Goal: Task Accomplishment & Management: Use online tool/utility

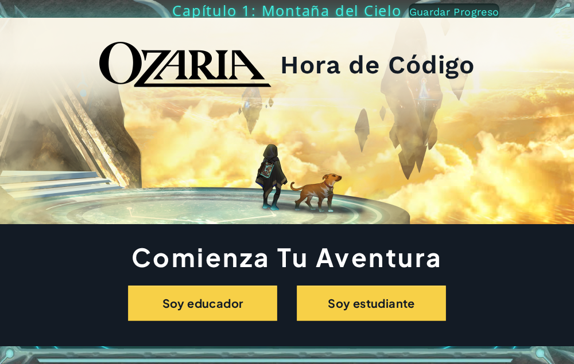
click at [351, 68] on h2 "Hora de Código" at bounding box center [377, 65] width 195 height 22
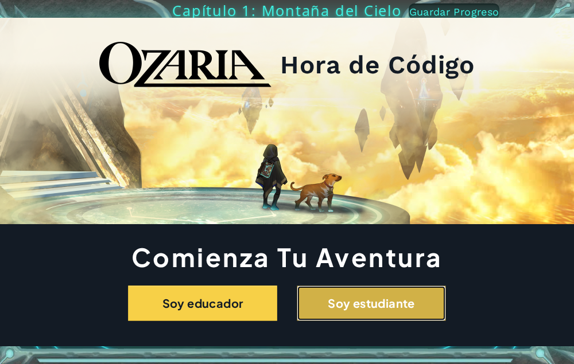
click at [394, 291] on button "Soy estudiante" at bounding box center [371, 304] width 149 height 36
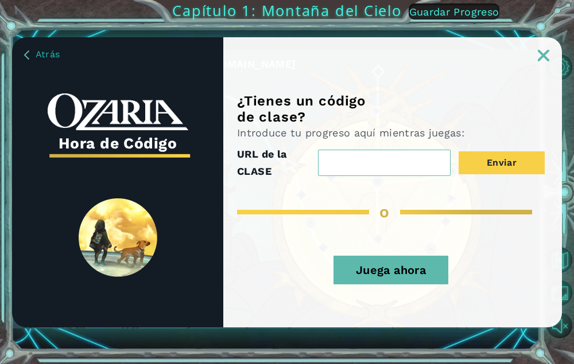
click at [389, 166] on input "URL de la CLASE" at bounding box center [384, 163] width 133 height 26
type input "5 A"
click at [505, 168] on button "Enviar" at bounding box center [501, 162] width 86 height 23
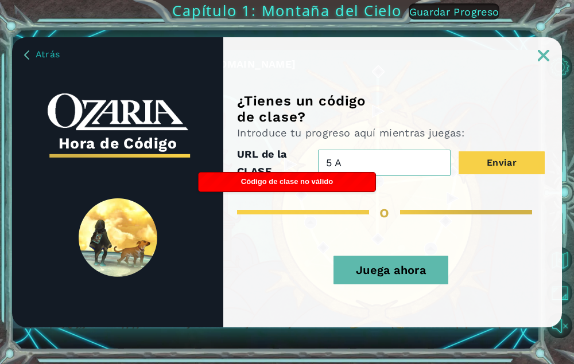
drag, startPoint x: 379, startPoint y: 159, endPoint x: 304, endPoint y: 170, distance: 75.9
click at [304, 170] on div "URL de la CLASE 5 A Enviar" at bounding box center [391, 163] width 308 height 34
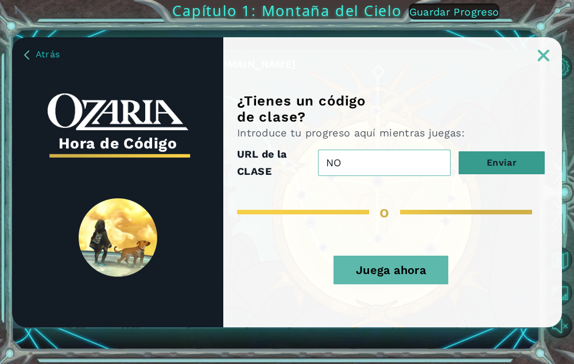
type input "NO"
click at [492, 165] on button "Enviar" at bounding box center [501, 162] width 86 height 23
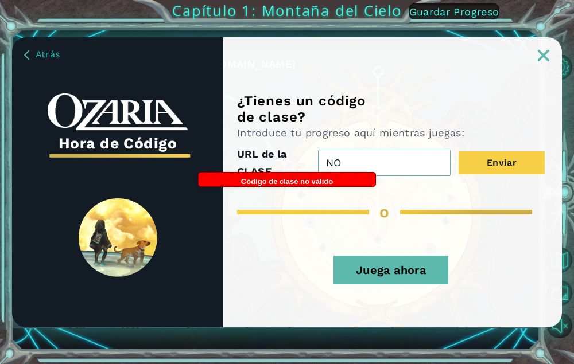
click at [392, 169] on input "NO" at bounding box center [384, 163] width 133 height 26
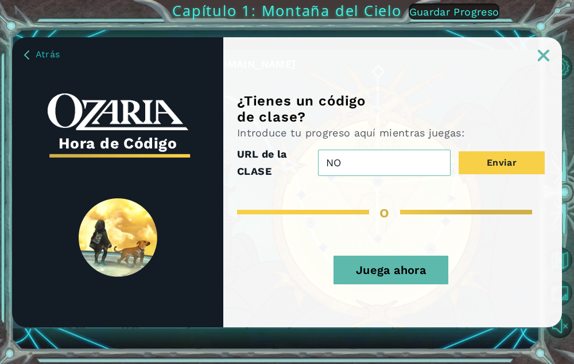
click at [392, 169] on input "NO" at bounding box center [384, 163] width 133 height 26
click at [133, 146] on h3 "Hora de Código" at bounding box center [118, 143] width 141 height 25
drag, startPoint x: 368, startPoint y: 144, endPoint x: 328, endPoint y: 159, distance: 42.3
click at [328, 159] on div "Introduce tu progreso aquí mientras juegas: URL de la CLASE NO Enviar" at bounding box center [391, 153] width 308 height 54
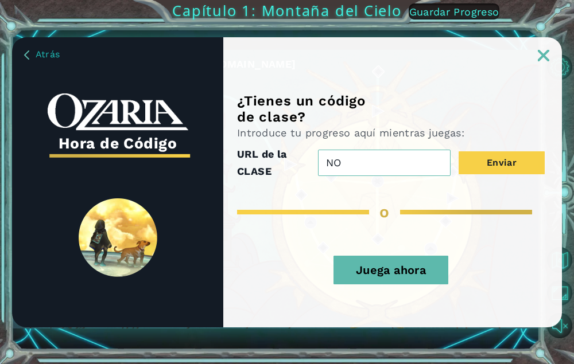
click at [362, 164] on input "NO" at bounding box center [384, 163] width 133 height 26
click at [399, 270] on button "Juega ahora" at bounding box center [390, 270] width 115 height 29
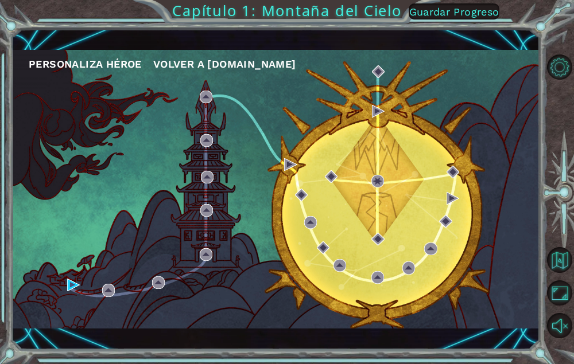
click at [88, 61] on button "Personaliza Héroe" at bounding box center [85, 64] width 113 height 17
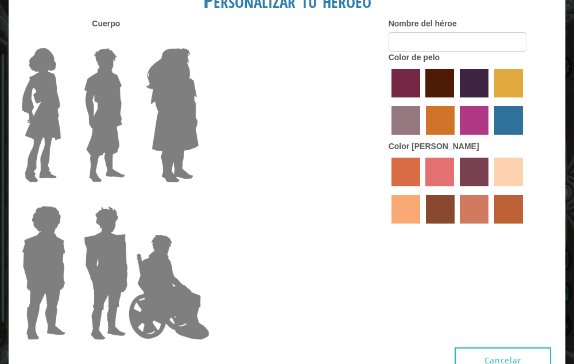
click at [189, 95] on img at bounding box center [172, 115] width 63 height 143
click at [185, 41] on input "Hero Amethyst" at bounding box center [185, 41] width 0 height 0
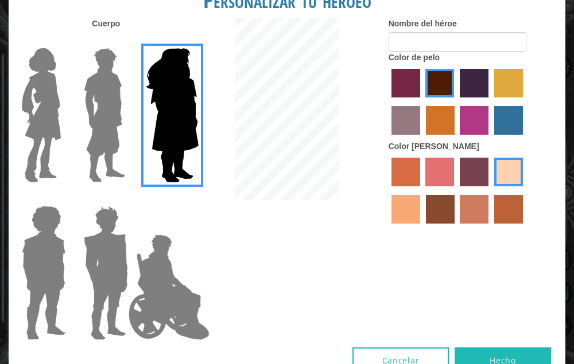
click at [99, 268] on img at bounding box center [105, 272] width 53 height 143
click at [124, 199] on input "Hero Garnet" at bounding box center [124, 199] width 0 height 0
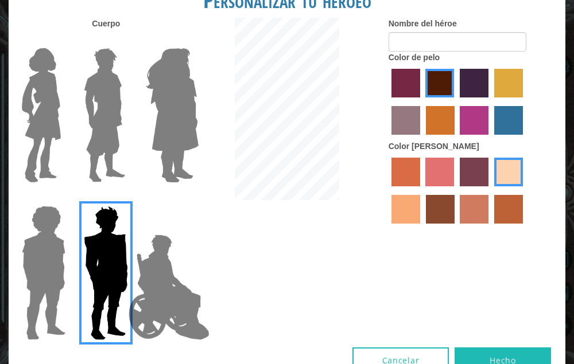
click at [118, 122] on img at bounding box center [104, 115] width 51 height 143
click at [124, 41] on input "Hero Lars" at bounding box center [124, 41] width 0 height 0
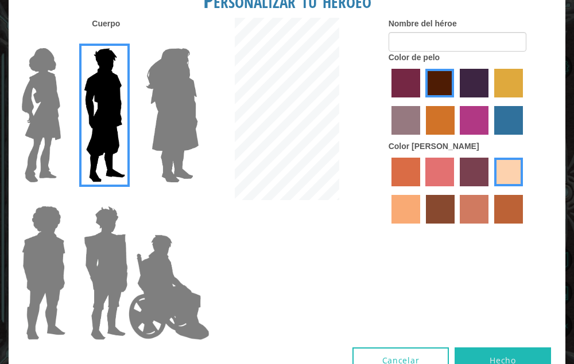
click at [57, 128] on img at bounding box center [41, 115] width 48 height 143
click at [62, 41] on input "Hero Connie" at bounding box center [62, 41] width 0 height 0
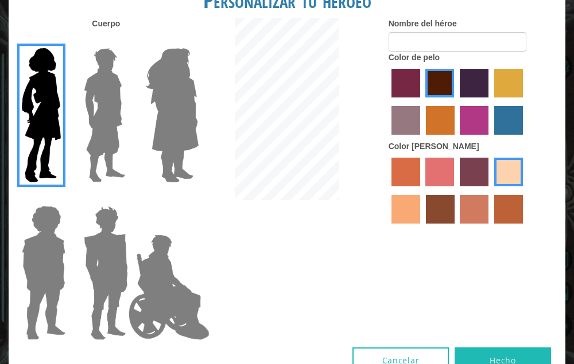
click at [433, 71] on label "Color de cabello granate" at bounding box center [439, 83] width 29 height 29
click at [422, 102] on input "maroon hair color" at bounding box center [422, 102] width 0 height 0
click at [401, 205] on label "Color de piel de tacao" at bounding box center [405, 209] width 29 height 29
click at [524, 190] on input "tacao skin color" at bounding box center [524, 190] width 0 height 0
click at [511, 174] on label "color de piel de playa arenosa" at bounding box center [508, 172] width 29 height 29
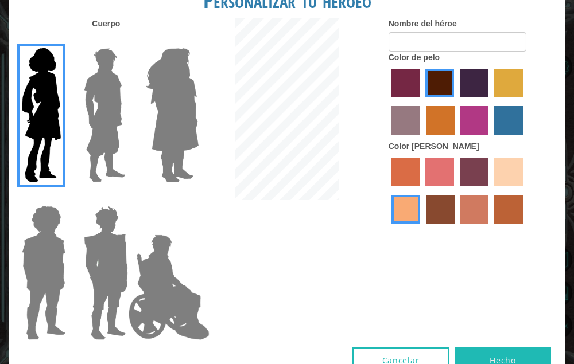
click at [490, 190] on input "sandy beach skin color" at bounding box center [490, 190] width 0 height 0
click at [406, 89] on label "Color de pimentón" at bounding box center [405, 83] width 29 height 29
click at [387, 102] on input "paprika hair color" at bounding box center [387, 102] width 0 height 0
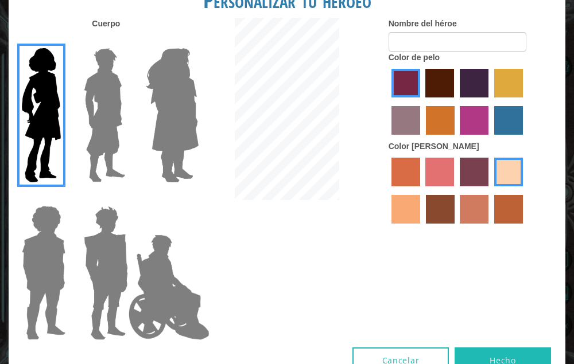
click at [411, 122] on label "Color de cabello de bazar" at bounding box center [405, 120] width 29 height 29
click at [524, 102] on input "bazaar hair color" at bounding box center [524, 102] width 0 height 0
click at [451, 79] on label "Color de cabello granate" at bounding box center [439, 83] width 29 height 29
click at [422, 102] on input "maroon hair color" at bounding box center [422, 102] width 0 height 0
click at [184, 311] on img at bounding box center [169, 287] width 90 height 115
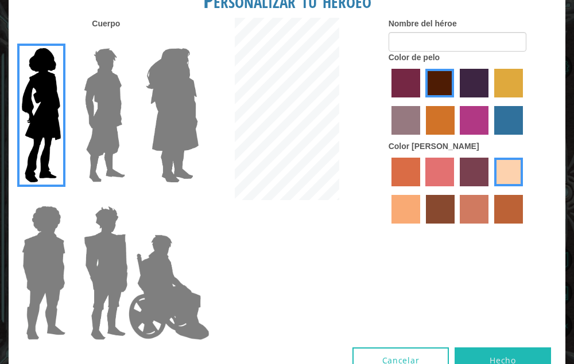
click at [185, 199] on input "Hero Jamie" at bounding box center [185, 199] width 0 height 0
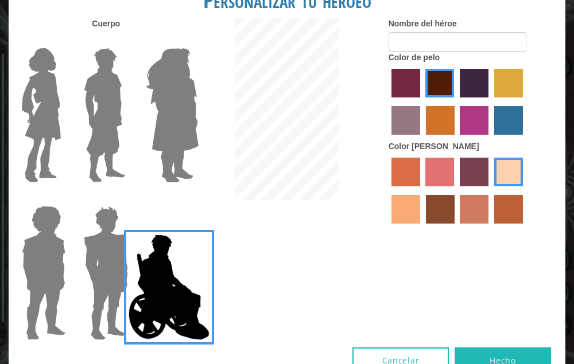
click at [50, 122] on img at bounding box center [41, 115] width 48 height 143
click at [62, 41] on input "Hero Connie" at bounding box center [62, 41] width 0 height 0
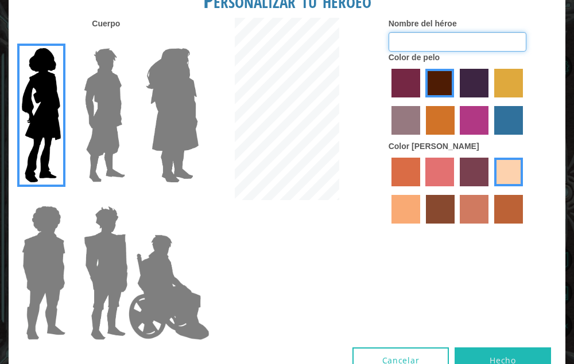
click at [429, 42] on input "Nombre del héroe" at bounding box center [457, 42] width 138 height 20
click at [508, 90] on label "color de cabello de tulipán" at bounding box center [508, 83] width 29 height 29
click at [490, 102] on input "tulip tree hair color" at bounding box center [490, 102] width 0 height 0
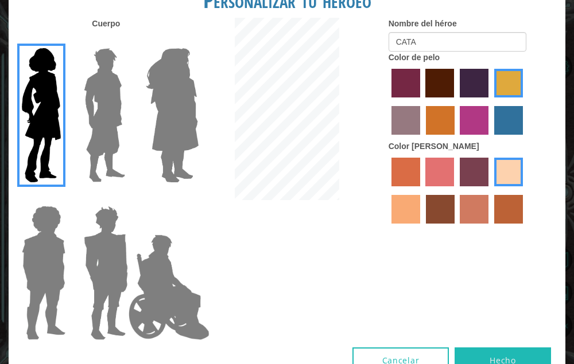
click at [438, 131] on label "color de cabello dorado" at bounding box center [440, 120] width 29 height 29
click at [422, 139] on input "gold drop hair color" at bounding box center [422, 139] width 0 height 0
click at [429, 81] on label "Color de cabello granate" at bounding box center [439, 83] width 29 height 29
click at [422, 102] on input "maroon hair color" at bounding box center [422, 102] width 0 height 0
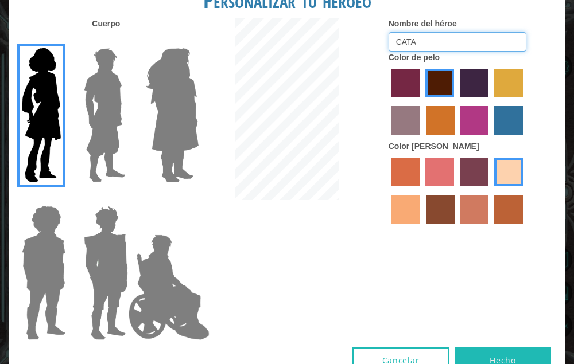
click at [432, 41] on input "CATA" at bounding box center [457, 42] width 138 height 20
type input "C"
type input "CATA"
click at [520, 353] on button "Hecho" at bounding box center [502, 361] width 96 height 26
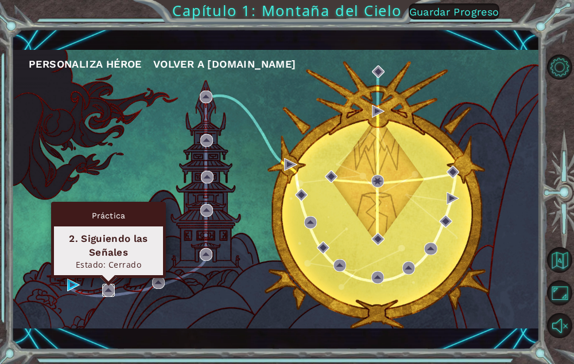
click at [105, 291] on img at bounding box center [108, 290] width 13 height 13
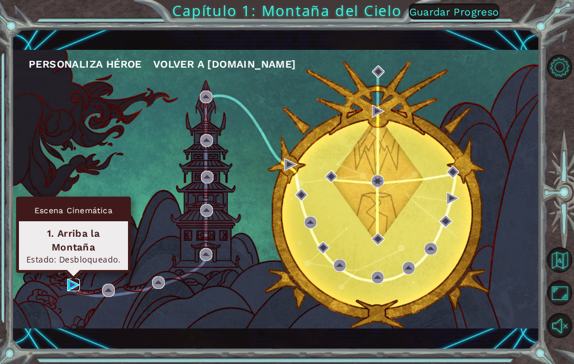
click at [72, 286] on img at bounding box center [73, 285] width 13 height 13
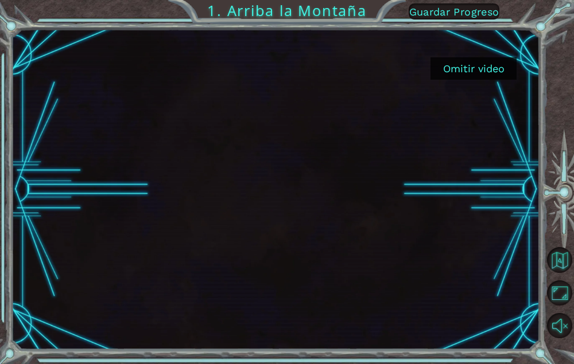
click at [483, 65] on button "Omitir video" at bounding box center [473, 68] width 86 height 22
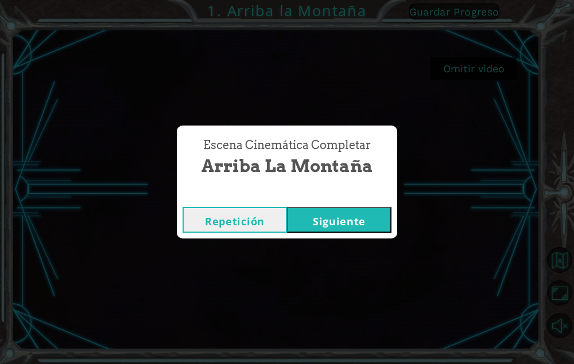
click at [332, 221] on button "Siguiente" at bounding box center [339, 220] width 104 height 26
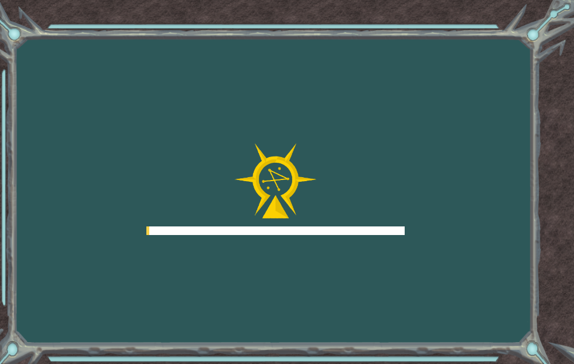
click at [332, 221] on div "Goals Error al cargar desde el servidor. Intenta refrescar la página. Necesitar…" at bounding box center [287, 182] width 574 height 364
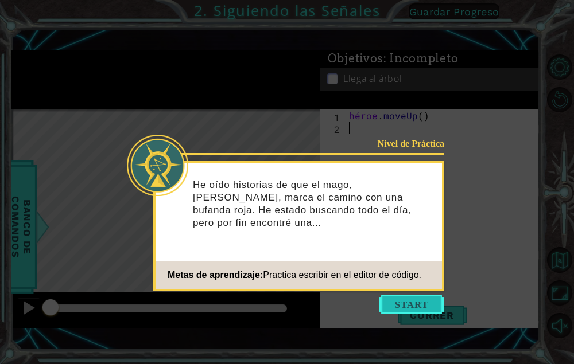
click at [402, 306] on button "Empezar" at bounding box center [411, 304] width 65 height 18
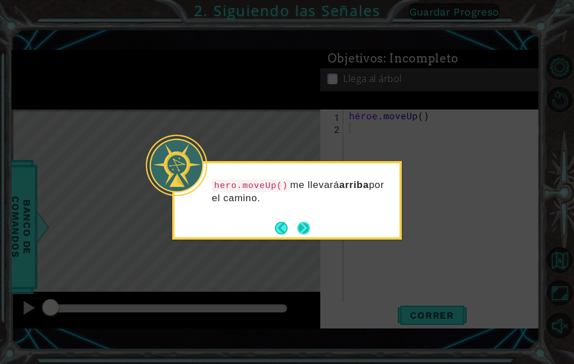
click at [302, 232] on button "Próximo" at bounding box center [303, 228] width 13 height 13
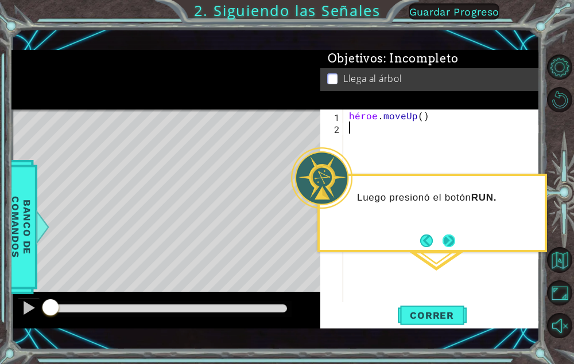
click at [443, 247] on button "Próximo" at bounding box center [448, 241] width 13 height 13
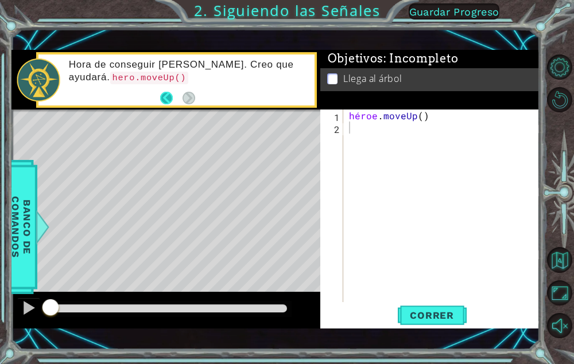
click at [167, 102] on button "Atrás" at bounding box center [171, 98] width 22 height 13
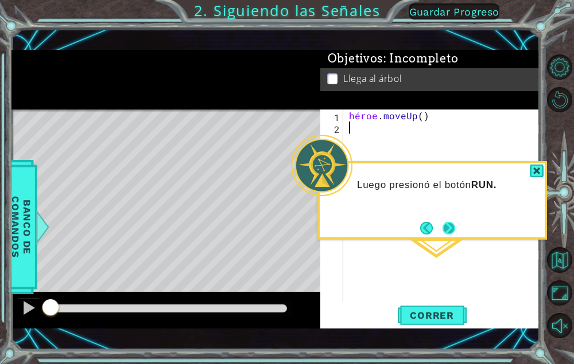
click at [454, 232] on button "Próximo" at bounding box center [448, 228] width 13 height 13
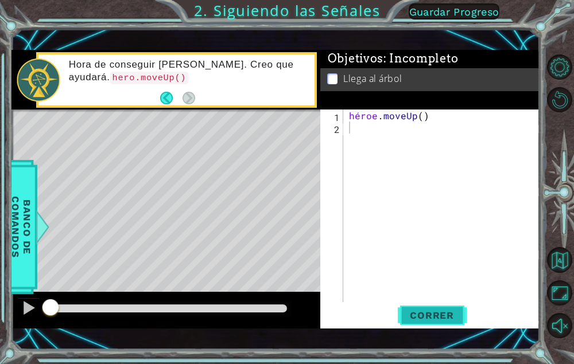
click at [446, 317] on span "Correr" at bounding box center [431, 315] width 67 height 11
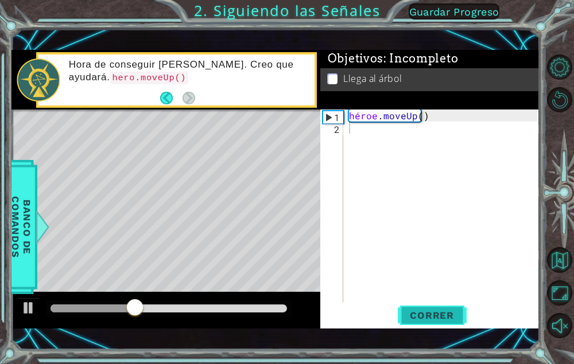
click at [445, 324] on button "Correr" at bounding box center [432, 316] width 69 height 22
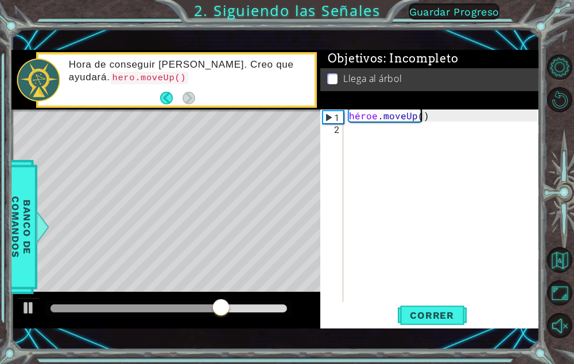
click at [422, 116] on div "héroe . moveUp ( )" at bounding box center [445, 218] width 196 height 217
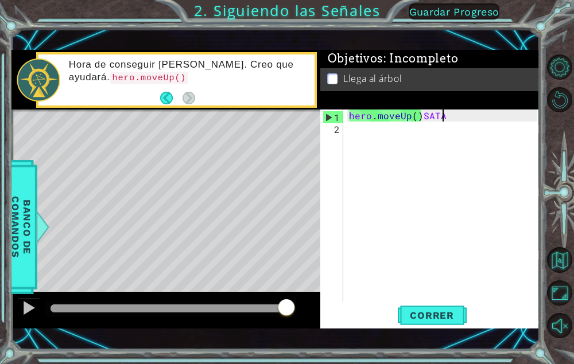
scroll to position [0, 5]
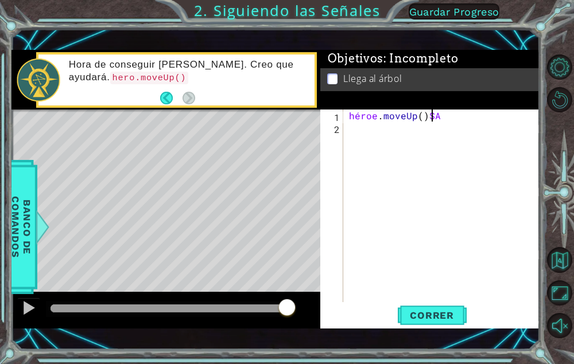
type textarea "hero.moveUp()S"
click at [436, 123] on div "héroe . moveUp ( ) S" at bounding box center [445, 218] width 196 height 217
click at [442, 117] on div "héroe . moveUp ( ) S" at bounding box center [445, 218] width 196 height 217
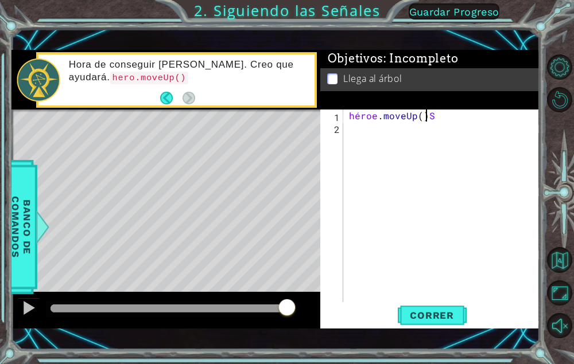
click at [442, 117] on div "héroe . moveUp ( ) S" at bounding box center [445, 218] width 196 height 217
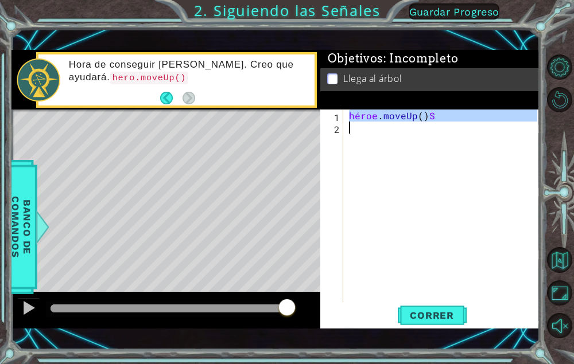
click at [442, 117] on div "héroe . moveUp ( ) S" at bounding box center [445, 218] width 196 height 217
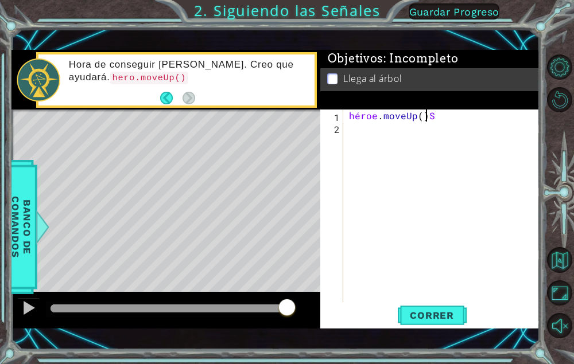
click at [442, 117] on div "héroe . moveUp ( ) S" at bounding box center [445, 218] width 196 height 217
click at [441, 114] on div "héroe . moveUp ( ) S" at bounding box center [442, 206] width 190 height 193
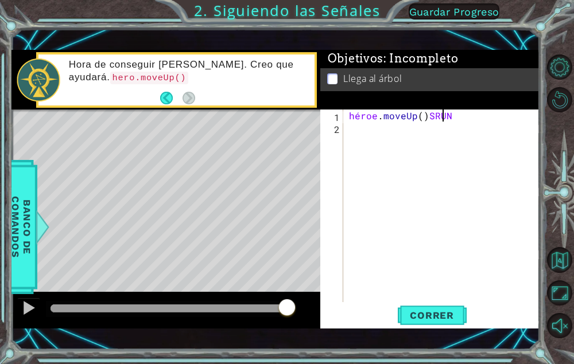
click at [477, 114] on div "héroe . moveUp ( ) SRUN" at bounding box center [445, 218] width 196 height 217
type textarea "hero.moveUp()[GEOGRAPHIC_DATA]"
click at [561, 103] on button "Reiniciar nivel\a" at bounding box center [559, 99] width 25 height 25
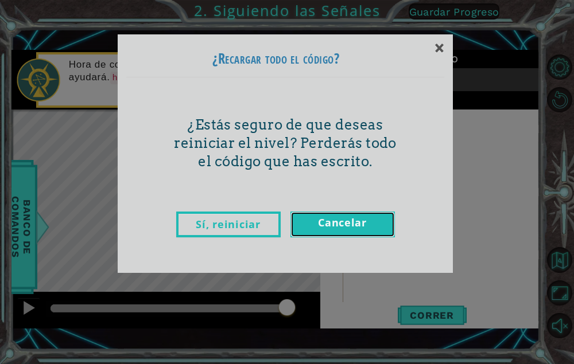
click at [318, 229] on link "Cancelar" at bounding box center [342, 225] width 104 height 26
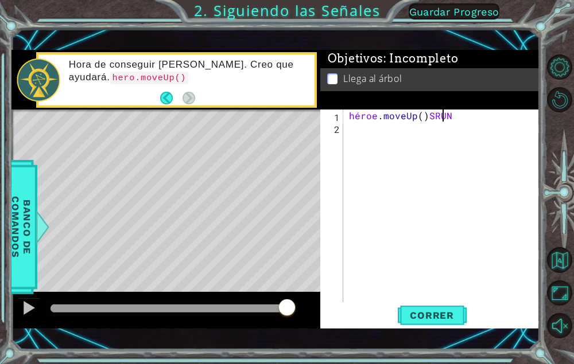
click at [460, 110] on div "héroe . moveUp ( ) SRUN" at bounding box center [445, 218] width 196 height 217
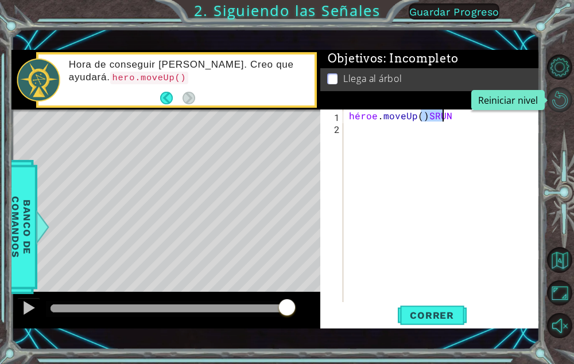
click at [569, 104] on button "Reiniciar nivel\a" at bounding box center [559, 99] width 25 height 25
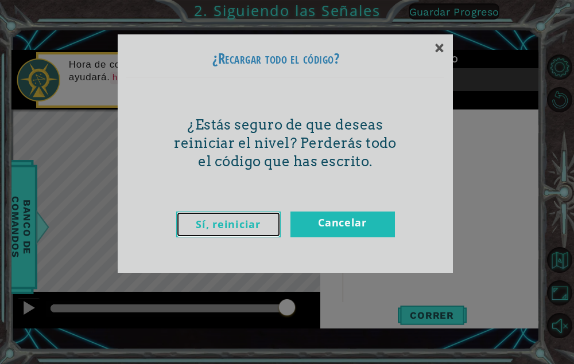
click at [256, 229] on link "Sí, reiniciar" at bounding box center [228, 225] width 104 height 26
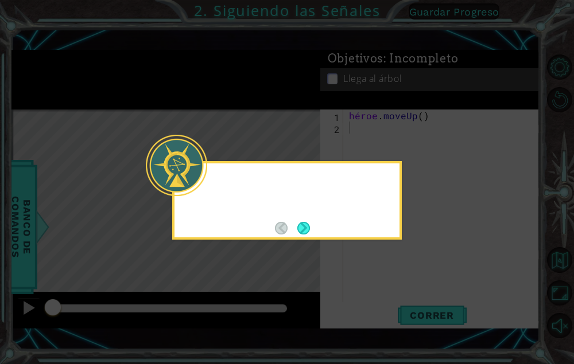
scroll to position [0, 0]
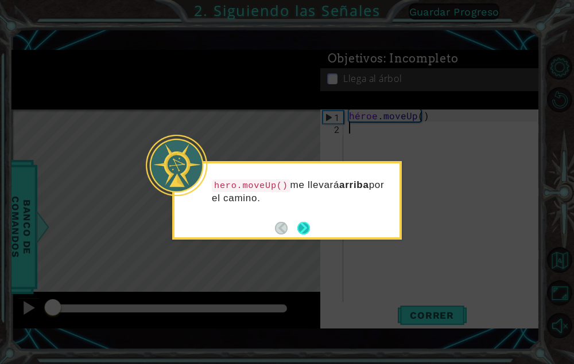
click at [305, 228] on button "Próximo" at bounding box center [303, 227] width 13 height 13
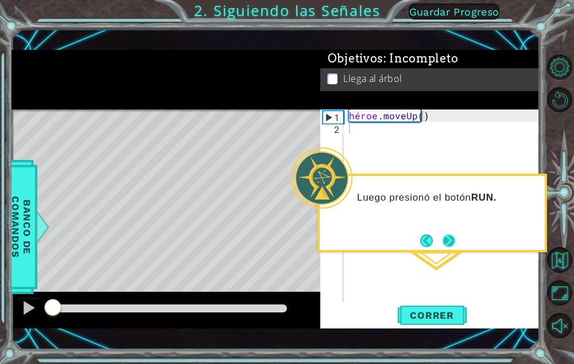
click at [448, 240] on button "Próximo" at bounding box center [448, 241] width 13 height 13
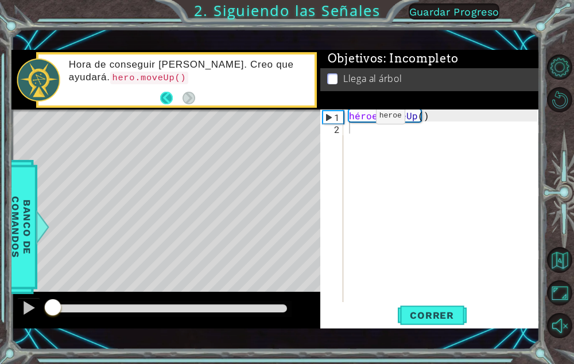
click at [165, 99] on button "Atrás" at bounding box center [171, 98] width 22 height 13
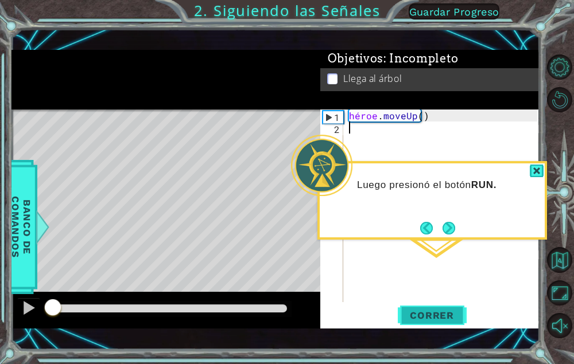
click at [429, 312] on span "Correr" at bounding box center [431, 315] width 67 height 11
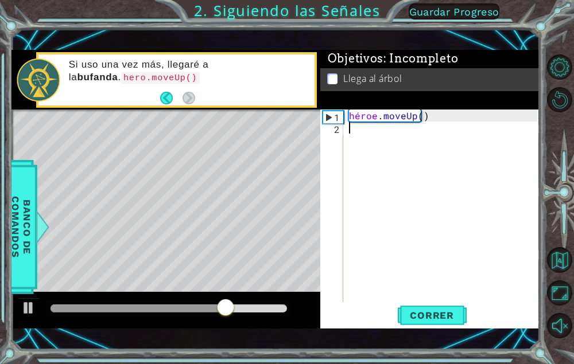
click at [420, 120] on div "héroe . moveUp ( )" at bounding box center [445, 218] width 196 height 217
click at [424, 120] on div "héroe . moveUp ( )" at bounding box center [445, 218] width 196 height 217
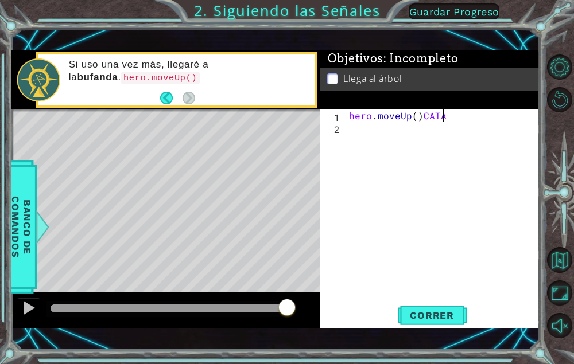
scroll to position [0, 5]
type textarea "hero.moveUp()CATA"
click at [465, 318] on button "Correr" at bounding box center [432, 316] width 69 height 22
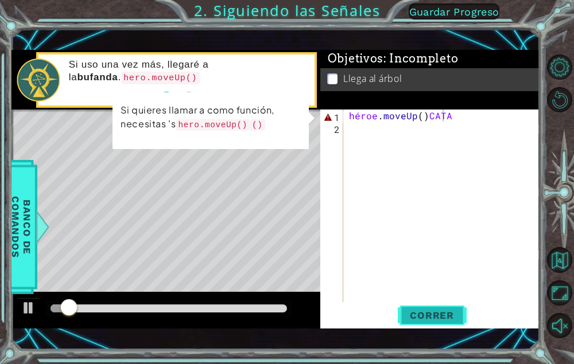
click at [410, 305] on button "Correr" at bounding box center [432, 316] width 69 height 22
click at [477, 128] on div "héroe . moveUp ( ) CATA" at bounding box center [445, 218] width 196 height 217
click at [453, 116] on div "héroe . moveUp ( ) CATA" at bounding box center [445, 218] width 196 height 217
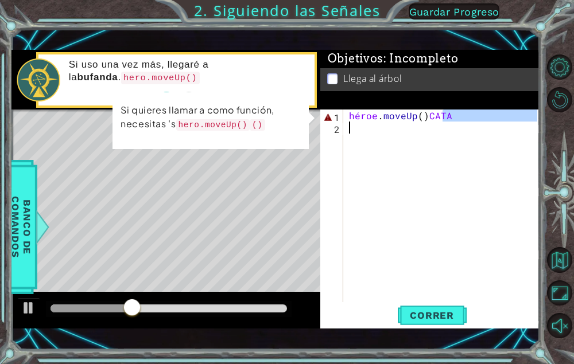
drag, startPoint x: 453, startPoint y: 116, endPoint x: 349, endPoint y: 137, distance: 105.3
click at [349, 137] on div "héroe . moveUp ( ) CATA" at bounding box center [445, 218] width 196 height 217
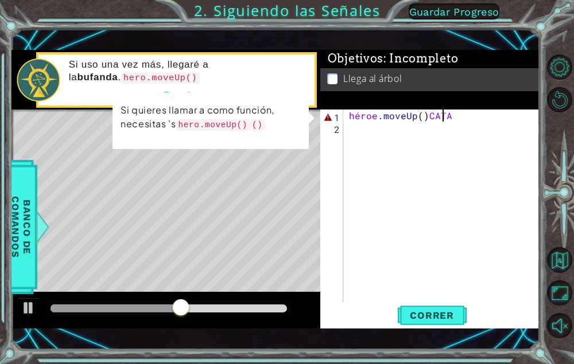
click at [455, 116] on div "héroe . moveUp ( ) CATA" at bounding box center [445, 218] width 196 height 217
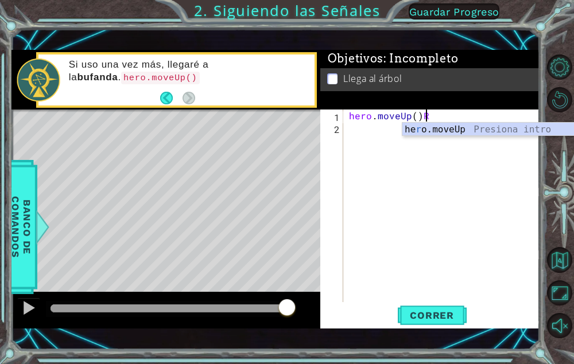
scroll to position [0, 5]
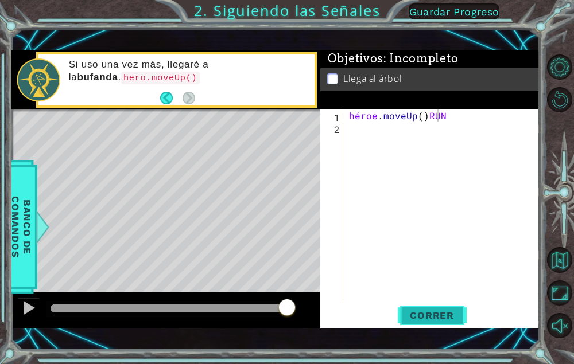
click at [426, 316] on span "Correr" at bounding box center [431, 315] width 67 height 11
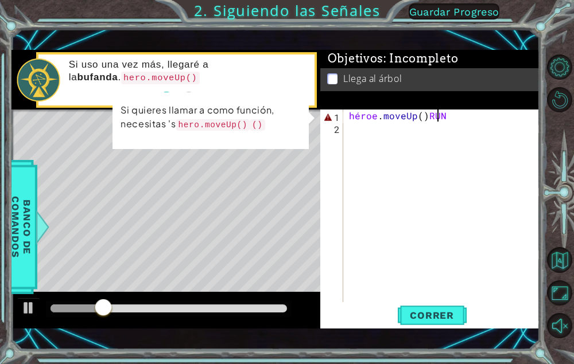
click at [470, 115] on div "héroe . moveUp ( ) RUN" at bounding box center [445, 218] width 196 height 217
type textarea "hero.moveUp()"
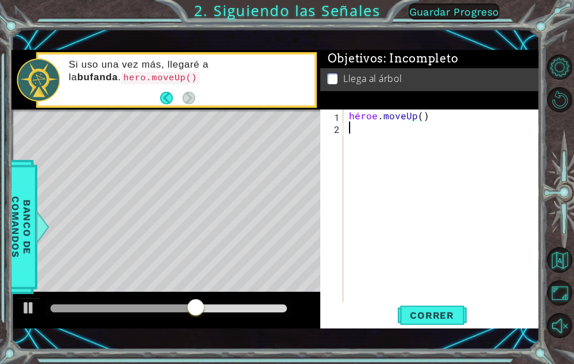
click at [351, 126] on div "héroe . moveUp ( )" at bounding box center [445, 218] width 196 height 217
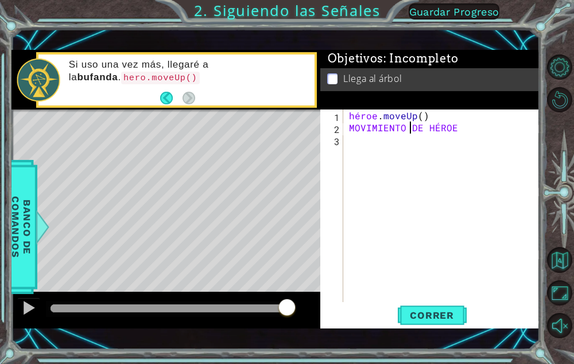
scroll to position [0, 3]
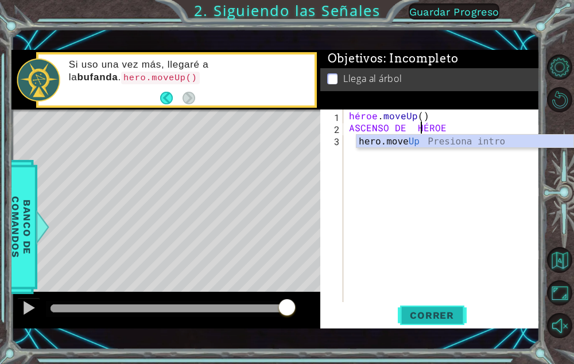
click at [450, 321] on button "Correr" at bounding box center [432, 316] width 69 height 22
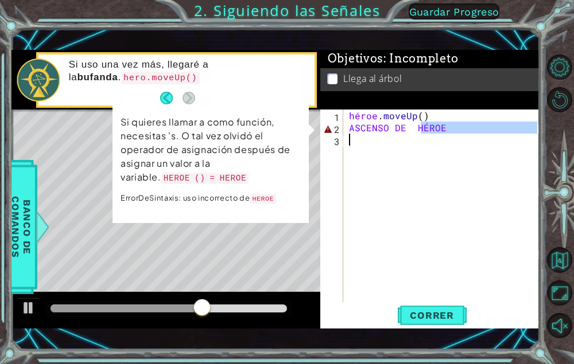
drag, startPoint x: 475, startPoint y: 129, endPoint x: 370, endPoint y: 134, distance: 105.1
click at [370, 134] on div "héroe . moveUp ( ) ASCENSO DE HÉROE" at bounding box center [445, 218] width 196 height 217
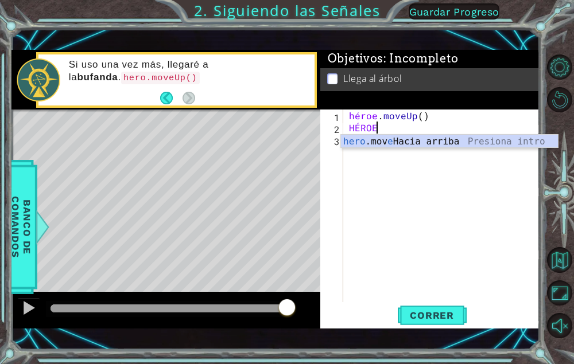
scroll to position [0, 1]
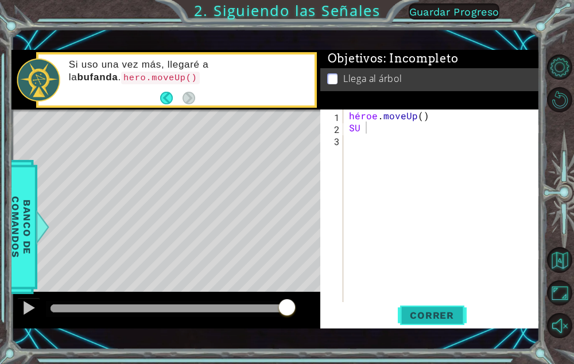
click at [448, 319] on span "Correr" at bounding box center [431, 315] width 67 height 11
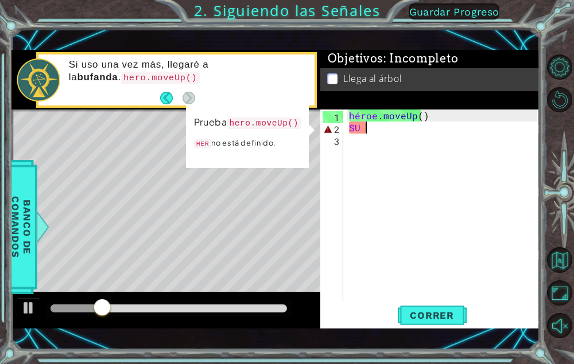
click at [377, 133] on div "héroe . moveUp ( ) SU" at bounding box center [445, 218] width 196 height 217
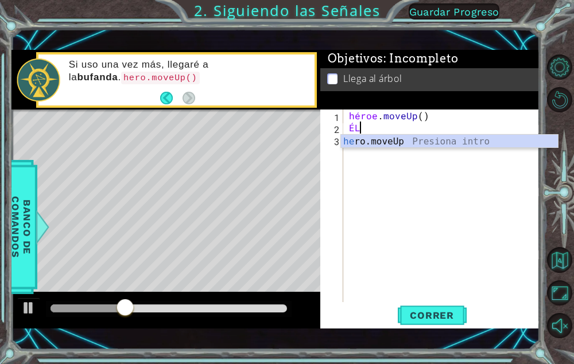
type textarea "H"
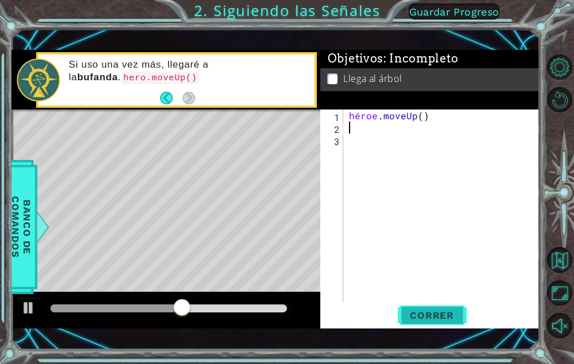
type textarea "H"
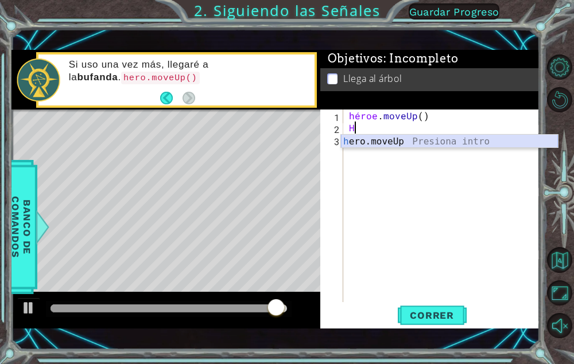
click at [371, 142] on div "h ero.moveUp Presiona intro" at bounding box center [449, 155] width 217 height 41
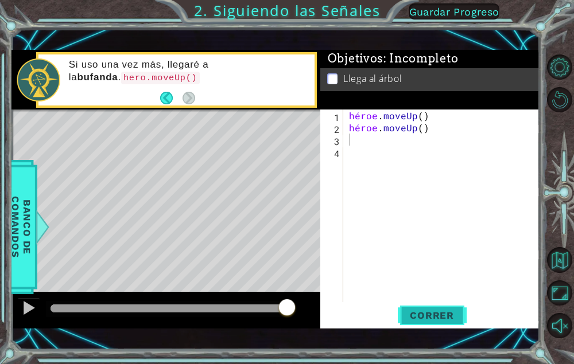
click at [440, 310] on span "Correr" at bounding box center [431, 315] width 67 height 11
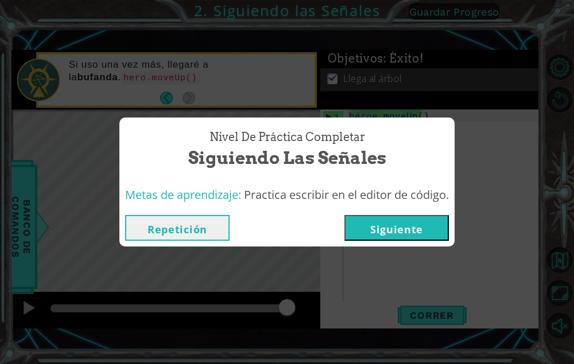
click at [415, 233] on button "Siguiente" at bounding box center [396, 228] width 104 height 26
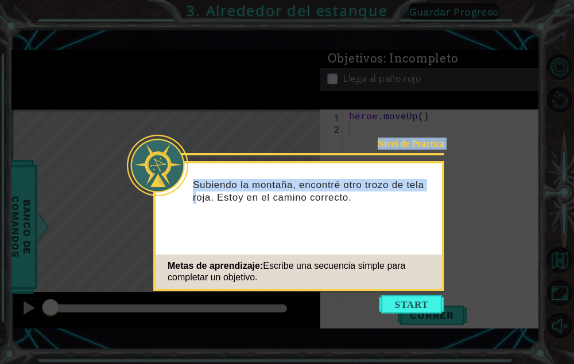
drag, startPoint x: 196, startPoint y: 204, endPoint x: 447, endPoint y: 219, distance: 251.7
click at [468, 231] on body "1 ההההההההההההההההההההההההההההההההההההההההההההההההההההההההההההההההההההההההההההה…" at bounding box center [287, 182] width 574 height 364
click at [440, 299] on button "Empezar" at bounding box center [411, 304] width 65 height 18
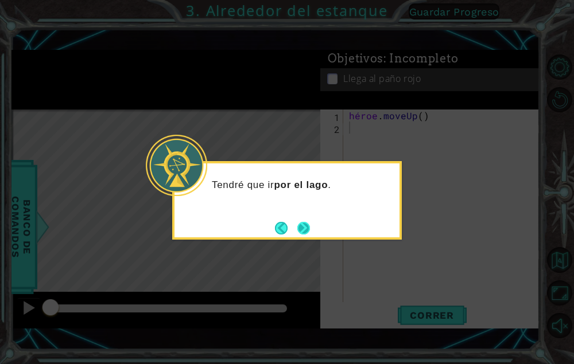
click at [307, 235] on button "Próximo" at bounding box center [303, 228] width 13 height 13
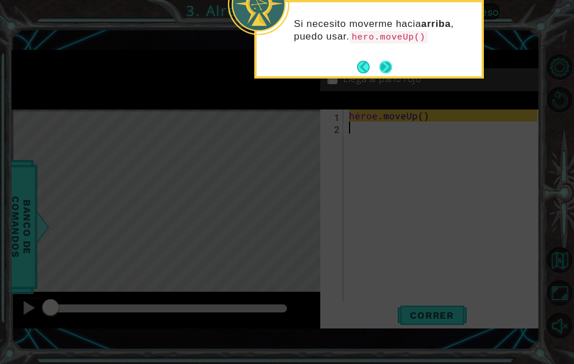
click at [386, 71] on button "Próximo" at bounding box center [385, 67] width 13 height 13
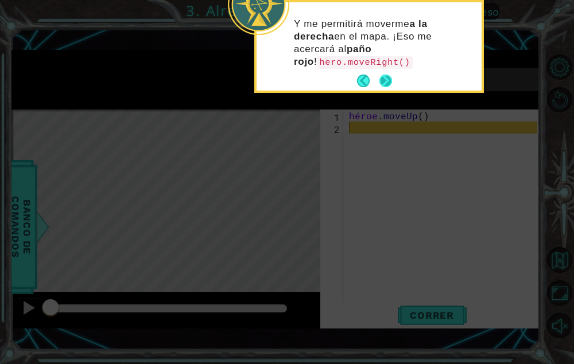
click at [384, 78] on button "Próximo" at bounding box center [385, 81] width 13 height 13
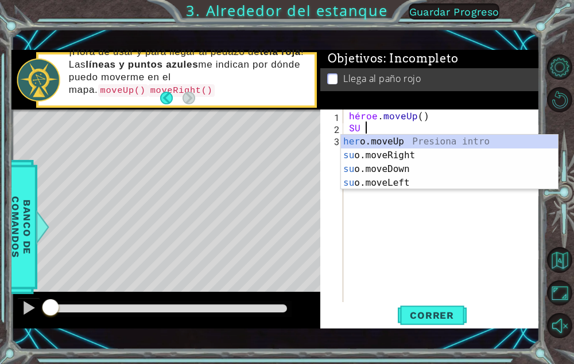
scroll to position [0, 1]
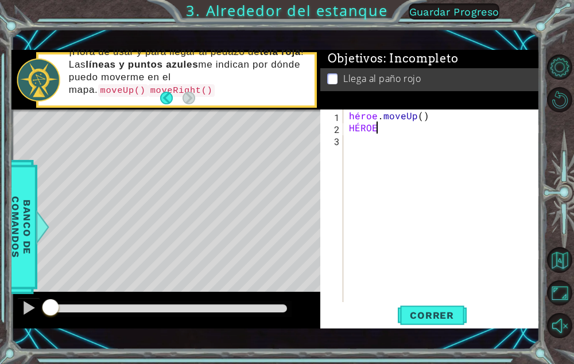
click at [381, 129] on div "héroe . moveUp ( ) HÉROE" at bounding box center [445, 218] width 196 height 217
click at [390, 126] on div "héroe . moveUp ( ) HÉROE" at bounding box center [445, 218] width 196 height 217
type textarea "HERO M"
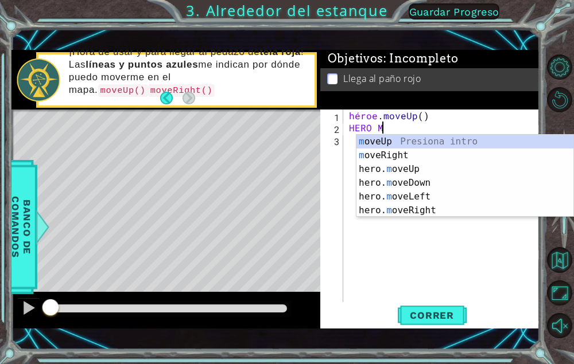
scroll to position [0, 1]
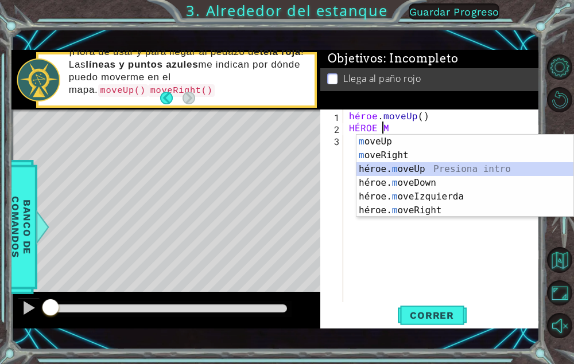
click at [441, 169] on div "m oveUp Presiona intro m oveRight Presiona intro héroe. m oveUp Presiona intro …" at bounding box center [464, 190] width 217 height 110
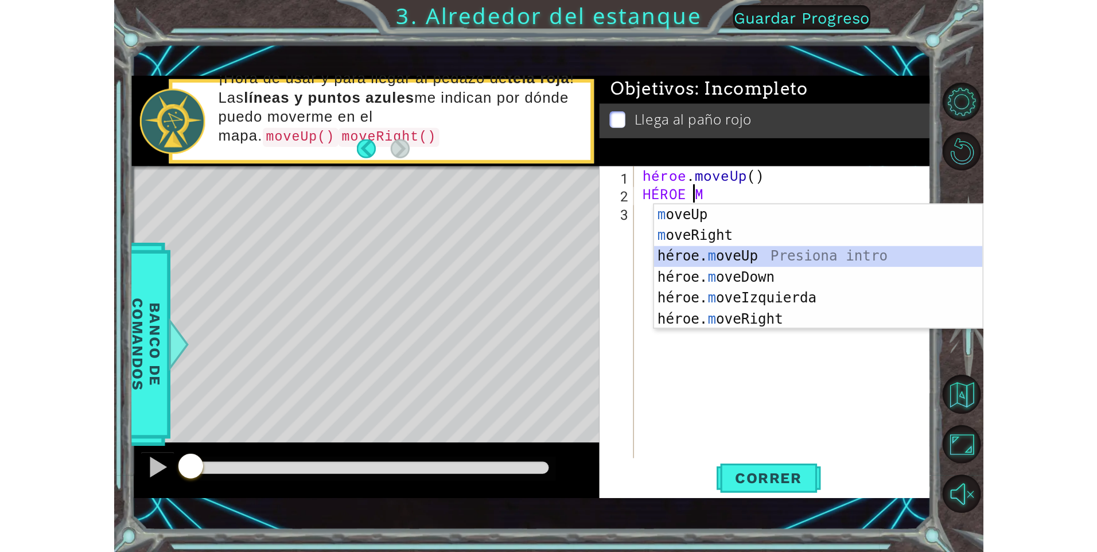
scroll to position [0, 0]
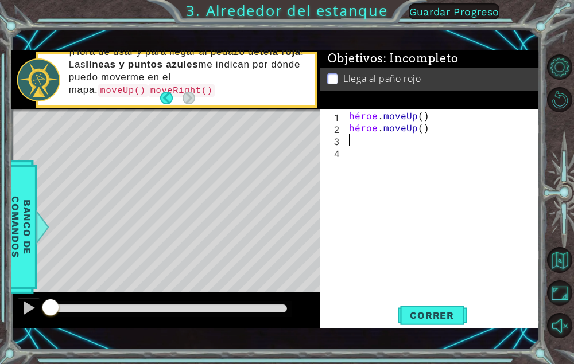
type textarea "G"
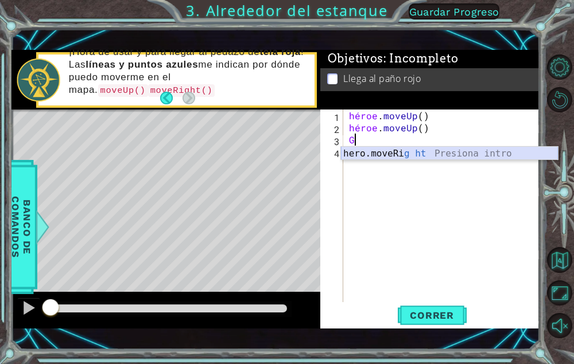
click at [404, 154] on div "hero.moveRi g ht Presiona intro" at bounding box center [449, 167] width 217 height 41
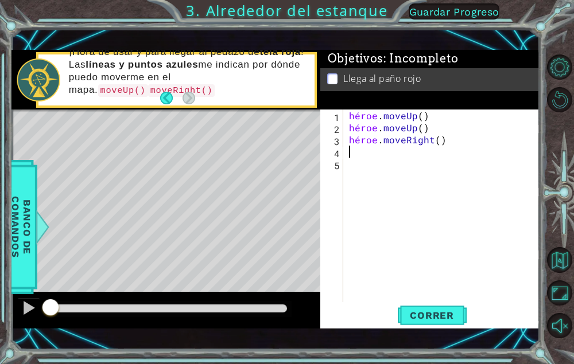
type textarea "H"
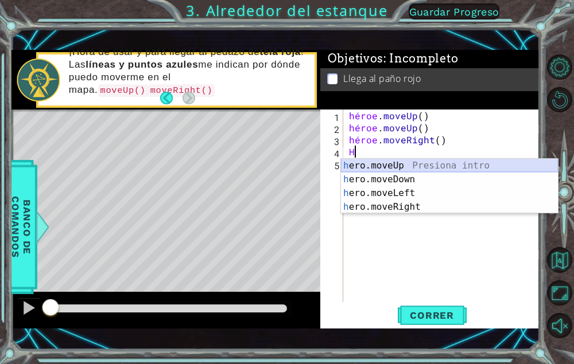
click at [406, 166] on div "h ero.moveUp Presiona intro h ero.moveDown Presiona intro h ero.moveLeft Presio…" at bounding box center [449, 200] width 217 height 83
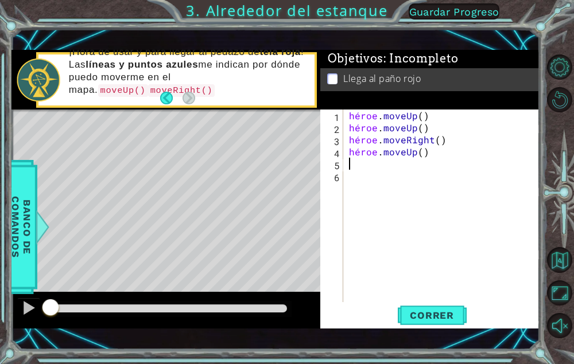
type textarea "H"
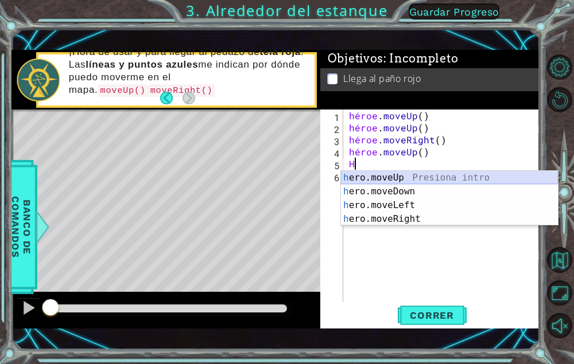
click at [403, 177] on div "h ero.moveUp Presiona intro h ero.moveDown Presiona intro h ero.moveLeft Presio…" at bounding box center [449, 212] width 217 height 83
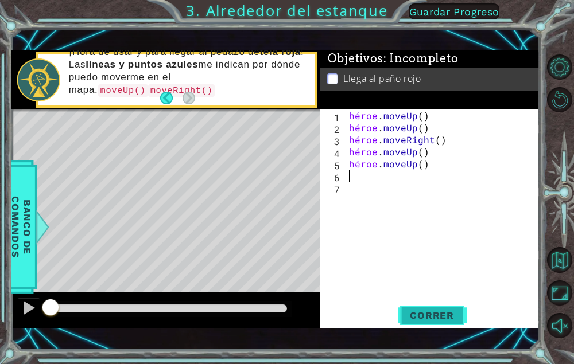
click at [442, 305] on button "Correr" at bounding box center [432, 316] width 69 height 22
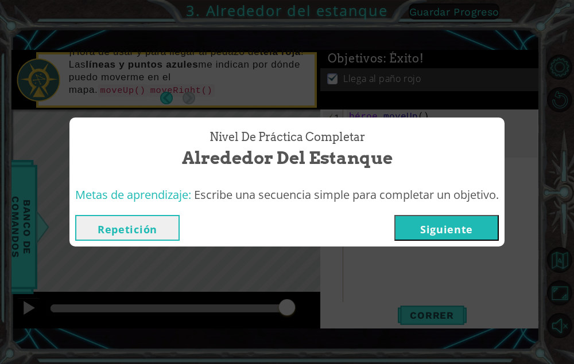
click at [444, 236] on button "Siguiente" at bounding box center [446, 228] width 104 height 26
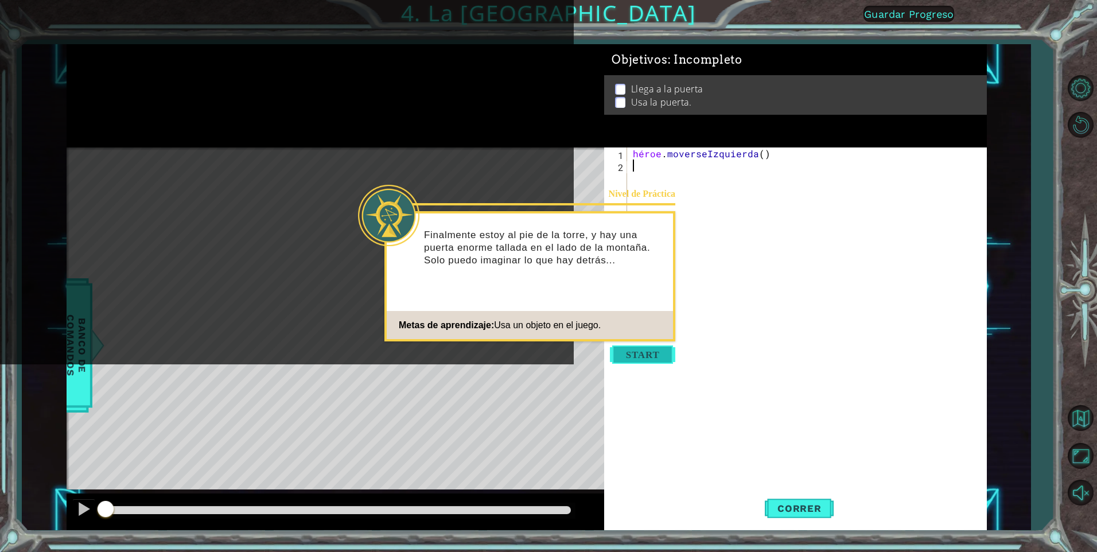
click at [573, 353] on button "Empezar" at bounding box center [642, 354] width 65 height 18
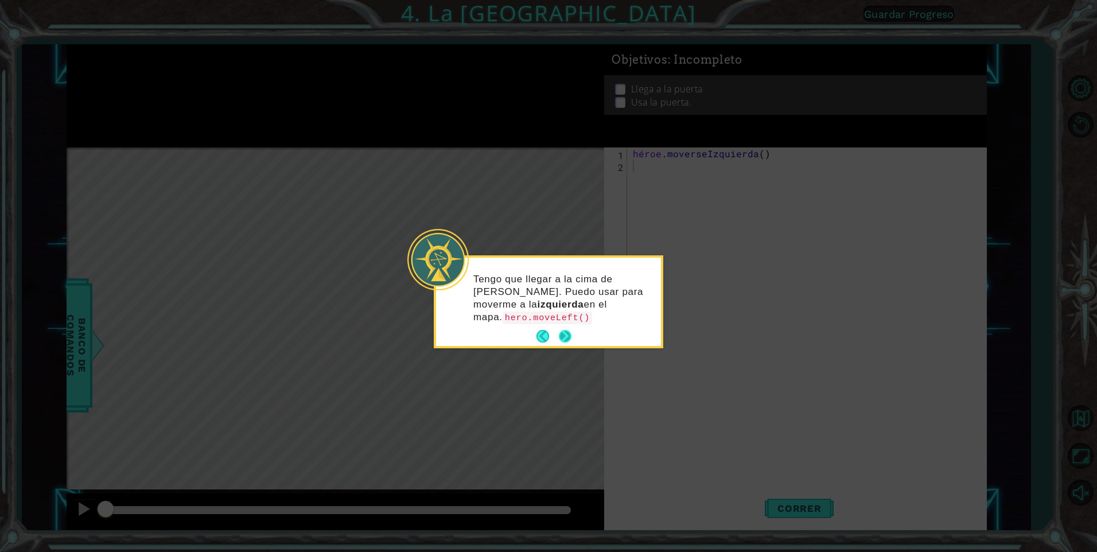
click at [571, 340] on button "Próximo" at bounding box center [565, 336] width 13 height 13
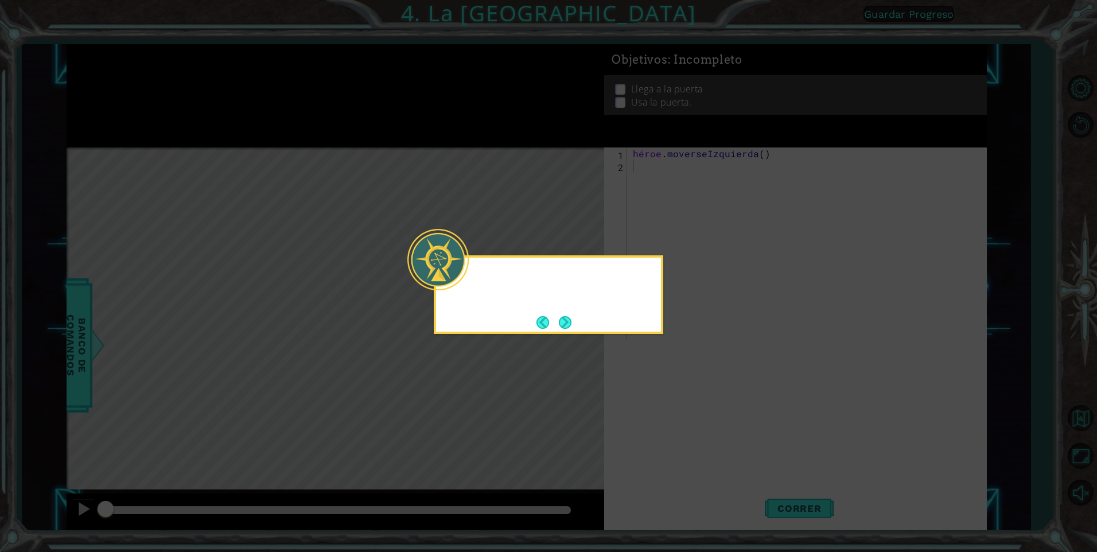
click at [573, 340] on icon at bounding box center [548, 276] width 1097 height 552
click at [552, 329] on footer at bounding box center [553, 322] width 35 height 17
click at [566, 320] on button "Próximo" at bounding box center [565, 322] width 13 height 13
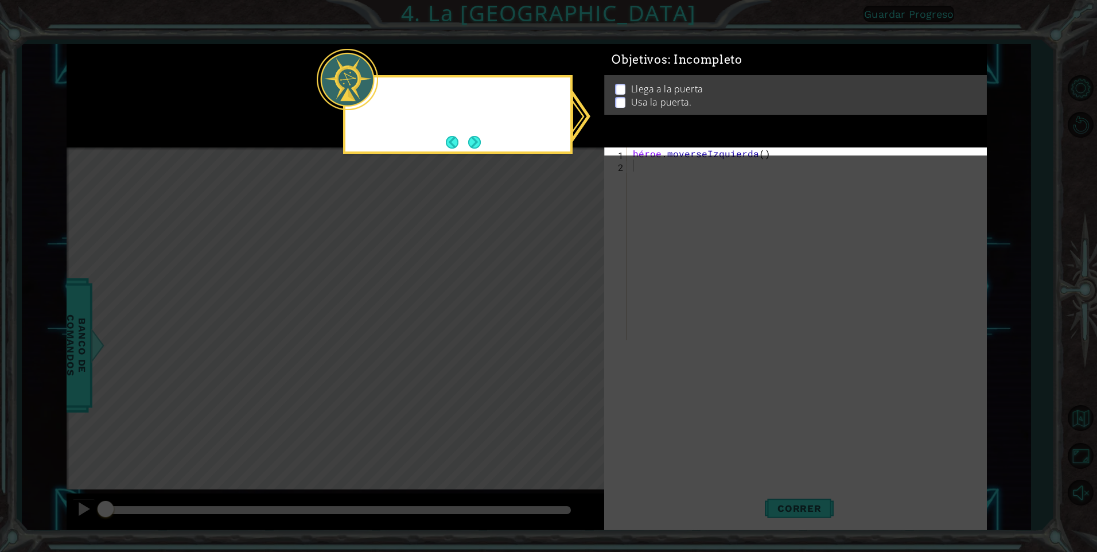
click at [568, 317] on icon at bounding box center [548, 276] width 1097 height 552
click at [469, 145] on button "Próximo" at bounding box center [474, 141] width 13 height 13
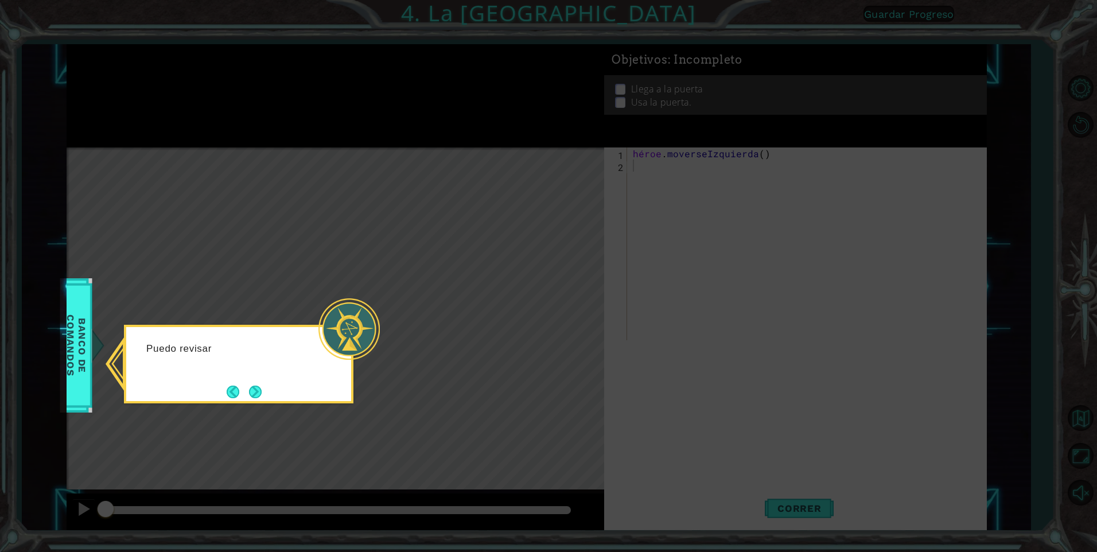
click at [469, 145] on icon at bounding box center [548, 276] width 1097 height 552
drag, startPoint x: 329, startPoint y: 272, endPoint x: 302, endPoint y: 300, distance: 39.4
click at [313, 260] on icon at bounding box center [548, 276] width 1097 height 552
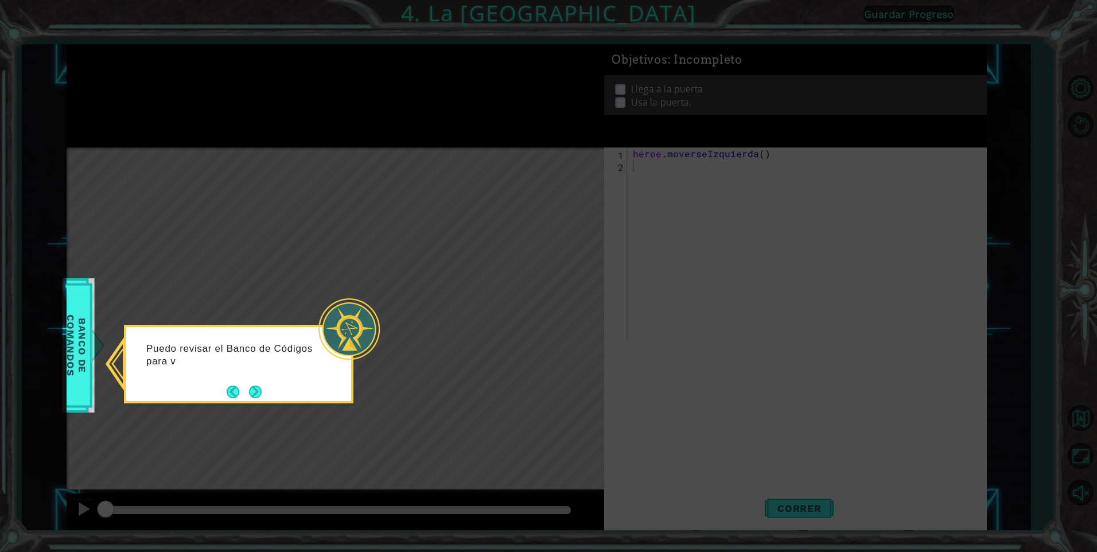
drag, startPoint x: 302, startPoint y: 300, endPoint x: 260, endPoint y: 482, distance: 186.5
click at [260, 364] on icon at bounding box center [548, 276] width 1097 height 552
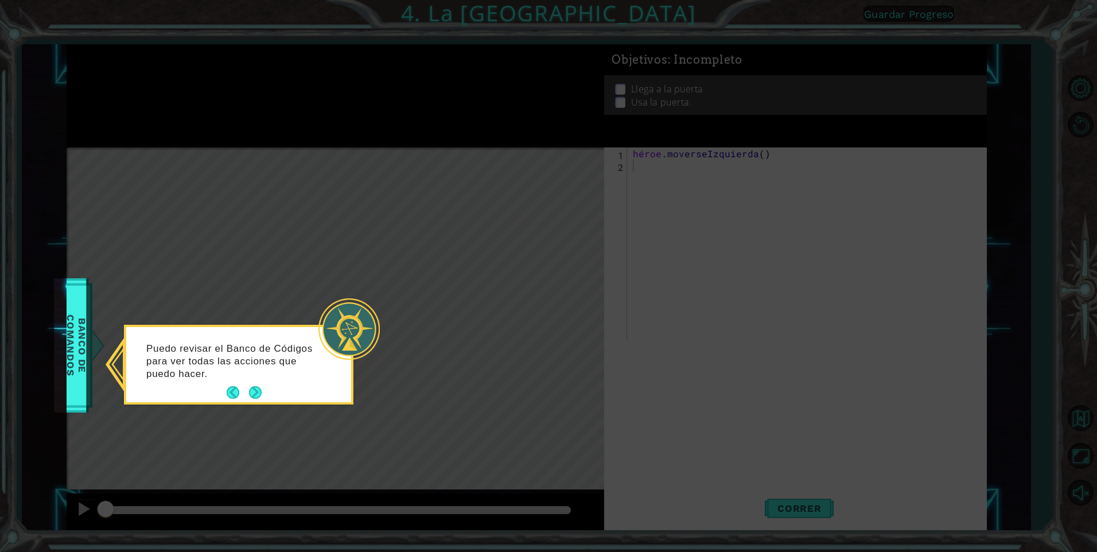
click at [76, 300] on span "Banco de comandos" at bounding box center [76, 345] width 30 height 119
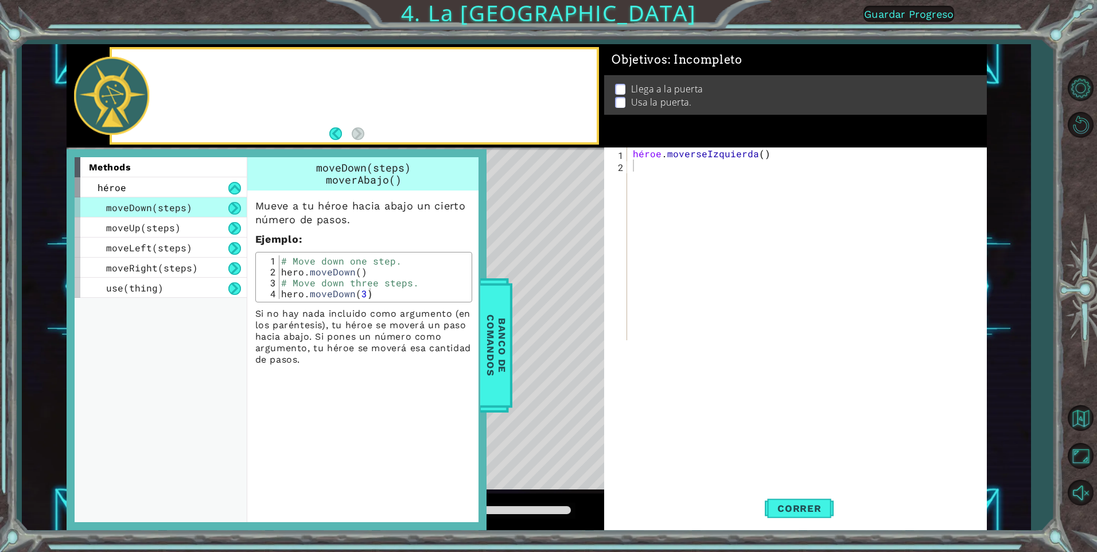
click at [76, 300] on div "methods héroe moveDown(steps) moveUp(steps) moveLeft(steps) moveRight(steps) us…" at bounding box center [165, 339] width 181 height 364
click at [299, 225] on p "Mueve a tu héroe hacia abajo un cierto número de pasos." at bounding box center [363, 213] width 217 height 28
drag, startPoint x: 612, startPoint y: 325, endPoint x: 543, endPoint y: 173, distance: 166.4
click at [543, 173] on div "Mapa de nivel" at bounding box center [332, 316] width 530 height 338
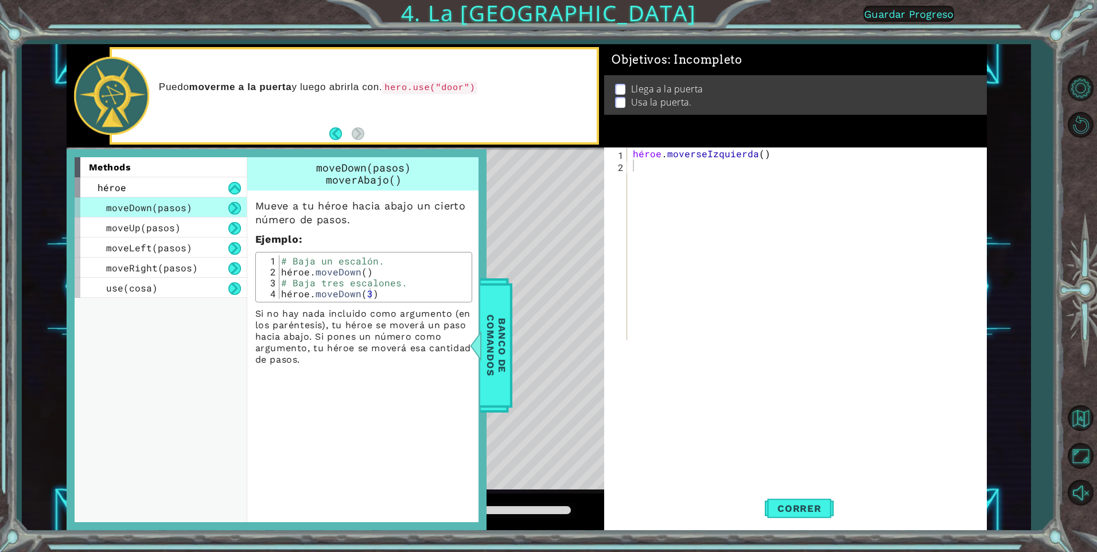
click at [541, 161] on div "Mapa de nivel" at bounding box center [332, 316] width 530 height 338
click at [512, 204] on div "Mapa de nivel" at bounding box center [332, 316] width 530 height 338
click at [470, 343] on div at bounding box center [475, 345] width 14 height 34
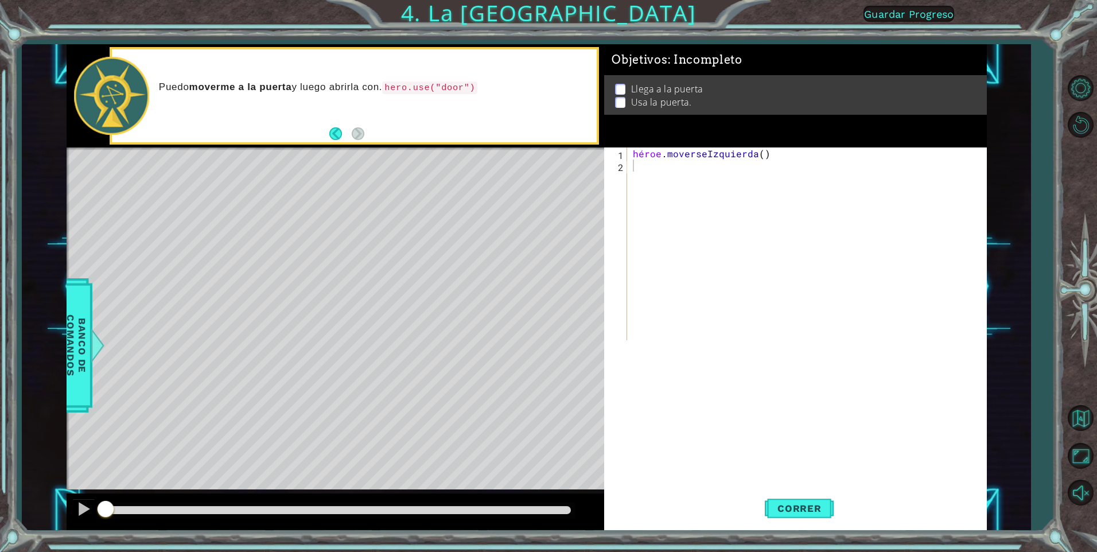
drag, startPoint x: 430, startPoint y: 96, endPoint x: 364, endPoint y: 60, distance: 75.5
click at [572, 114] on div "Puedo moverme a la puerta y luego abrirla con . hero.use("door")" at bounding box center [374, 95] width 446 height 41
drag, startPoint x: 364, startPoint y: 60, endPoint x: 614, endPoint y: 151, distance: 266.1
click at [536, 176] on div "methods héroe moveDown(pasos) moveUp(pasos) moveLeft(pasos) moveRight(pasos) us…" at bounding box center [527, 287] width 920 height 486
click at [573, 168] on div "héroe . [GEOGRAPHIC_DATA] ( )" at bounding box center [810, 255] width 358 height 217
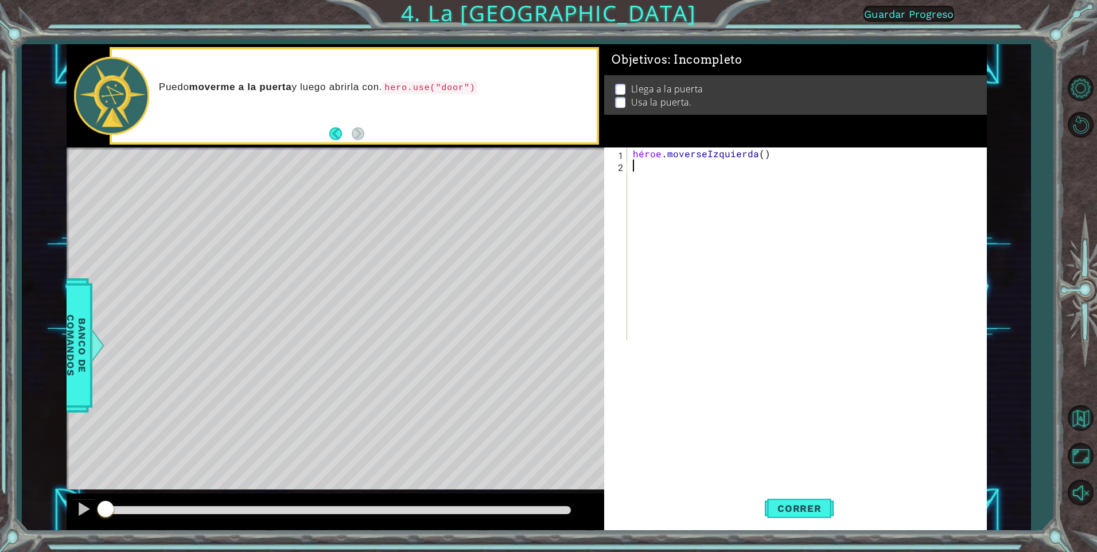
click at [573, 168] on div "héroe . [GEOGRAPHIC_DATA] ( )" at bounding box center [810, 255] width 358 height 217
type textarea "H"
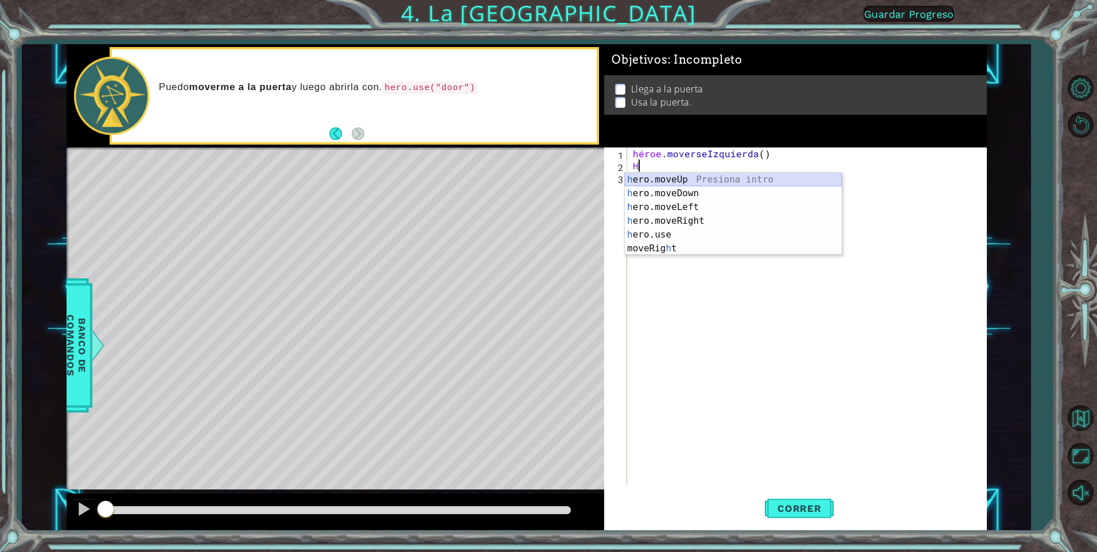
click at [573, 174] on div "h ero.moveUp Presiona intro h ero.moveDown Presiona intro h ero.moveLeft Presio…" at bounding box center [733, 228] width 217 height 110
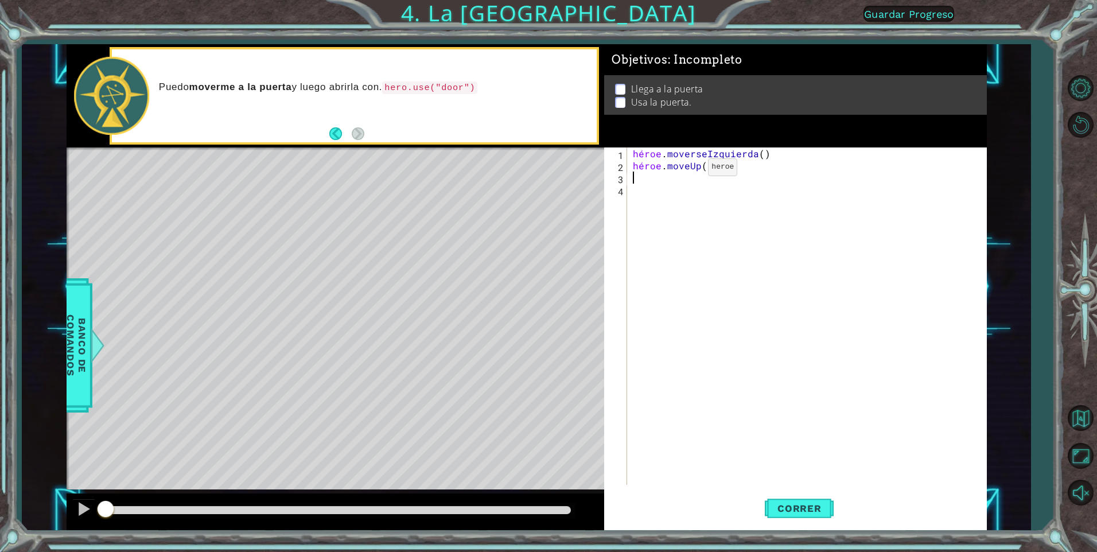
type textarea "H"
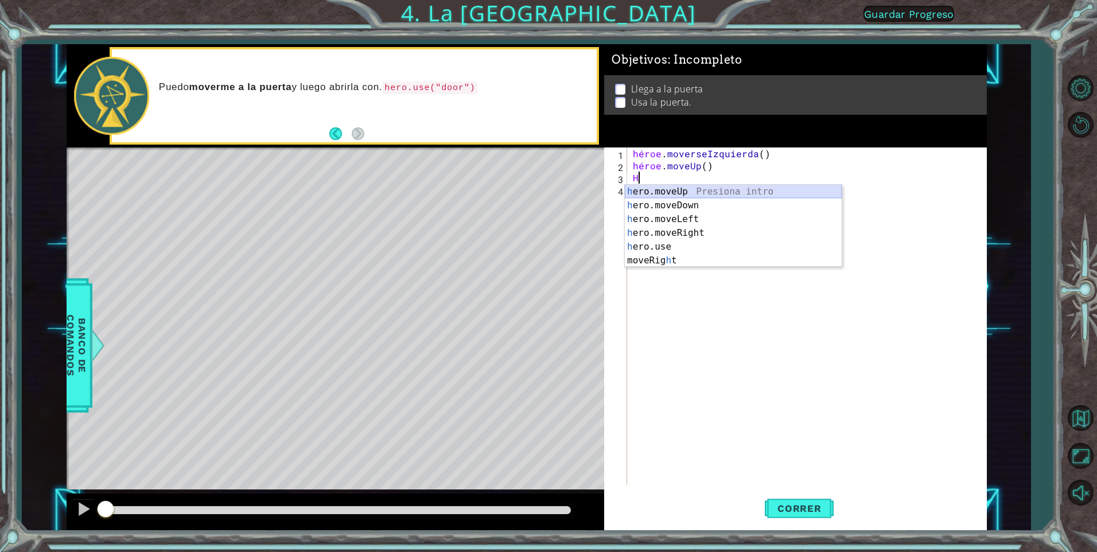
click at [573, 194] on div "h ero.moveUp Presiona intro h ero.moveDown Presiona intro h ero.moveLeft Presio…" at bounding box center [733, 240] width 217 height 110
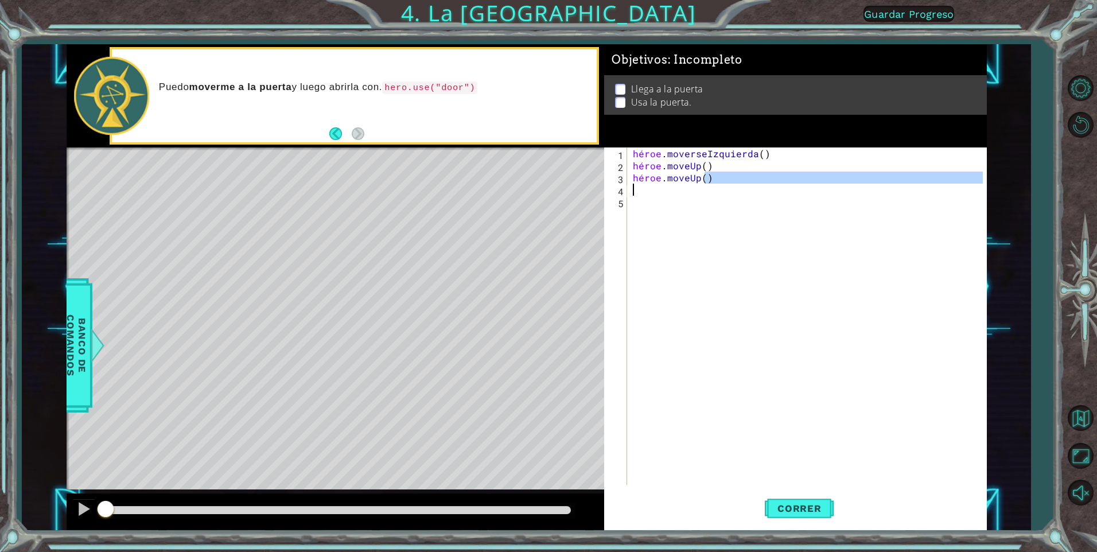
drag, startPoint x: 712, startPoint y: 181, endPoint x: 613, endPoint y: 185, distance: 98.8
click at [573, 185] on div "1 2 3 4 5 héroe . moverseIzquierda ( ) héroe . moveUp ( ) héroe . moveUp ( ) הה…" at bounding box center [793, 315] width 379 height 337
click at [573, 177] on div "héroe . moverseIzquierda ( ) héroe . moveUp ( ) héroe . moveUp ( )" at bounding box center [810, 327] width 358 height 361
click at [573, 180] on div "héroe . moverseIzquierda ( ) héroe . moveUp ( ) . moveUp ( )" at bounding box center [810, 327] width 358 height 361
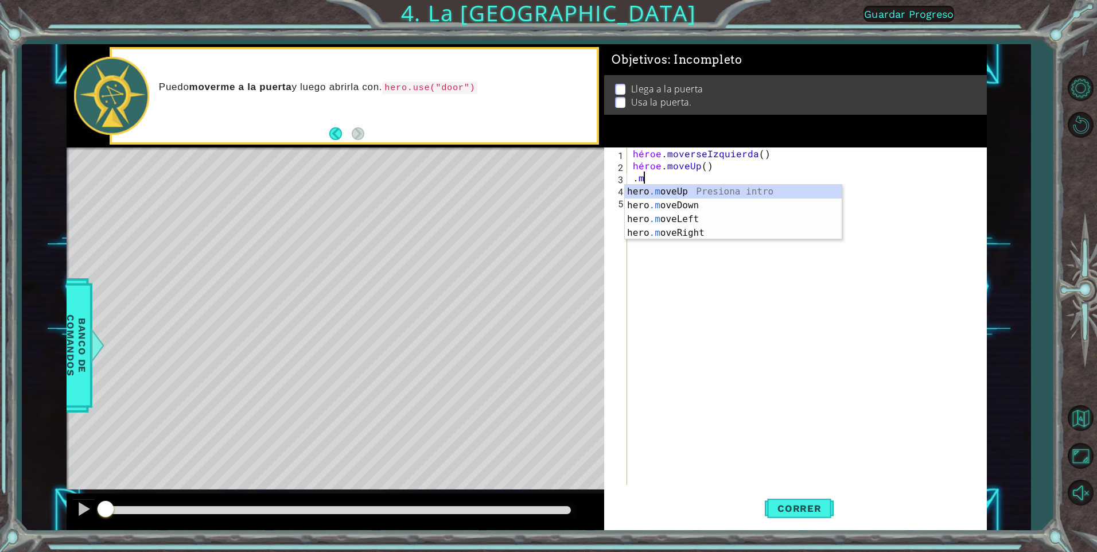
type textarea "."
type textarea "H"
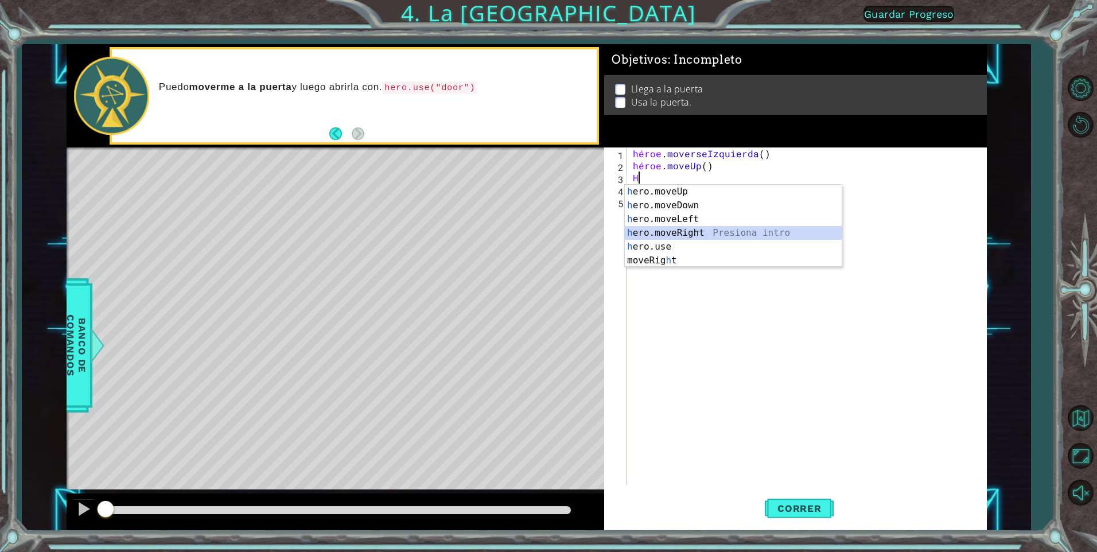
click at [573, 230] on div "h ero.moveUp Presiona intro h ero.moveDown Presiona intro h ero.moveLeft Presio…" at bounding box center [733, 240] width 217 height 110
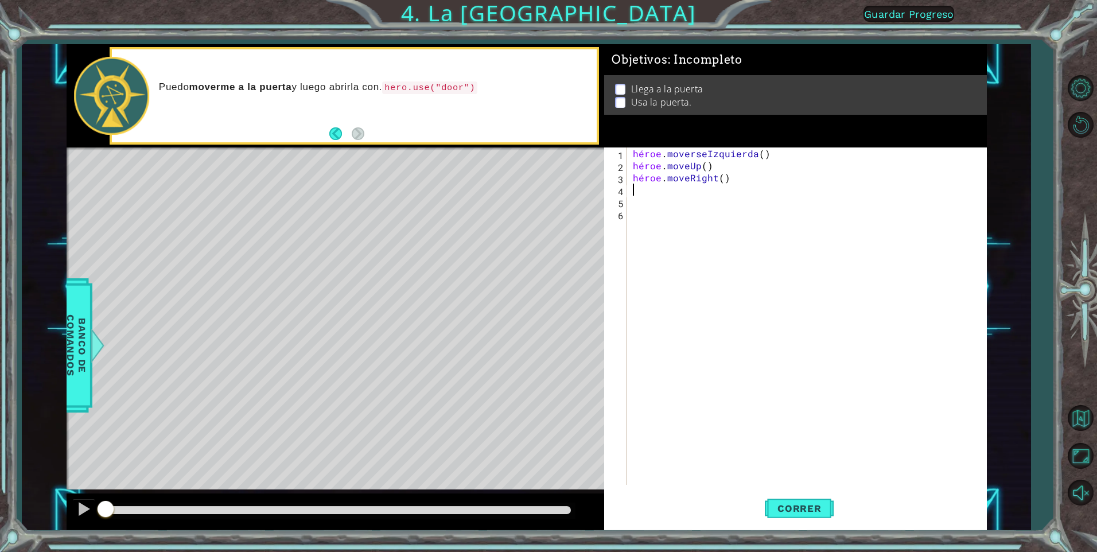
click at [573, 197] on div "héroe . moverseIzquierda ( ) héroe . moveUp ( ) héroe . moveRight ( )" at bounding box center [810, 327] width 358 height 361
click at [573, 188] on div "héroe . moverseIzquierda ( ) héroe . moveUp ( ) héroe . moveRight ( )" at bounding box center [810, 327] width 358 height 361
type textarea "H"
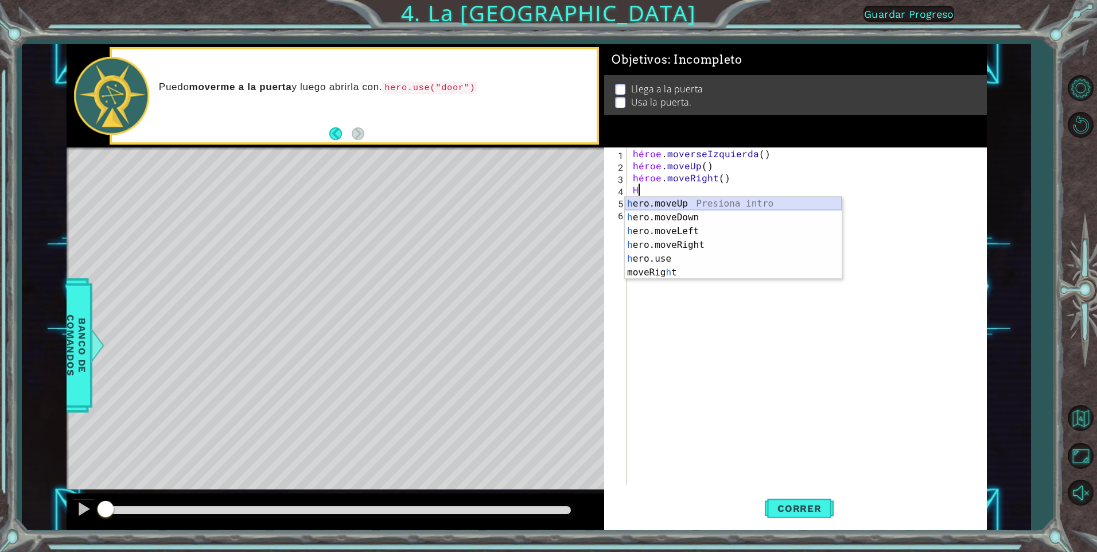
click at [573, 197] on div "h ero.moveUp Presiona intro h ero.moveDown Presiona intro h ero.moveLeft Presio…" at bounding box center [733, 252] width 217 height 110
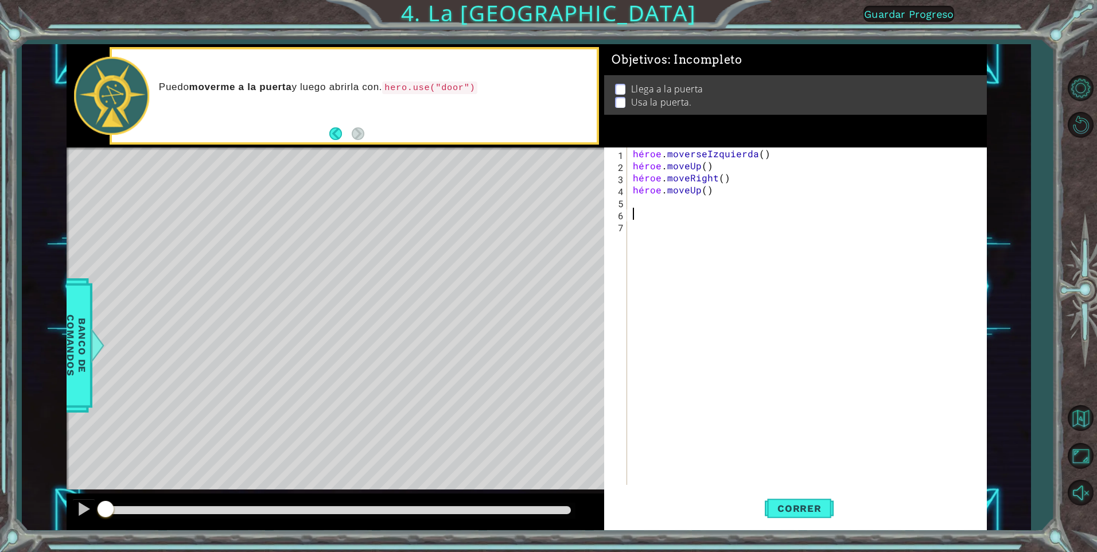
click at [573, 211] on div "héroe . moverseIzquierda ( ) héroe . moveUp ( ) héroe . moveRight ( ) héroe . m…" at bounding box center [810, 327] width 358 height 361
click at [573, 200] on div "héroe . moverseIzquierda ( ) héroe . moveUp ( ) héroe . moveRight ( ) héroe . m…" at bounding box center [810, 327] width 358 height 361
type textarea "H"
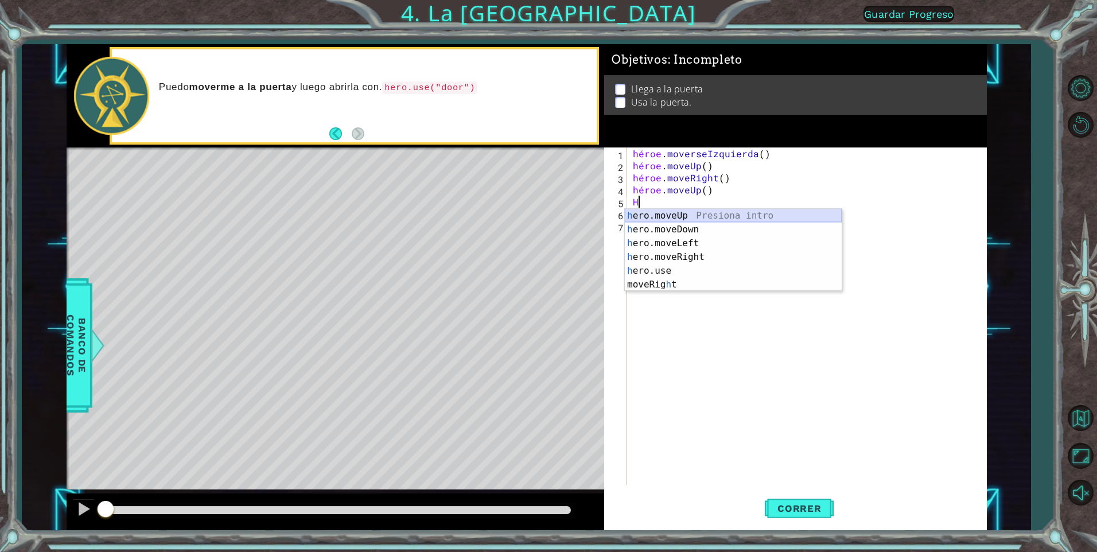
click at [573, 215] on div "h ero.moveUp Presiona intro h ero.moveDown Presiona intro h ero.moveLeft Presio…" at bounding box center [733, 264] width 217 height 110
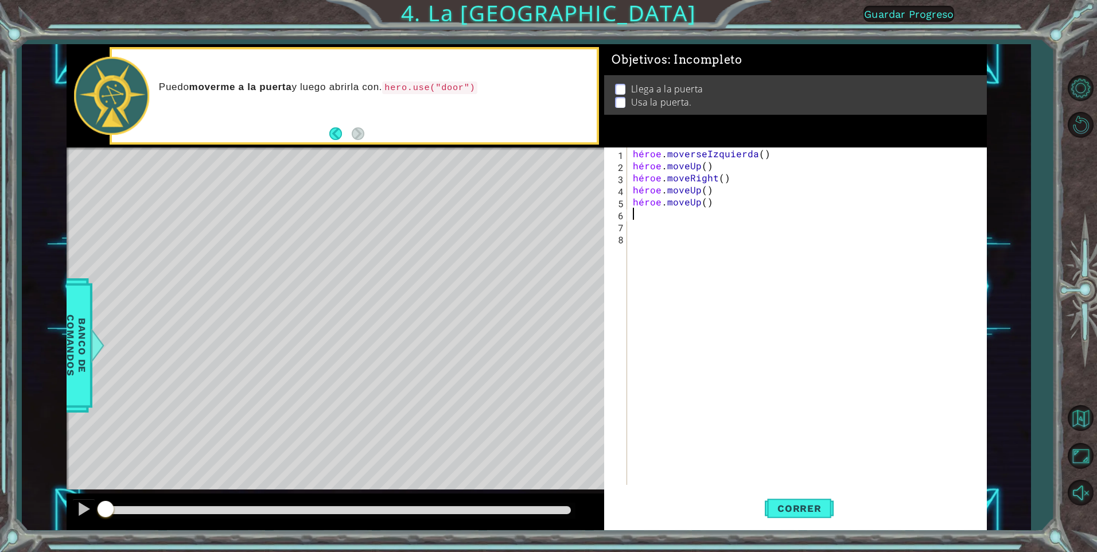
type textarea "H"
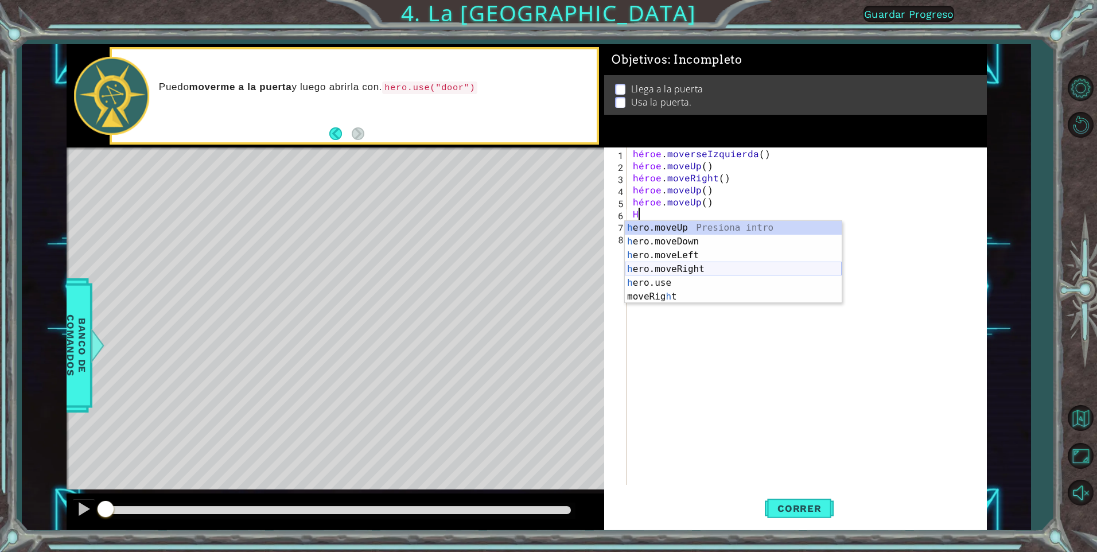
click at [573, 268] on div "h ero.moveUp Presiona intro h ero.moveDown Presiona intro h ero.moveLeft Presio…" at bounding box center [733, 276] width 217 height 110
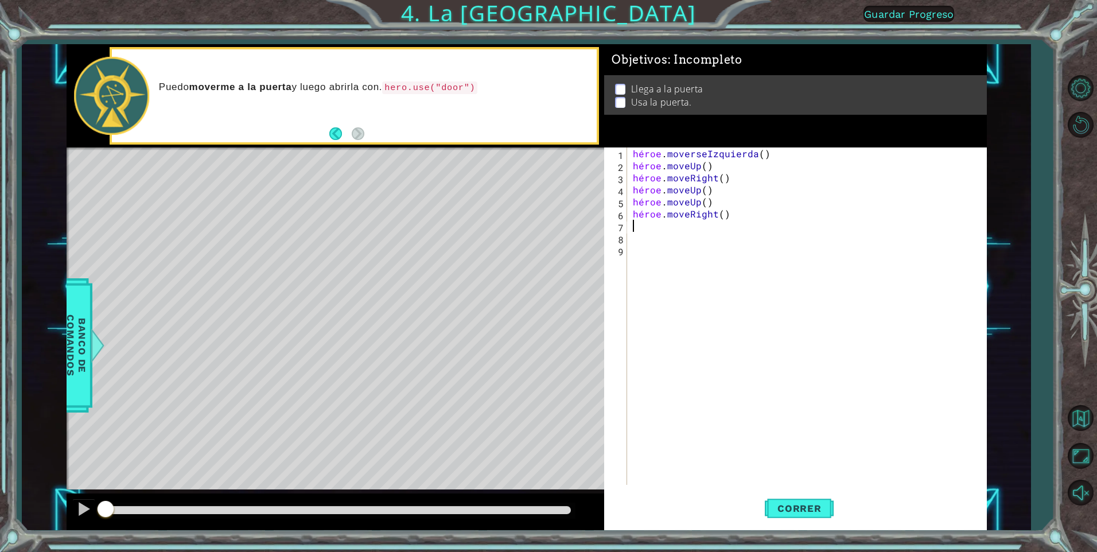
type textarea "H"
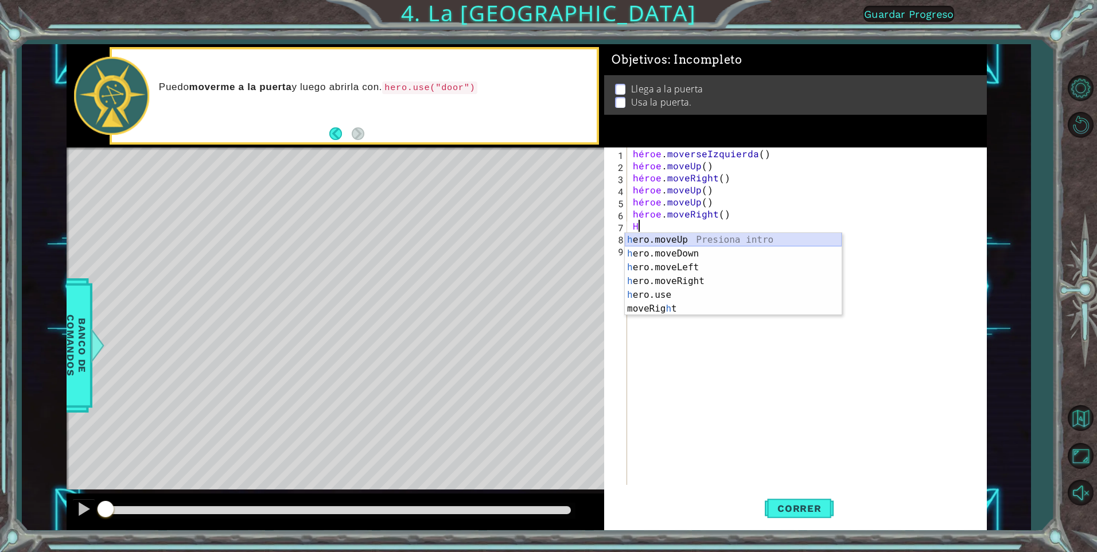
click at [573, 239] on div "h ero.moveUp Presiona intro h ero.moveDown Presiona intro h ero.moveLeft Presio…" at bounding box center [733, 288] width 217 height 110
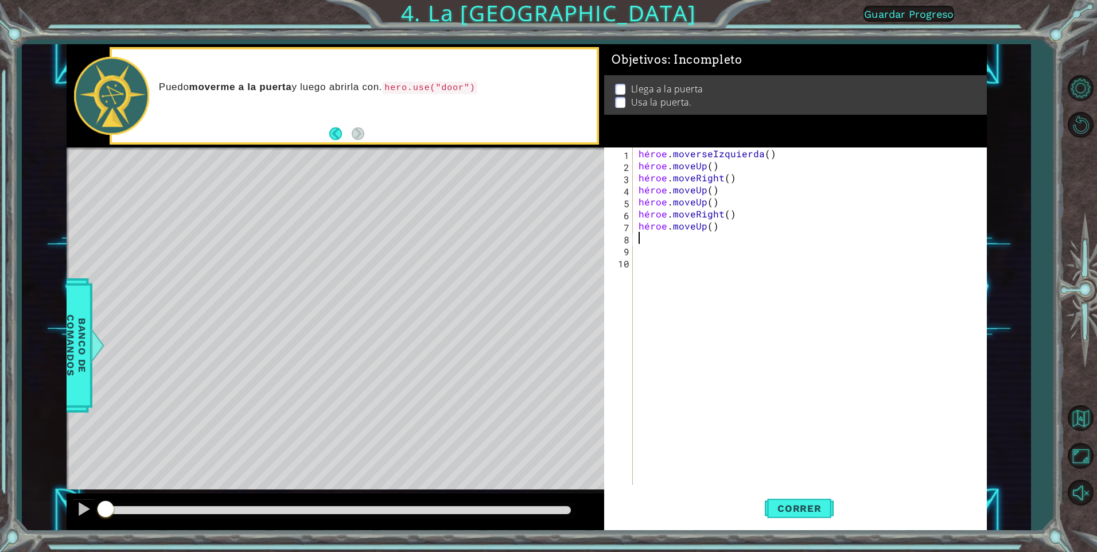
type textarea "H"
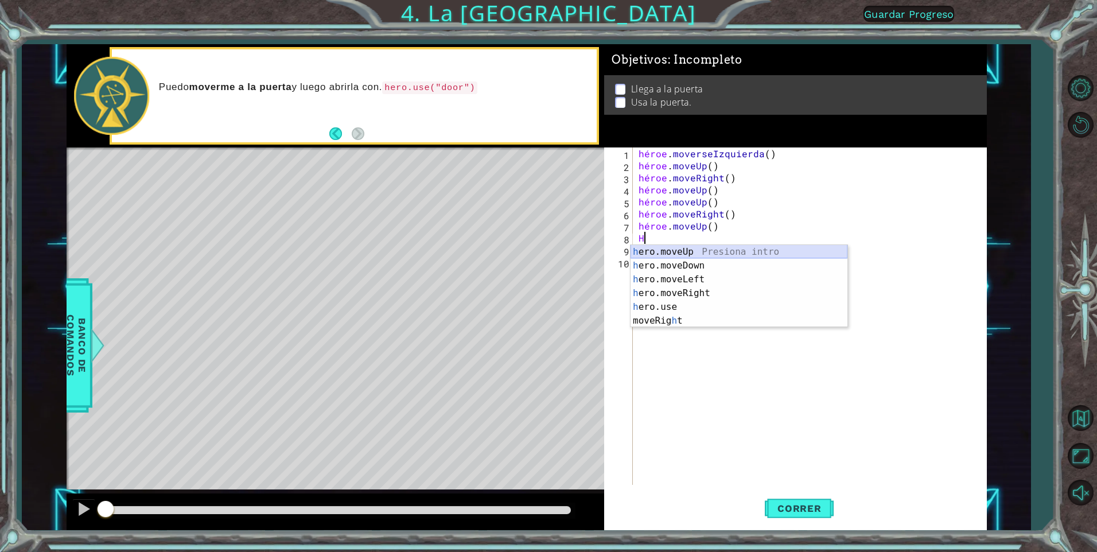
click at [573, 252] on div "h ero.moveUp Presiona intro h ero.moveDown Presiona intro h ero.moveLeft Presio…" at bounding box center [739, 300] width 217 height 110
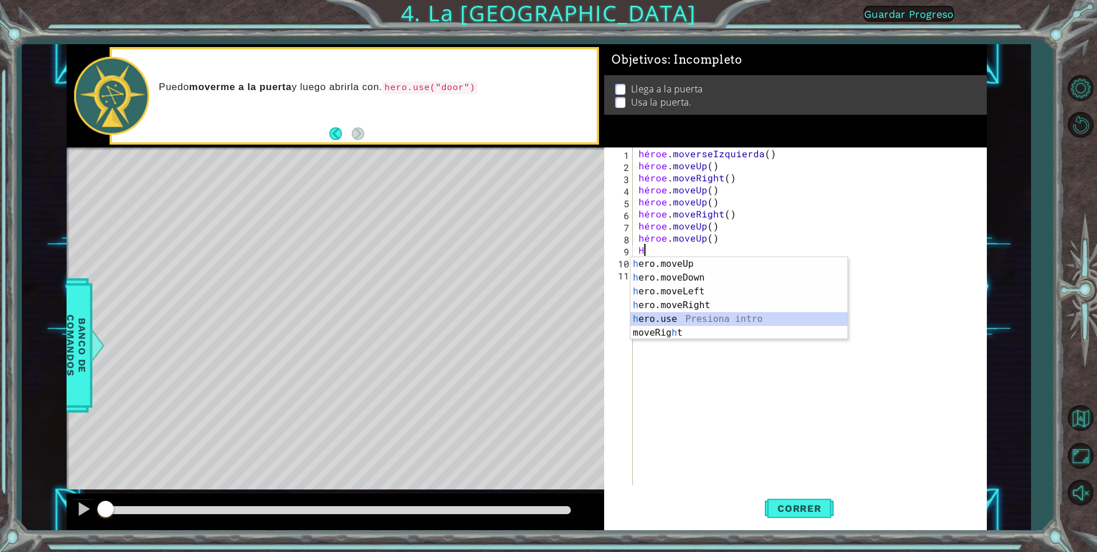
click at [573, 316] on div "h ero.moveUp Presiona intro h ero.moveDown Presiona intro h ero.moveLeft Presio…" at bounding box center [739, 312] width 217 height 110
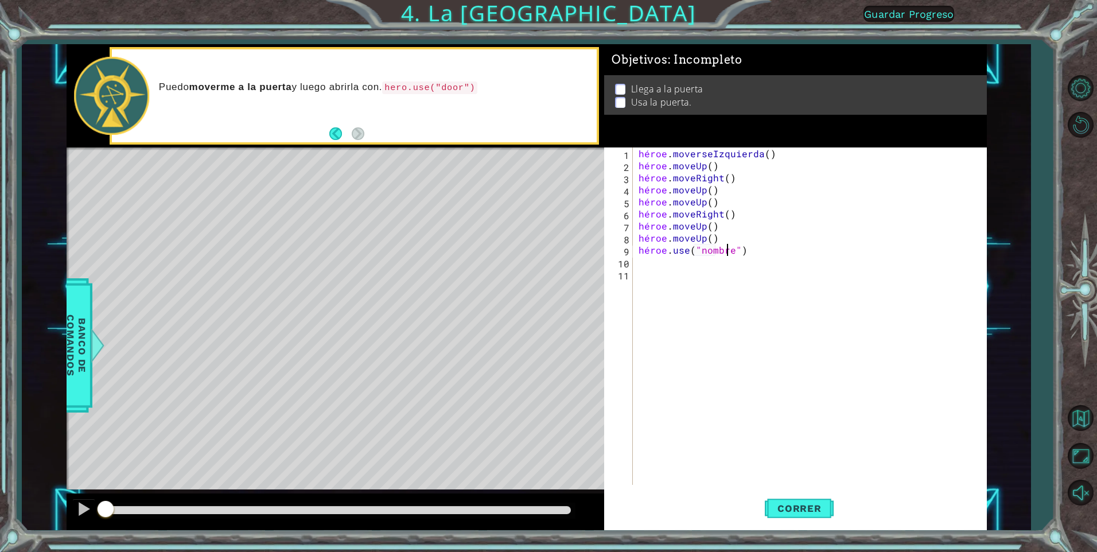
click at [573, 249] on div "héroe . moverseIzquierda ( ) héroe . moveUp ( ) héroe . moveRight ( ) héroe . m…" at bounding box center [812, 327] width 353 height 361
click at [573, 251] on div "héroe . moverseIzquierda ( ) héroe . moveUp ( ) héroe . moveRight ( ) héroe . m…" at bounding box center [812, 327] width 353 height 361
type textarea "hero.use( DOOR"
click at [573, 364] on span "Correr" at bounding box center [799, 508] width 67 height 11
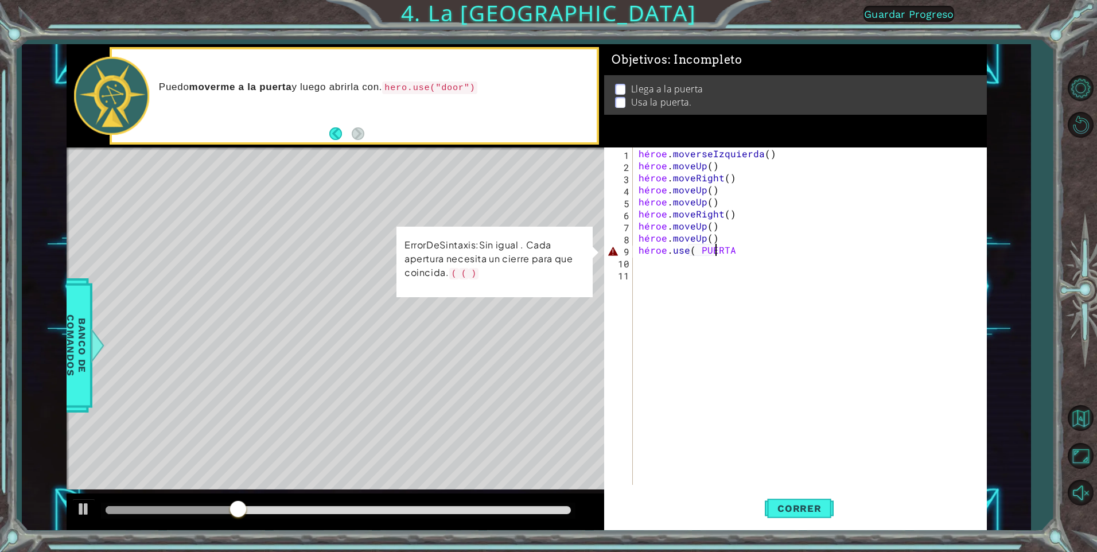
drag, startPoint x: 753, startPoint y: 246, endPoint x: 662, endPoint y: 279, distance: 96.9
click at [573, 279] on div "héroe . moverseIzquierda ( ) héroe . moveUp ( ) héroe . moveRight ( ) héroe . m…" at bounding box center [812, 327] width 353 height 361
click at [573, 240] on div "héroe . moverseIzquierda ( ) héroe . moveUp ( ) héroe . moveRight ( ) héroe . m…" at bounding box center [812, 327] width 353 height 361
type textarea "hero.moveUp()"
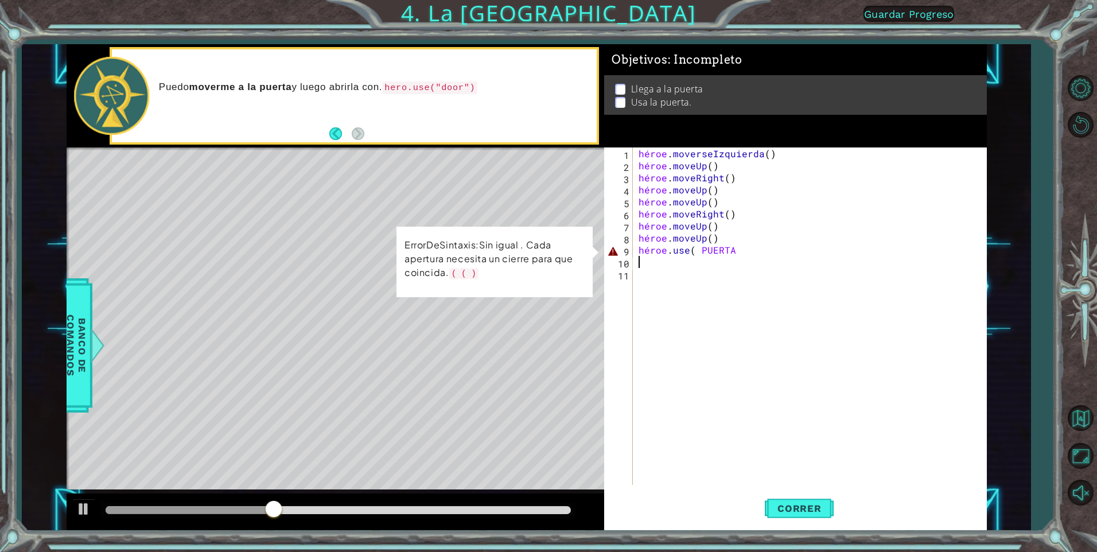
click at [573, 259] on div "héroe . moverseIzquierda ( ) héroe . moveUp ( ) héroe . moveRight ( ) héroe . m…" at bounding box center [812, 327] width 353 height 361
click at [573, 242] on div "héroe . moverseIzquierda ( ) héroe . moveUp ( ) héroe . moveRight ( ) héroe . m…" at bounding box center [812, 327] width 353 height 361
click at [573, 254] on div "héroe . moverseIzquierda ( ) héroe . moveUp ( ) héroe . moveRight ( ) héroe . m…" at bounding box center [812, 327] width 353 height 361
click at [573, 254] on div "héroe . moverseIzquierda ( ) héroe . moveUp ( ) héroe . moveRight ( ) héroe . m…" at bounding box center [809, 315] width 347 height 337
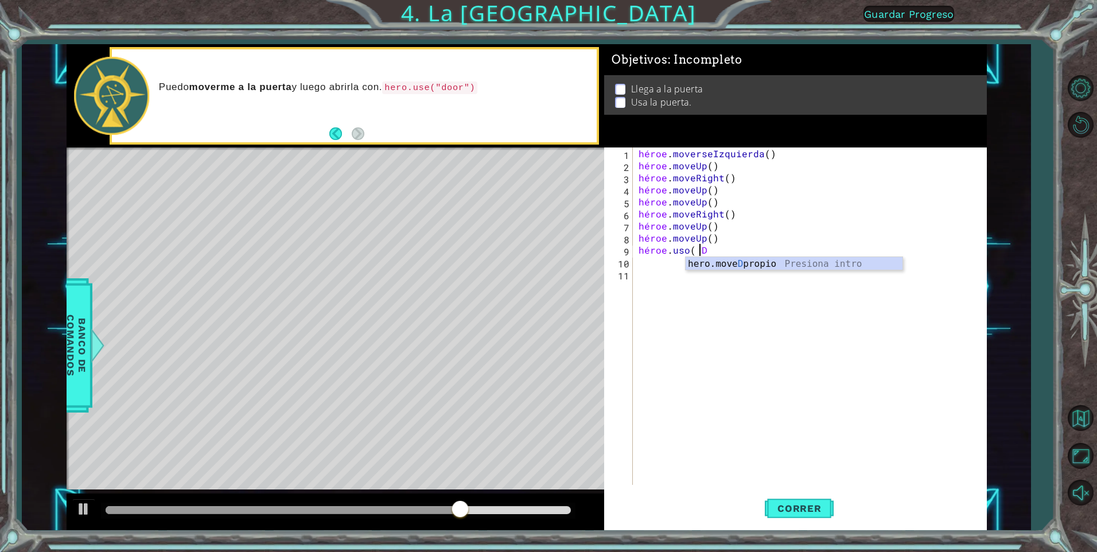
click at [573, 252] on div "héroe . moverseIzquierda ( ) héroe . moveUp ( ) héroe . moveRight ( ) héroe . m…" at bounding box center [812, 327] width 353 height 361
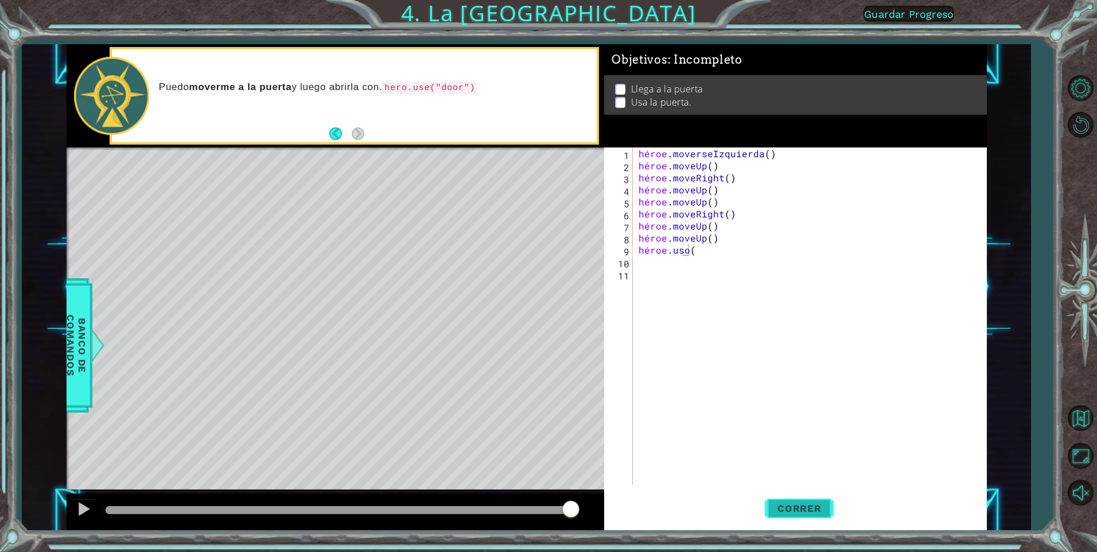
click at [573, 364] on span "Correr" at bounding box center [799, 508] width 67 height 11
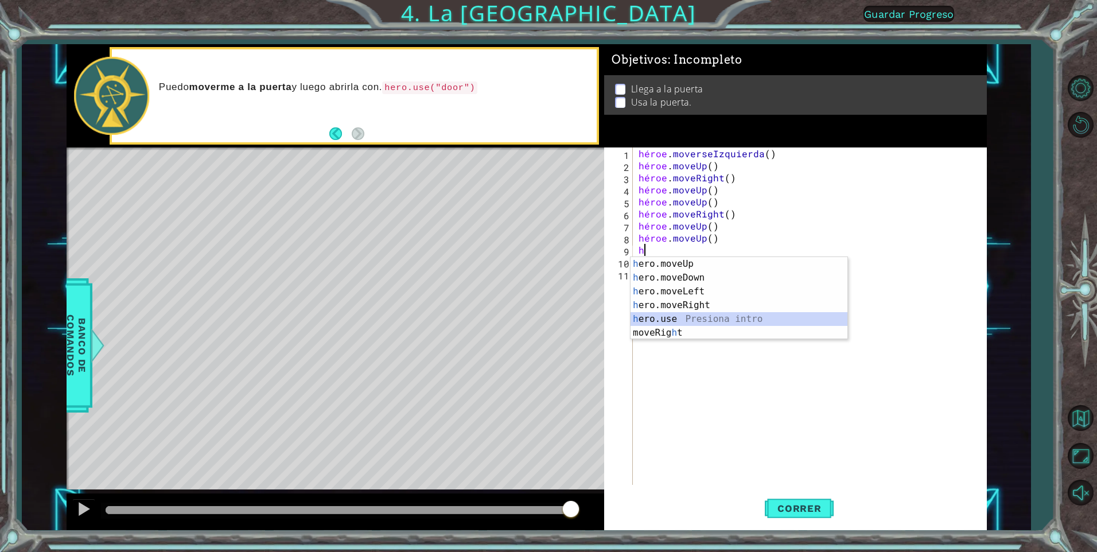
click at [573, 316] on div "h ero.moveUp Presiona intro h ero.moveDown Presiona intro h ero.moveLeft Presio…" at bounding box center [739, 312] width 217 height 110
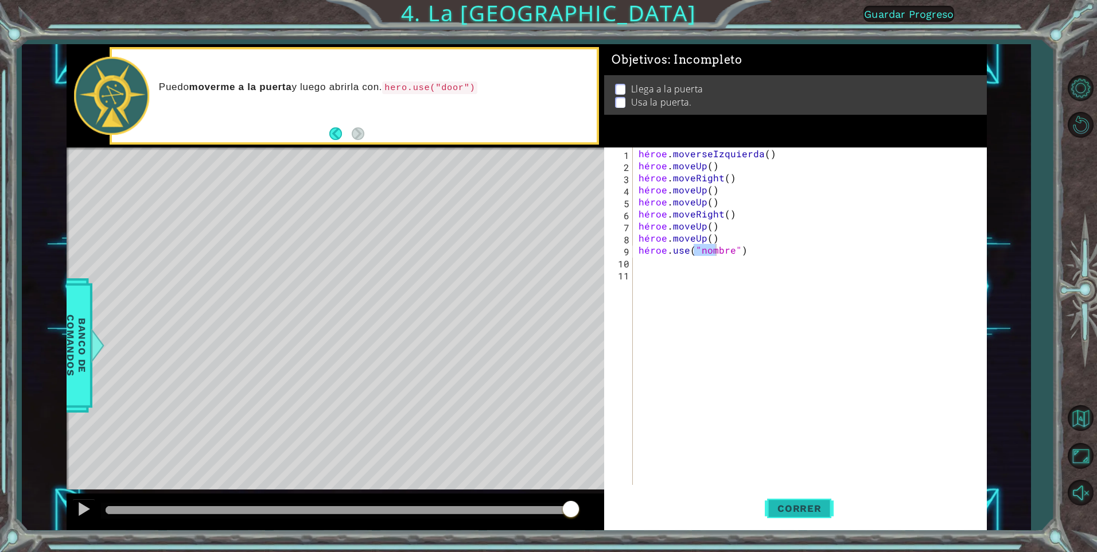
click at [573, 364] on button "Correr" at bounding box center [799, 508] width 69 height 38
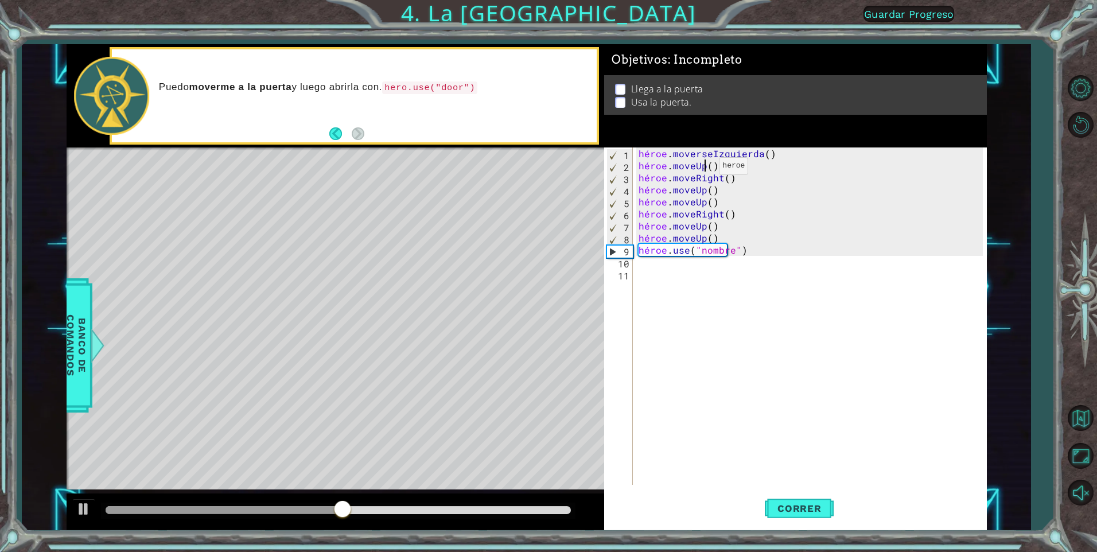
click at [573, 169] on div "héroe . moverseIzquierda ( ) héroe . moveUp ( ) héroe . moveRight ( ) héroe . m…" at bounding box center [812, 327] width 353 height 361
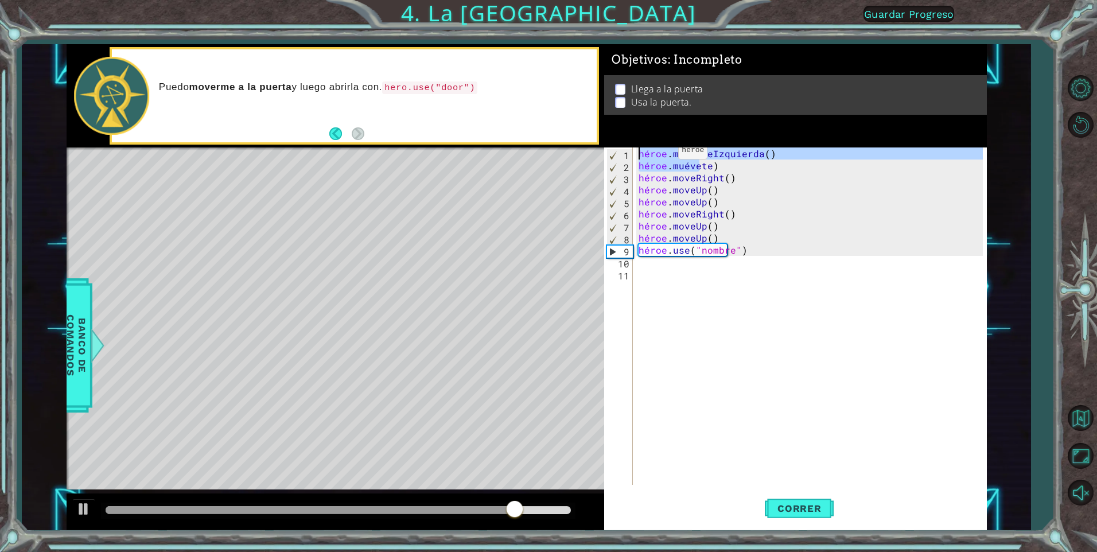
drag, startPoint x: 710, startPoint y: 165, endPoint x: 617, endPoint y: 142, distance: 95.9
click at [573, 142] on div "Objetivos : Incompleto Llega a la puerta Usa la puerta. hero.moveU) 1 2 3 4 5 6…" at bounding box center [795, 287] width 383 height 486
type textarea "hero.moveLeft() hero.moveU)"
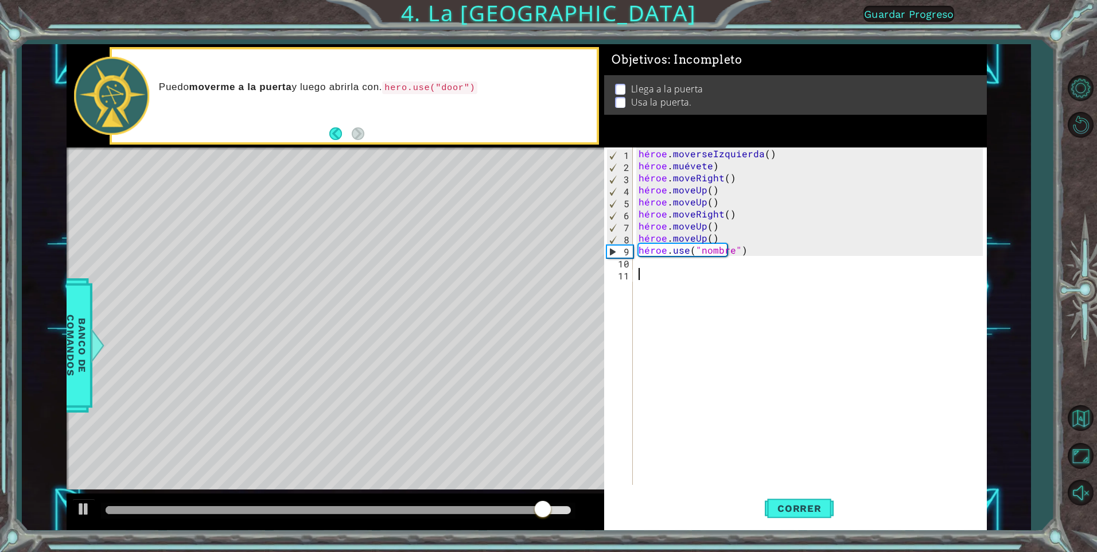
click at [573, 341] on div "héroe . moverseIzquierda ( ) héroe . muévete ) héroe . moveRight ( ) héroe . mo…" at bounding box center [812, 327] width 353 height 361
drag, startPoint x: 812, startPoint y: 351, endPoint x: 799, endPoint y: 301, distance: 51.5
click at [573, 352] on div "héroe . moverseIzquierda ( ) héroe . muévete ) héroe . moveRight ( ) héroe . mo…" at bounding box center [812, 327] width 353 height 361
click at [573, 167] on div "héroe . moverseIzquierda ( ) héroe . muévete ) héroe . moveRight ( ) héroe . mo…" at bounding box center [812, 327] width 353 height 361
type textarea "hero.moveU)"
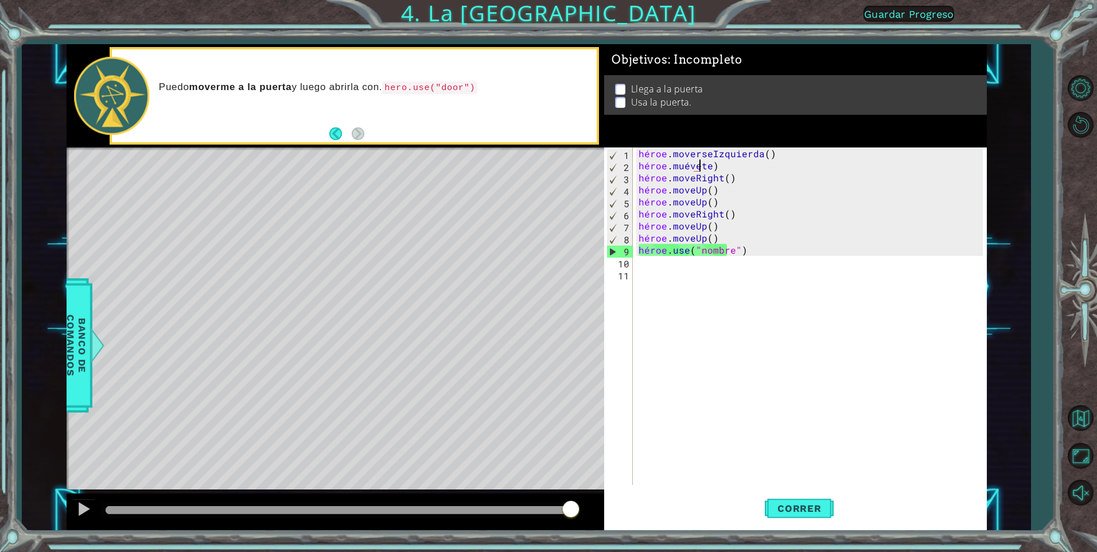
click at [573, 167] on div "héroe . moverseIzquierda ( ) héroe . muévete ) héroe . moveRight ( ) héroe . mo…" at bounding box center [812, 327] width 353 height 361
click at [573, 169] on div "héroe . moverseIzquierda ( ) héroe . muévete ) héroe . moveRight ( ) héroe . mo…" at bounding box center [812, 327] width 353 height 361
drag, startPoint x: 721, startPoint y: 168, endPoint x: 629, endPoint y: 165, distance: 91.3
click at [573, 165] on div "hero.moveU) 1 2 3 4 5 6 7 8 9 10 11 héroe . moverseIzquierda ( ) héroe . muévet…" at bounding box center [793, 315] width 379 height 337
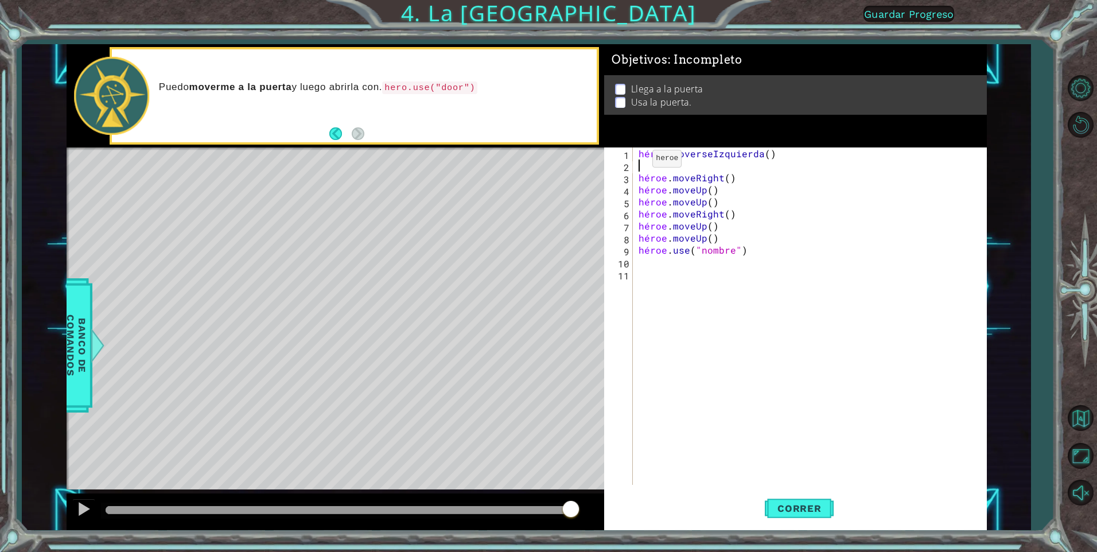
type textarea "H"
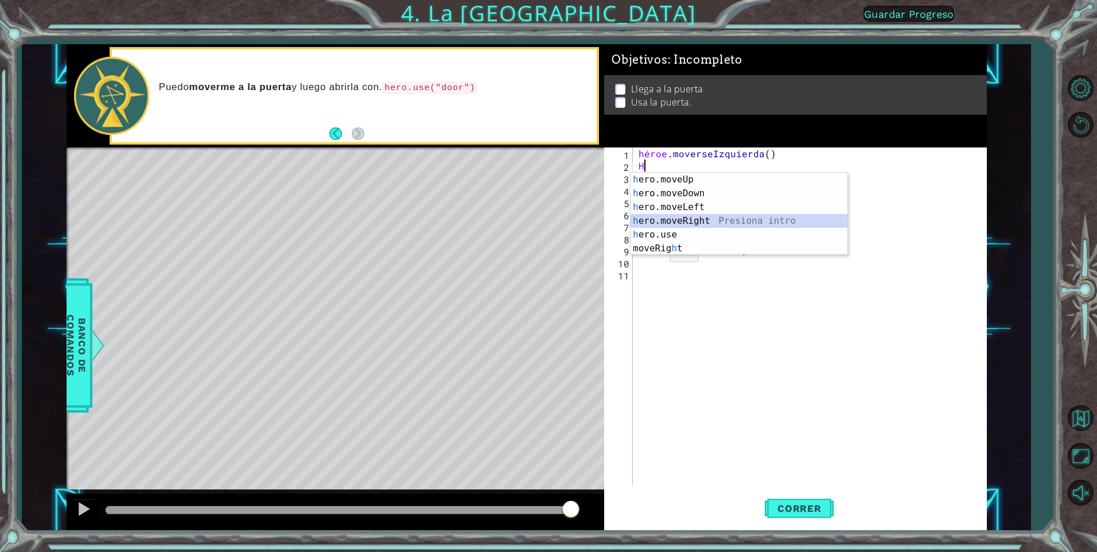
click at [573, 223] on div "h ero.moveUp Presiona intro h ero.moveDown Presiona intro h ero.moveLeft Presio…" at bounding box center [739, 228] width 217 height 110
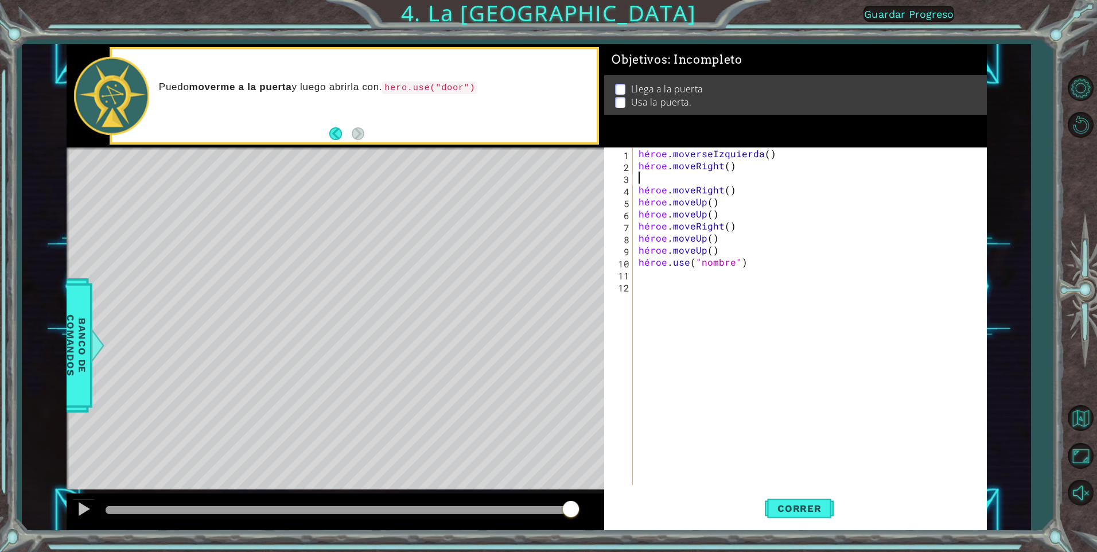
type textarea "H"
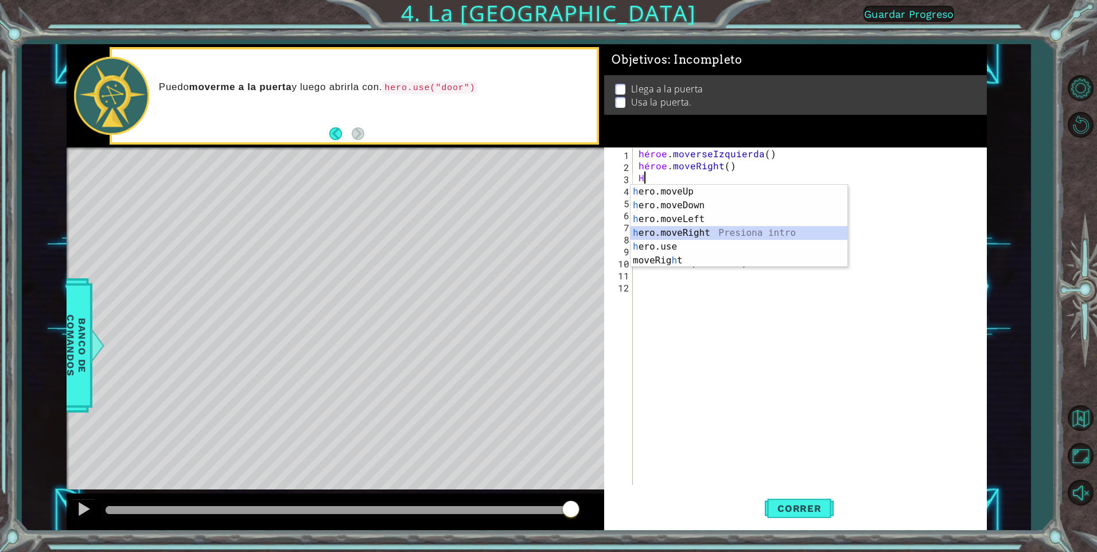
click at [573, 231] on div "h ero.moveUp Presiona intro h ero.moveDown Presiona intro h ero.moveLeft Presio…" at bounding box center [739, 240] width 217 height 110
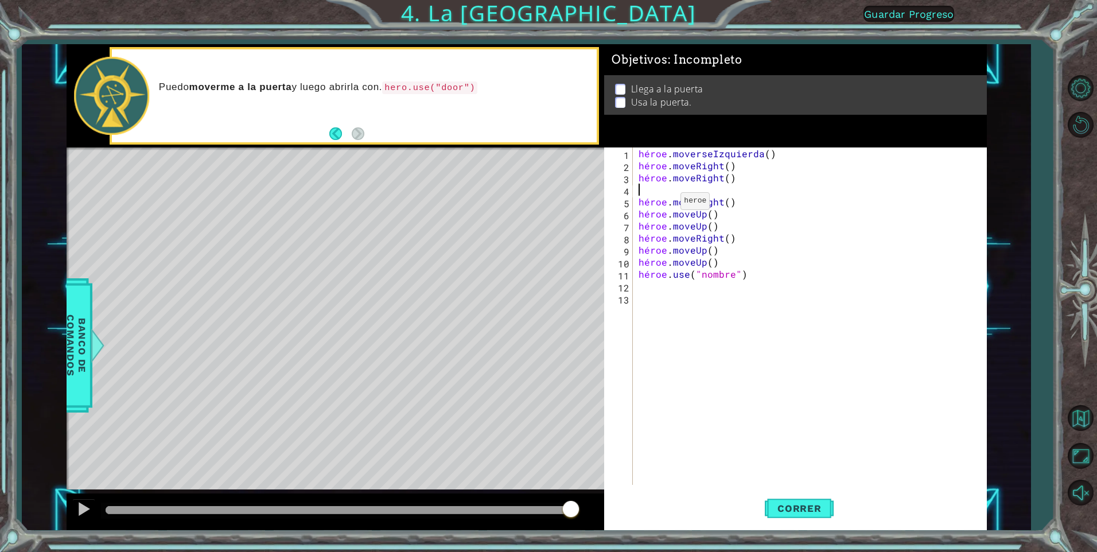
click at [573, 204] on div "héroe . moverseIzquierda ( ) héroe . moveRight ( ) héroe . moveRight ( ) héroe …" at bounding box center [812, 327] width 353 height 361
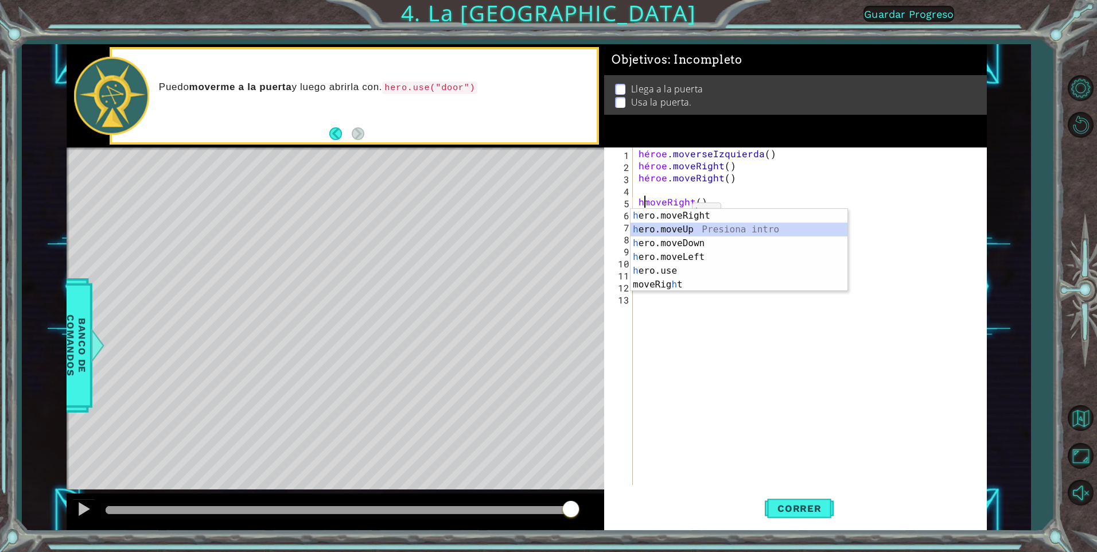
click at [573, 229] on div "h ero.moveRight Presiona intro h ero.moveUp Presiona intro h ero.moveDown Presi…" at bounding box center [739, 264] width 217 height 110
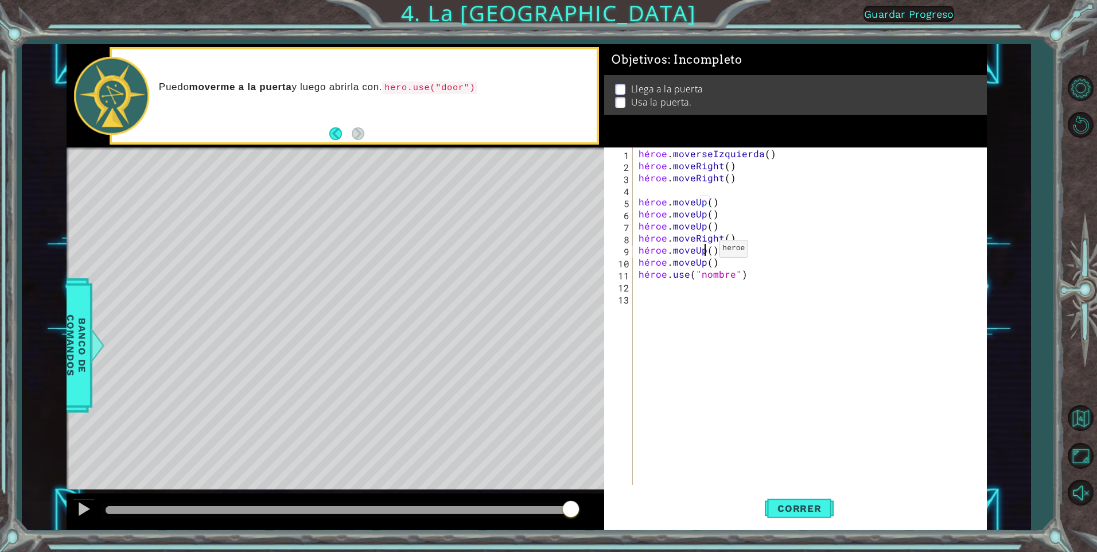
click at [573, 251] on div "héroe . moverseIzquierda ( ) héroe . moveRight ( ) héroe . moveRight ( ) héroe …" at bounding box center [812, 327] width 353 height 361
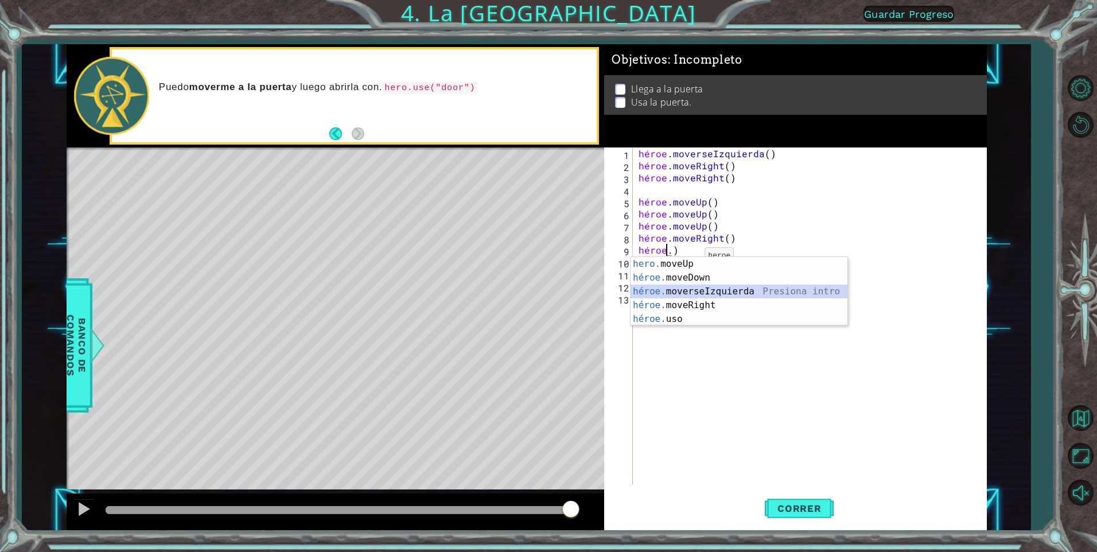
click at [573, 294] on div "hero. moveUp Presiona intro héroe. moveDown Presiona intro héroe. moverseIzquie…" at bounding box center [739, 305] width 217 height 96
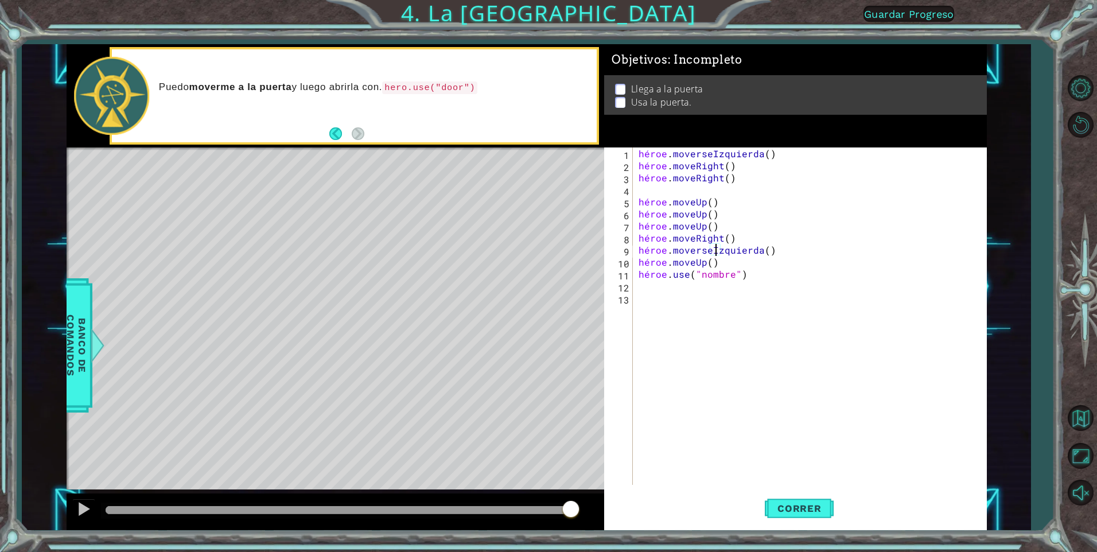
click at [573, 263] on div "héroe . moverseIzquierda ( ) héroe . moveRight ( ) héroe . moveRight ( ) héroe …" at bounding box center [812, 327] width 353 height 361
click at [573, 267] on div "héroe . moverseIzquierda ( ) héroe . moveRight ( ) héroe . moveRight ( ) héroe …" at bounding box center [812, 327] width 353 height 361
click at [573, 264] on div "héroe . moverseIzquierda ( ) héroe . moveRight ( ) héroe . moveRight ( ) héroe …" at bounding box center [812, 327] width 353 height 361
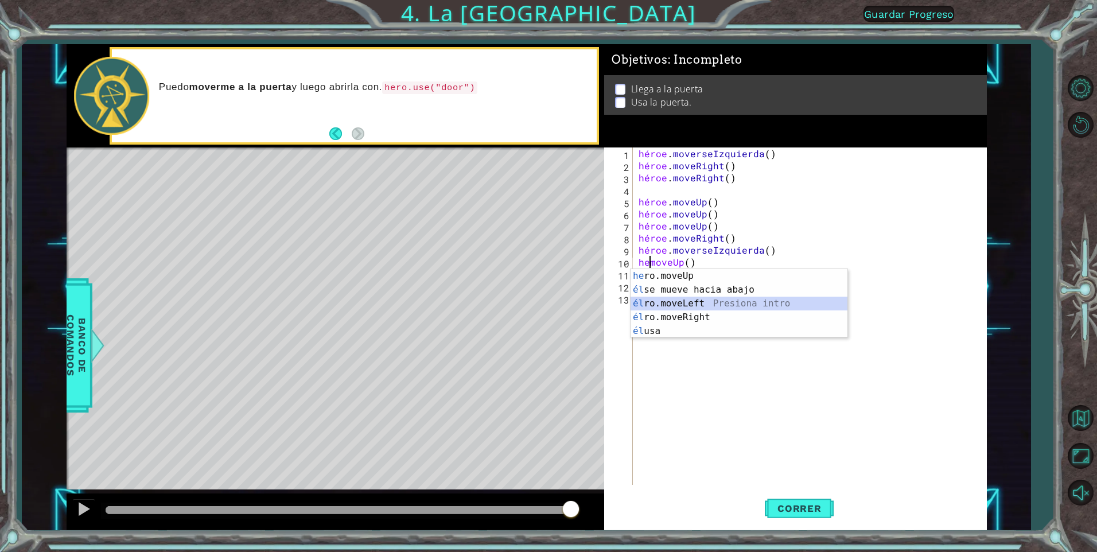
click at [573, 308] on div "he ro.moveUp Presiona intro él se mueve hacia abajo Presiona intro él ro.moveLe…" at bounding box center [739, 317] width 217 height 96
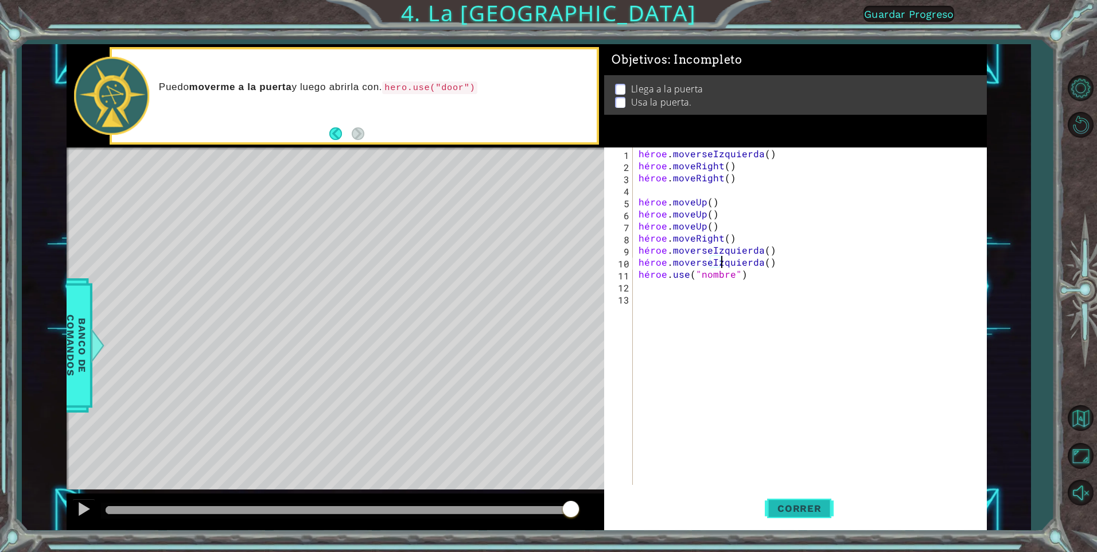
type textarea "hero.moveLeft()"
click at [573, 364] on button "Correr" at bounding box center [799, 508] width 69 height 38
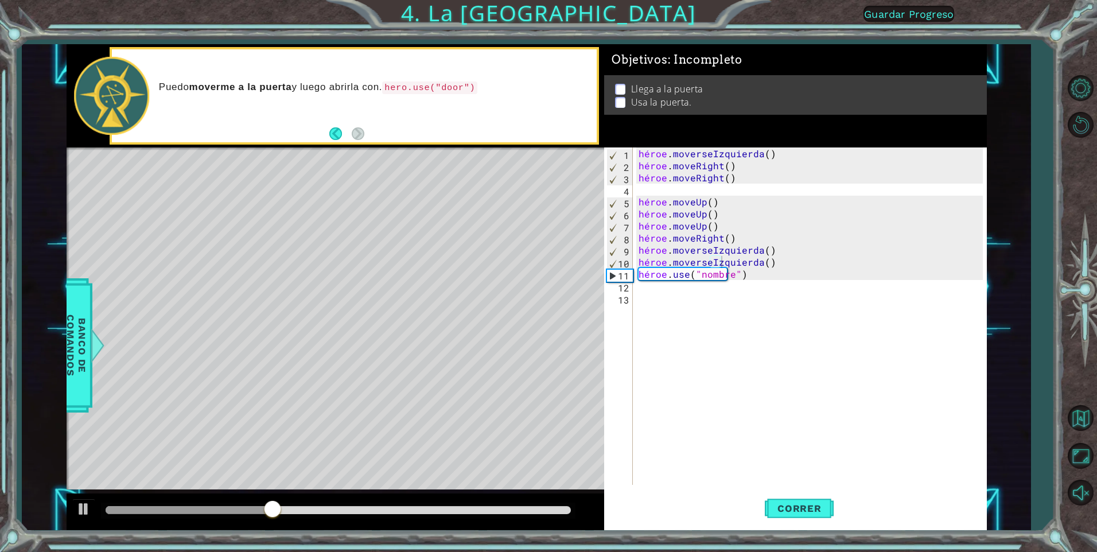
click at [361, 364] on div "Mapa de nivel" at bounding box center [332, 316] width 530 height 338
click at [573, 16] on span "Guardar Progreso" at bounding box center [909, 14] width 90 height 12
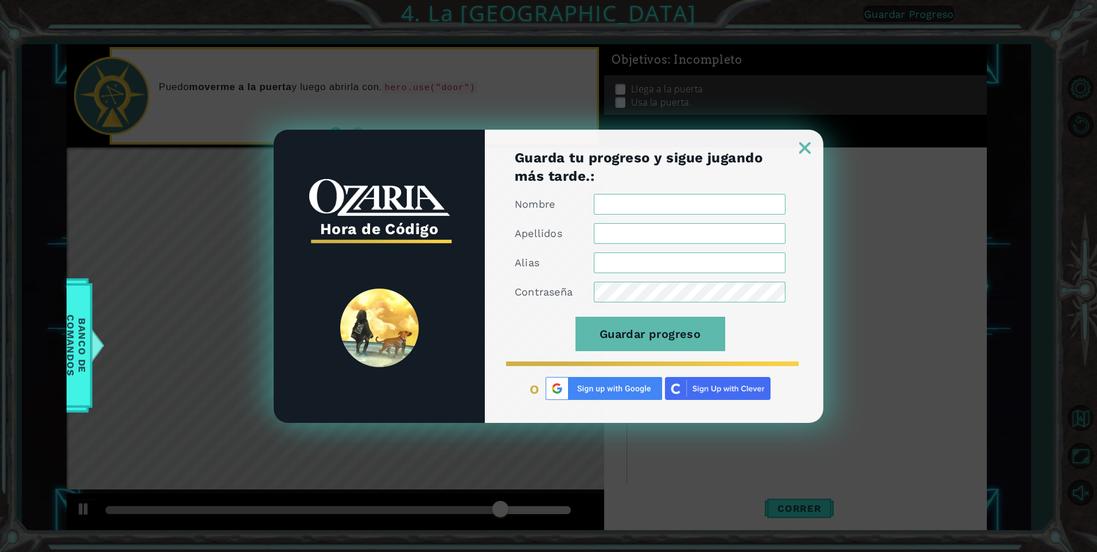
click at [573, 150] on img at bounding box center [804, 147] width 11 height 11
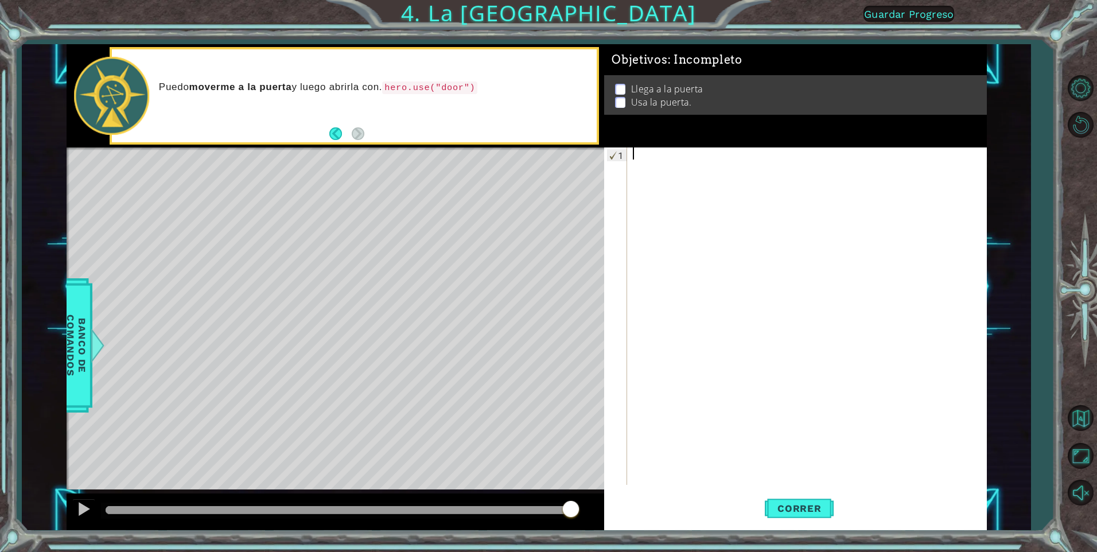
click at [573, 89] on p at bounding box center [620, 89] width 10 height 11
drag, startPoint x: 616, startPoint y: 81, endPoint x: 623, endPoint y: 104, distance: 24.5
click at [573, 104] on ul "Llega a la puerta Usa la puerta." at bounding box center [795, 96] width 367 height 26
drag, startPoint x: 623, startPoint y: 104, endPoint x: 622, endPoint y: 125, distance: 20.7
click at [573, 105] on p at bounding box center [620, 104] width 10 height 11
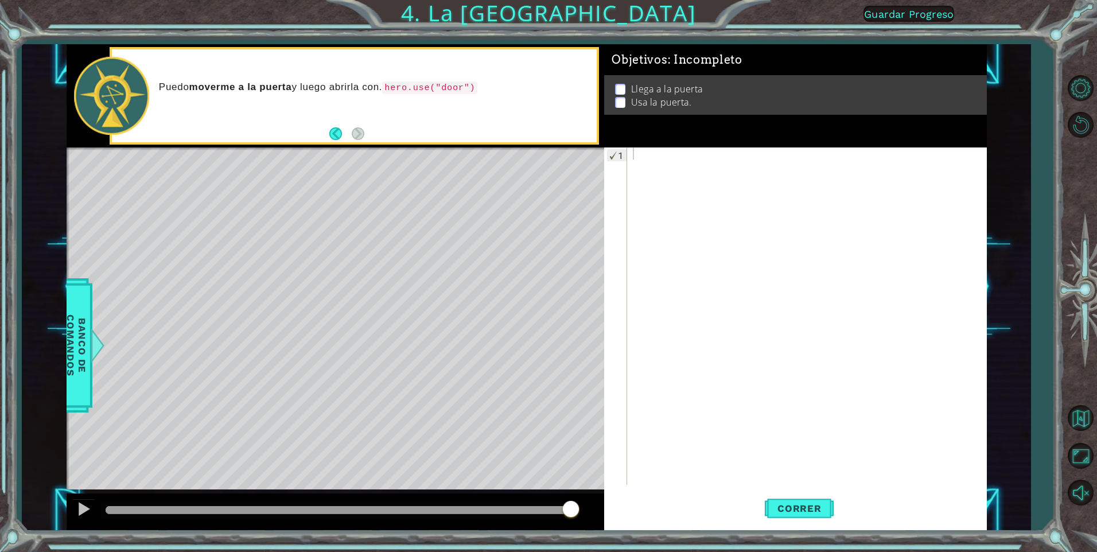
click at [573, 130] on div "Objetivos : Incompleto Llega a la puerta Usa la puerta." at bounding box center [795, 95] width 383 height 103
click at [573, 161] on div at bounding box center [810, 327] width 358 height 361
type textarea "H"
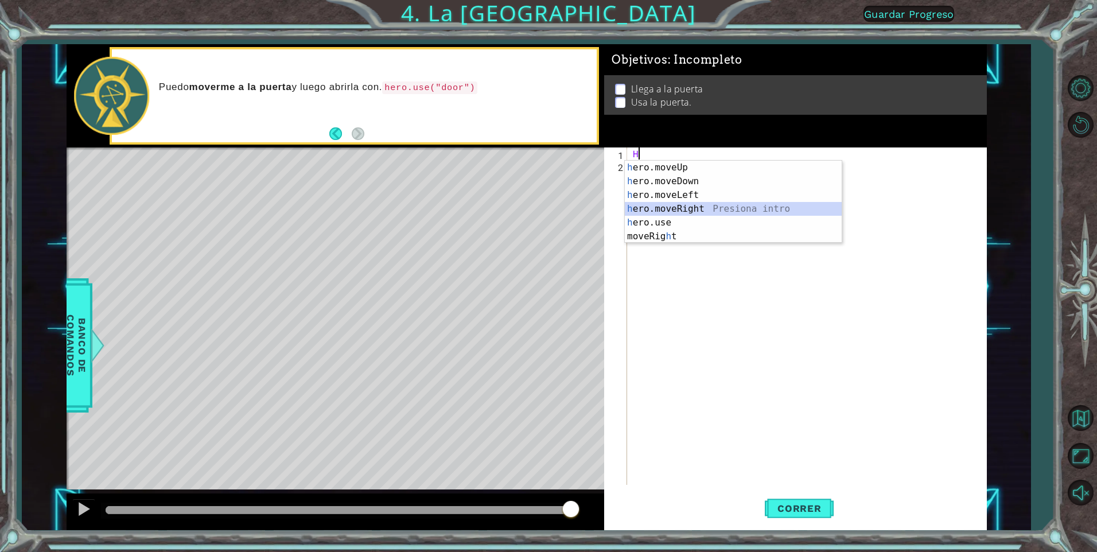
click at [573, 206] on div "h ero.moveUp Presiona intro h ero.moveDown Presiona intro h ero.moveLeft Presio…" at bounding box center [733, 216] width 217 height 110
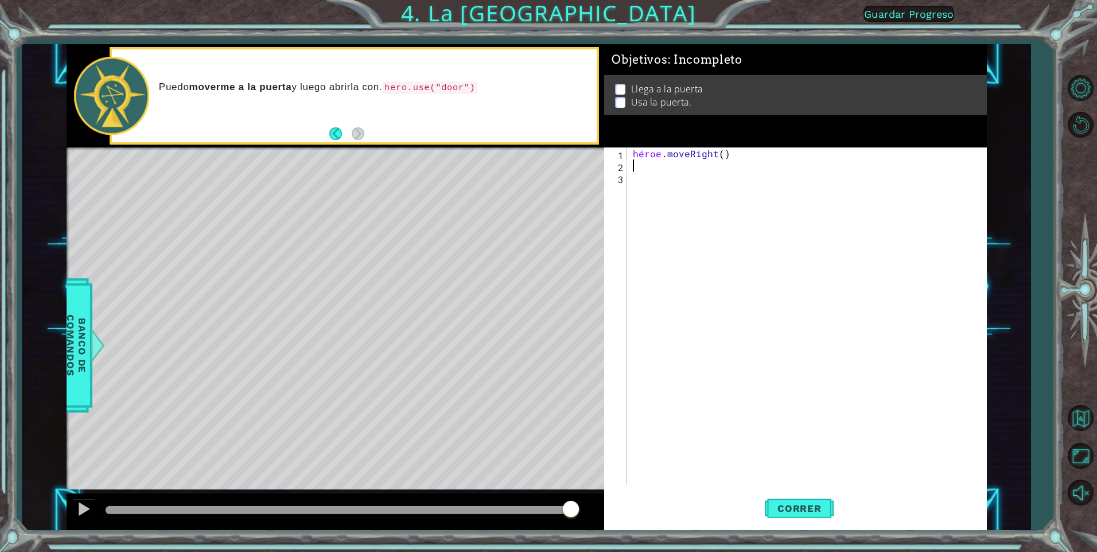
type textarea "H"
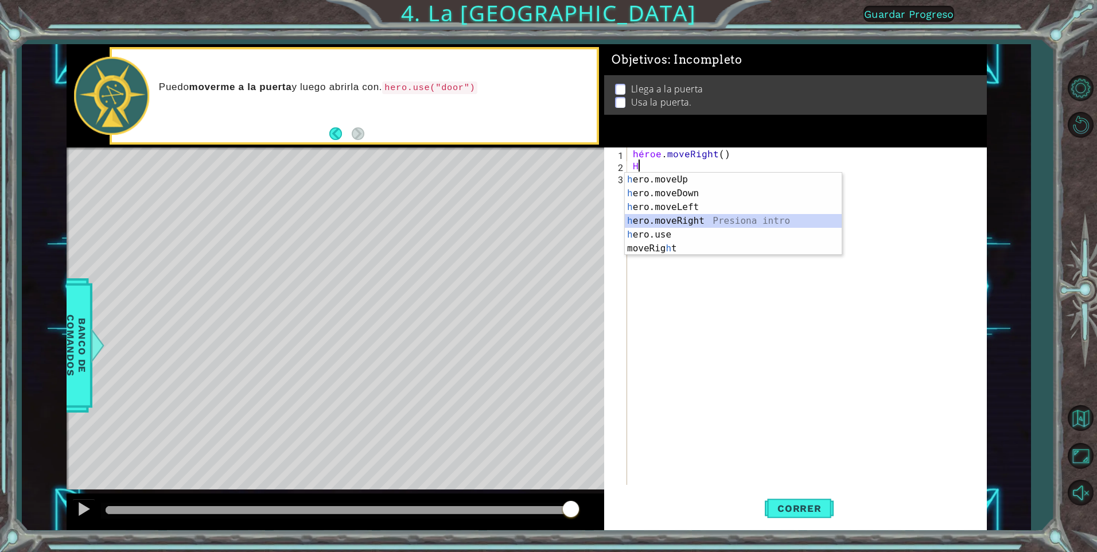
click at [573, 217] on div "h ero.moveUp Presiona intro h ero.moveDown Presiona intro h ero.moveLeft Presio…" at bounding box center [733, 228] width 217 height 110
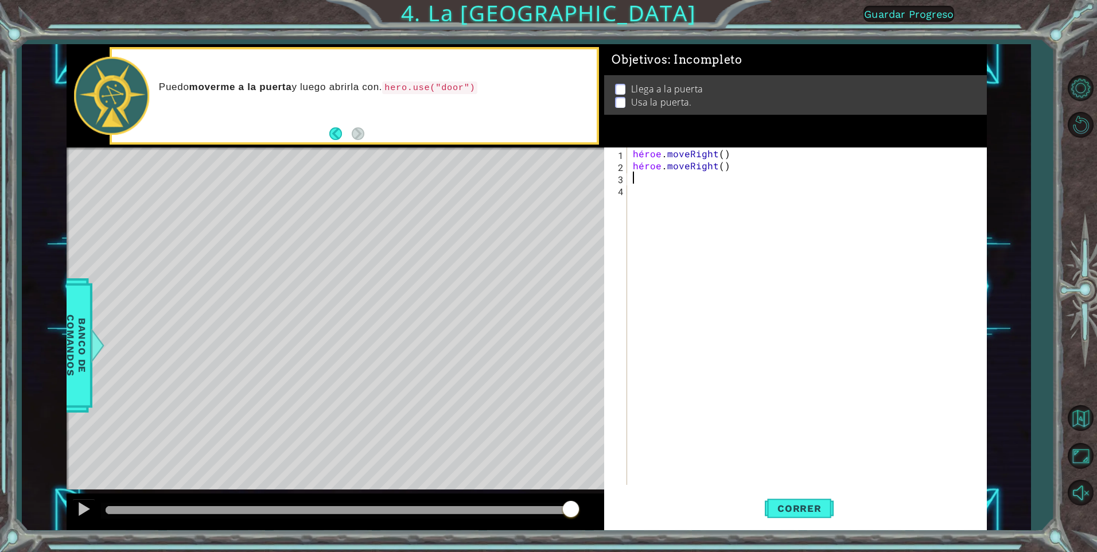
type textarea "H"
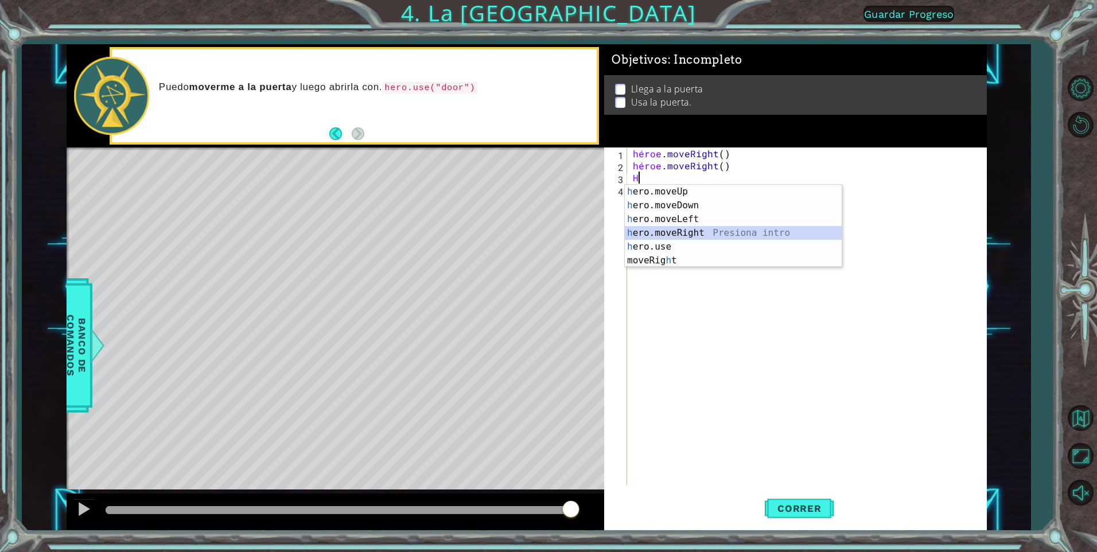
click at [573, 229] on div "h ero.moveUp Presiona intro h ero.moveDown Presiona intro h ero.moveLeft Presio…" at bounding box center [733, 240] width 217 height 110
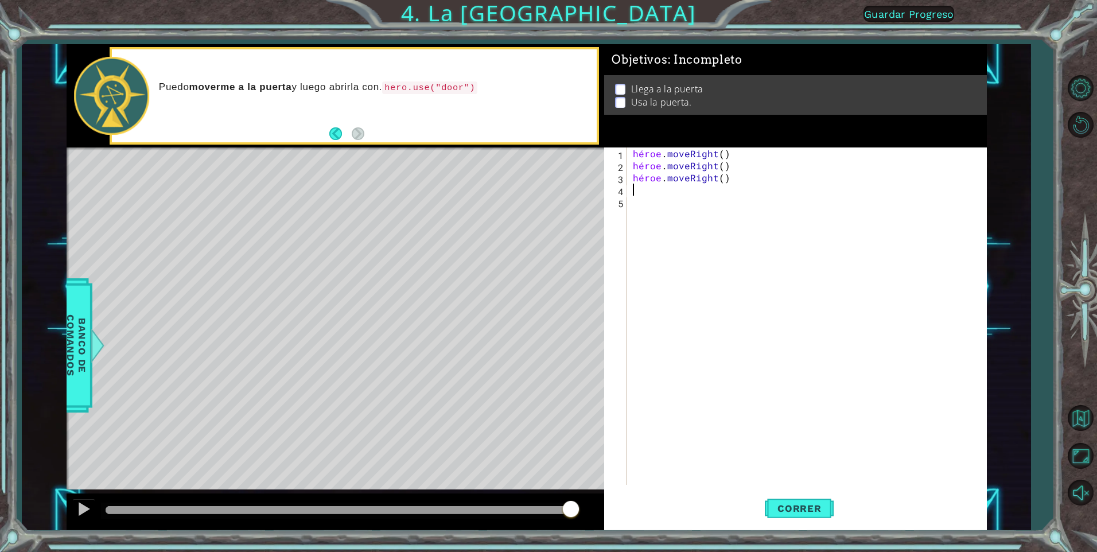
type textarea "H"
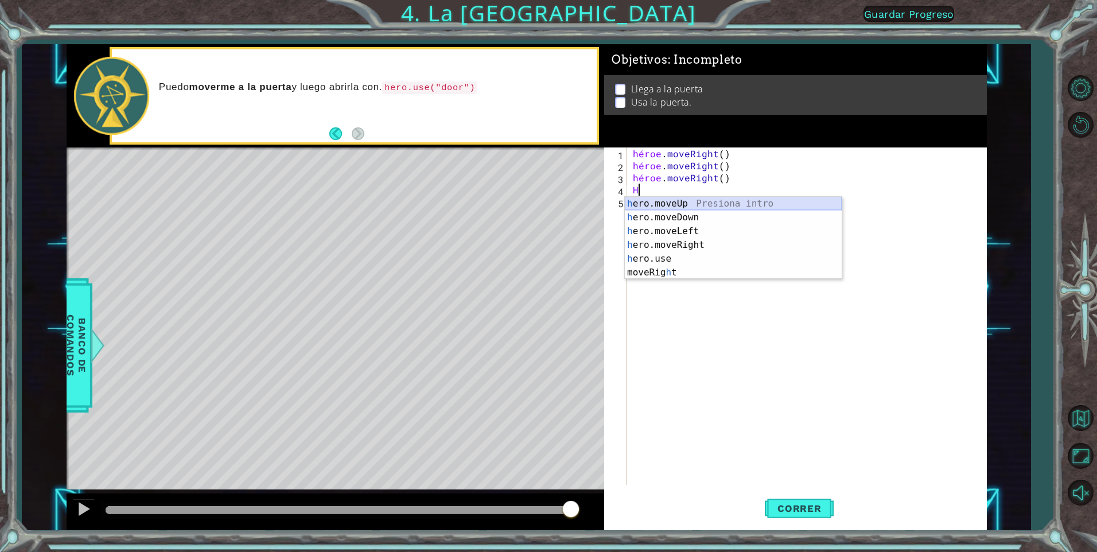
click at [573, 205] on div "h ero.moveUp Presiona intro h ero.moveDown Presiona intro h ero.moveLeft Presio…" at bounding box center [733, 252] width 217 height 110
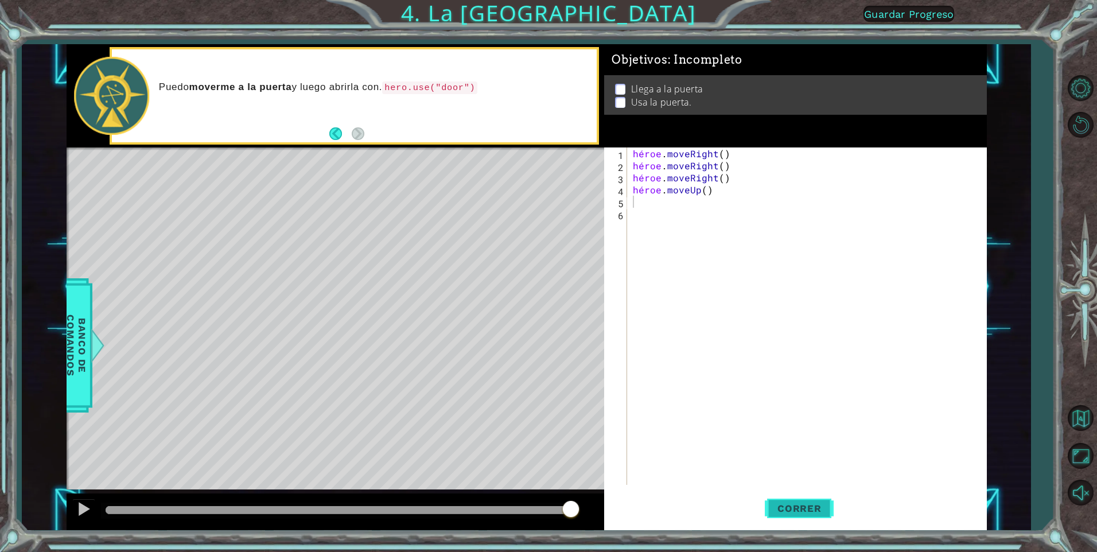
click at [573, 364] on span "Correr" at bounding box center [799, 508] width 67 height 11
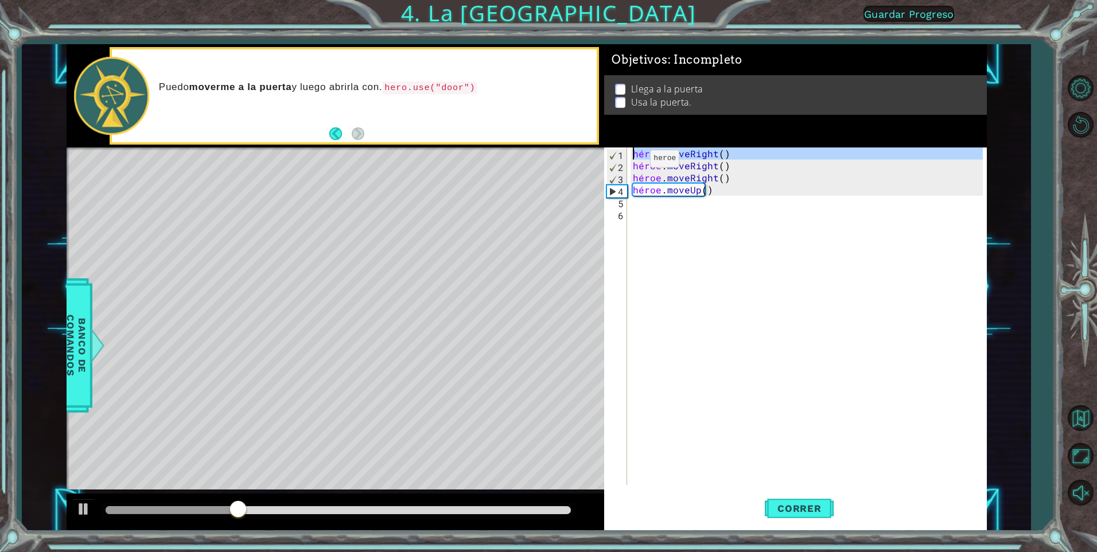
click at [573, 153] on div "1" at bounding box center [617, 155] width 20 height 12
type textarea "hero.moveRight()"
click at [573, 153] on div "1" at bounding box center [617, 155] width 20 height 12
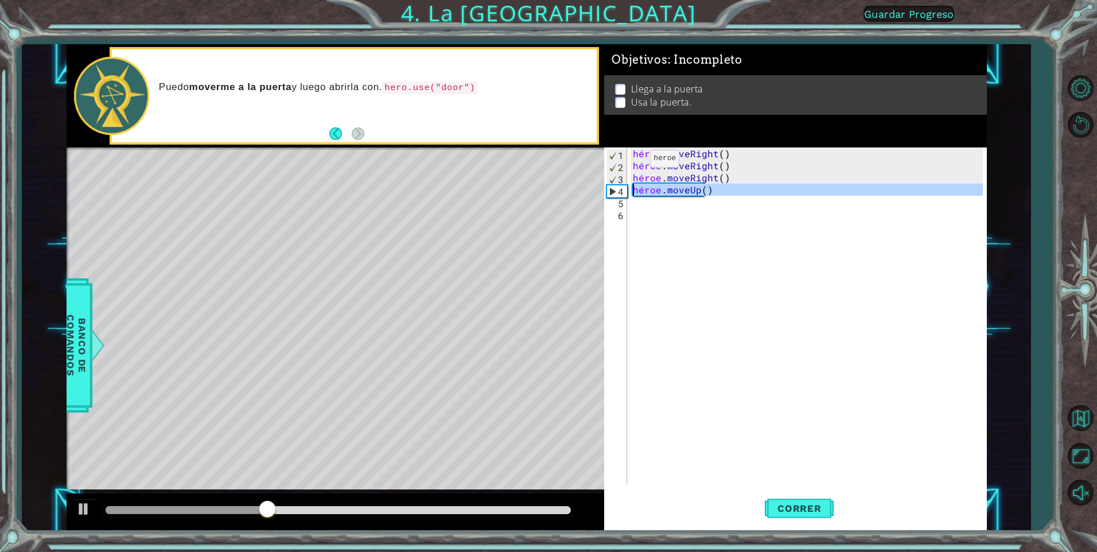
click at [573, 190] on div "4" at bounding box center [617, 191] width 20 height 12
type textarea "hero.moveUp()"
click at [573, 190] on div "4" at bounding box center [617, 191] width 20 height 12
click at [573, 195] on div "héroe . moveRight ( ) héroe . moveRight ( ) héroe . moveRight ( ) héroe . moveU…" at bounding box center [810, 327] width 358 height 361
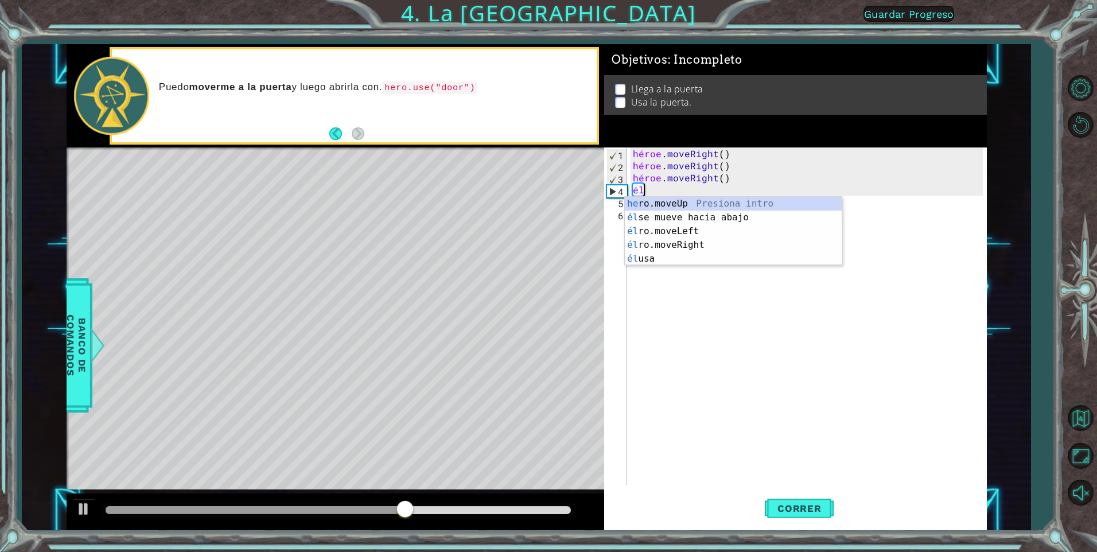
type textarea "h"
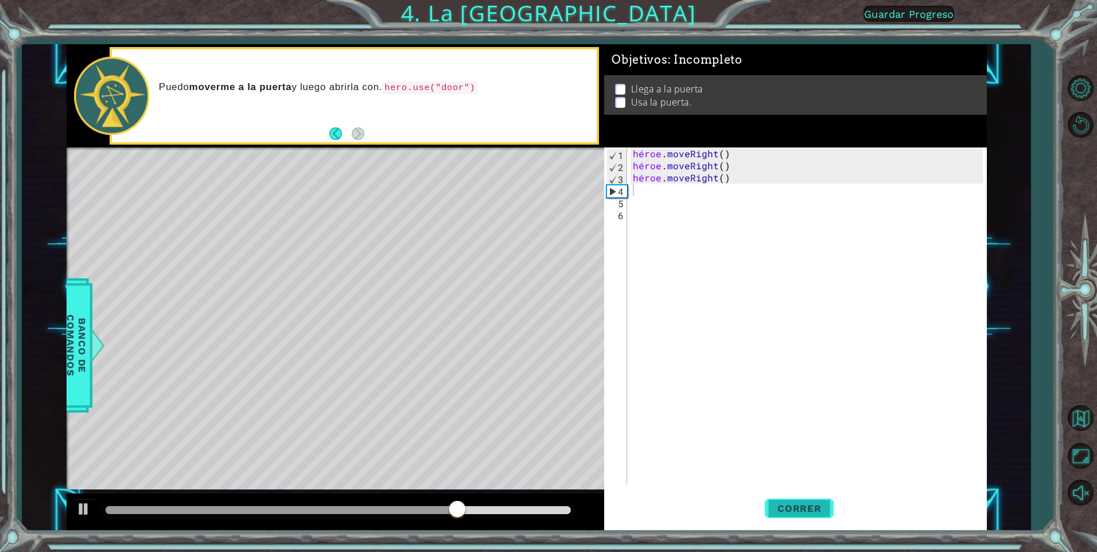
click at [573, 364] on span "Correr" at bounding box center [799, 508] width 67 height 11
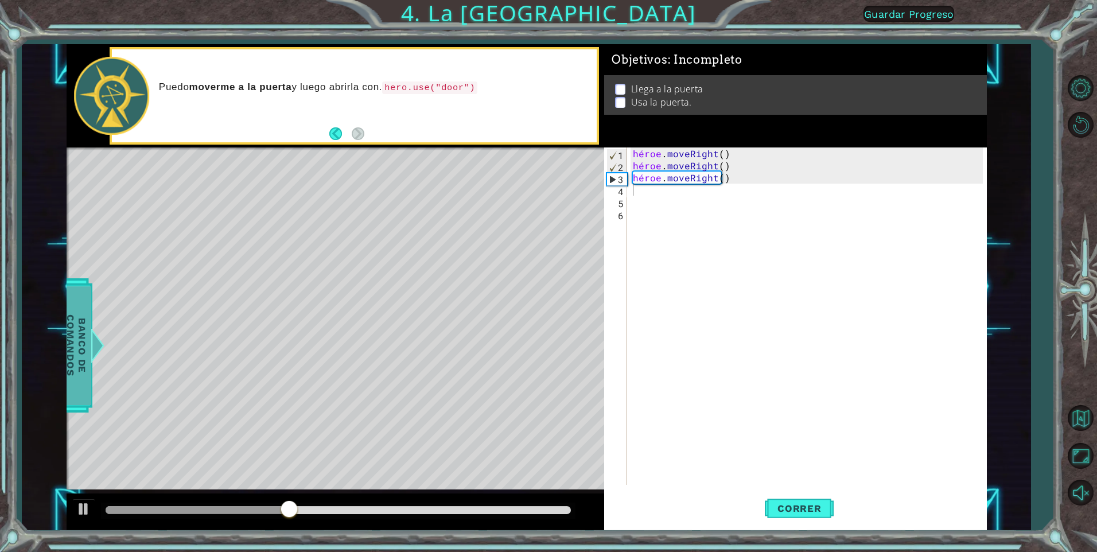
click at [103, 350] on div at bounding box center [97, 345] width 14 height 34
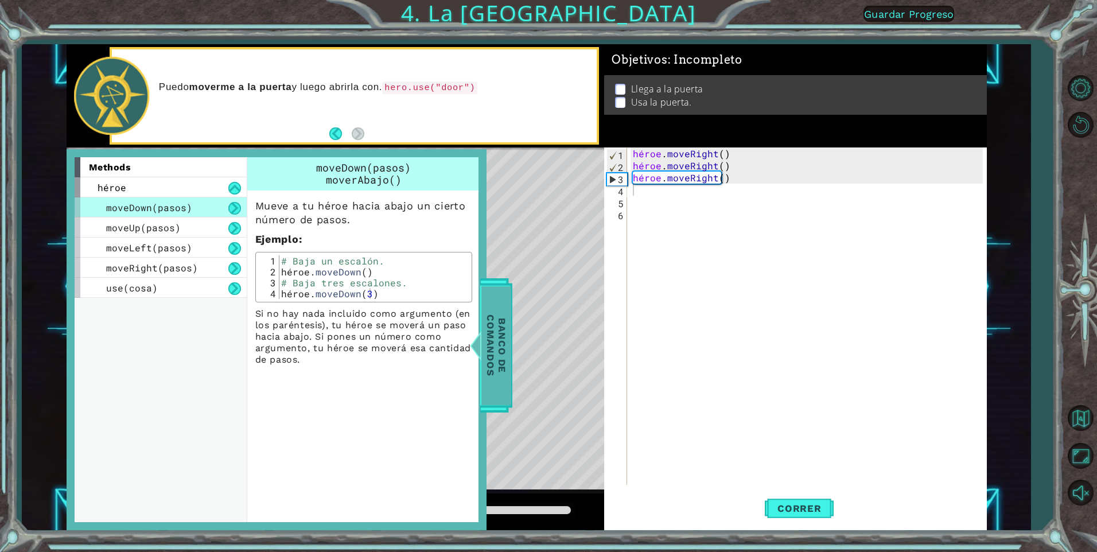
click at [500, 364] on span "Banco de comandos" at bounding box center [485, 345] width 30 height 119
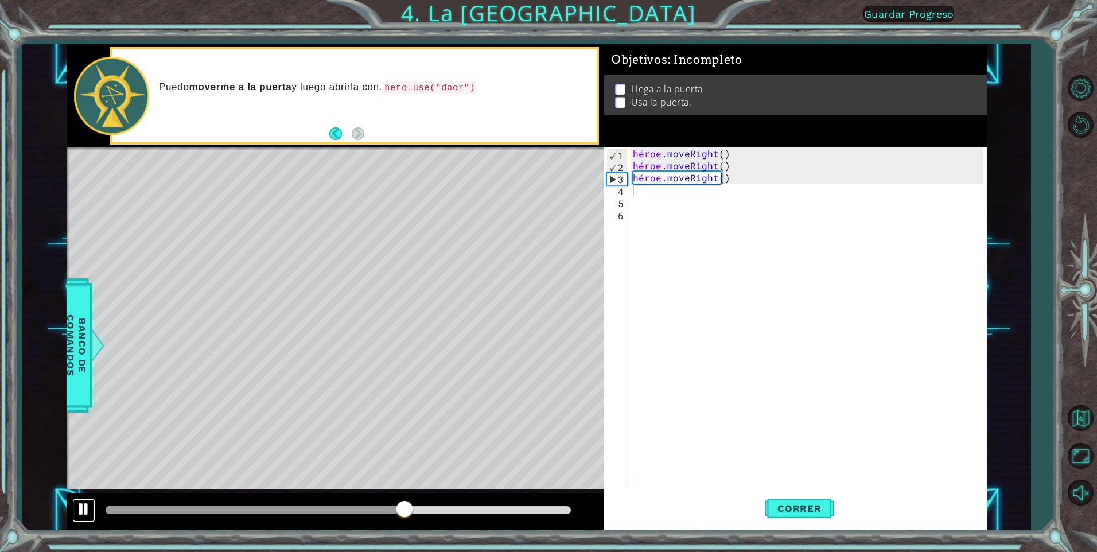
click at [87, 364] on div at bounding box center [83, 508] width 15 height 15
click at [573, 179] on div "héroe . moveRight ( ) héroe . moveRight ( ) héroe . moveRight ( )" at bounding box center [810, 327] width 358 height 361
type textarea "hero.moveRight()"
click at [573, 185] on div "héroe . moveRight ( ) héroe . moveRight ( ) héroe . moveRight ( )" at bounding box center [810, 327] width 358 height 361
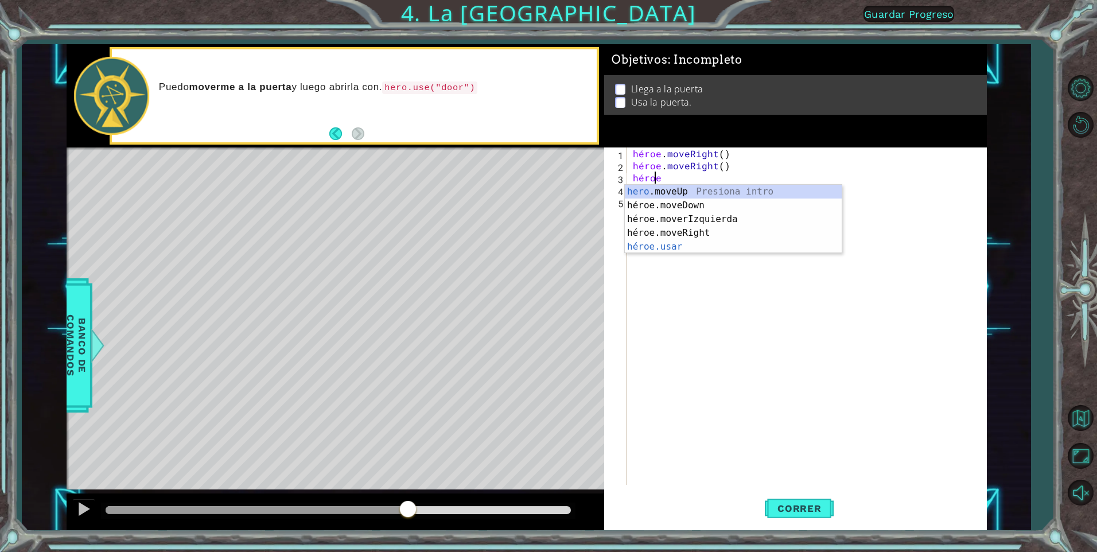
type textarea "h"
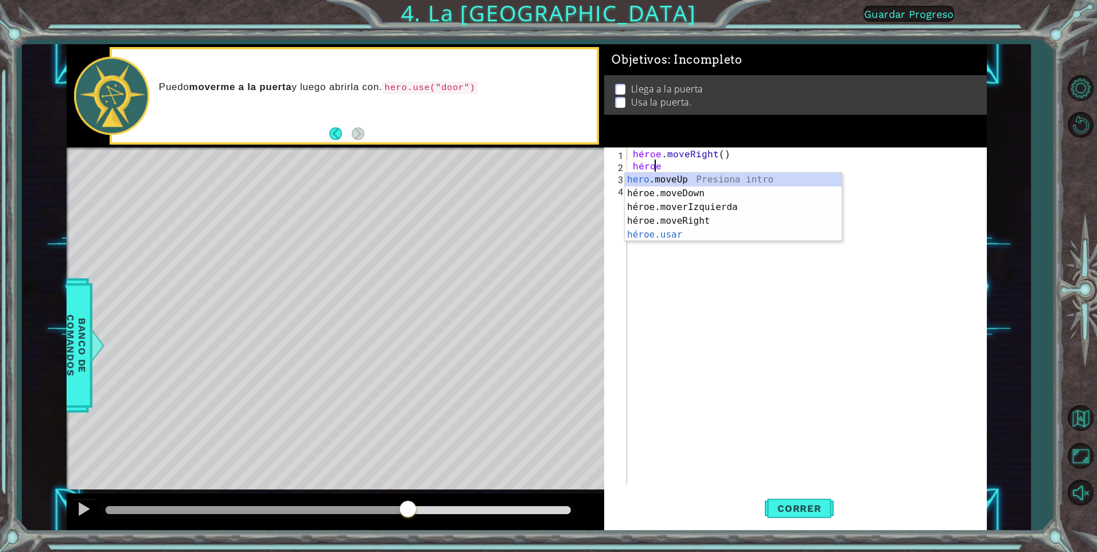
type textarea "h"
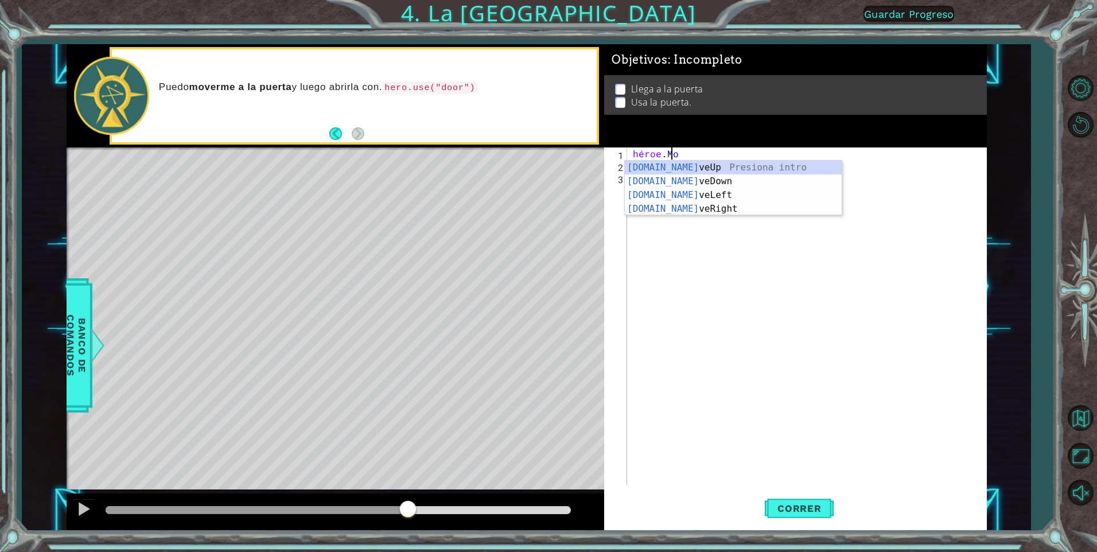
type textarea "h"
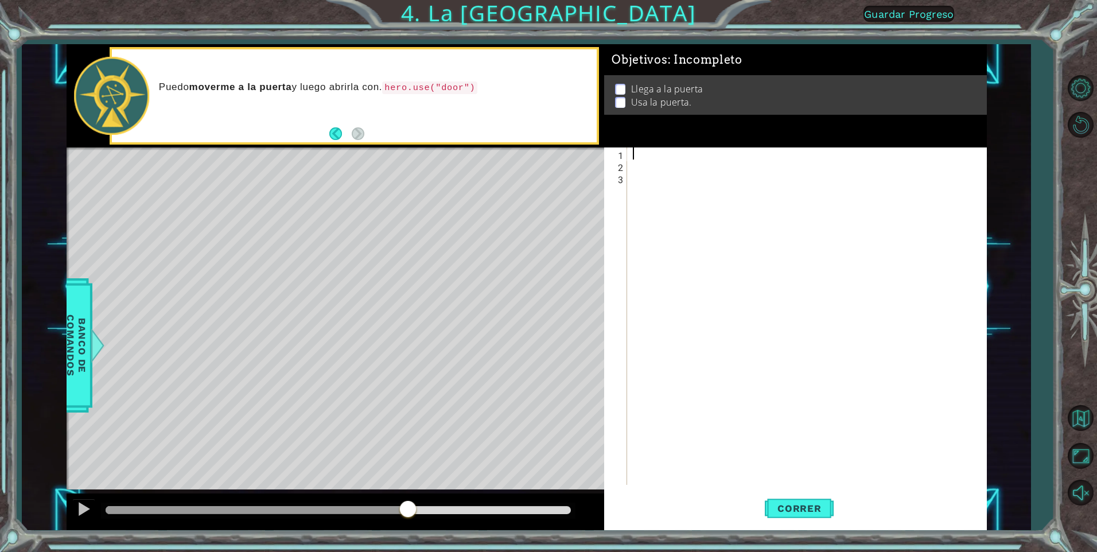
type textarea "H"
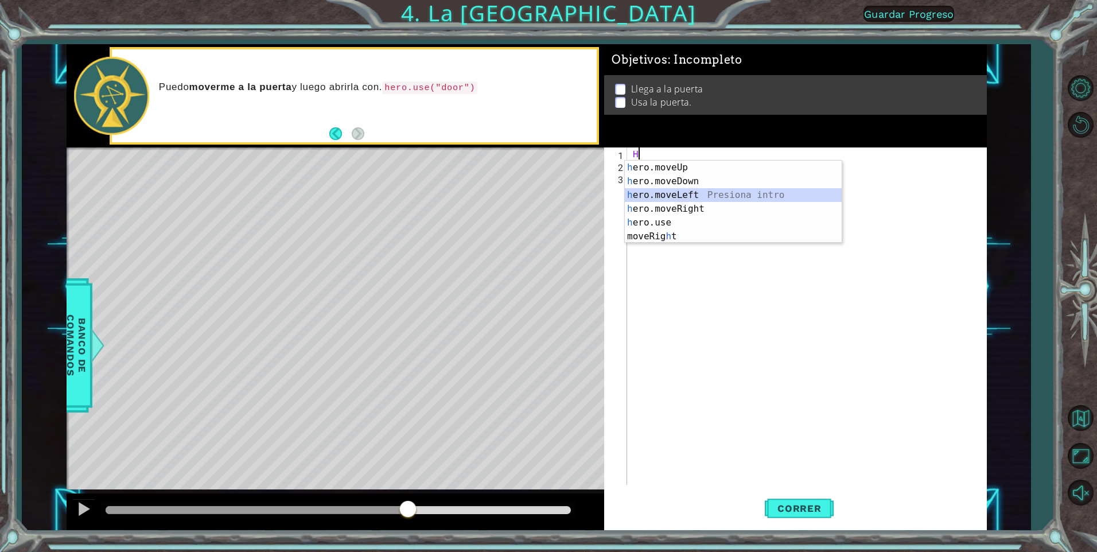
click at [573, 195] on div "h ero.moveUp Presiona intro h ero.moveDown Presiona intro h ero.moveLeft Presio…" at bounding box center [733, 216] width 217 height 110
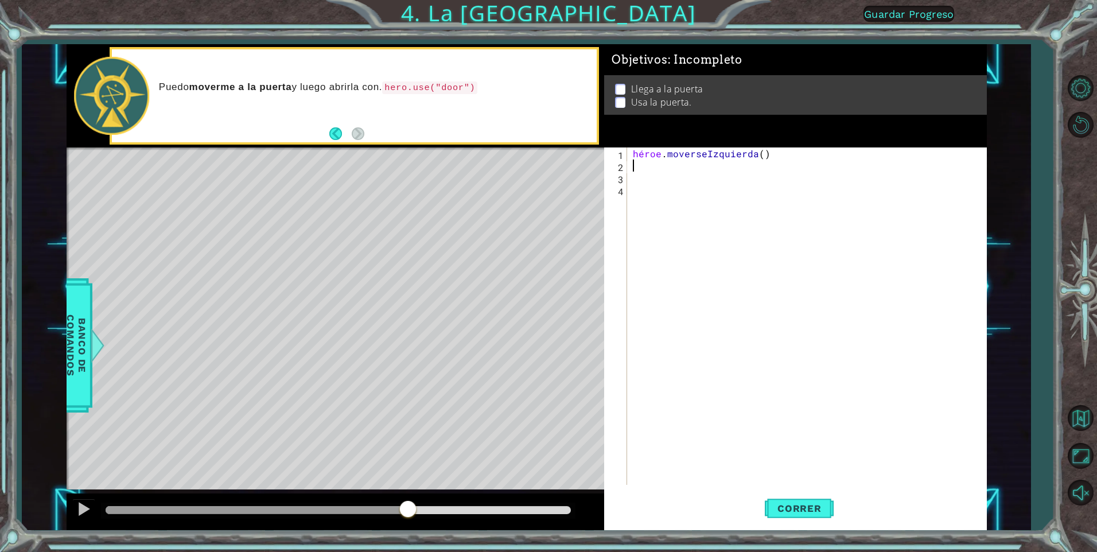
type textarea "H"
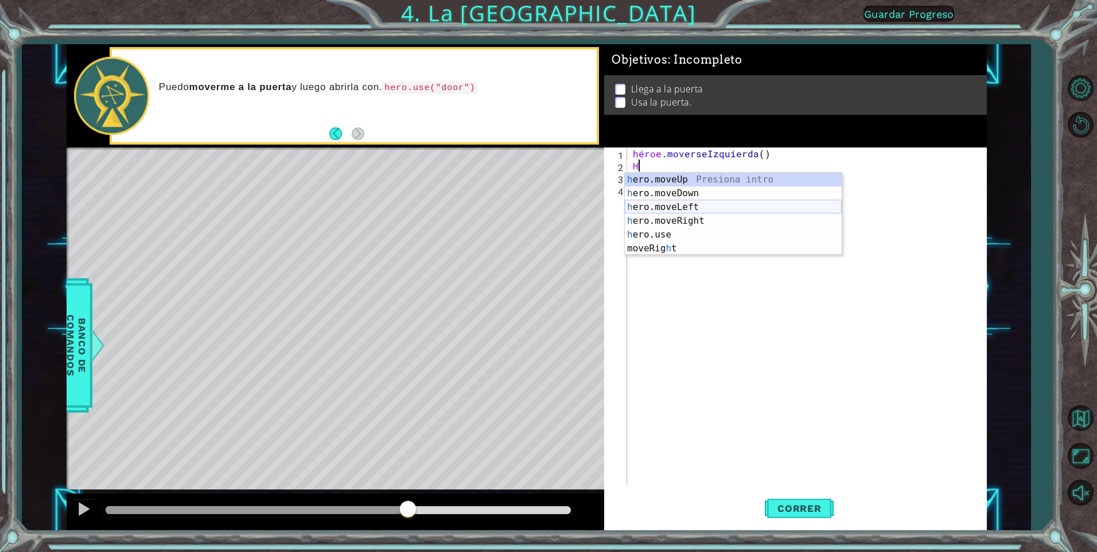
click at [573, 204] on div "h ero.moveUp Presiona intro h ero.moveDown Presiona intro h ero.moveLeft Presio…" at bounding box center [733, 228] width 217 height 110
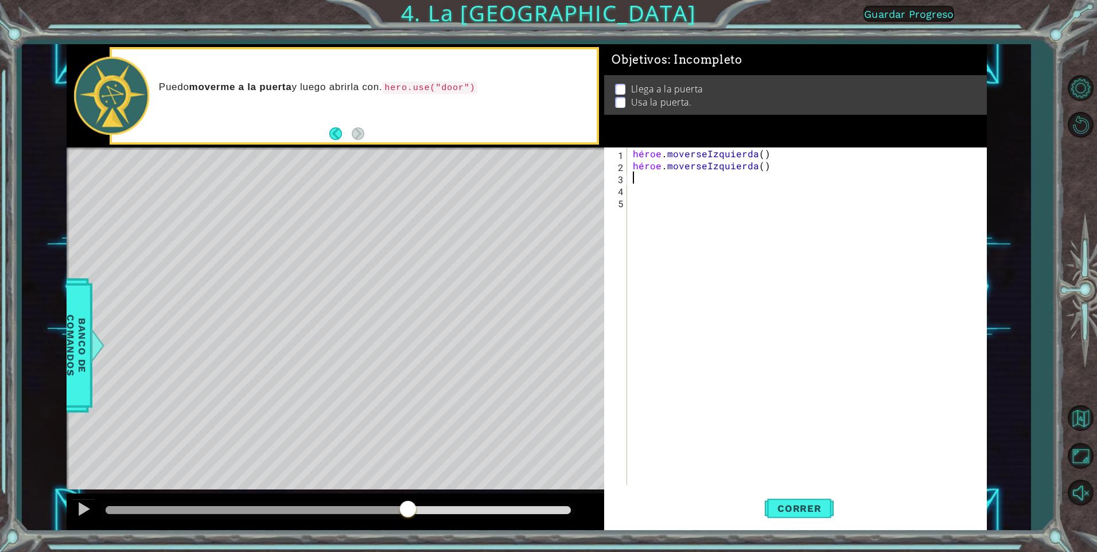
type textarea "H"
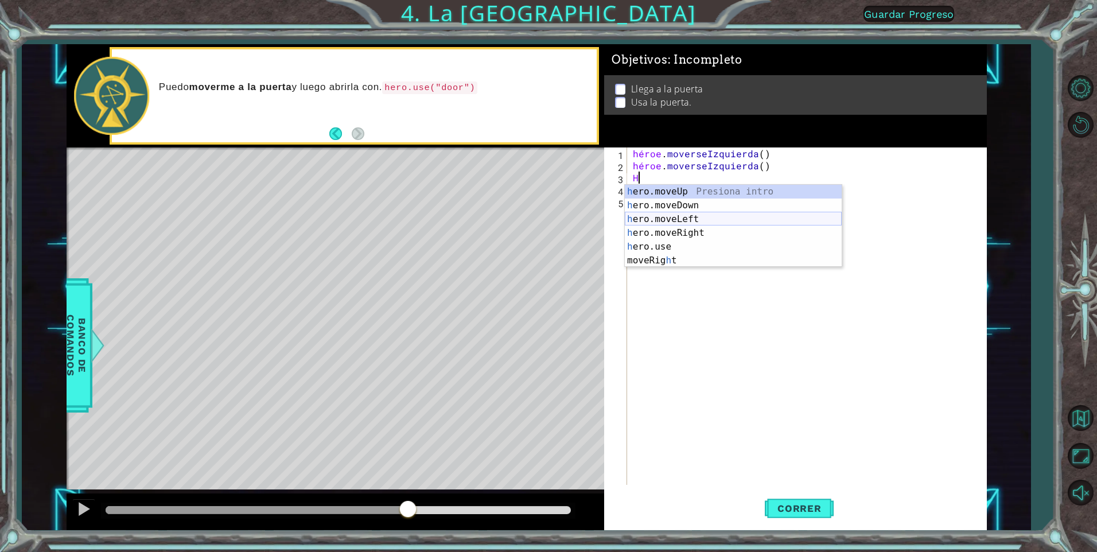
click at [573, 221] on div "h ero.moveUp Presiona intro h ero.moveDown Presiona intro h ero.moveLeft Presio…" at bounding box center [733, 240] width 217 height 110
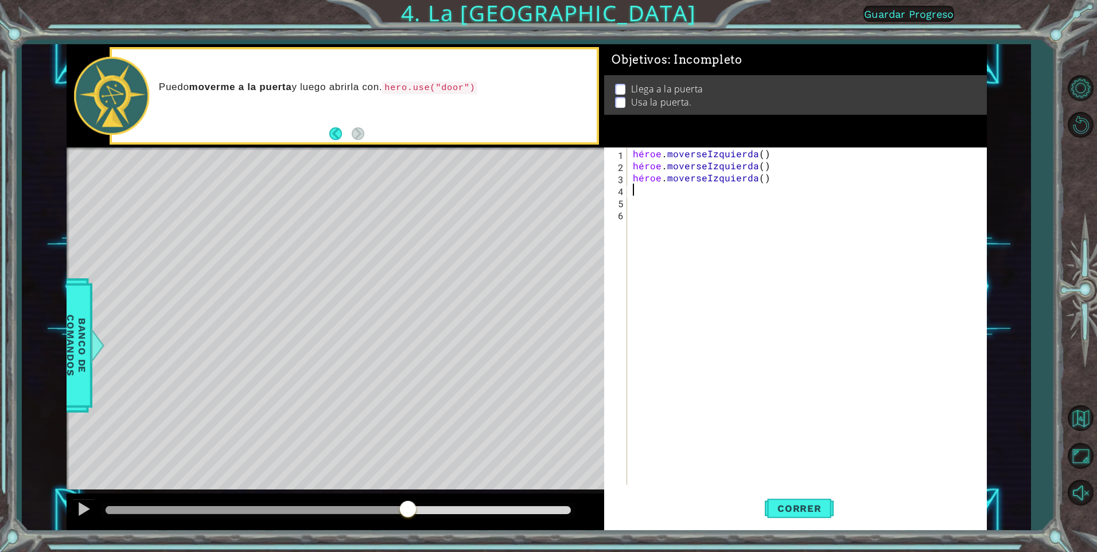
type textarea "H"
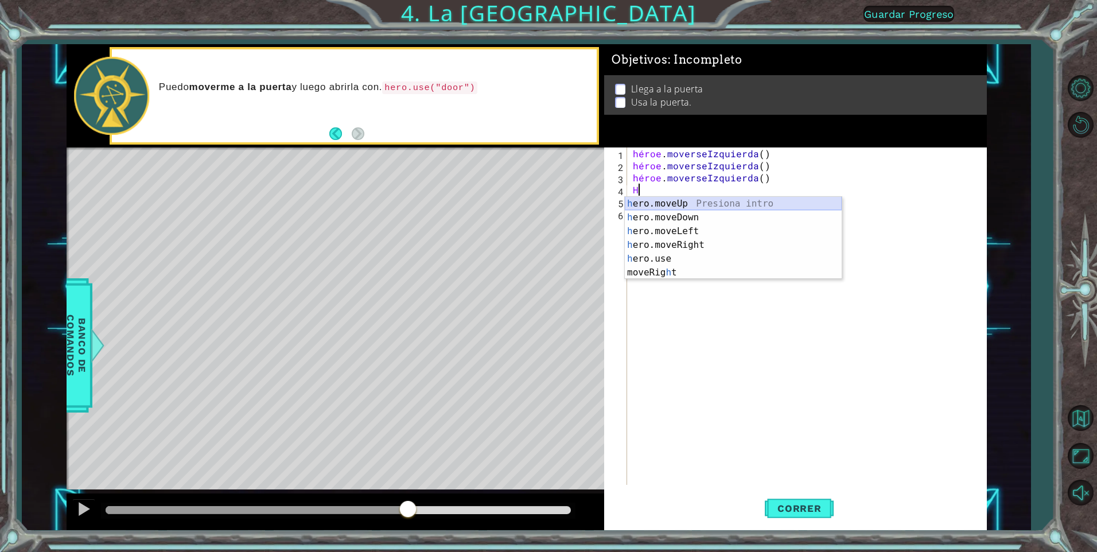
click at [573, 204] on div "h ero.moveUp Presiona intro h ero.moveDown Presiona intro h ero.moveLeft Presio…" at bounding box center [733, 252] width 217 height 110
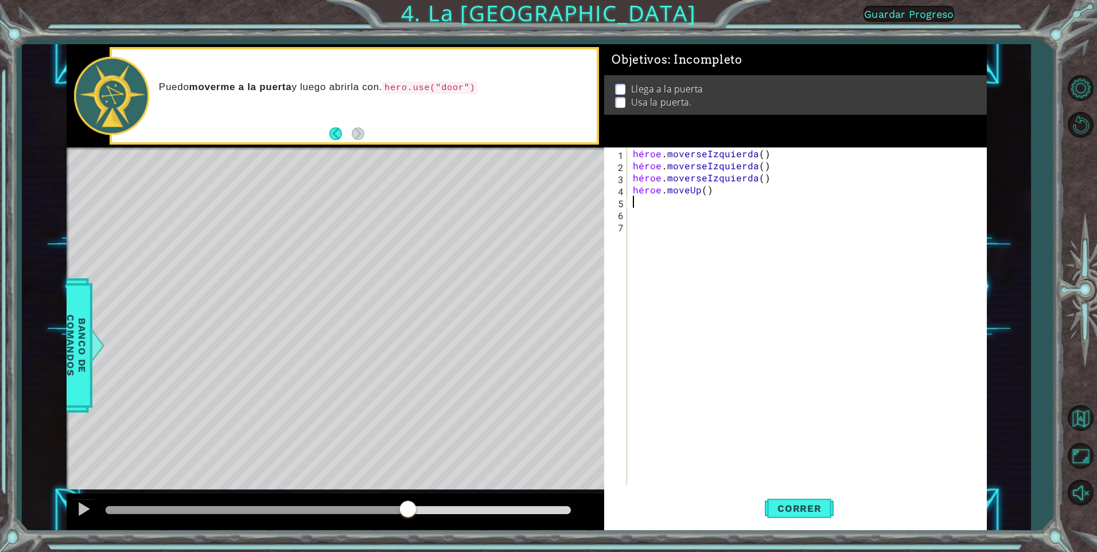
type textarea "H"
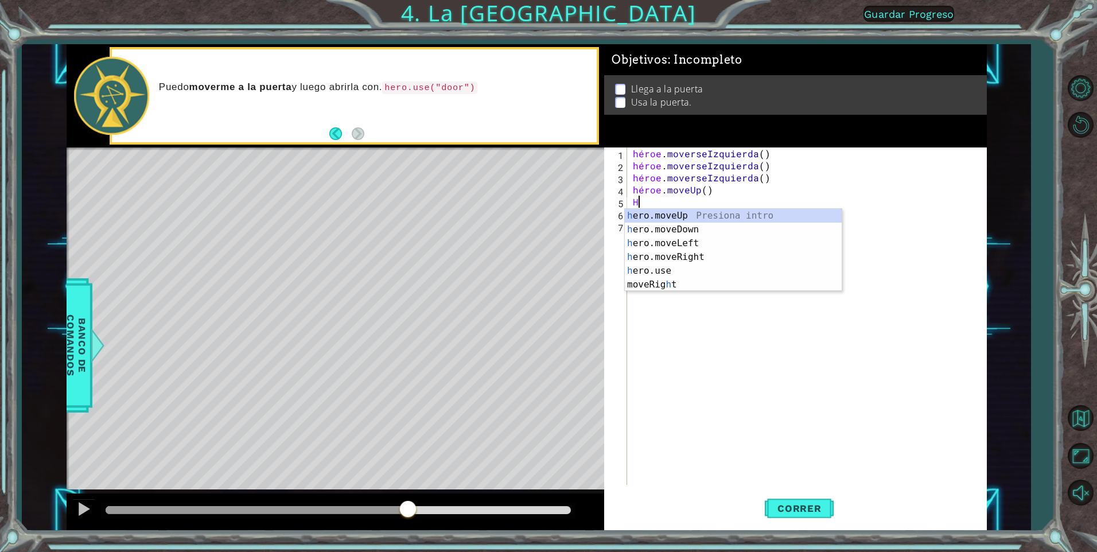
click at [573, 212] on div "h ero.moveUp Presiona intro h ero.moveDown Presiona intro h ero.moveLeft Presio…" at bounding box center [733, 264] width 217 height 110
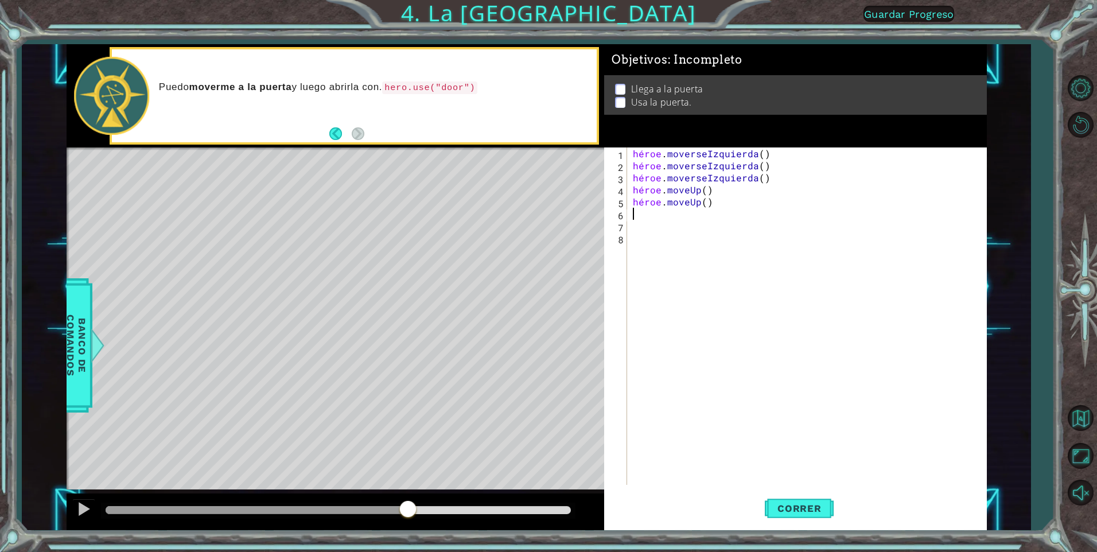
type textarea "H"
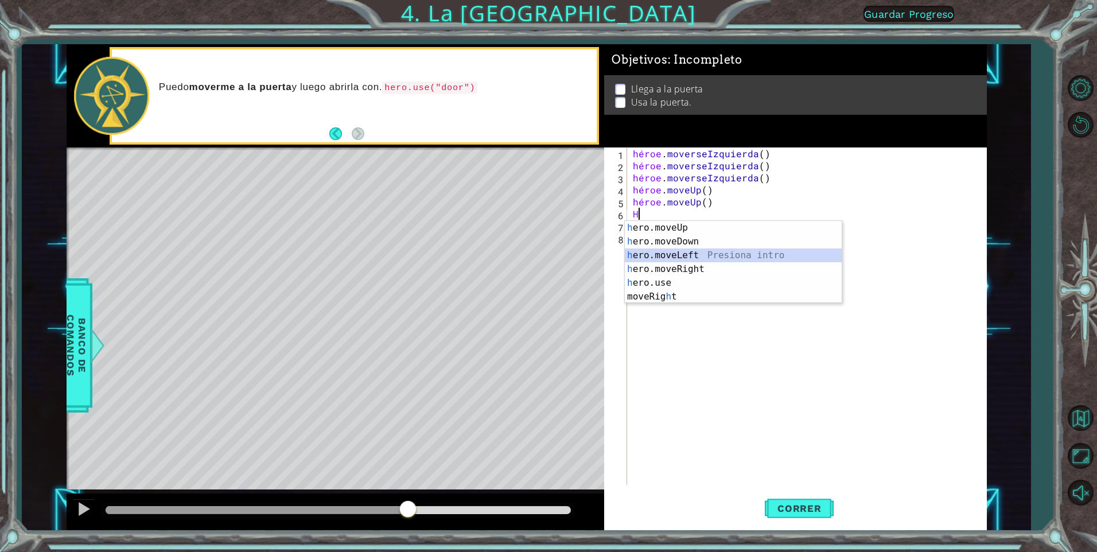
click at [573, 258] on div "h ero.moveUp Presiona intro h ero.moveDown Presiona intro h ero.moveLeft Presio…" at bounding box center [733, 276] width 217 height 110
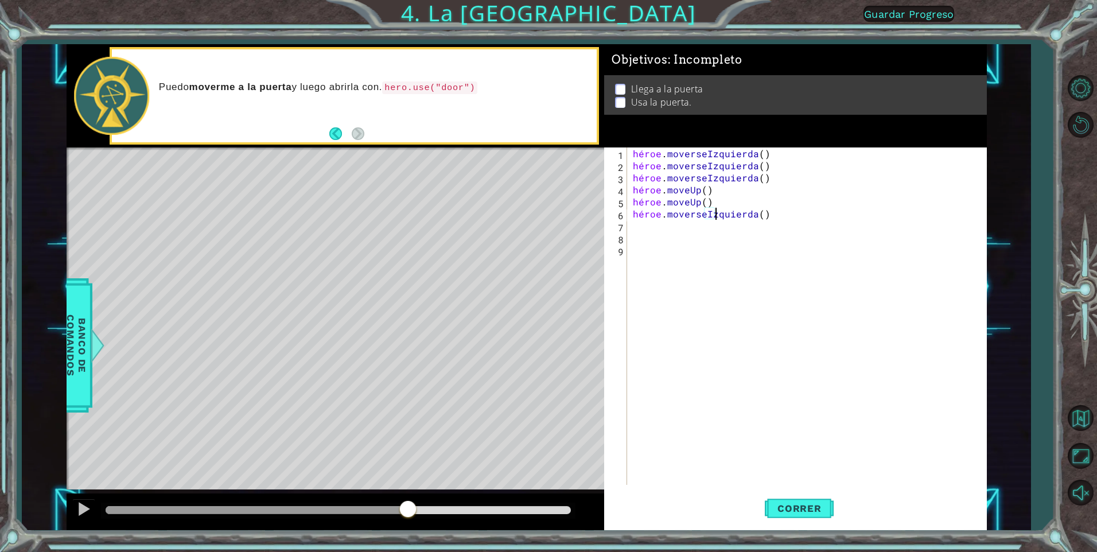
click at [573, 216] on div "héroe . moverseIzquierda ( ) héroe . moverseIzquierda ( ) héroe . moverseIzquie…" at bounding box center [810, 327] width 358 height 361
click at [573, 211] on div "héroe . moverseIzquierda ( ) héroe . moverseIzquierda ( ) héroe . moverseIzquie…" at bounding box center [810, 327] width 358 height 361
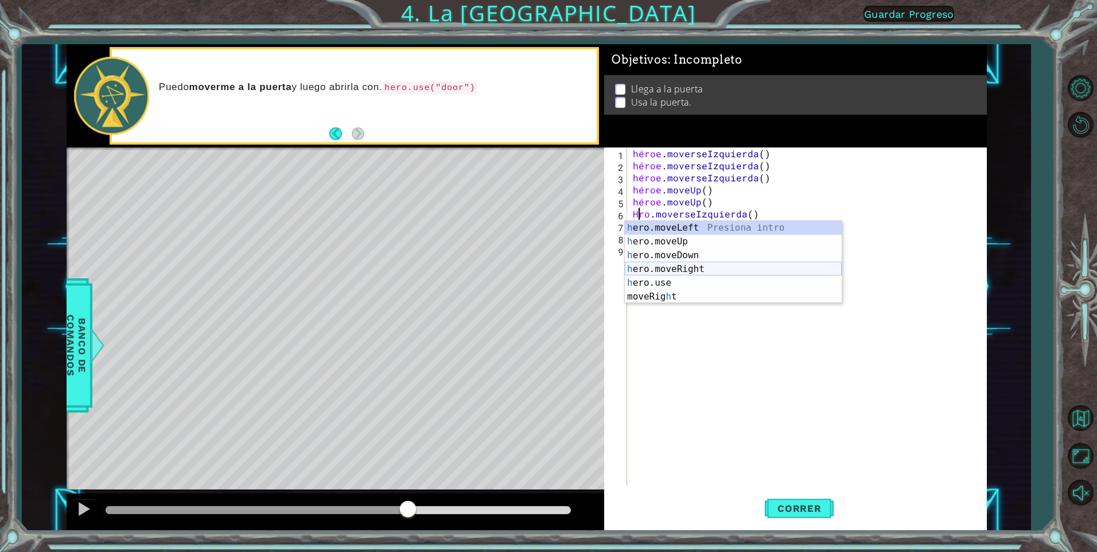
click at [573, 264] on div "h ero.moveLeft Presiona intro h ero.moveUp Presiona intro h ero.moveDown Presio…" at bounding box center [733, 276] width 217 height 110
type textarea "hero.moveRight().moveLeft()"
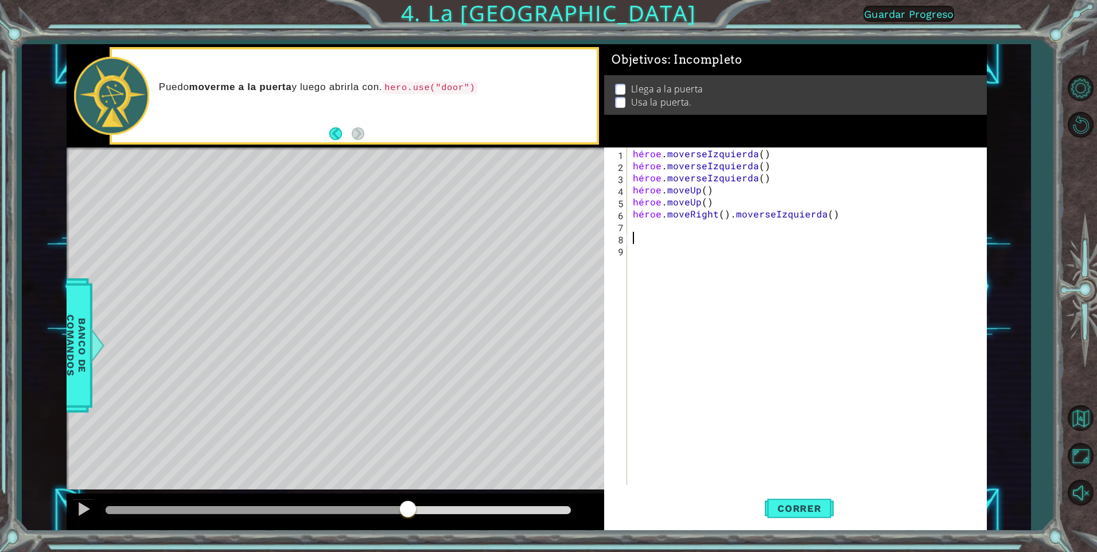
click at [573, 243] on div "héroe . moverseIzquierda ( ) héroe . moverseIzquierda ( ) héroe . moverseIzquie…" at bounding box center [810, 327] width 358 height 361
click at [573, 227] on div "héroe . moverseIzquierda ( ) héroe . moverseIzquierda ( ) héroe . moverseIzquie…" at bounding box center [810, 327] width 358 height 361
type textarea "H"
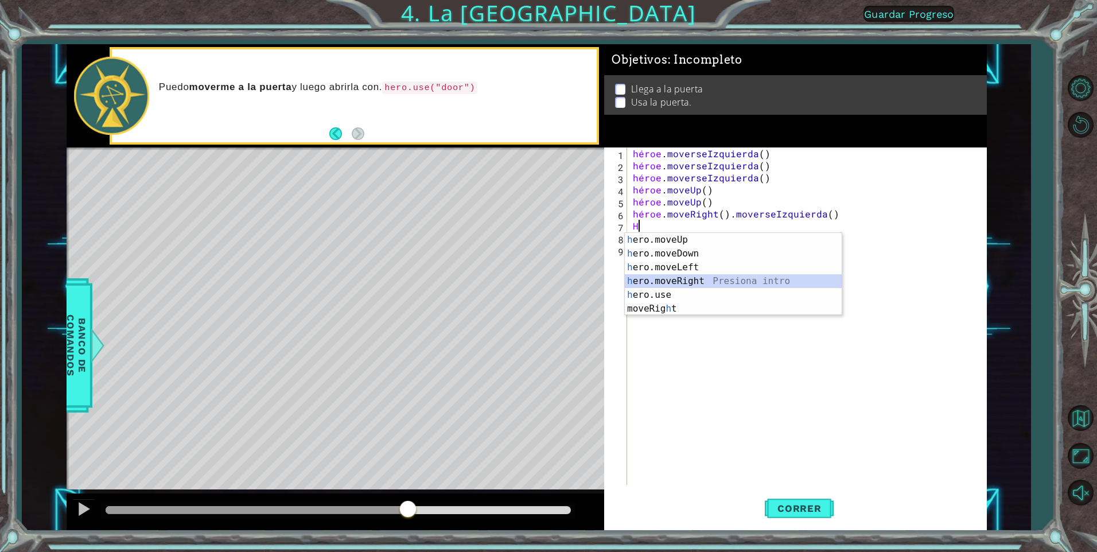
click at [573, 278] on div "h ero.moveUp Presiona intro h ero.moveDown Presiona intro h ero.moveLeft Presio…" at bounding box center [733, 288] width 217 height 110
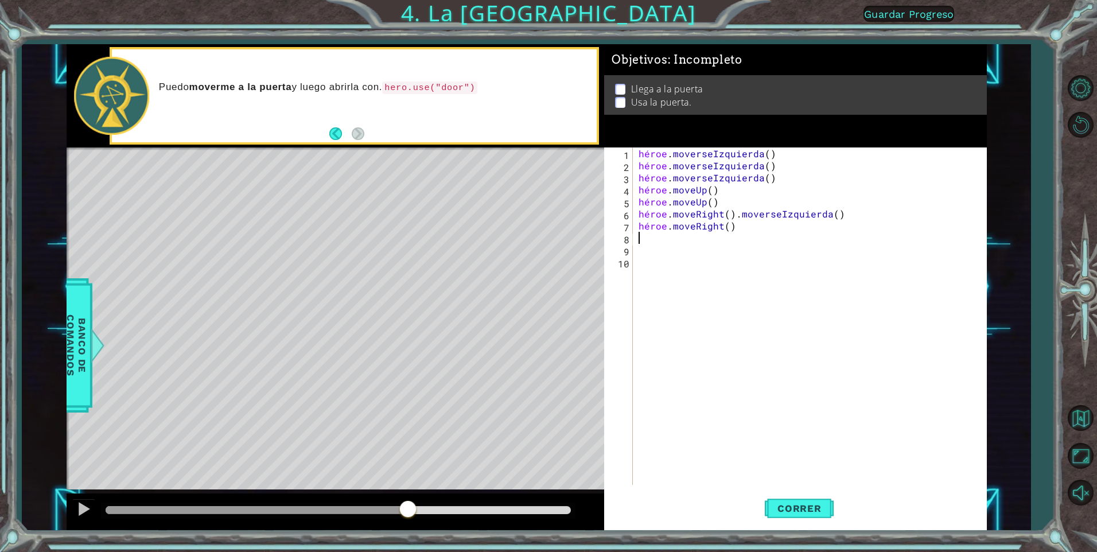
type textarea "H"
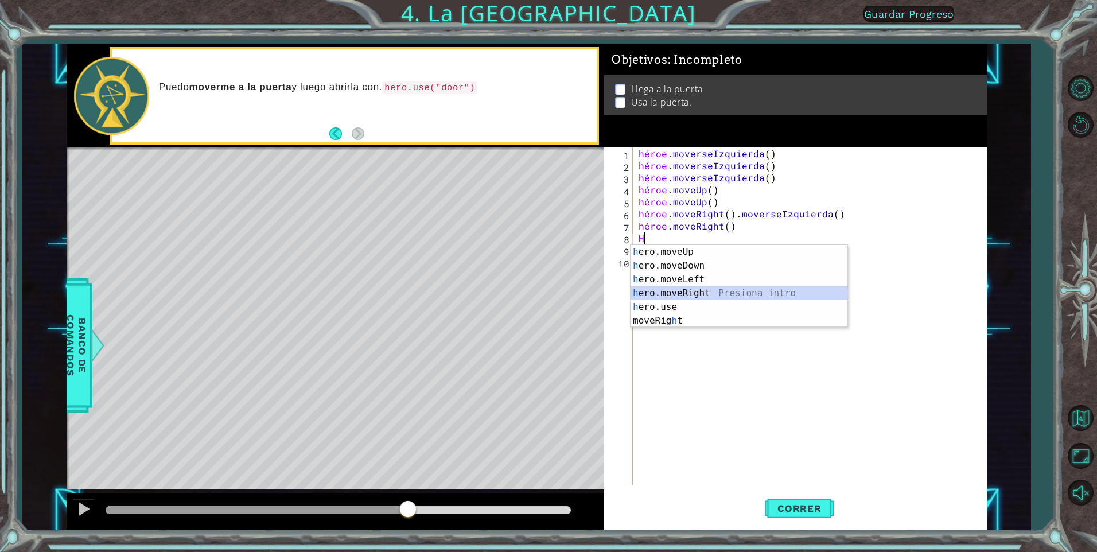
click at [573, 293] on div "h ero.moveUp Presiona intro h ero.moveDown Presiona intro h ero.moveLeft Presio…" at bounding box center [739, 300] width 217 height 110
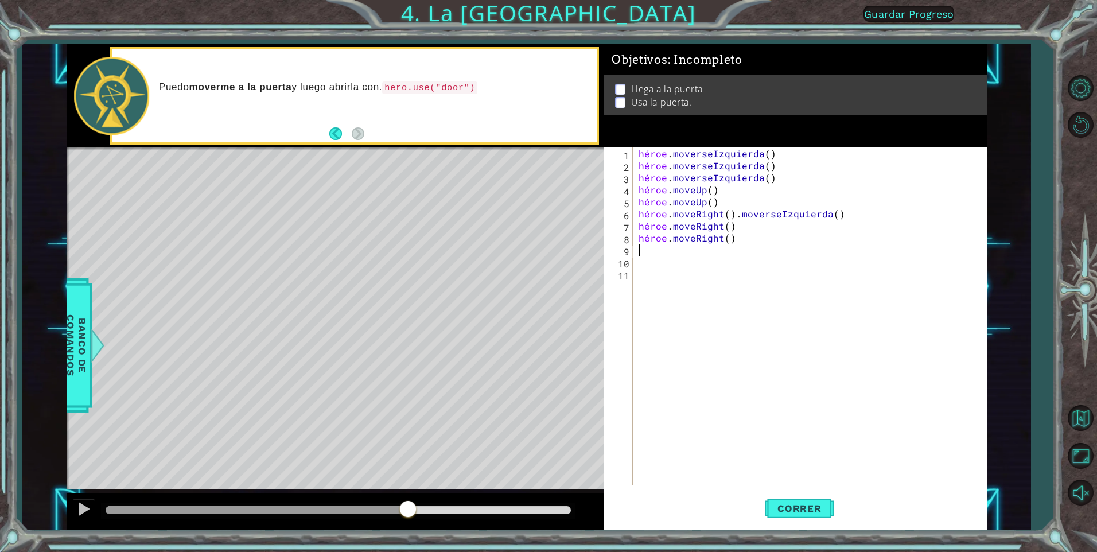
type textarea "H"
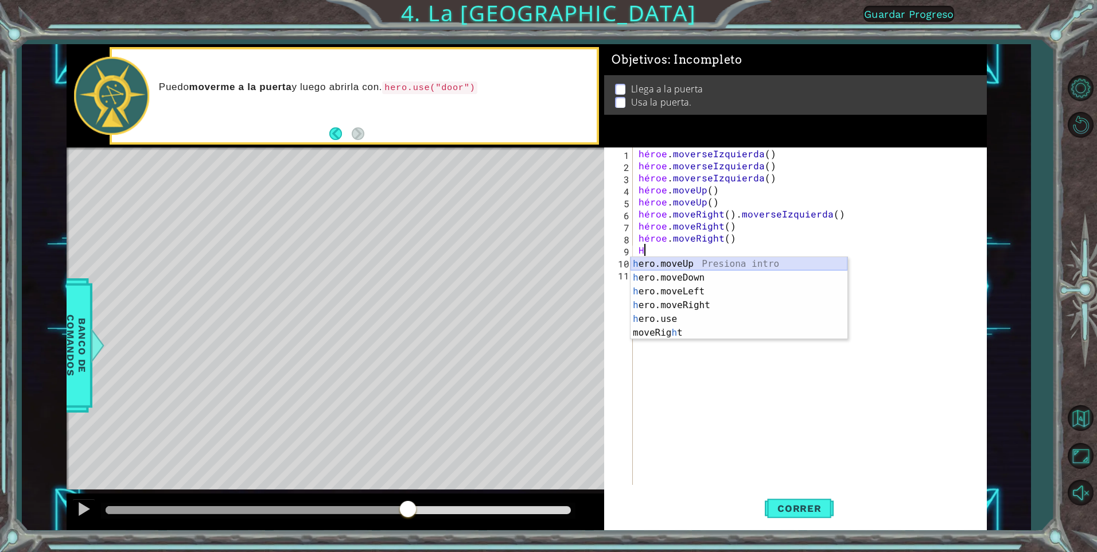
click at [573, 262] on div "h ero.moveUp Presiona intro h ero.moveDown Presiona intro h ero.moveLeft Presio…" at bounding box center [739, 312] width 217 height 110
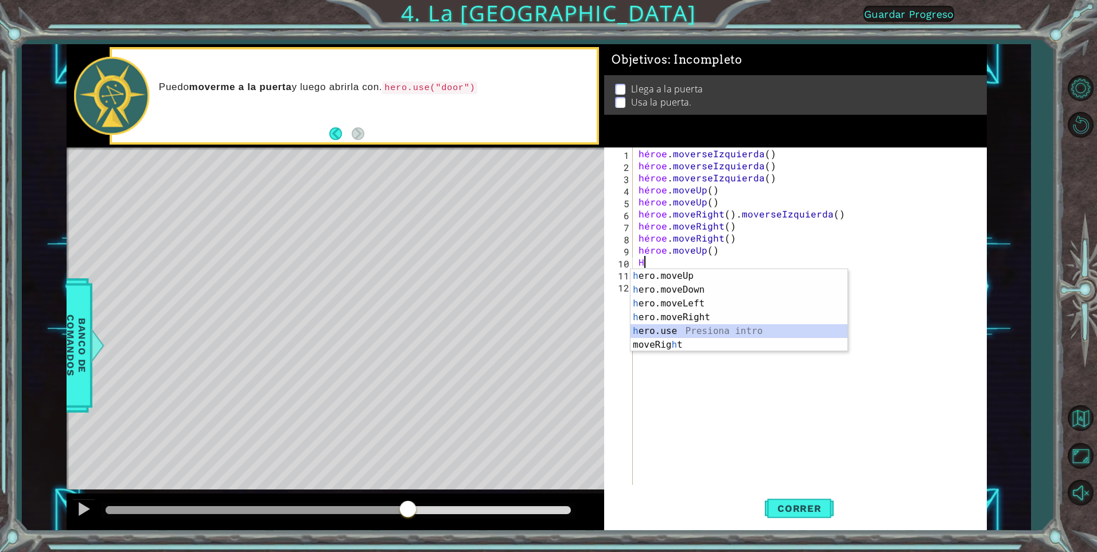
click at [573, 329] on div "h ero.moveUp Presiona intro h ero.moveDown Presiona intro h ero.moveLeft Presio…" at bounding box center [739, 324] width 217 height 110
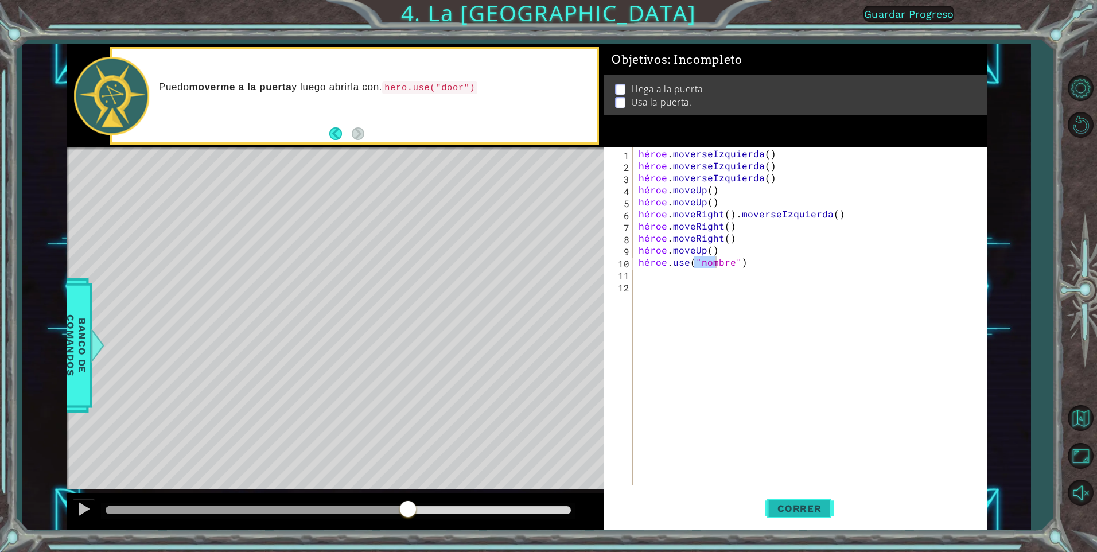
drag, startPoint x: 788, startPoint y: 503, endPoint x: 788, endPoint y: 492, distance: 10.9
click at [573, 364] on button "Correr" at bounding box center [799, 508] width 69 height 38
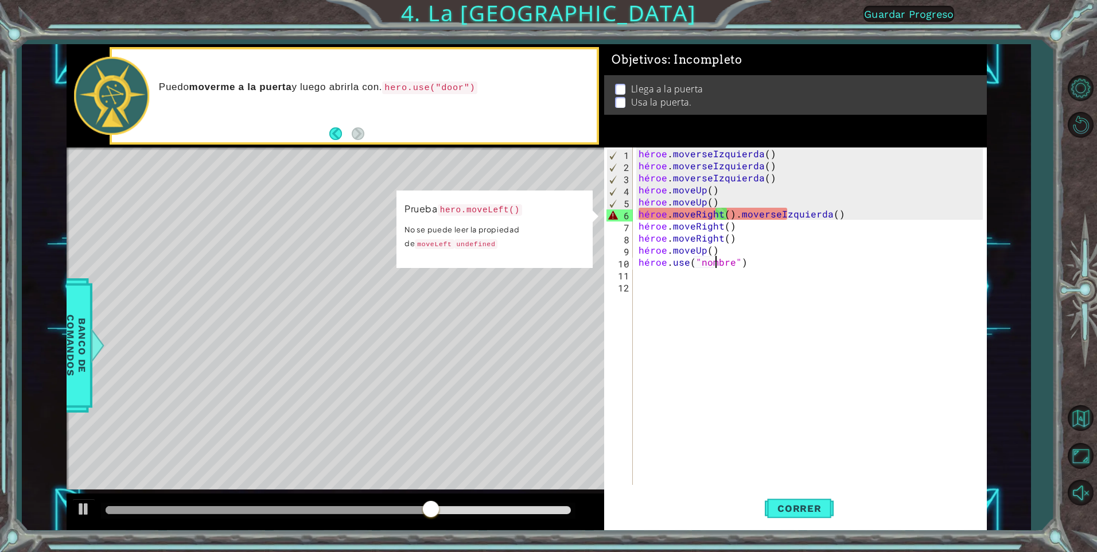
click at [573, 219] on div "héroe . moverseIzquierda ( ) héroe . moverseIzquierda ( ) héroe . moverseIzquie…" at bounding box center [812, 327] width 353 height 361
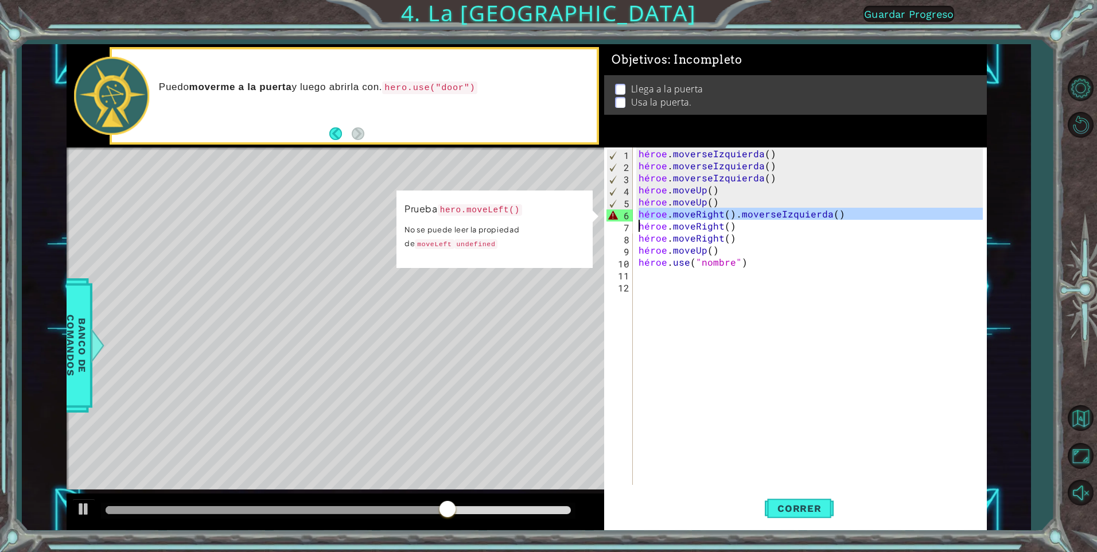
click at [573, 219] on div "héroe . moverseIzquierda ( ) héroe . moverseIzquierda ( ) héroe . moverseIzquie…" at bounding box center [812, 327] width 353 height 361
click at [573, 215] on div "héroe . moverseIzquierda ( ) héroe . moverseIzquierda ( ) héroe . moverseIzquie…" at bounding box center [809, 315] width 347 height 337
type textarea "hero.moveRight().moveLeft()"
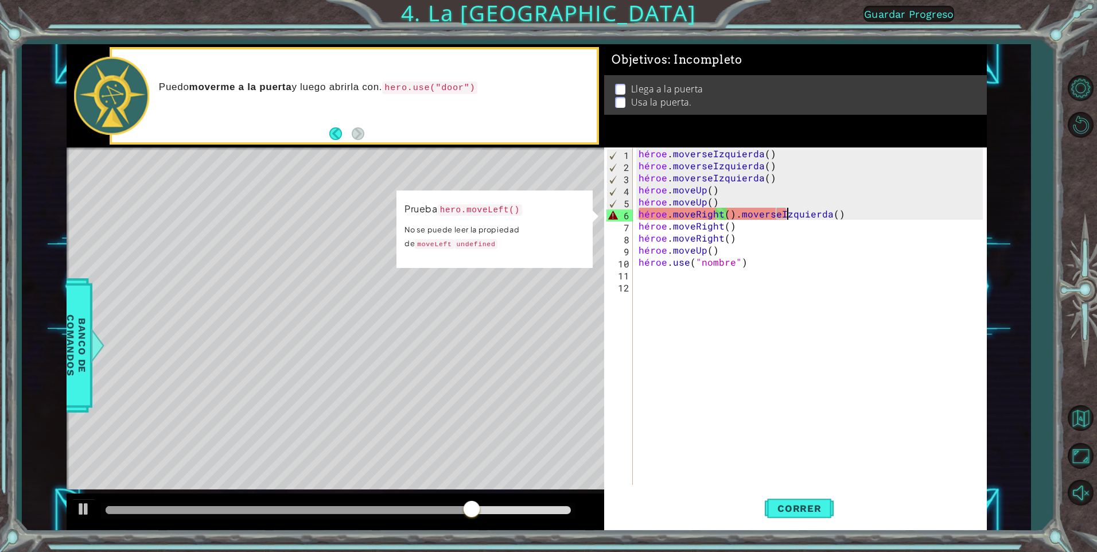
click at [573, 215] on div "héroe . moverseIzquierda ( ) héroe . moverseIzquierda ( ) héroe . moverseIzquie…" at bounding box center [812, 327] width 353 height 361
click at [74, 364] on button at bounding box center [83, 511] width 23 height 24
drag, startPoint x: 851, startPoint y: 215, endPoint x: 628, endPoint y: 214, distance: 222.6
click at [573, 214] on div "hero.moveRight().moveLeft() 1 2 3 4 5 6 7 8 9 10 11 12 héroe . moverseIzquierda…" at bounding box center [793, 315] width 379 height 337
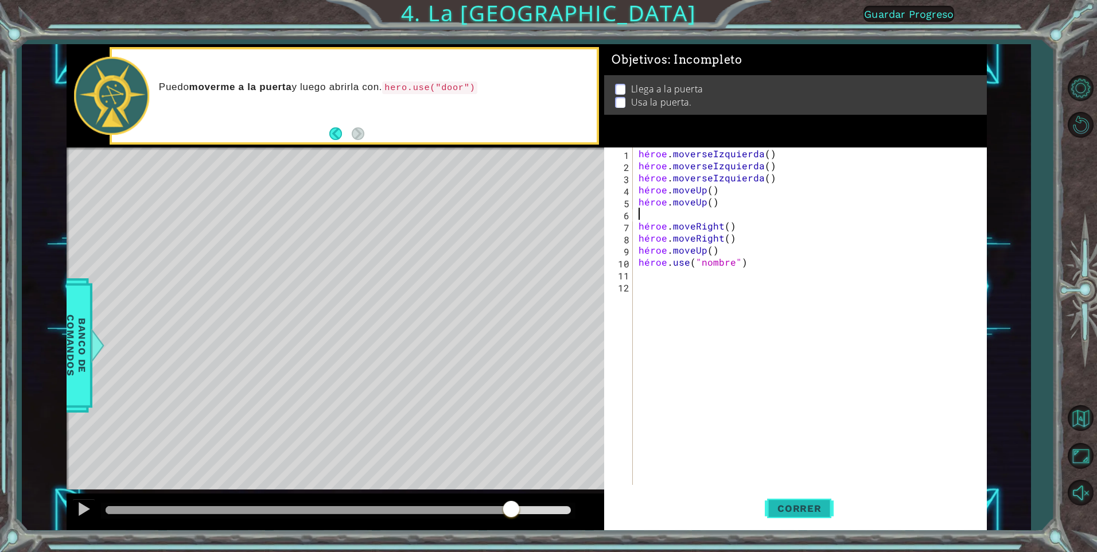
click at [573, 364] on button "Correr" at bounding box center [799, 508] width 69 height 38
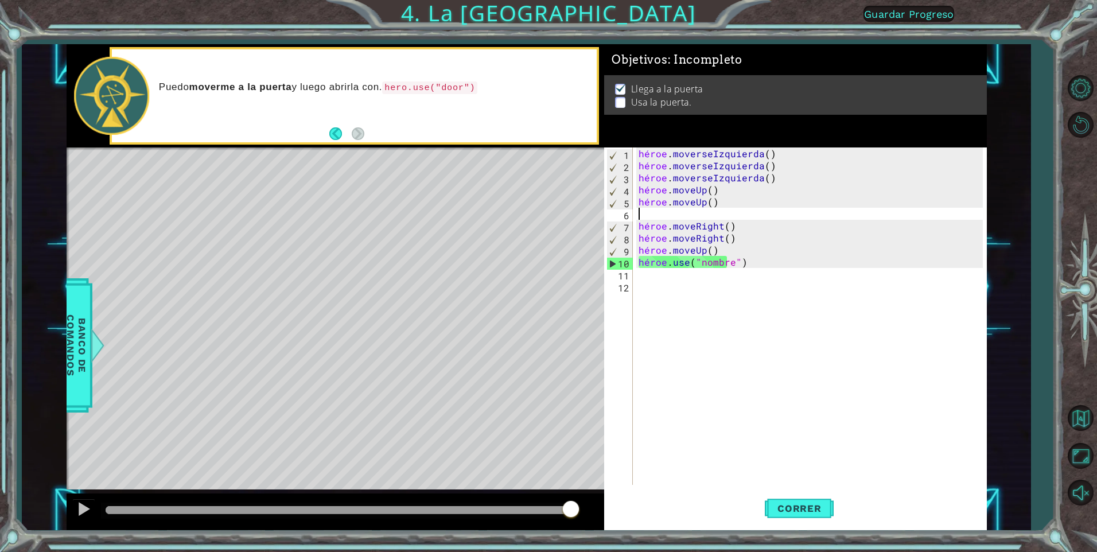
click at [573, 293] on div "héroe . moverseIzquierda ( ) héroe . moverseIzquierda ( ) héroe . moverseIzquie…" at bounding box center [812, 327] width 353 height 361
click at [573, 267] on div "hero . moveLeft ( ) hero . moveLeft ( ) hero . moveLeft ( ) hero . moveUp ( ) h…" at bounding box center [812, 327] width 353 height 361
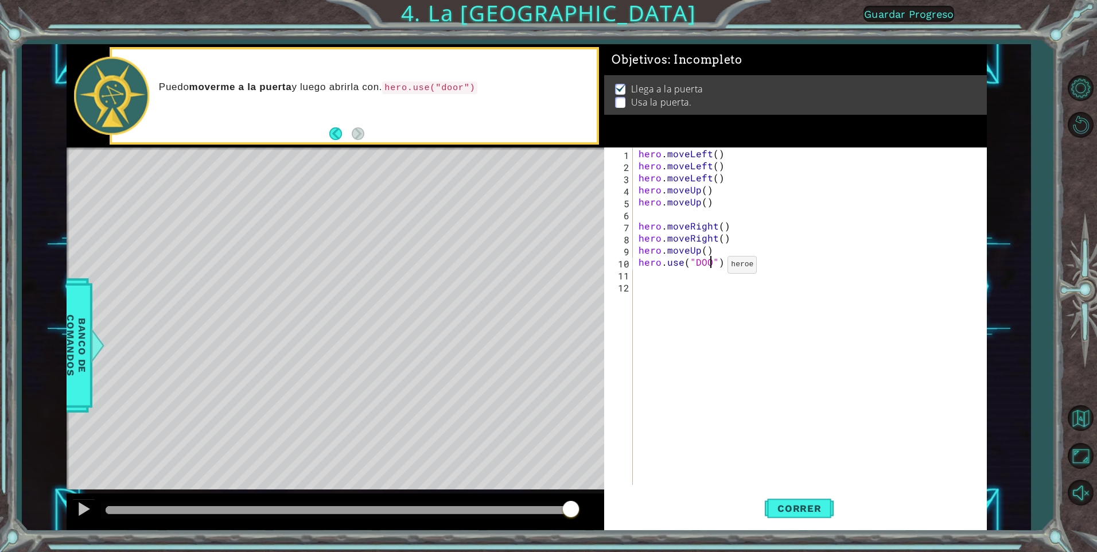
scroll to position [0, 5]
click at [573, 364] on span "Correr" at bounding box center [799, 508] width 67 height 11
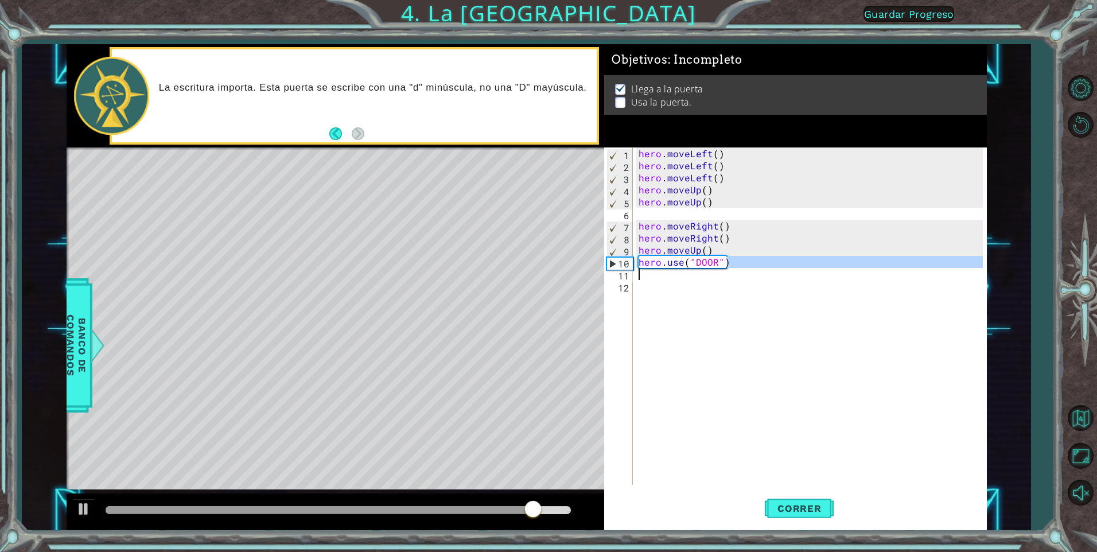
drag, startPoint x: 749, startPoint y: 260, endPoint x: 671, endPoint y: 271, distance: 78.8
click at [573, 271] on div "hero . moveLeft ( ) hero . moveLeft ( ) hero . moveLeft ( ) hero . moveUp ( ) h…" at bounding box center [812, 327] width 353 height 361
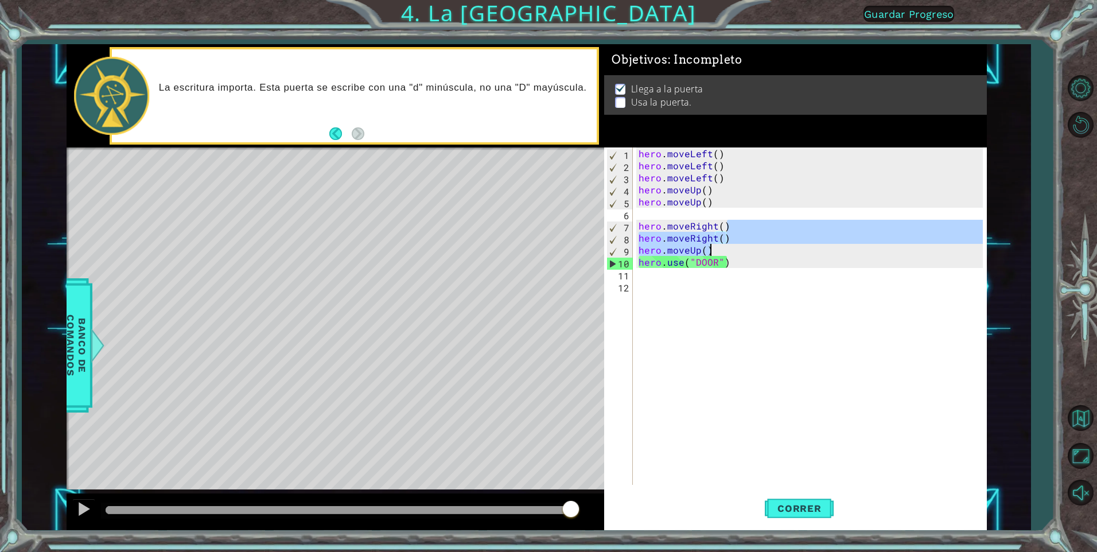
drag, startPoint x: 744, startPoint y: 227, endPoint x: 784, endPoint y: 287, distance: 71.6
click at [573, 251] on div "hero . moveLeft ( ) hero . moveLeft ( ) hero . moveLeft ( ) hero . moveUp ( ) h…" at bounding box center [812, 327] width 353 height 361
type textarea "hero.moveRight() hero.moveUp()"
click at [573, 364] on div "hero . moveLeft ( ) hero . moveLeft ( ) hero . moveLeft ( ) hero . moveUp ( ) h…" at bounding box center [812, 327] width 353 height 361
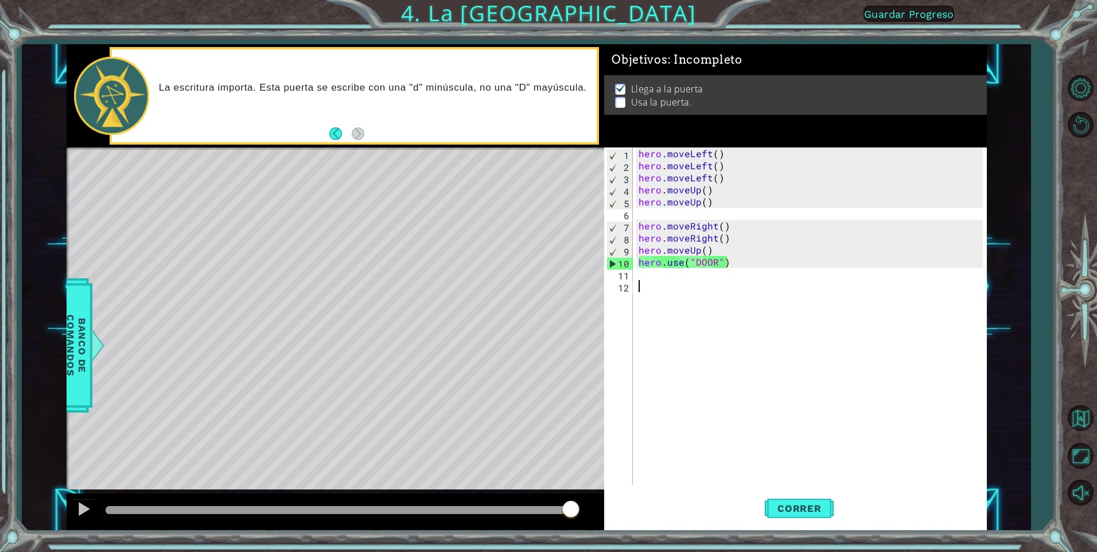
scroll to position [0, 0]
click at [573, 264] on div "hero . moveLeft ( ) hero . moveLeft ( ) hero . moveLeft ( ) hero . moveUp ( ) h…" at bounding box center [812, 327] width 353 height 361
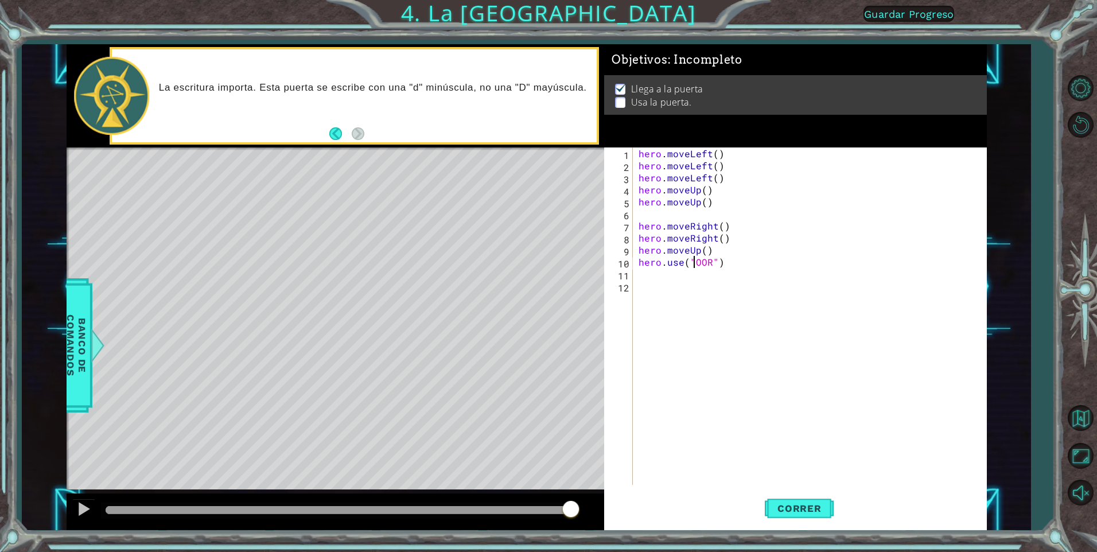
scroll to position [0, 4]
drag, startPoint x: 718, startPoint y: 267, endPoint x: 694, endPoint y: 275, distance: 25.6
click at [573, 275] on div "hero . moveLeft ( ) hero . moveLeft ( ) hero . moveLeft ( ) hero . moveUp ( ) h…" at bounding box center [812, 327] width 353 height 361
click at [573, 268] on div "hero . moveLeft ( ) hero . moveLeft ( ) hero . moveLeft ( ) hero . moveUp ( ) h…" at bounding box center [809, 315] width 347 height 337
drag, startPoint x: 714, startPoint y: 263, endPoint x: 689, endPoint y: 263, distance: 25.2
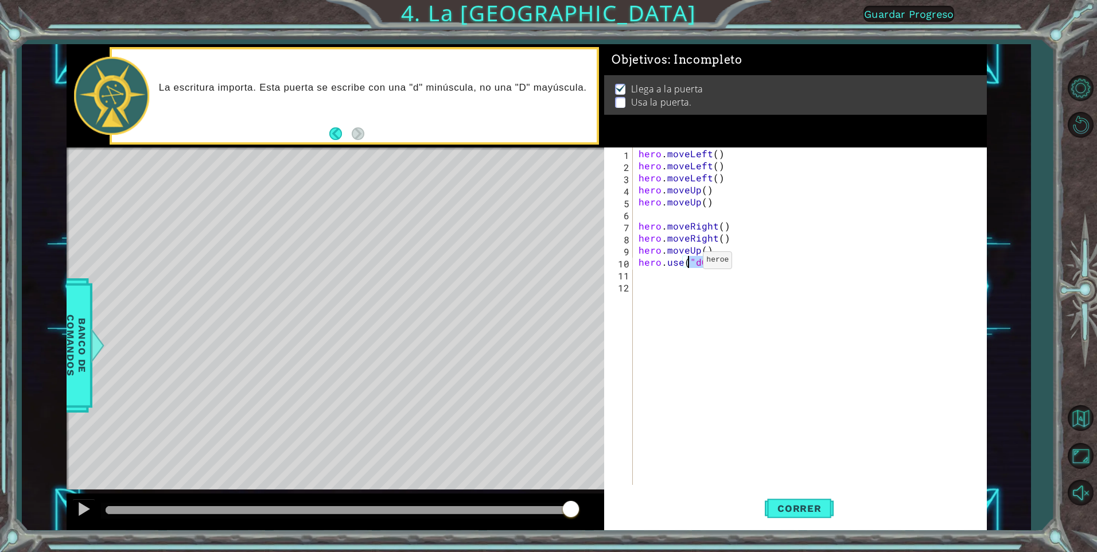
click at [573, 263] on div "hero . moveLeft ( ) hero . moveLeft ( ) hero . moveLeft ( ) hero . moveUp ( ) h…" at bounding box center [812, 327] width 353 height 361
click at [573, 364] on span "Correr" at bounding box center [799, 508] width 67 height 11
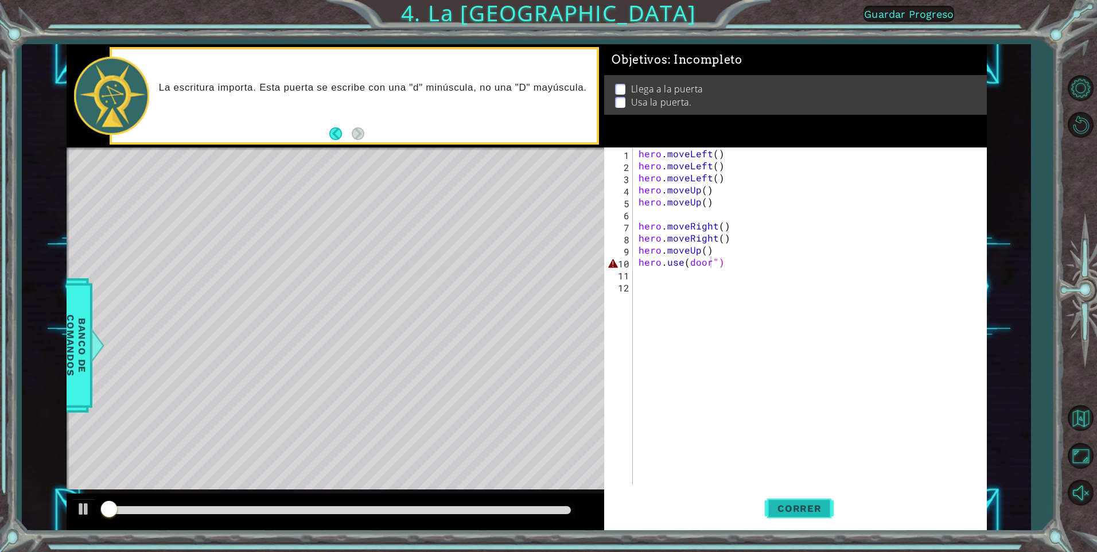
click at [573, 364] on span "Correr" at bounding box center [799, 508] width 67 height 11
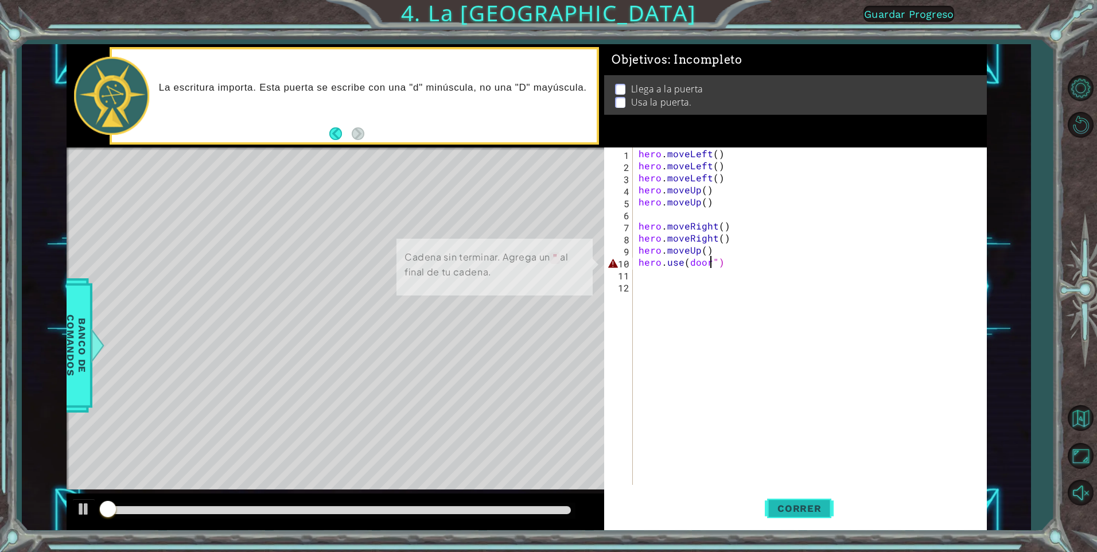
click at [573, 364] on span "Correr" at bounding box center [799, 508] width 67 height 11
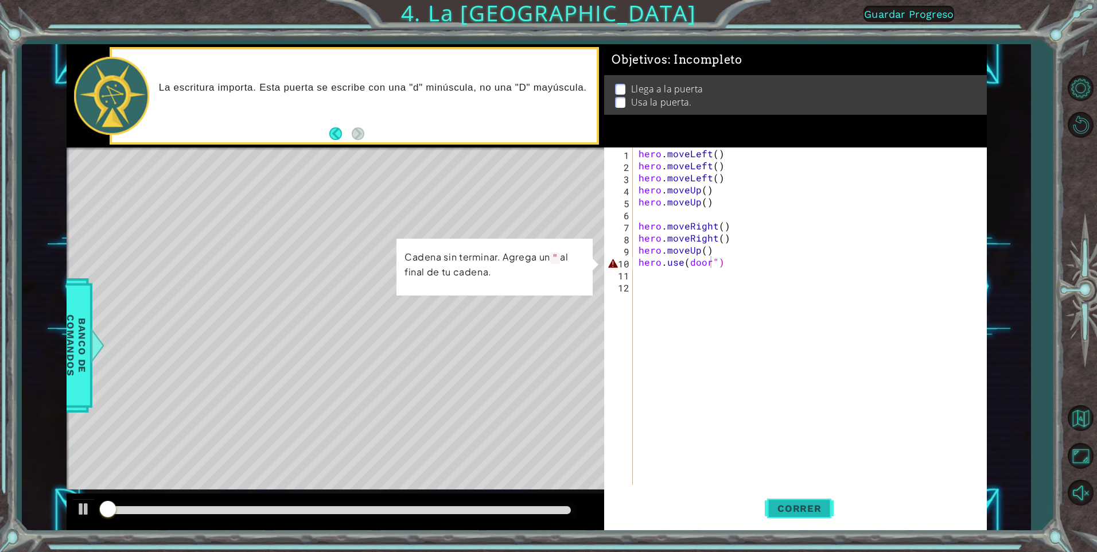
click at [573, 364] on span "Correr" at bounding box center [799, 508] width 67 height 11
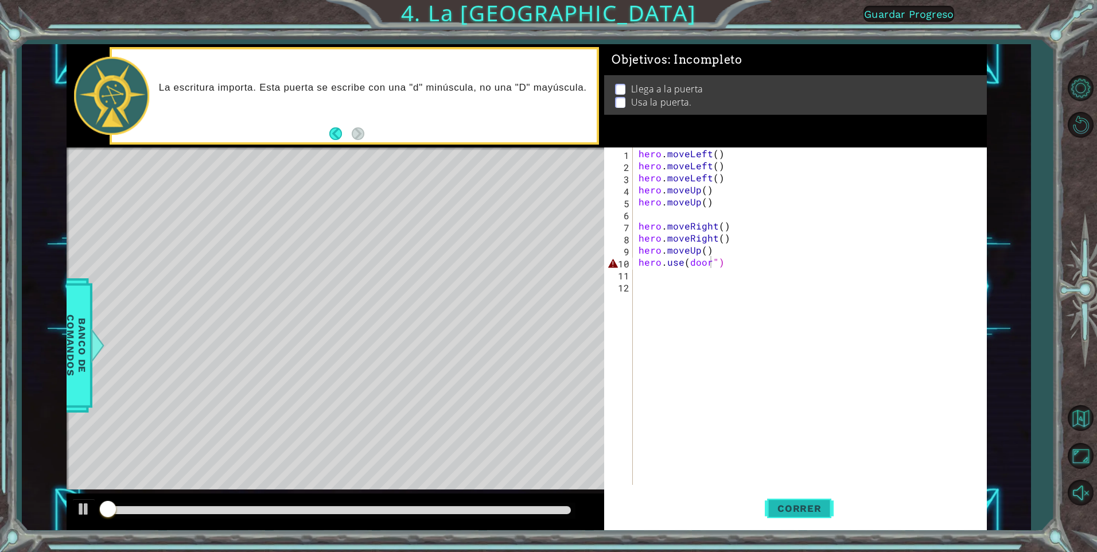
click at [573, 364] on span "Correr" at bounding box center [799, 508] width 67 height 11
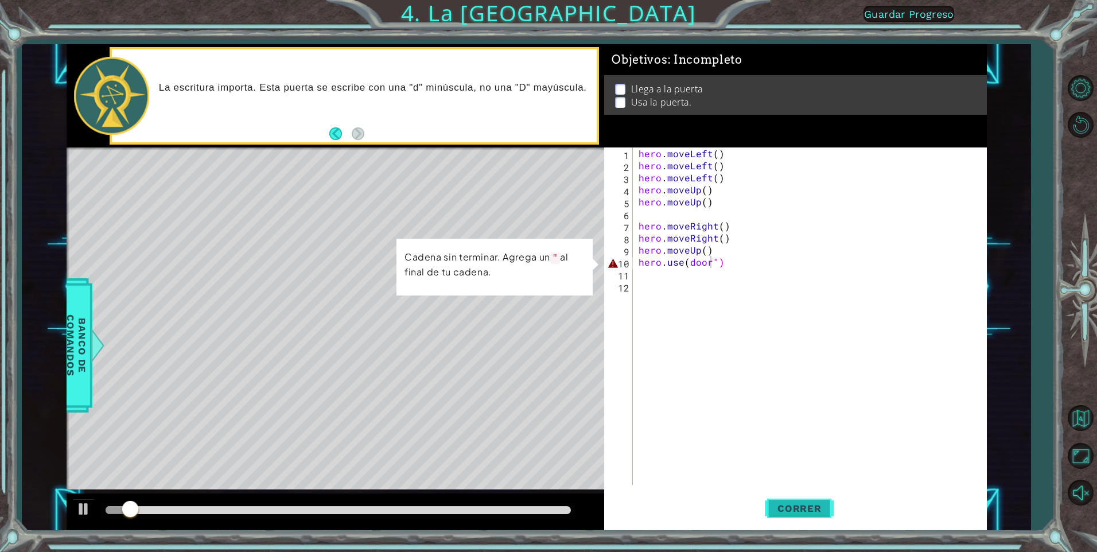
click at [573, 364] on span "Correr" at bounding box center [799, 508] width 67 height 11
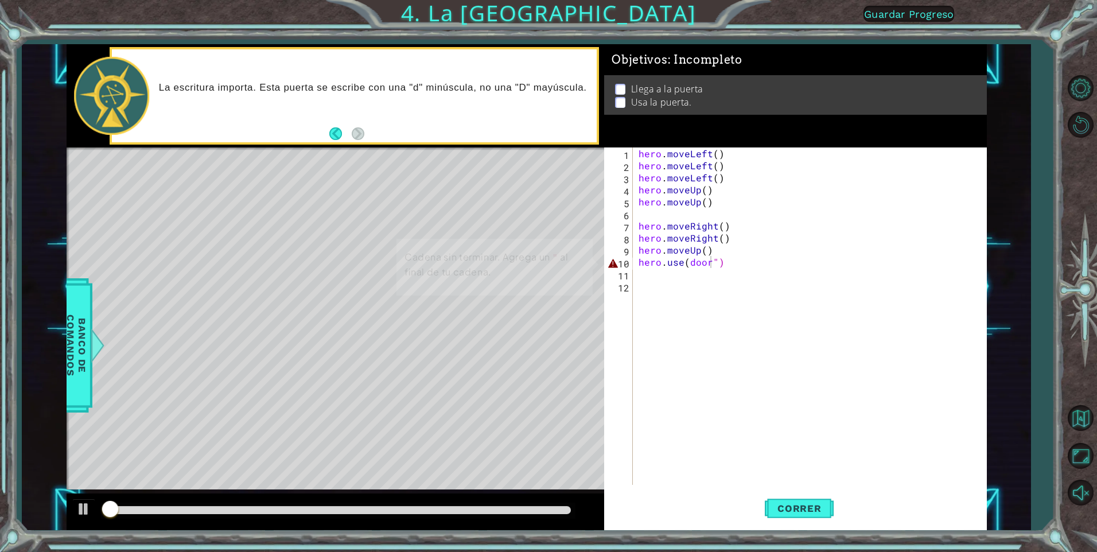
click at [318, 353] on div "Level Map" at bounding box center [332, 316] width 530 height 338
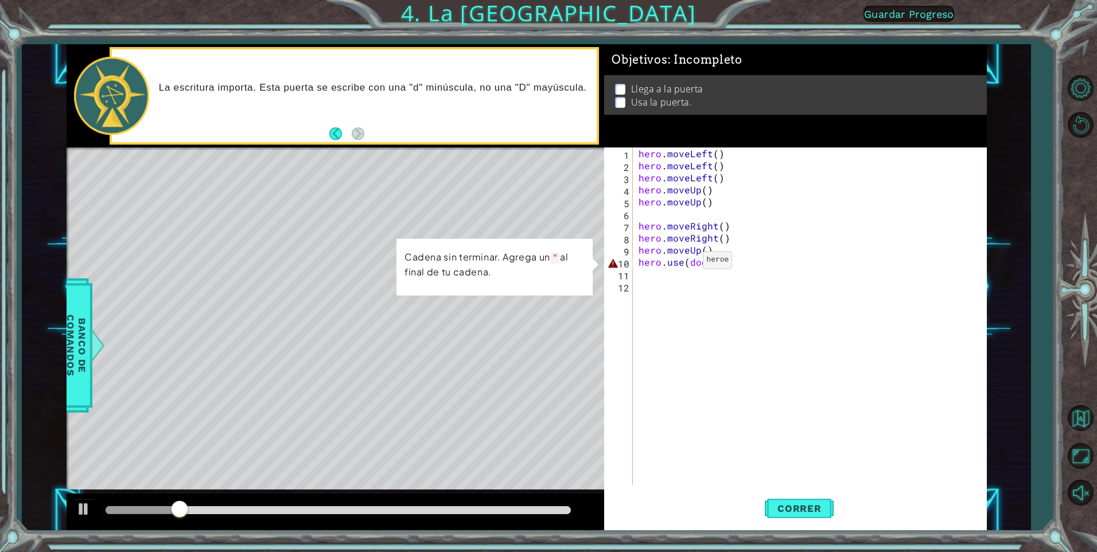
click at [573, 263] on div "hero . moveLeft ( ) hero . moveLeft ( ) hero . moveLeft ( ) hero . moveUp ( ) h…" at bounding box center [812, 327] width 353 height 361
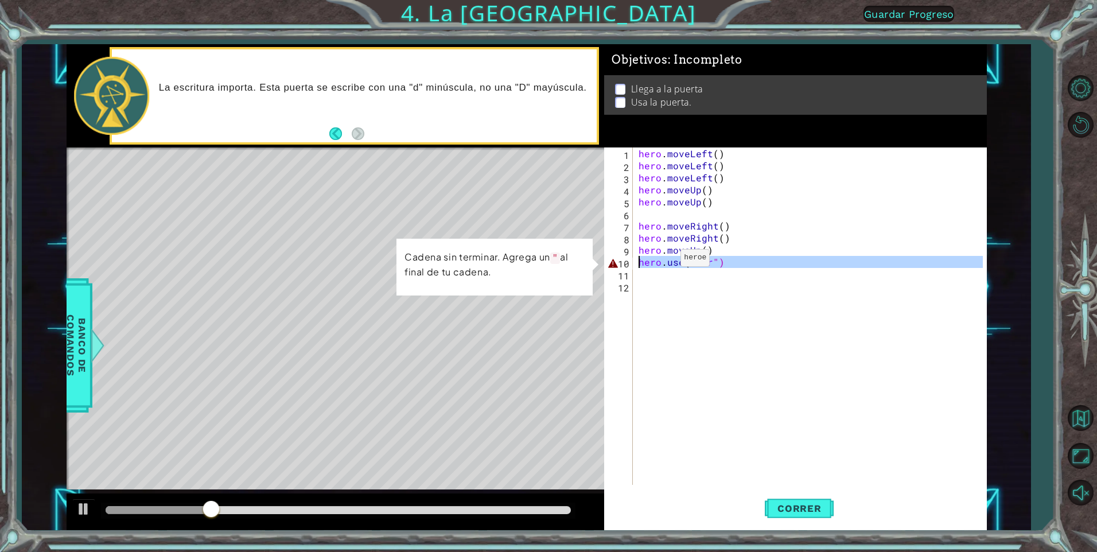
click at [573, 260] on div "1 ההההההההההההההההההההההההההההההההההההההההההההההההההההההההההההההההההההההההההההה…" at bounding box center [527, 287] width 920 height 486
type textarea "hero.use(door")"
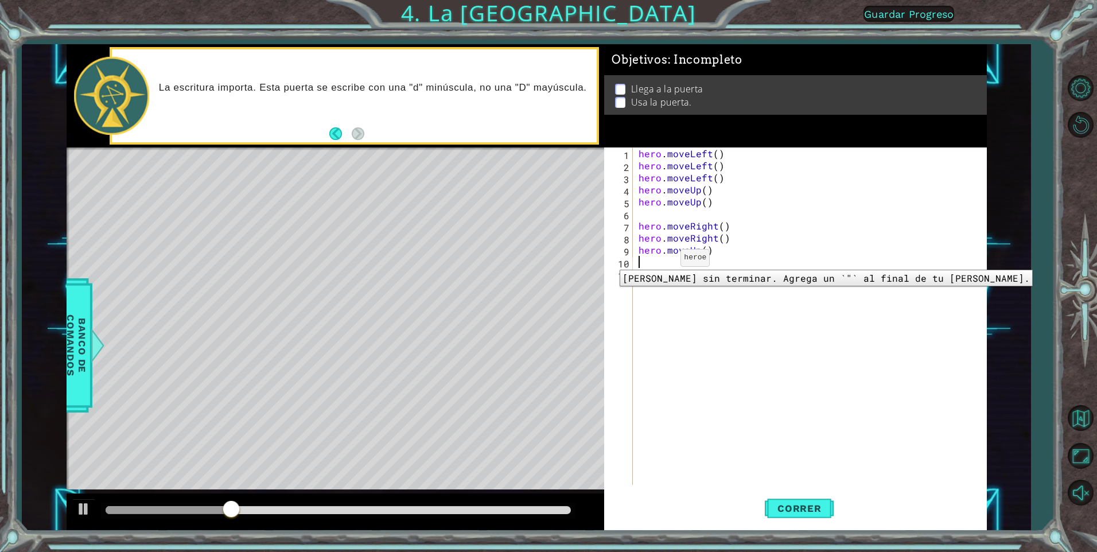
scroll to position [0, 0]
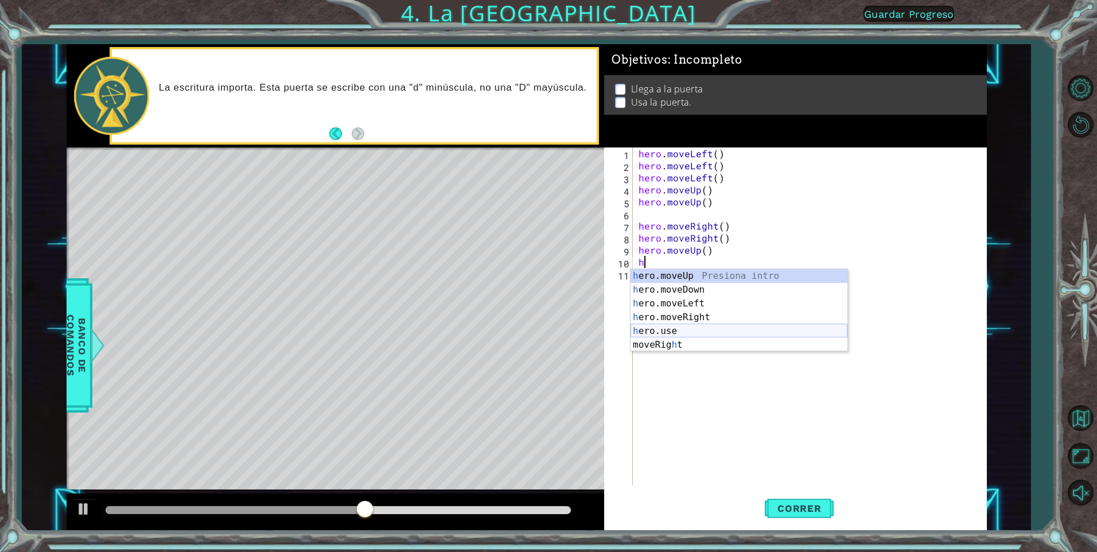
click at [573, 335] on div "h ero.moveUp Presiona intro h ero.moveDown Presiona intro h ero.moveLeft Presio…" at bounding box center [739, 324] width 217 height 110
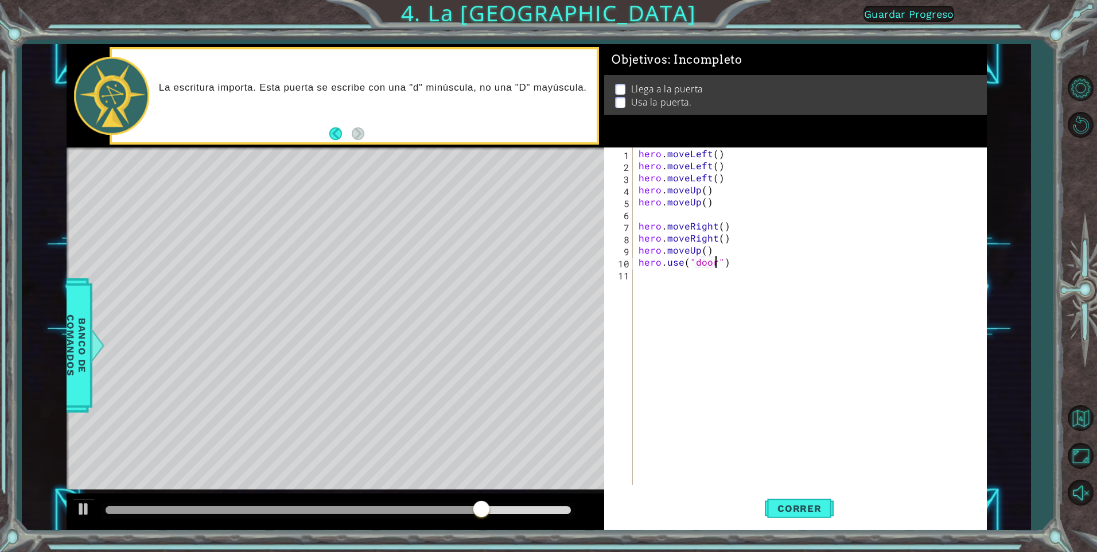
scroll to position [0, 5]
type textarea "hero.use("door")"
click at [573, 364] on button "Correr" at bounding box center [799, 508] width 69 height 38
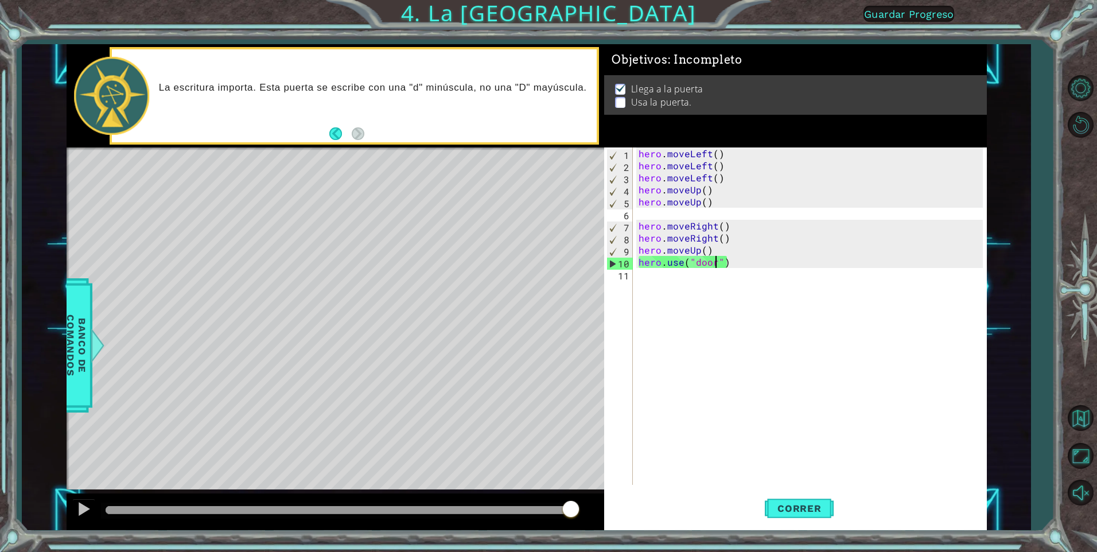
click at [573, 216] on div "hero . moveLeft ( ) hero . moveLeft ( ) hero . moveLeft ( ) hero . moveUp ( ) h…" at bounding box center [812, 327] width 353 height 361
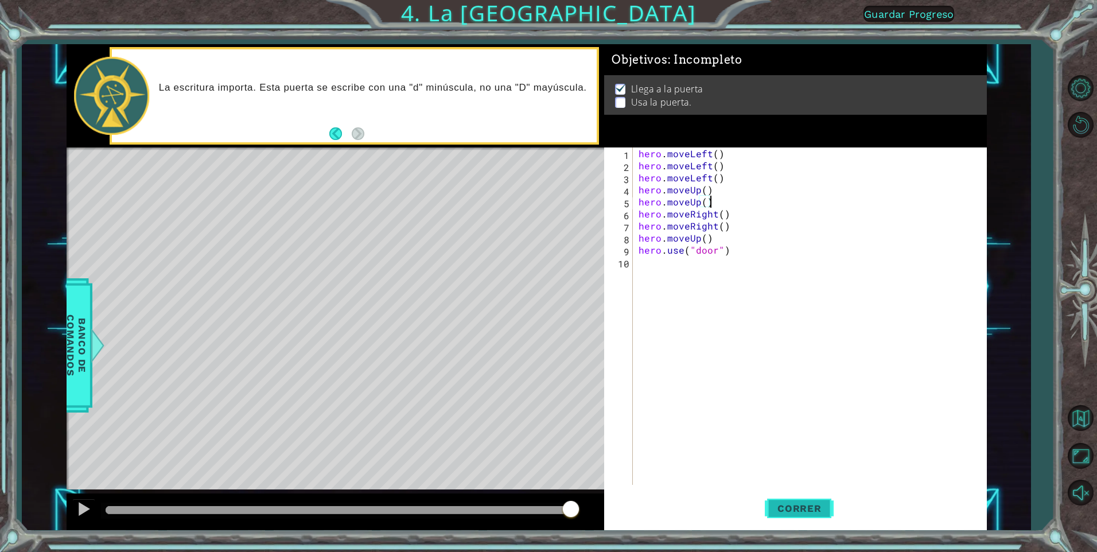
click at [573, 364] on button "Correr" at bounding box center [799, 508] width 69 height 38
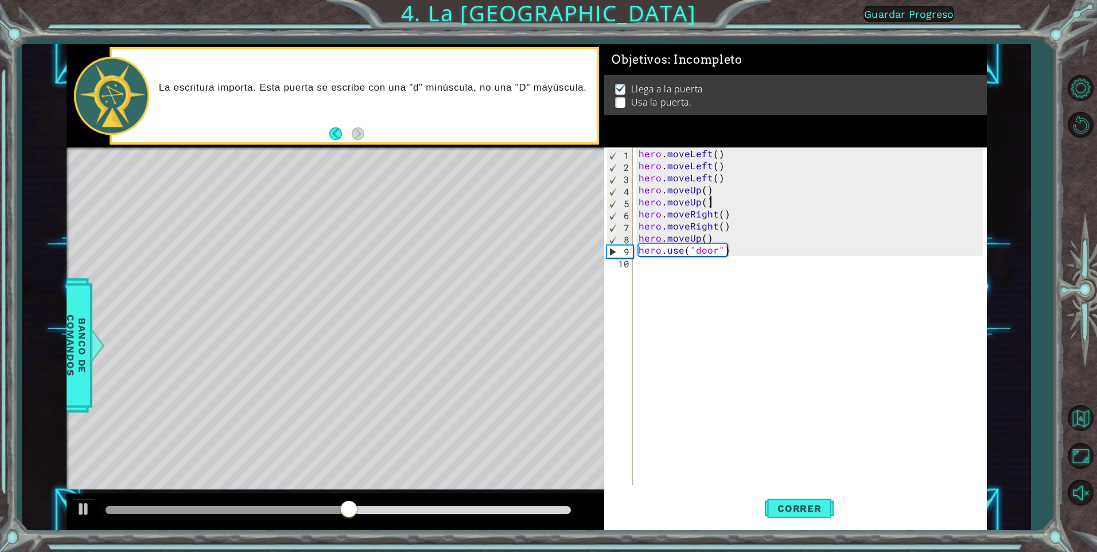
click at [573, 180] on div "hero . moveLeft ( ) hero . moveLeft ( ) hero . moveLeft ( ) hero . moveUp ( ) h…" at bounding box center [812, 327] width 353 height 361
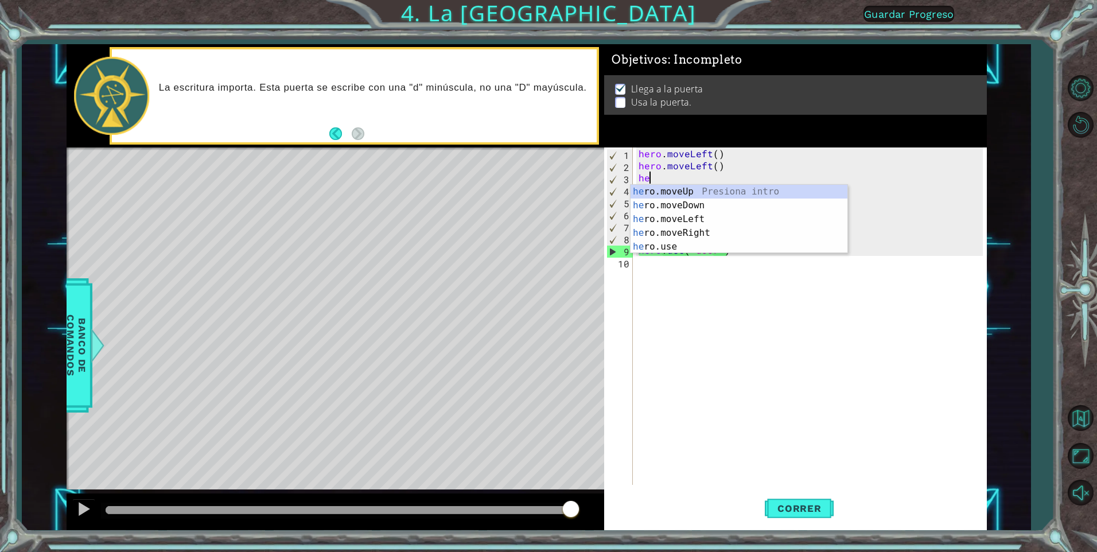
type textarea "h"
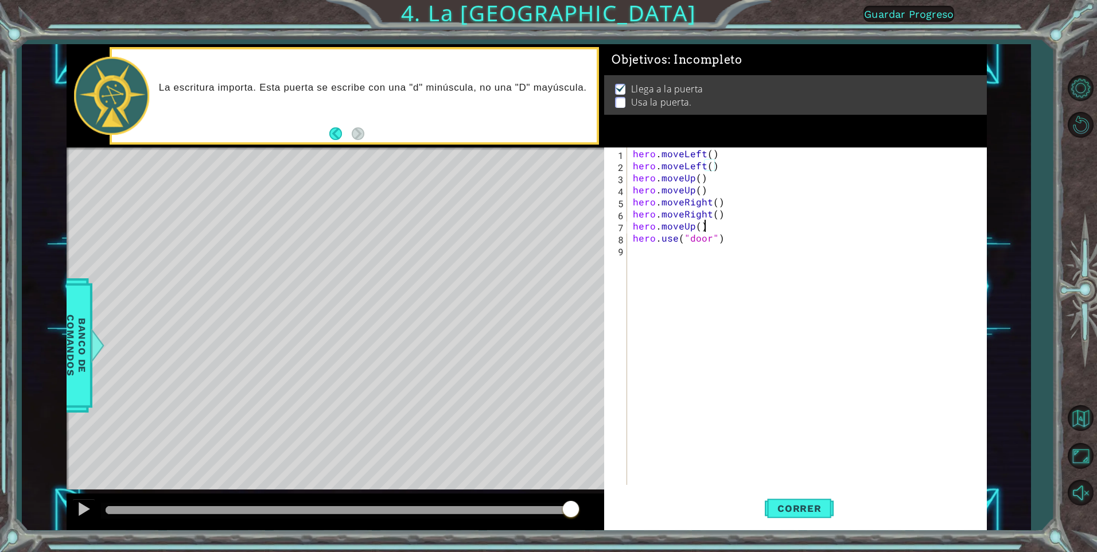
click at [573, 225] on div "hero . moveLeft ( ) hero . moveLeft ( ) hero . moveUp ( ) hero . moveUp ( ) her…" at bounding box center [810, 327] width 358 height 361
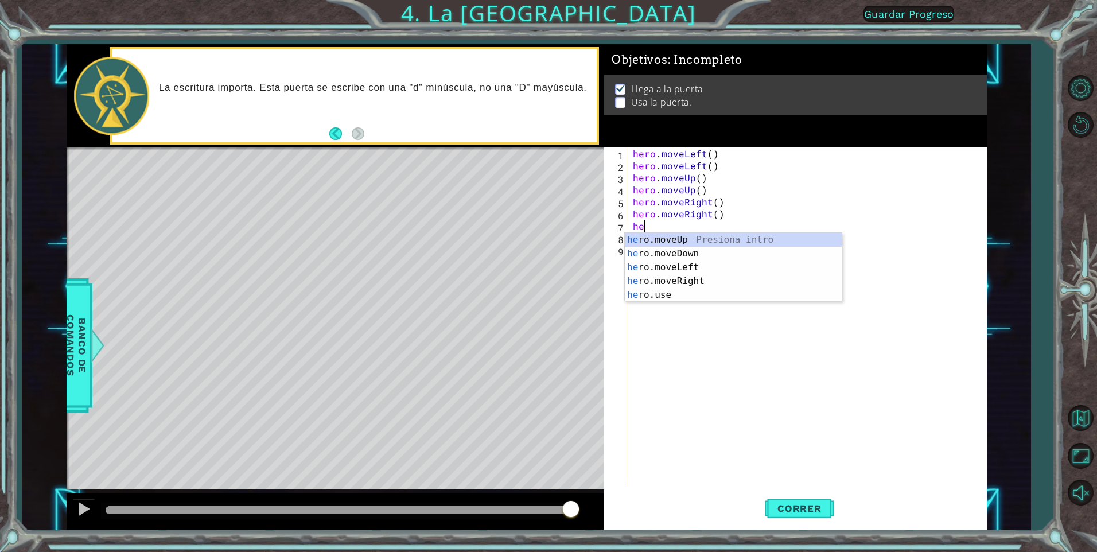
type textarea "h"
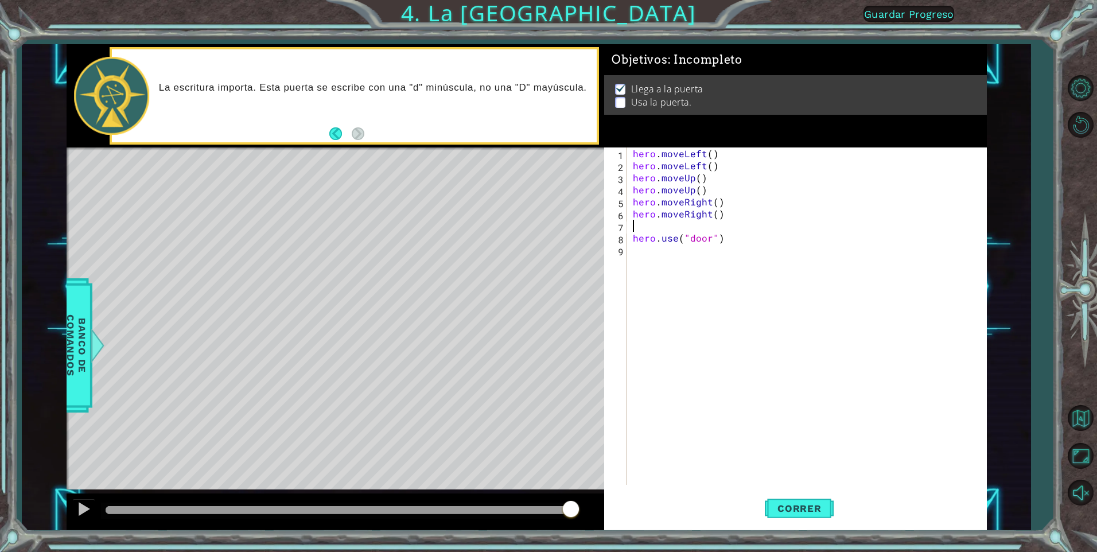
type textarea "hero.moveRight()"
click at [573, 364] on button "Correr" at bounding box center [799, 508] width 69 height 38
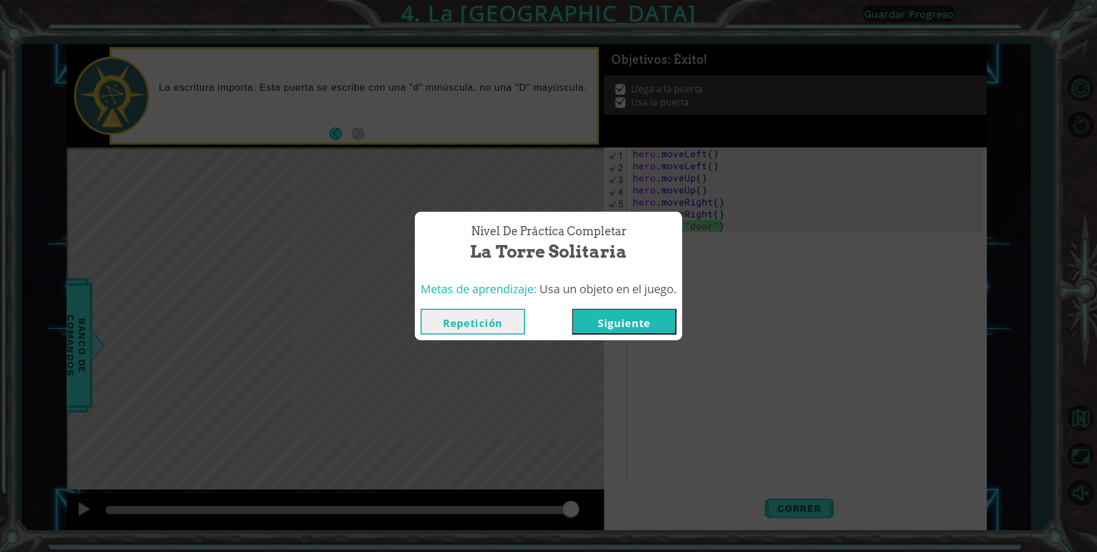
click at [573, 309] on button "Siguiente" at bounding box center [624, 322] width 104 height 26
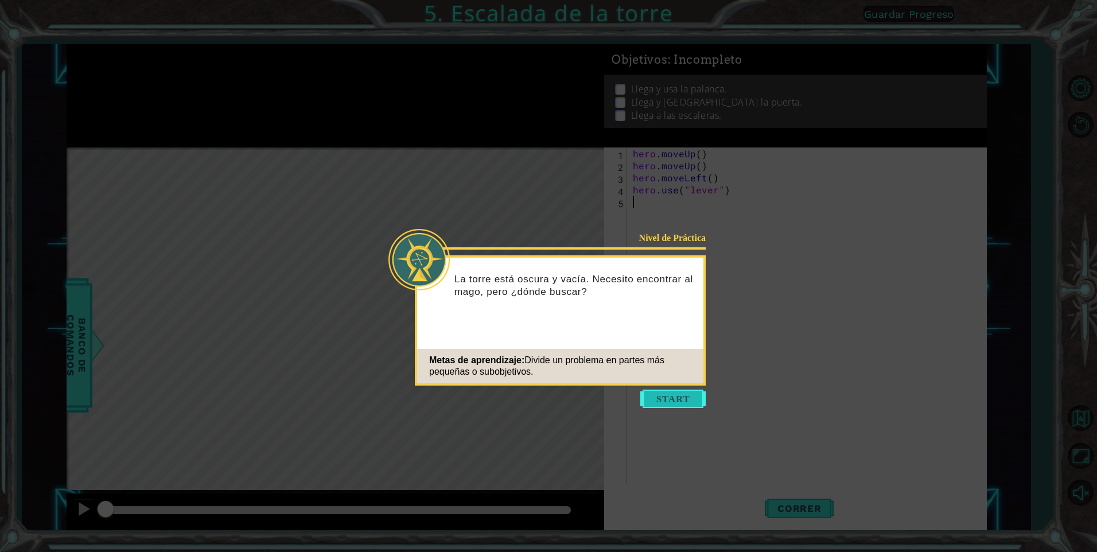
click at [573, 364] on button "Start" at bounding box center [672, 399] width 65 height 18
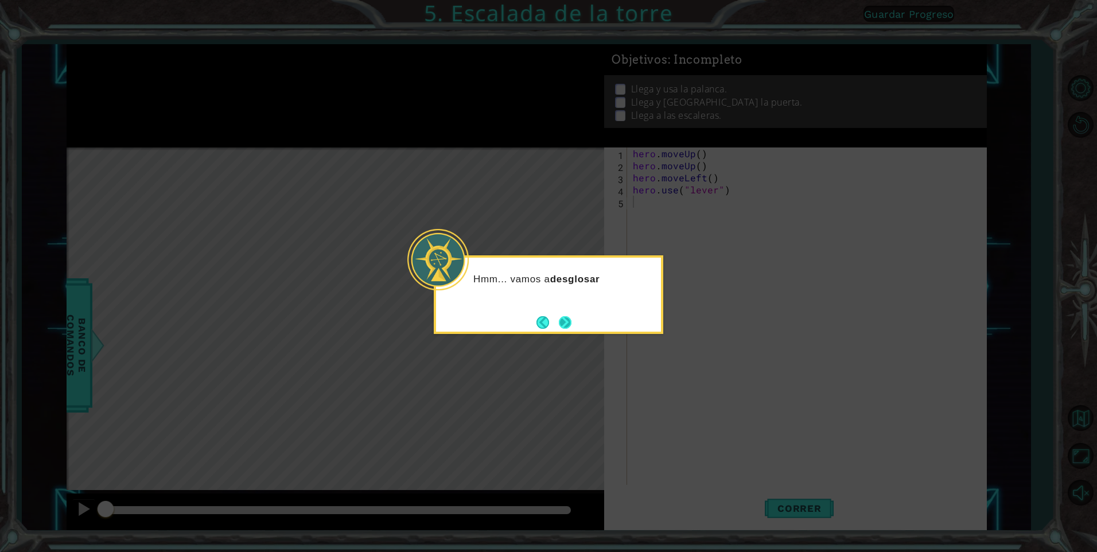
click at [560, 324] on button "Next" at bounding box center [565, 322] width 13 height 13
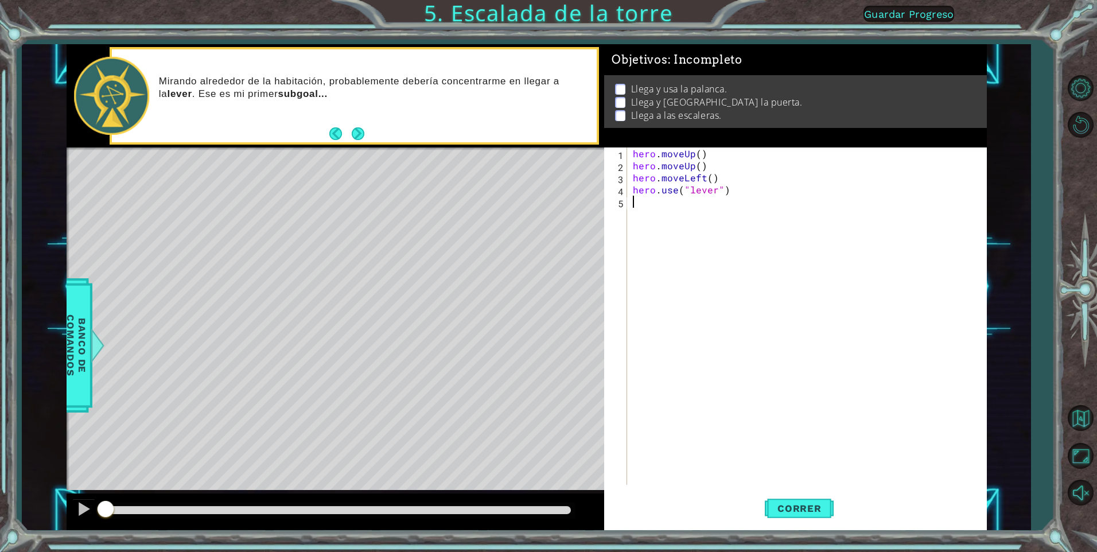
click at [573, 198] on div "hero . moveUp ( ) hero . moveUp ( ) hero . moveLeft ( ) hero . use ( "lever" )" at bounding box center [810, 327] width 358 height 361
type textarea "h"
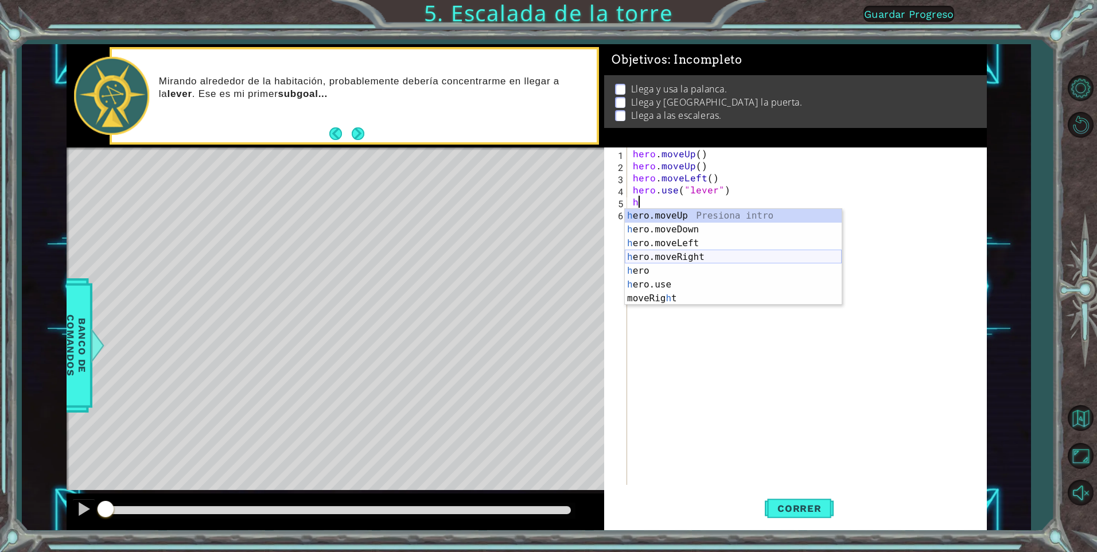
click at [573, 254] on div "h ero.moveUp Presiona intro h ero.moveDown Presiona intro h ero.moveLeft Presio…" at bounding box center [733, 271] width 217 height 124
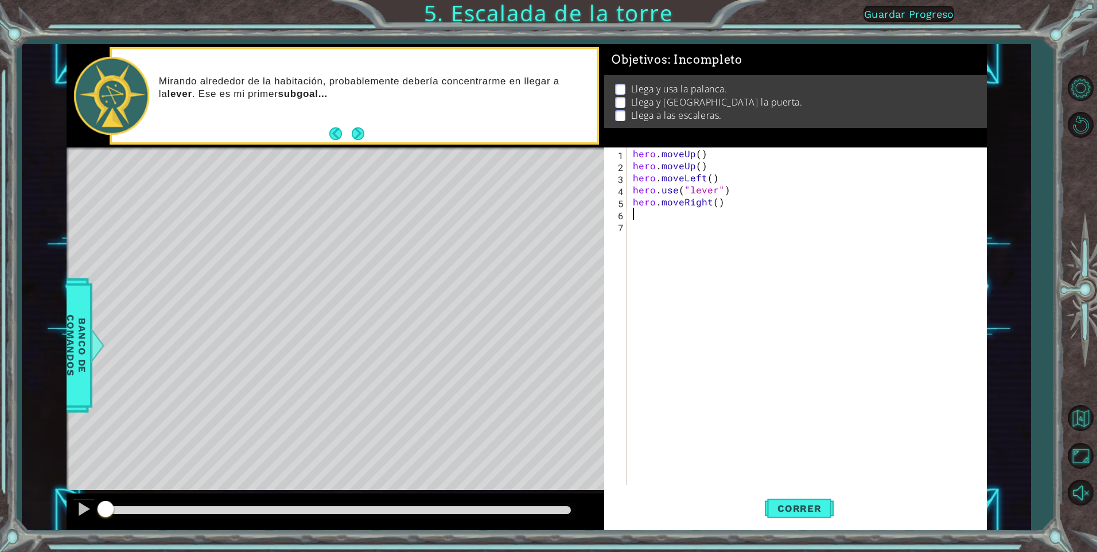
type textarea "h"
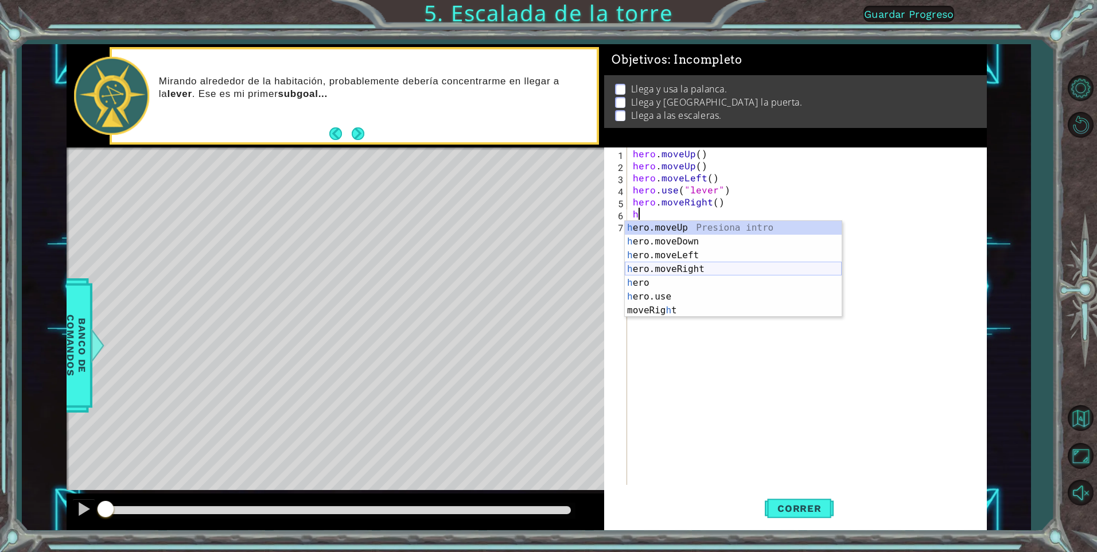
click at [573, 270] on div "h ero.moveUp Presiona intro h ero.moveDown Presiona intro h ero.moveLeft Presio…" at bounding box center [733, 283] width 217 height 124
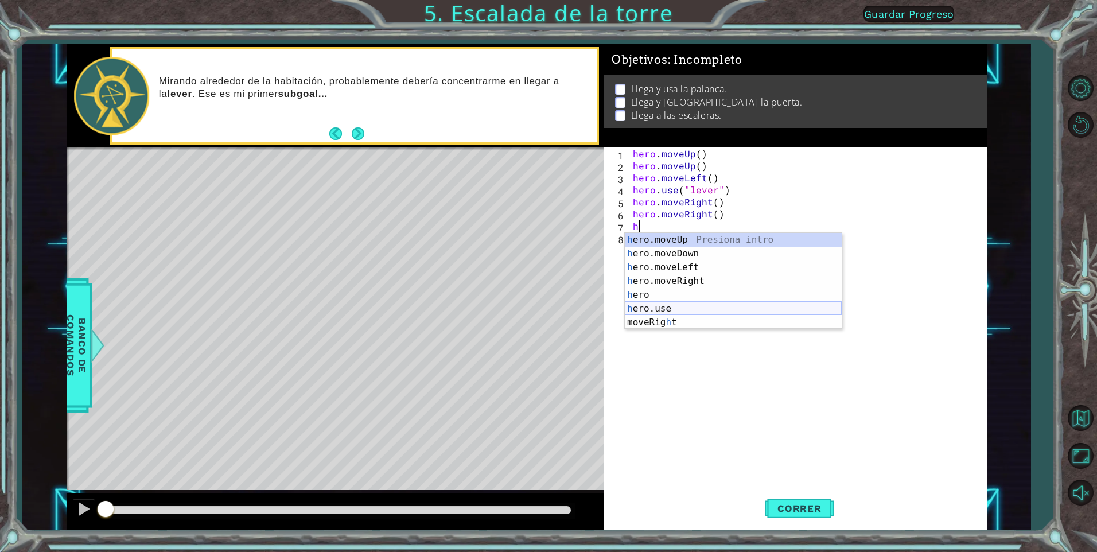
click at [573, 308] on div "h ero.moveUp Presiona intro h ero.moveDown Presiona intro h ero.moveLeft Presio…" at bounding box center [733, 295] width 217 height 124
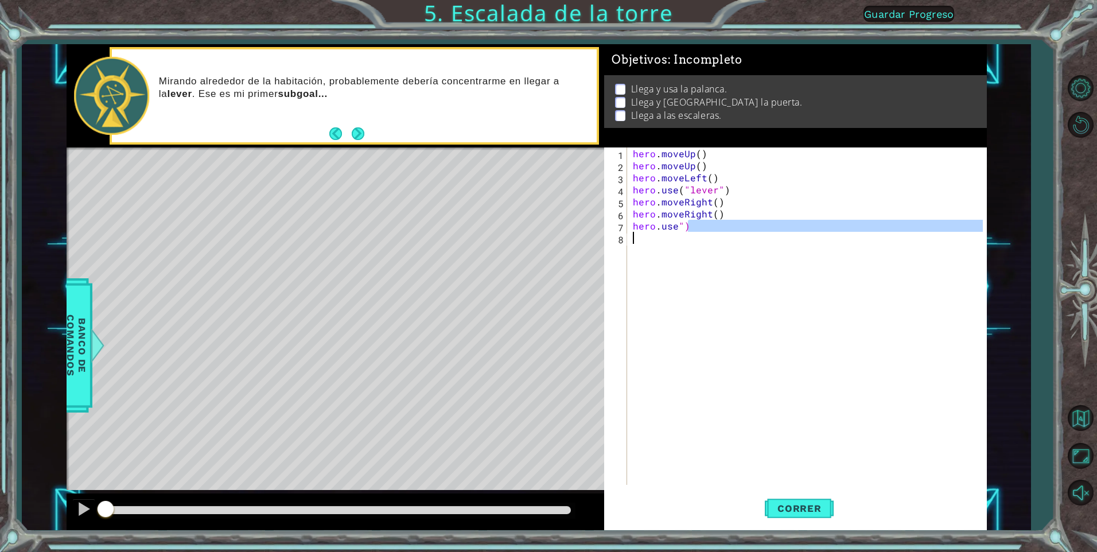
drag, startPoint x: 705, startPoint y: 226, endPoint x: 654, endPoint y: 242, distance: 53.5
click at [573, 242] on div "hero . moveUp ( ) hero . moveUp ( ) hero . moveLeft ( ) hero . use ( "lever" ) …" at bounding box center [810, 327] width 358 height 361
click at [573, 228] on div "hero . moveUp ( ) hero . moveUp ( ) hero . moveLeft ( ) hero . use ( "lever" ) …" at bounding box center [807, 315] width 352 height 337
type textarea "hero.use")"
drag, startPoint x: 689, startPoint y: 228, endPoint x: 617, endPoint y: 227, distance: 71.7
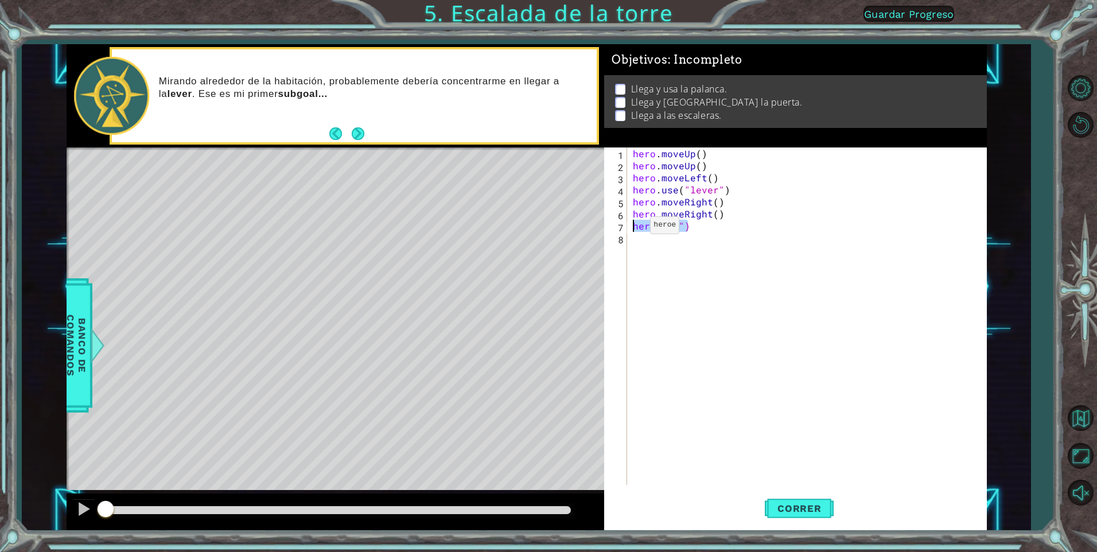
click at [573, 227] on div "hero.use") 1 2 3 4 5 6 7 8 hero . moveUp ( ) hero . moveUp ( ) hero . moveLeft …" at bounding box center [793, 315] width 379 height 337
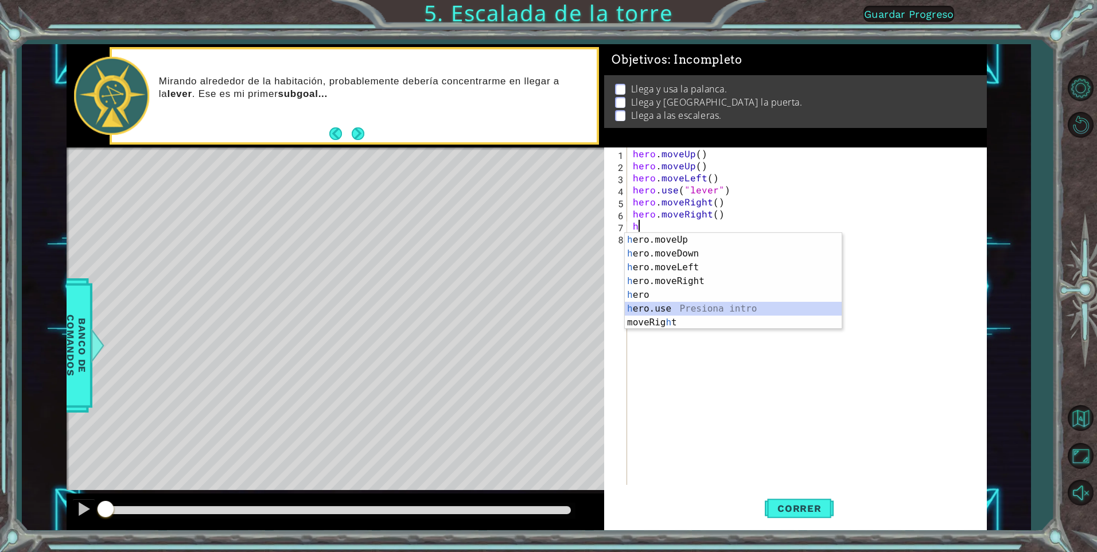
drag, startPoint x: 657, startPoint y: 308, endPoint x: 668, endPoint y: 301, distance: 12.6
click at [573, 308] on div "h ero.moveUp Presiona intro h ero.moveDown Presiona intro h ero.moveLeft Presio…" at bounding box center [733, 295] width 217 height 124
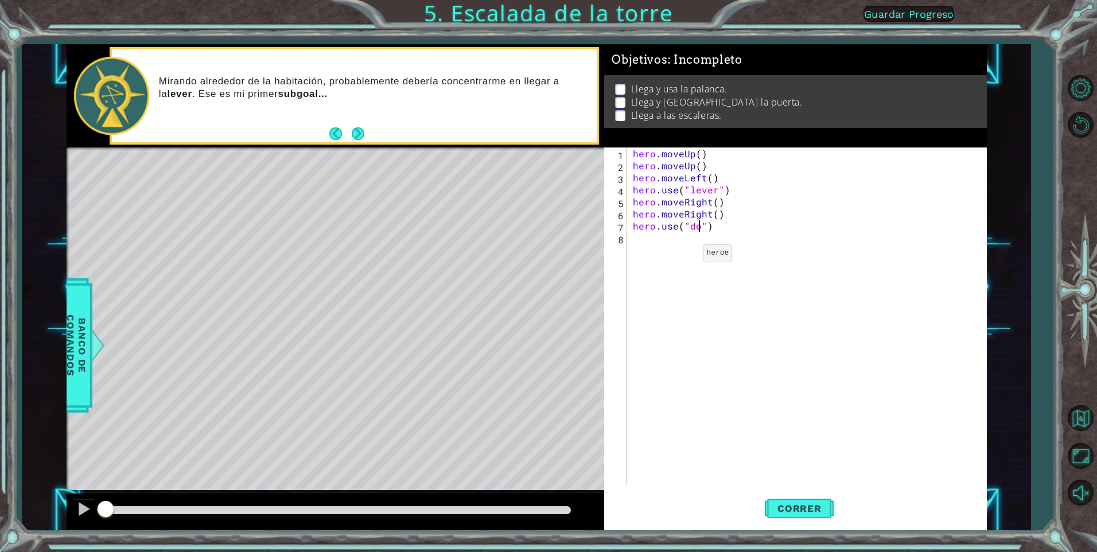
scroll to position [0, 5]
type textarea "hero.use("door")"
click at [573, 246] on div "hero . moveUp ( ) hero . moveUp ( ) hero . moveLeft ( ) hero . use ( "lever" ) …" at bounding box center [810, 327] width 358 height 361
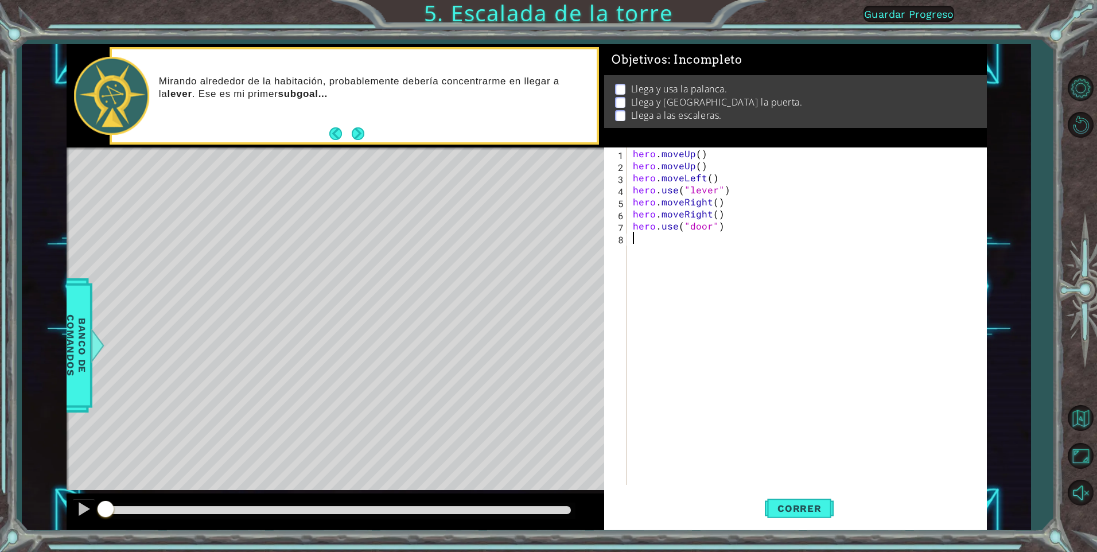
type textarea "h"
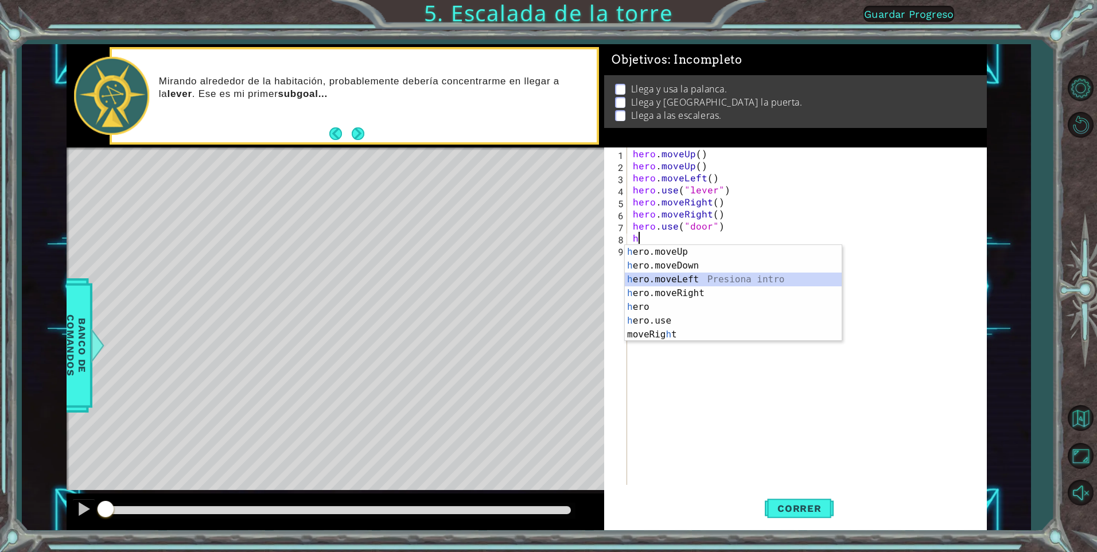
click at [573, 275] on div "h ero.moveUp Presiona intro h ero.moveDown Presiona intro h ero.moveLeft Presio…" at bounding box center [733, 307] width 217 height 124
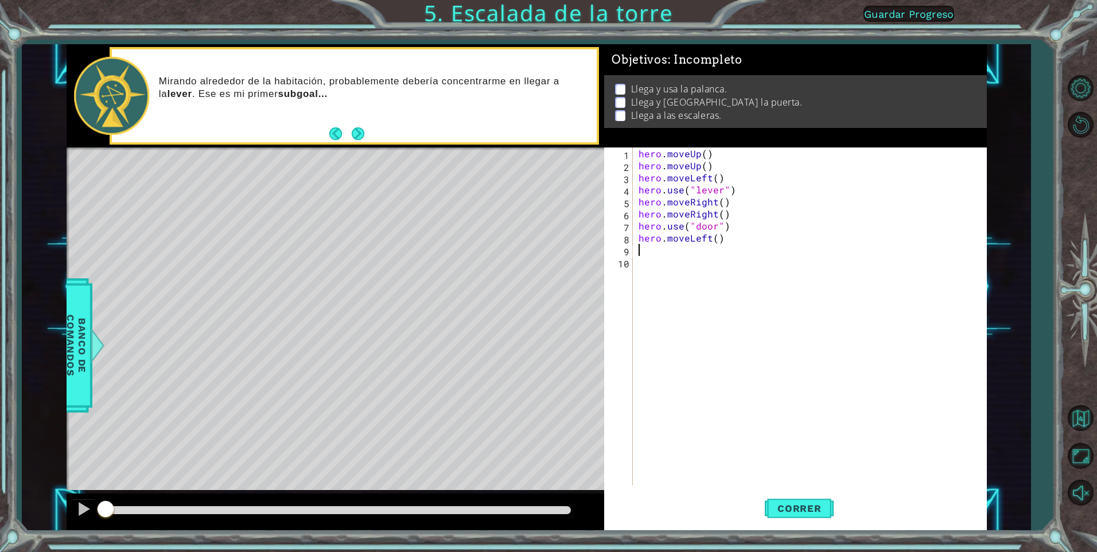
type textarea "h"
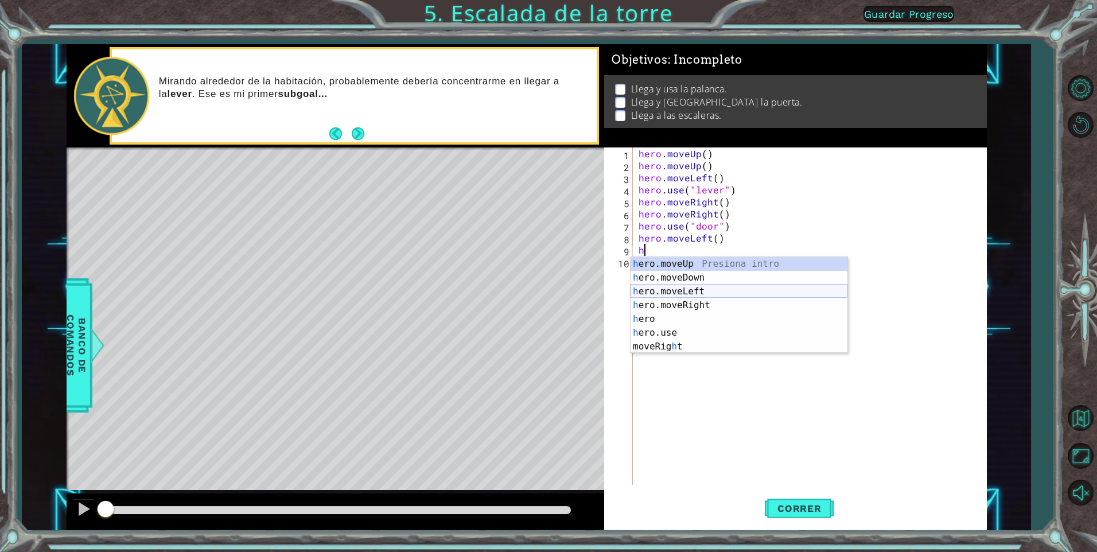
click at [573, 294] on div "h ero.moveUp Presiona intro h ero.moveDown Presiona intro h ero.moveLeft Presio…" at bounding box center [739, 319] width 217 height 124
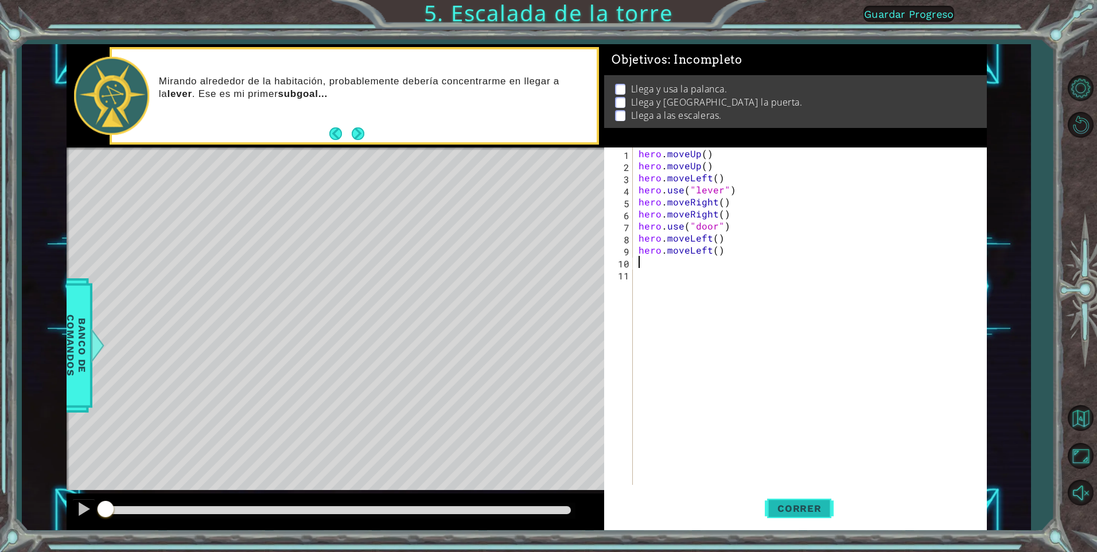
click at [573, 364] on span "Correr" at bounding box center [799, 508] width 67 height 11
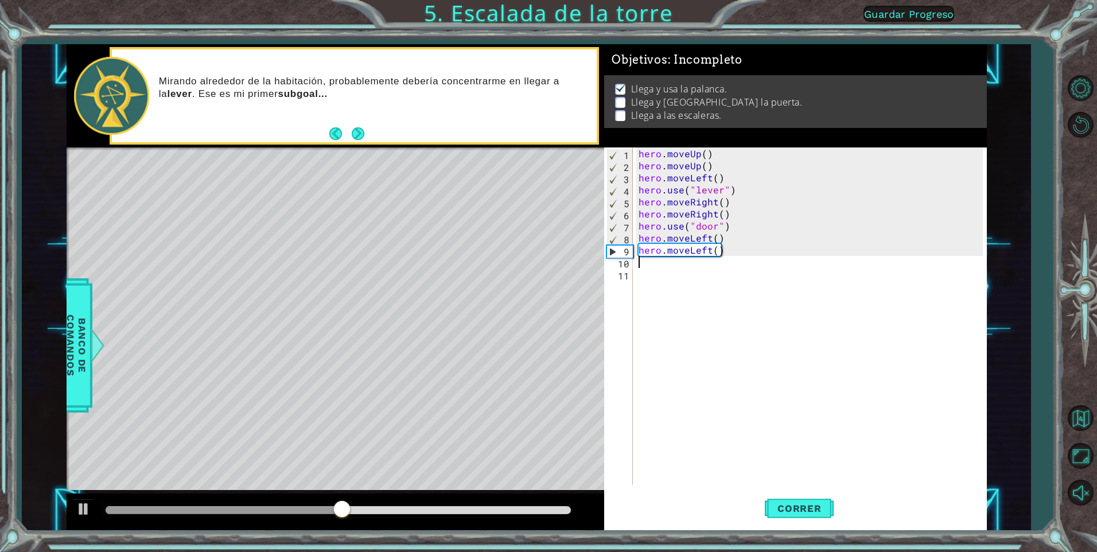
click at [573, 335] on div "hero . moveUp ( ) hero . moveUp ( ) hero . moveLeft ( ) hero . use ( "lever" ) …" at bounding box center [812, 327] width 353 height 361
click at [573, 263] on div "hero . moveUp ( ) hero . moveUp ( ) hero . moveLeft ( ) hero . use ( "lever" ) …" at bounding box center [812, 327] width 353 height 361
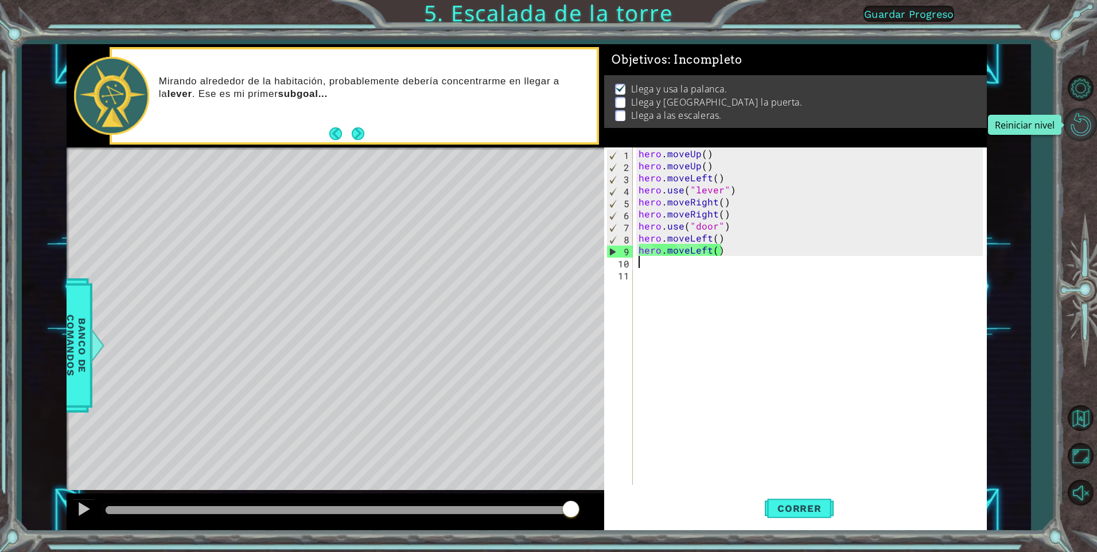
click at [573, 124] on button "Reiniciar nivel\a" at bounding box center [1080, 124] width 33 height 33
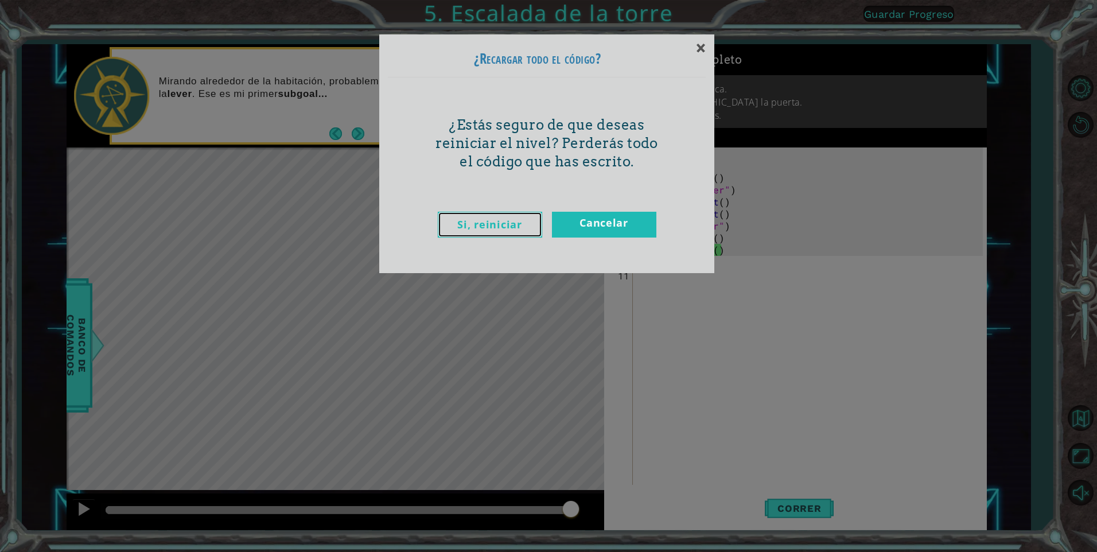
click at [464, 215] on link "Si, reiniciar" at bounding box center [490, 225] width 104 height 26
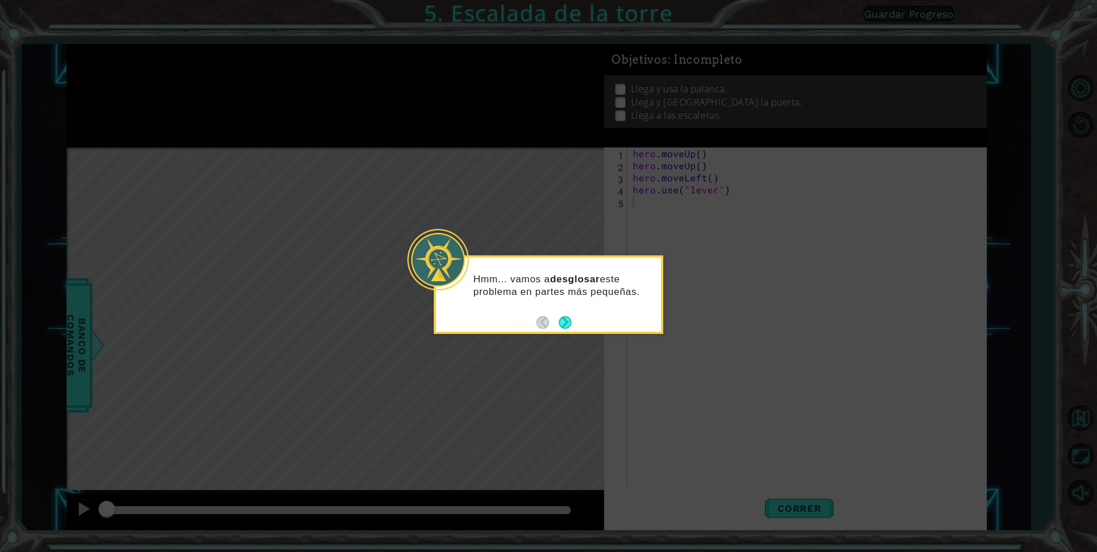
click at [572, 326] on button "Next" at bounding box center [565, 322] width 14 height 14
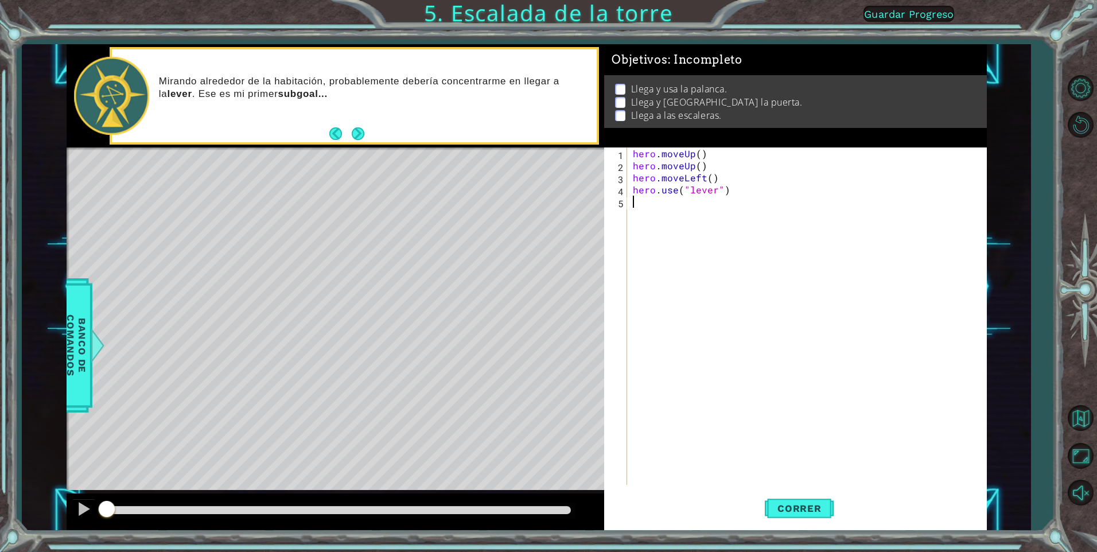
type textarea "h"
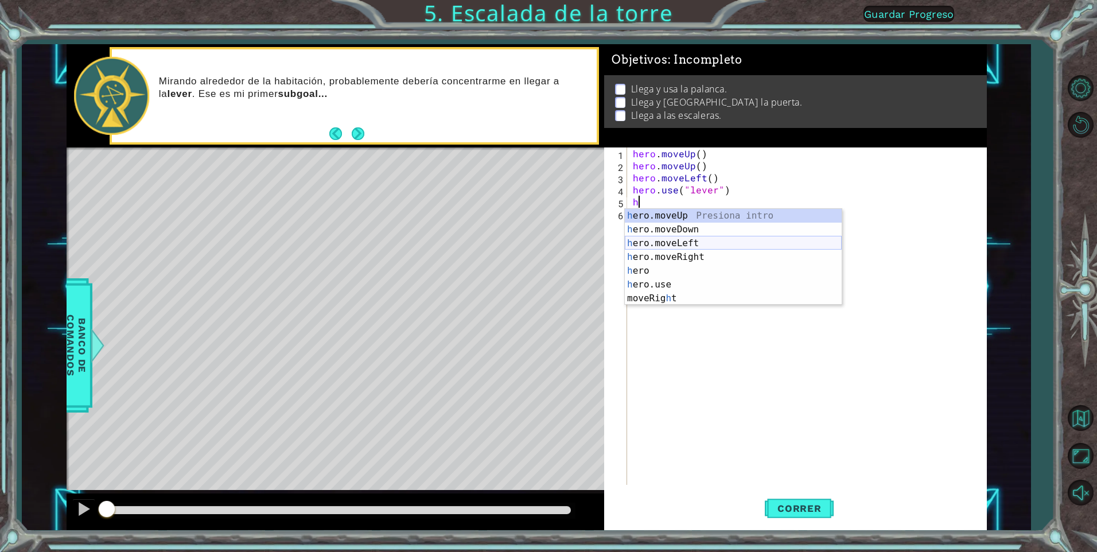
click at [573, 249] on div "h ero.moveUp Presiona intro h ero.moveDown Presiona intro h ero.moveLeft Presio…" at bounding box center [733, 271] width 217 height 124
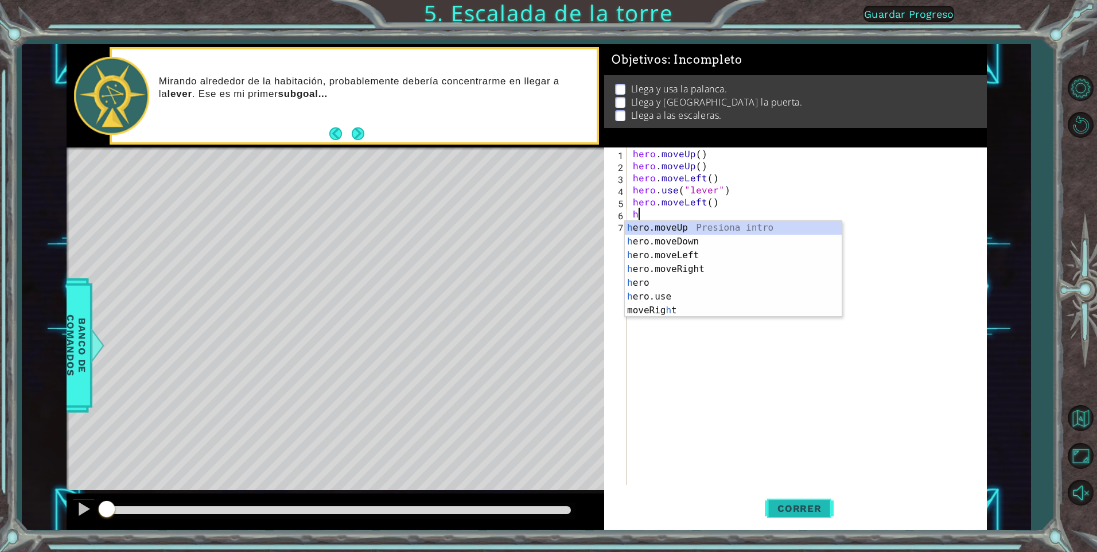
type textarea "h"
click at [573, 364] on span "Correr" at bounding box center [799, 508] width 67 height 11
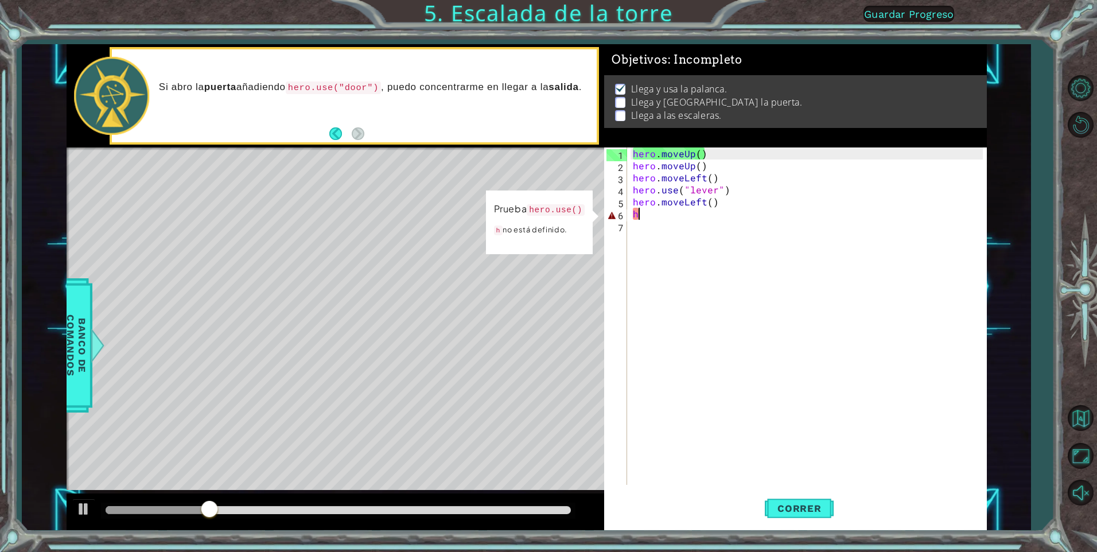
drag, startPoint x: 649, startPoint y: 453, endPoint x: 657, endPoint y: 406, distance: 47.2
click at [573, 364] on div "hero . moveUp ( ) hero . moveUp ( ) hero . moveLeft ( ) hero . use ( "lever" ) …" at bounding box center [810, 327] width 358 height 361
click at [573, 205] on div "hero . moveUp ( ) hero . moveUp ( ) hero . moveLeft ( ) hero . use ( "lever" ) …" at bounding box center [810, 327] width 358 height 361
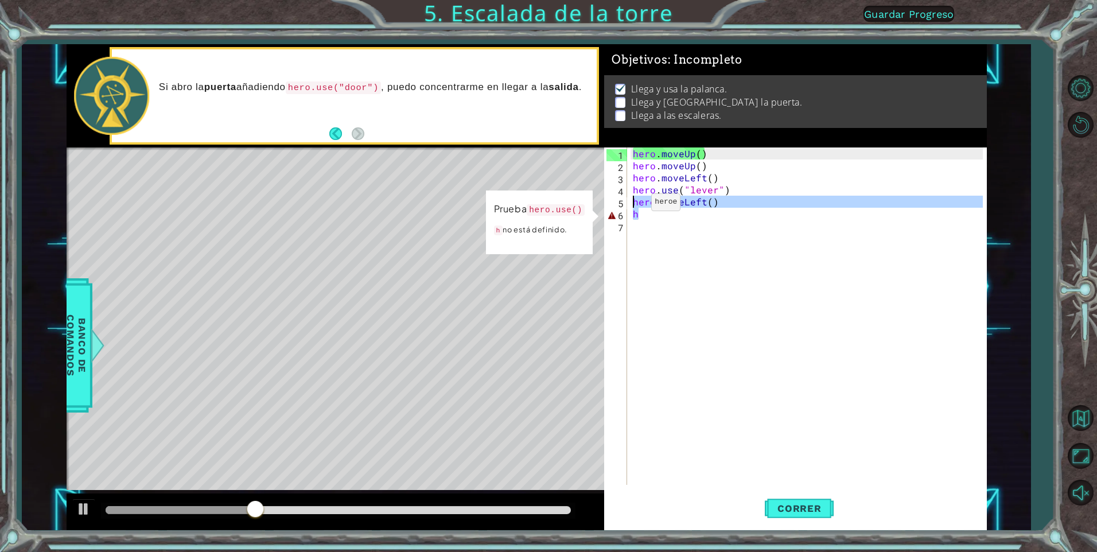
drag, startPoint x: 734, startPoint y: 210, endPoint x: 632, endPoint y: 205, distance: 102.3
click at [573, 205] on div "hero . moveUp ( ) hero . moveUp ( ) hero . moveLeft ( ) hero . use ( "lever" ) …" at bounding box center [810, 327] width 358 height 361
type textarea "hero.moveLeft() h"
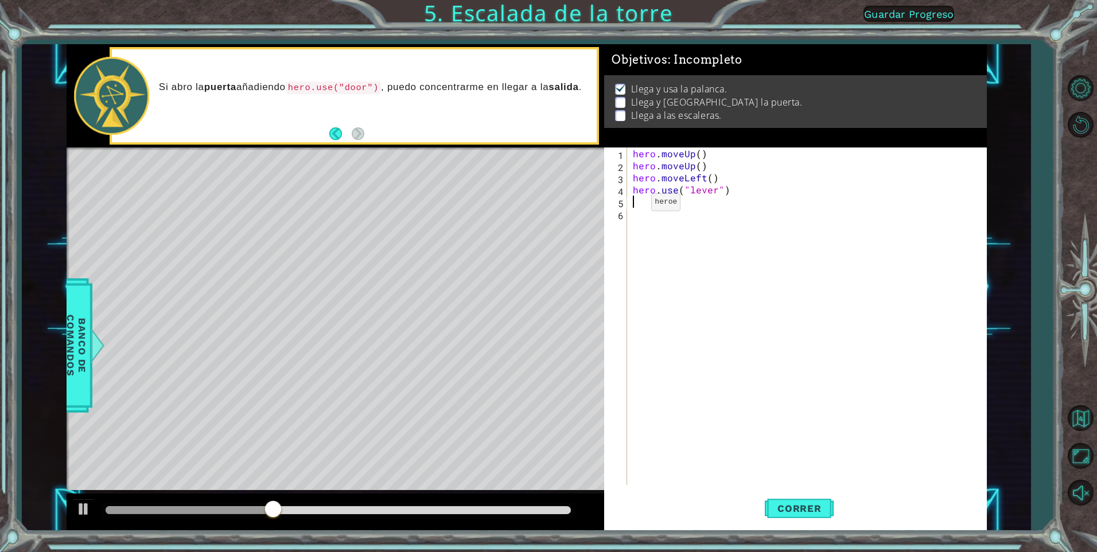
type textarea "h"
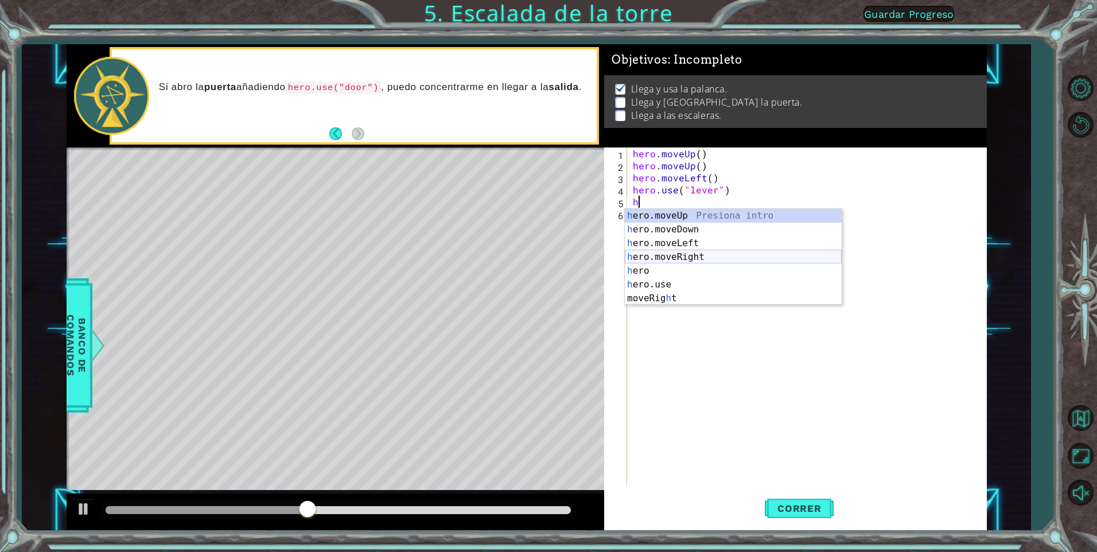
click at [573, 260] on div "h ero.moveUp Presiona intro h ero.moveDown Presiona intro h ero.moveLeft Presio…" at bounding box center [733, 271] width 217 height 124
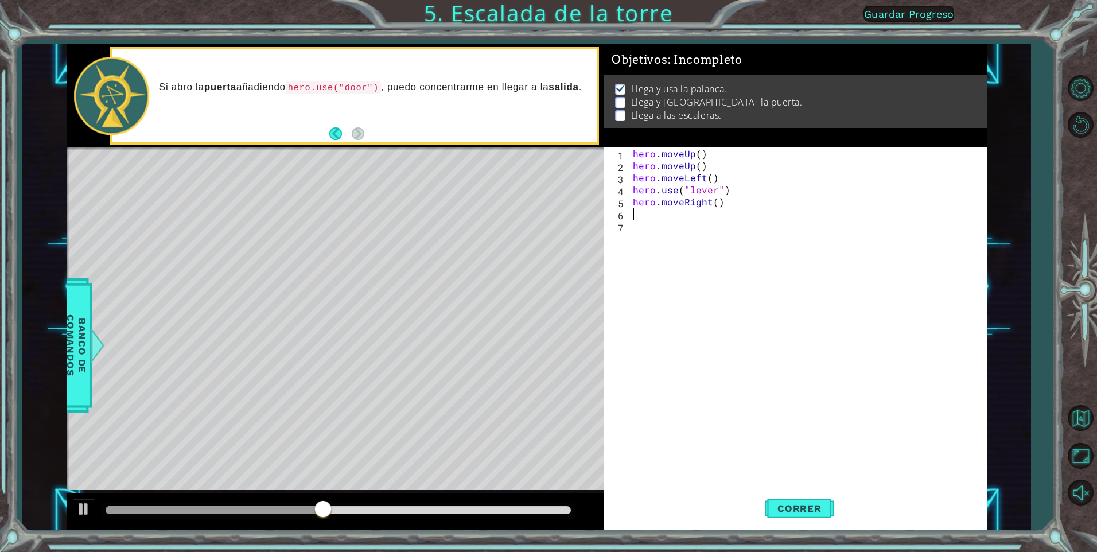
click at [573, 212] on div "hero . moveUp ( ) hero . moveUp ( ) hero . moveLeft ( ) hero . use ( "lever" ) …" at bounding box center [810, 327] width 358 height 361
type textarea "h"
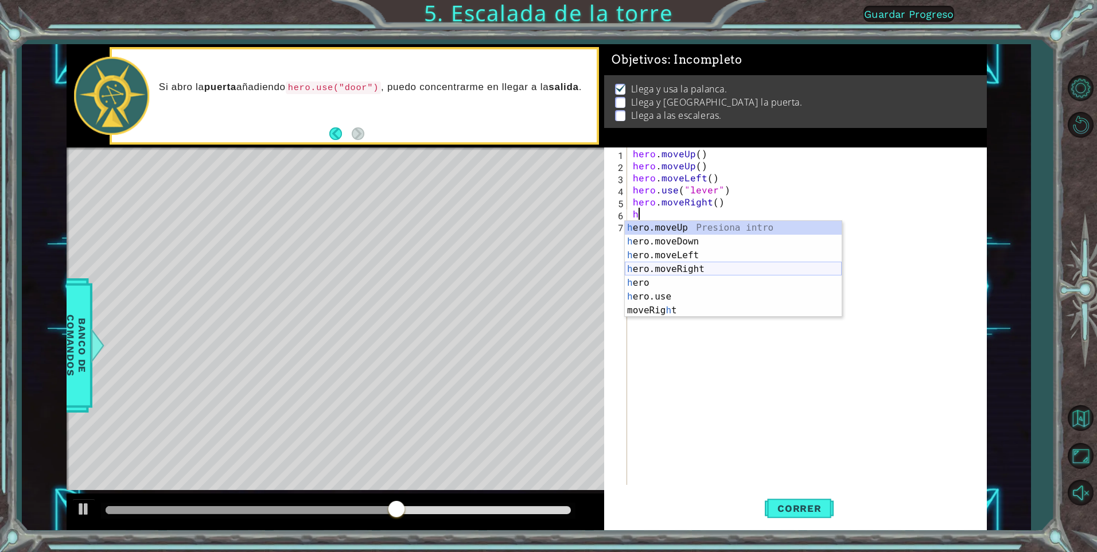
click at [573, 267] on div "h ero.moveUp Presiona intro h ero.moveDown Presiona intro h ero.moveLeft Presio…" at bounding box center [733, 283] width 217 height 124
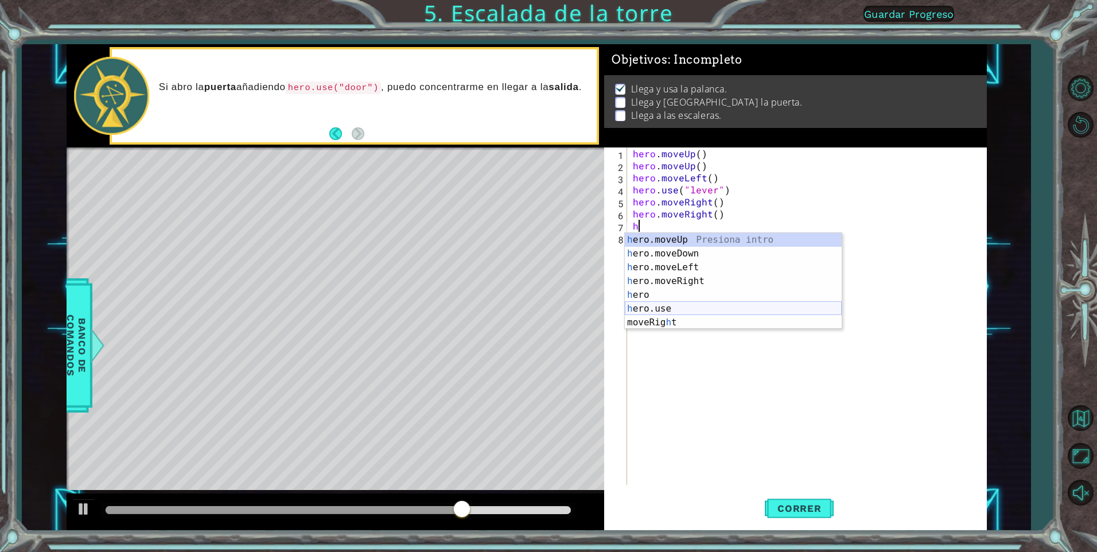
click at [573, 305] on div "h ero.moveUp Presiona intro h ero.moveDown Presiona intro h ero.moveLeft Presio…" at bounding box center [733, 295] width 217 height 124
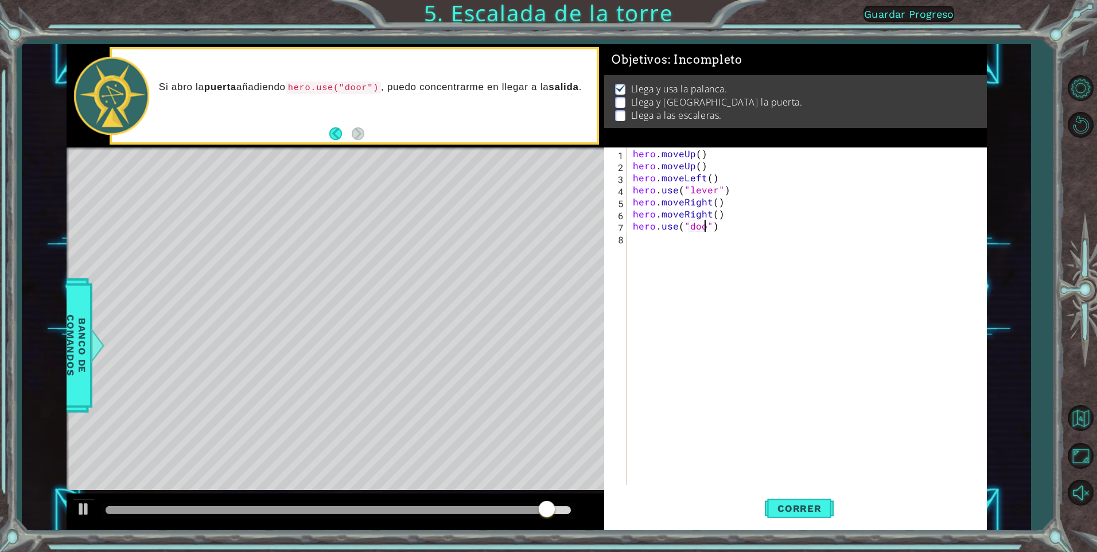
scroll to position [0, 5]
click at [573, 364] on span "Correr" at bounding box center [799, 508] width 67 height 11
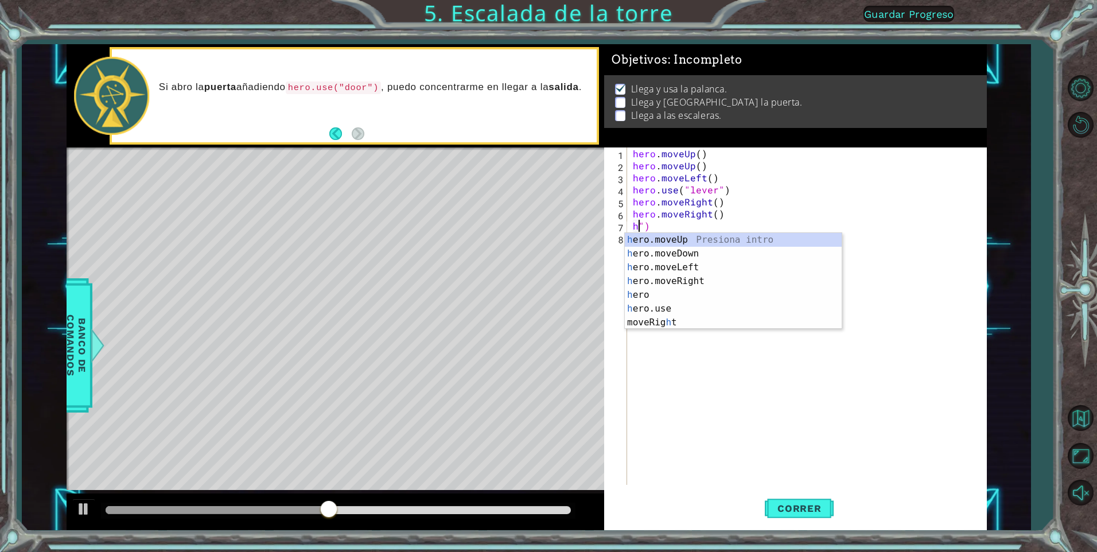
scroll to position [0, 1]
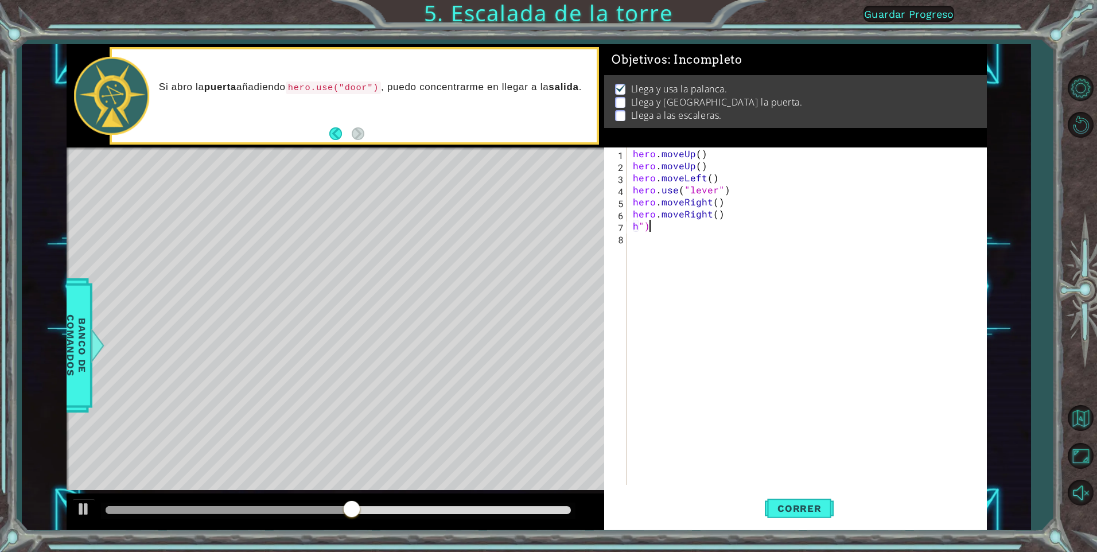
click at [573, 224] on div "hero . moveUp ( ) hero . moveUp ( ) hero . moveLeft ( ) hero . use ( "lever" ) …" at bounding box center [810, 327] width 358 height 361
type textarea "h"
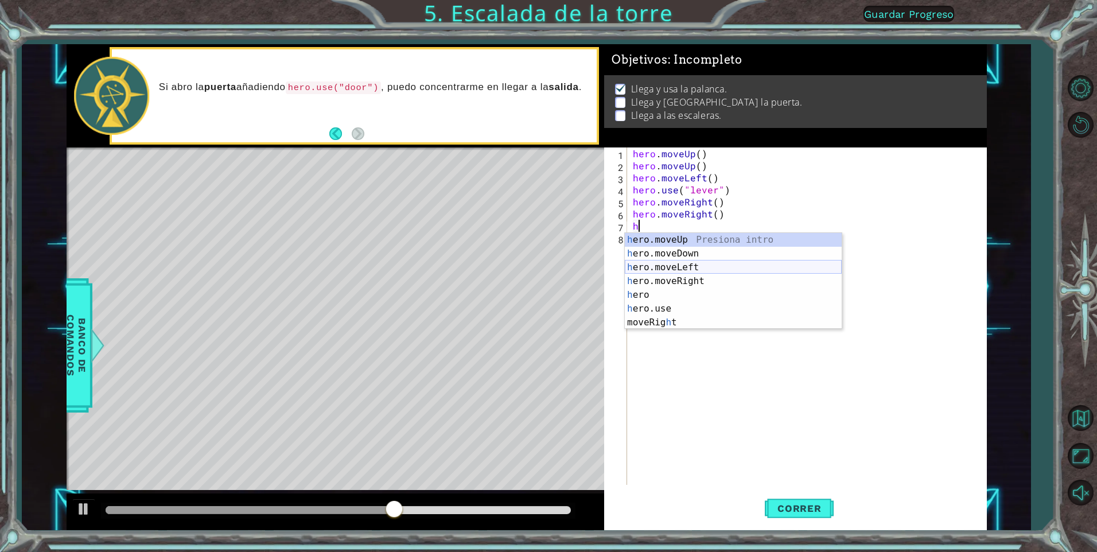
click at [573, 266] on div "h ero.moveUp Presiona intro h ero.moveDown Presiona intro h ero.moveLeft Presio…" at bounding box center [733, 295] width 217 height 124
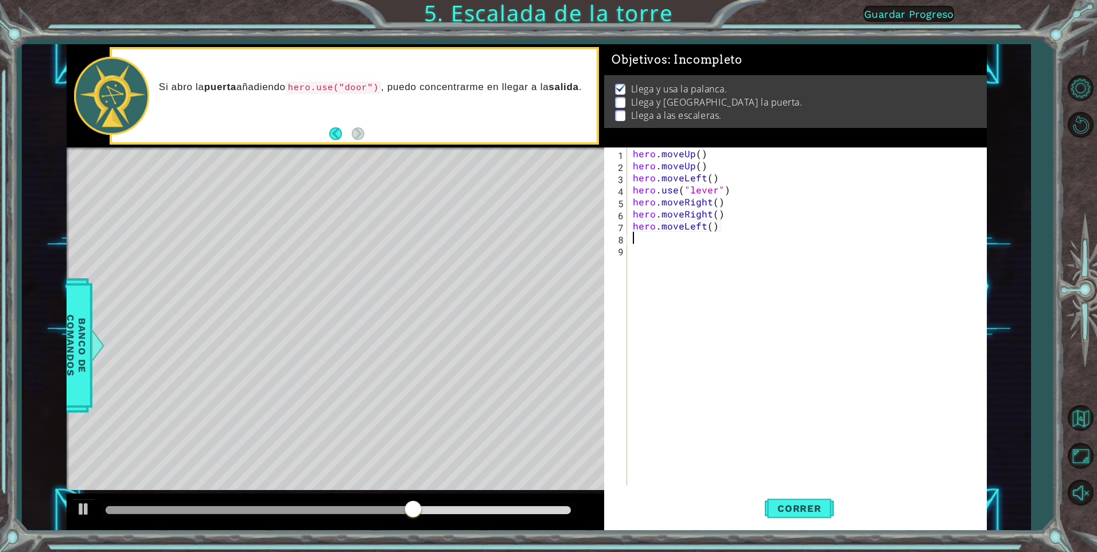
click at [573, 248] on div "hero . moveUp ( ) hero . moveUp ( ) hero . moveLeft ( ) hero . use ( "lever" ) …" at bounding box center [810, 327] width 358 height 361
click at [573, 238] on div "hero . moveUp ( ) hero . moveUp ( ) hero . moveLeft ( ) hero . use ( "lever" ) …" at bounding box center [810, 327] width 358 height 361
click at [573, 226] on div "hero . moveUp ( ) hero . moveUp ( ) hero . moveLeft ( ) hero . use ( "lever" ) …" at bounding box center [810, 327] width 358 height 361
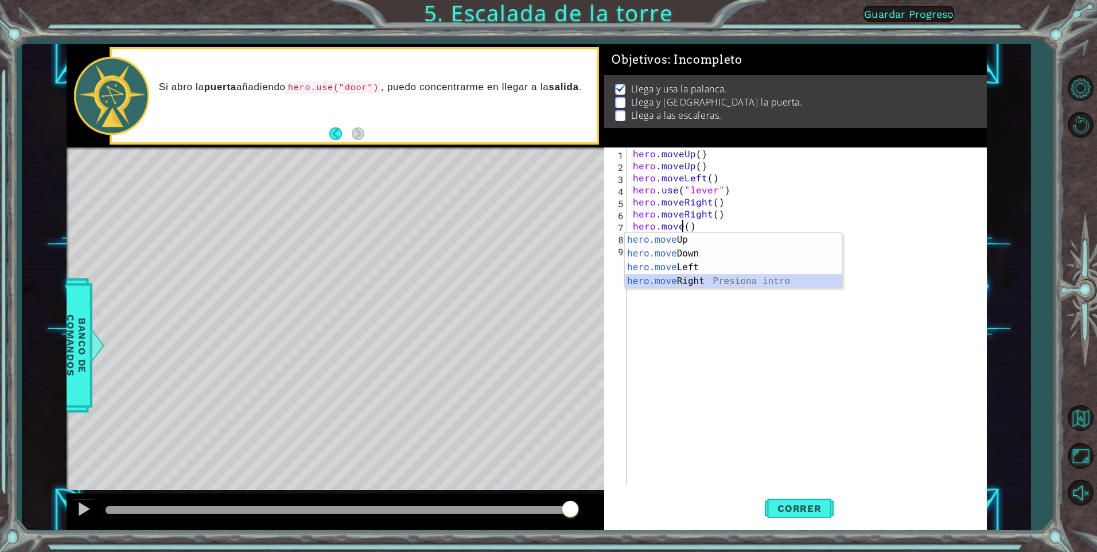
click at [573, 285] on div "hero.move Up Presiona intro hero.move Down Presiona intro hero.move Left Presio…" at bounding box center [733, 274] width 217 height 83
type textarea "hero.moveRight"
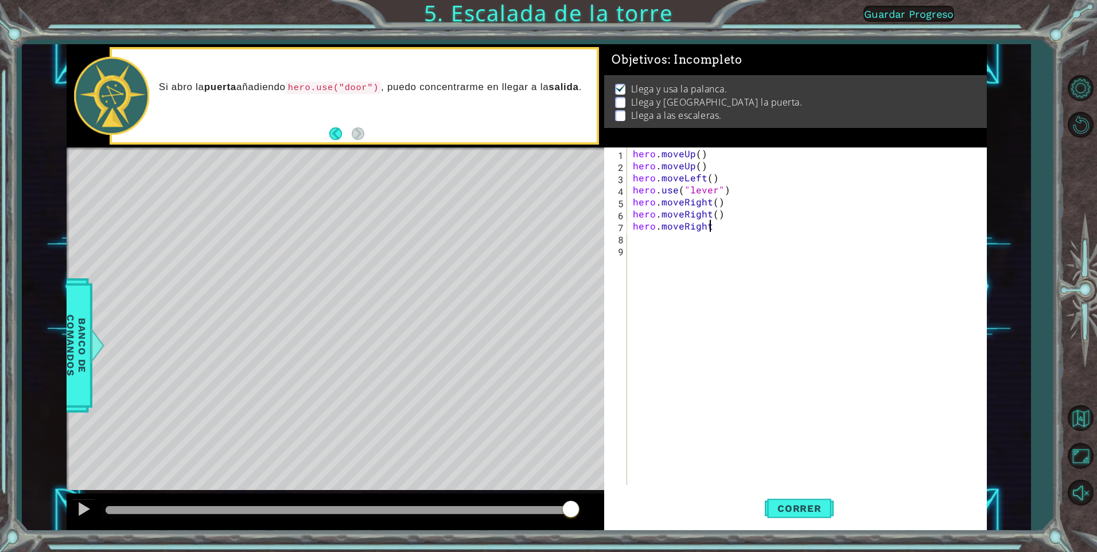
click at [573, 240] on div "hero . moveUp ( ) hero . moveUp ( ) hero . moveLeft ( ) hero . use ( "lever" ) …" at bounding box center [810, 327] width 358 height 361
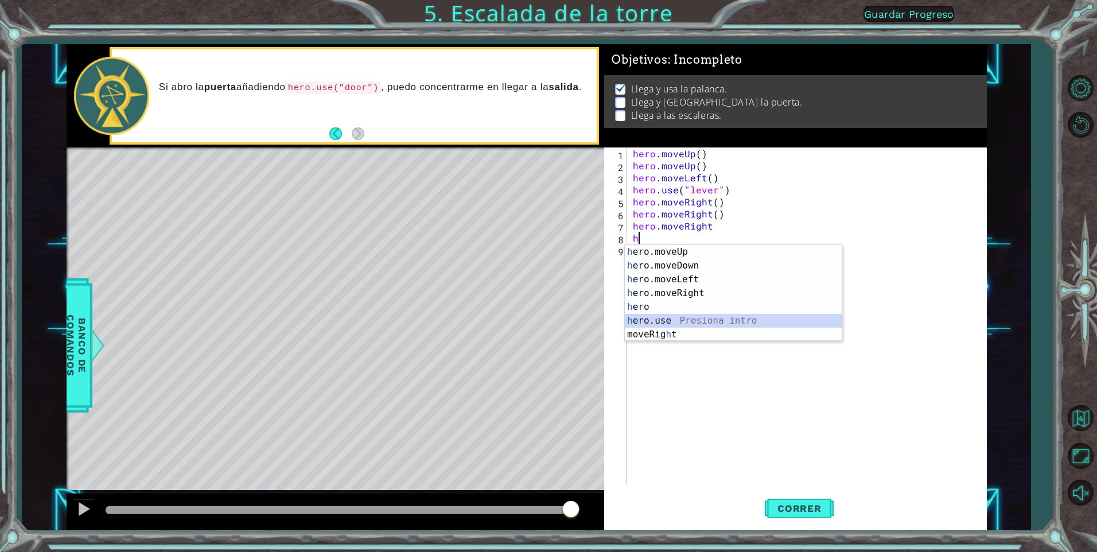
click at [573, 318] on div "h ero.moveUp Presiona intro h ero.moveDown Presiona intro h ero.moveLeft Presio…" at bounding box center [733, 307] width 217 height 124
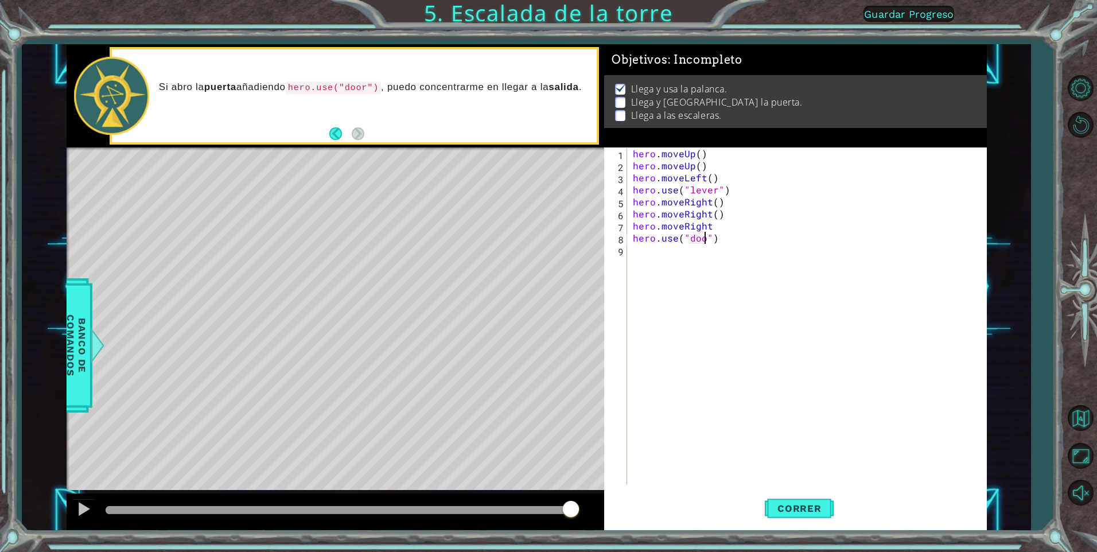
type textarea "hero.use("door")"
click at [573, 257] on div "hero . moveUp ( ) hero . moveUp ( ) hero . moveLeft ( ) hero . use ( "lever" ) …" at bounding box center [810, 327] width 358 height 361
type textarea "h"
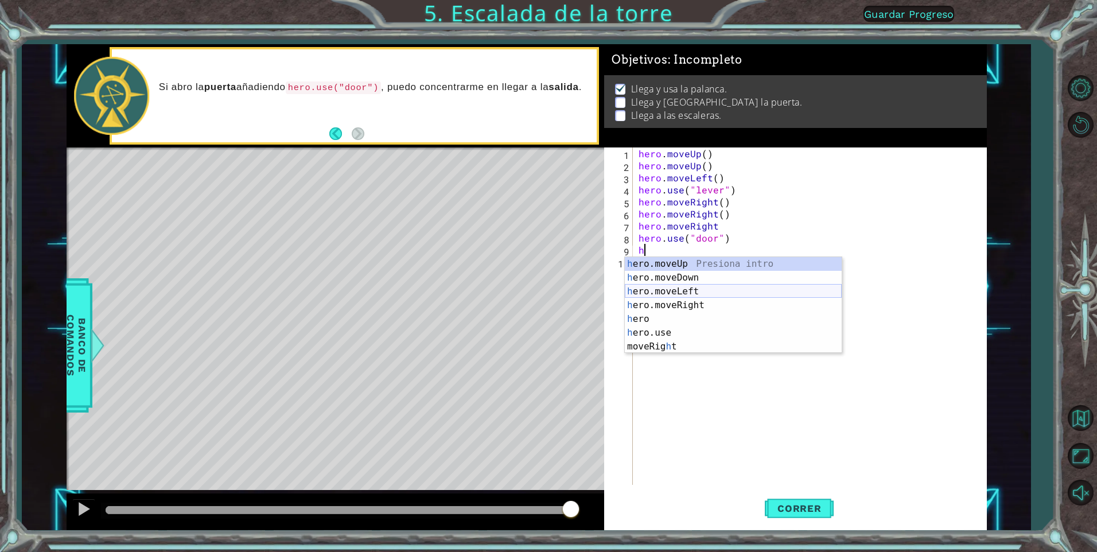
click at [573, 292] on div "h ero.moveUp Presiona intro h ero.moveDown Presiona intro h ero.moveLeft Presio…" at bounding box center [733, 319] width 217 height 124
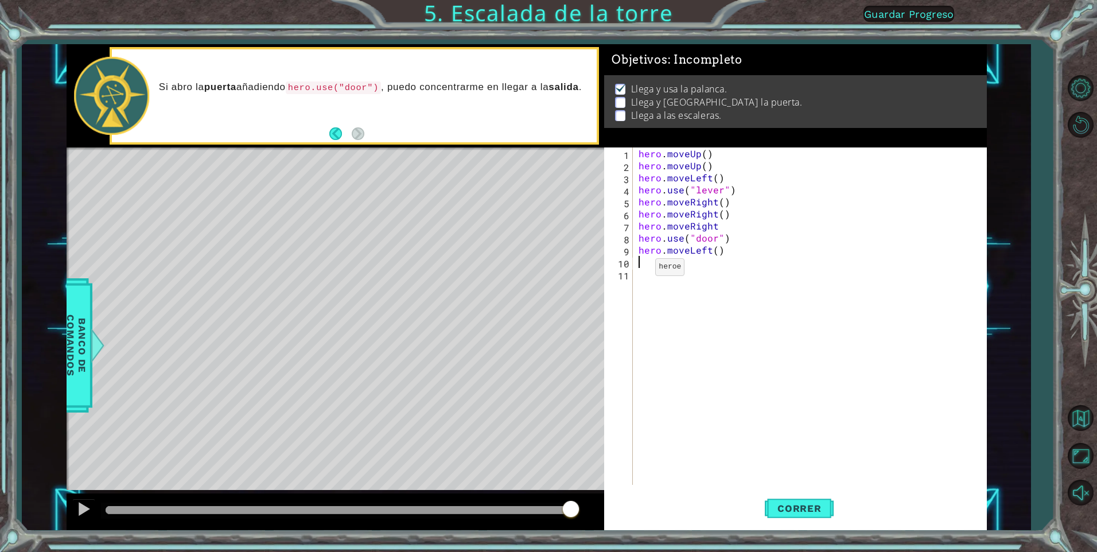
type textarea "h"
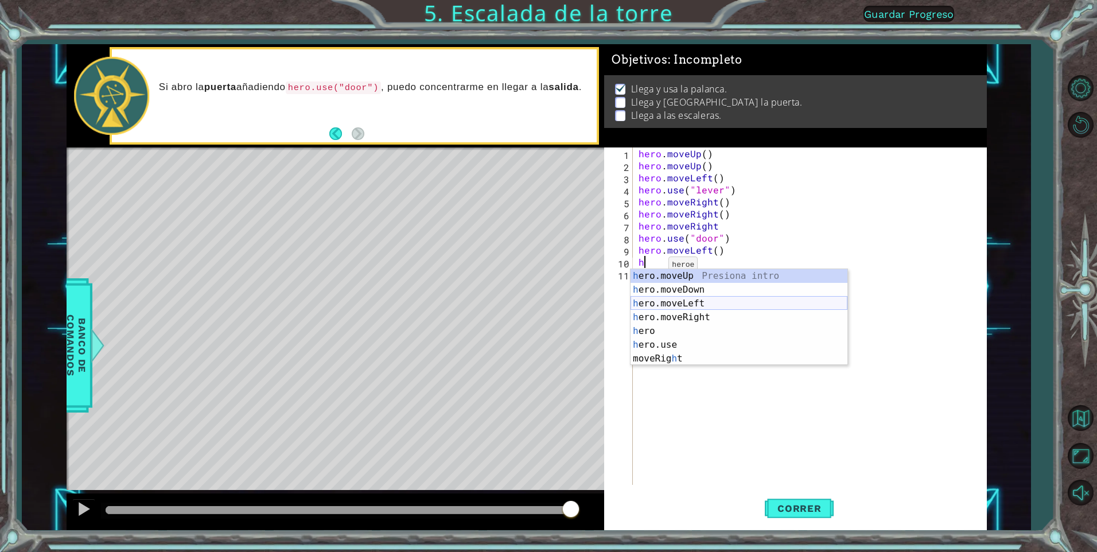
click at [573, 300] on div "h ero.moveUp Presiona intro h ero.moveDown Presiona intro h ero.moveLeft Presio…" at bounding box center [739, 331] width 217 height 124
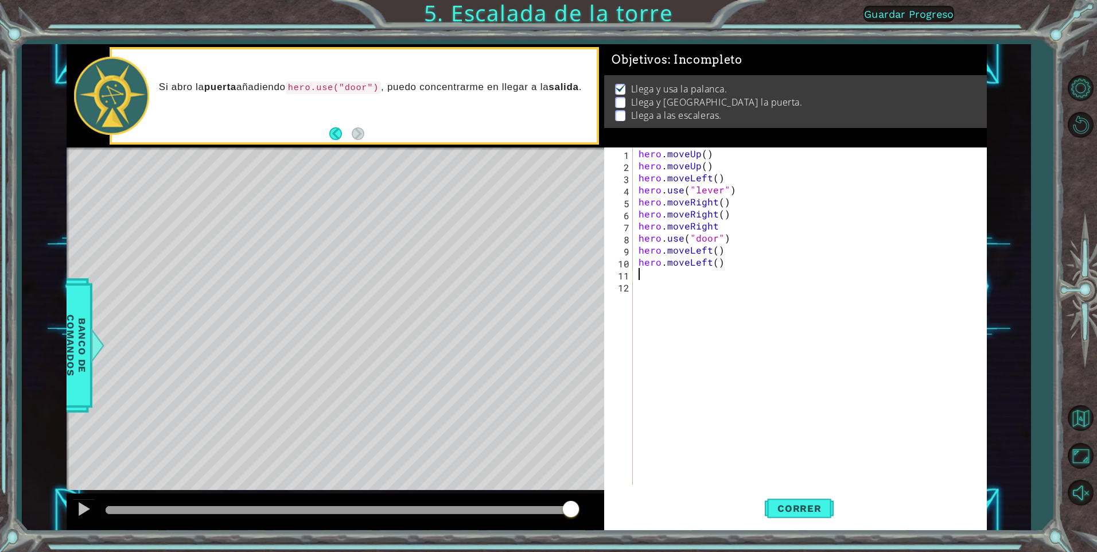
type textarea "h"
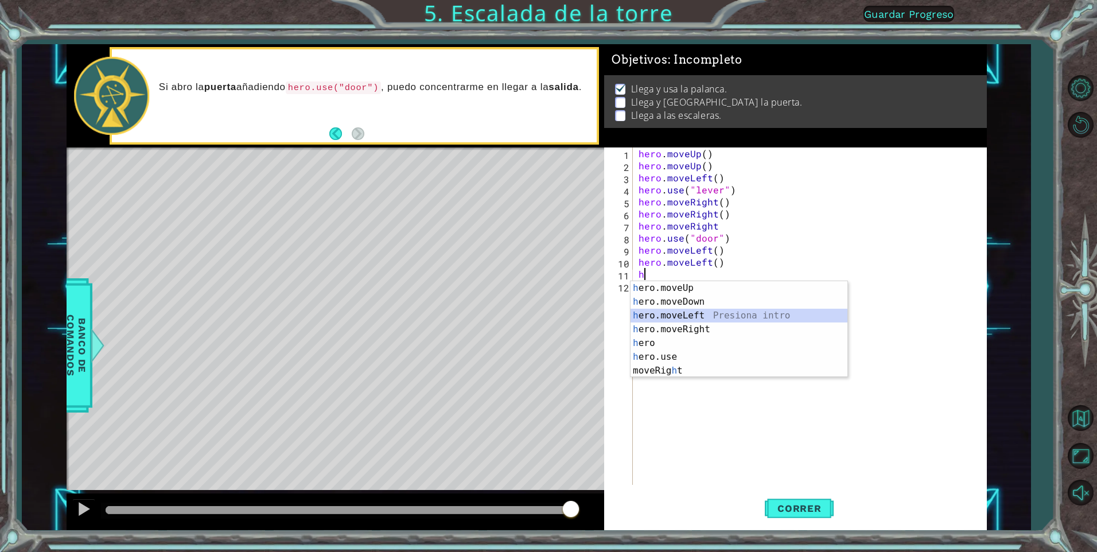
click at [573, 312] on div "h ero.moveUp Presiona intro h ero.moveDown Presiona intro h ero.moveLeft Presio…" at bounding box center [739, 343] width 217 height 124
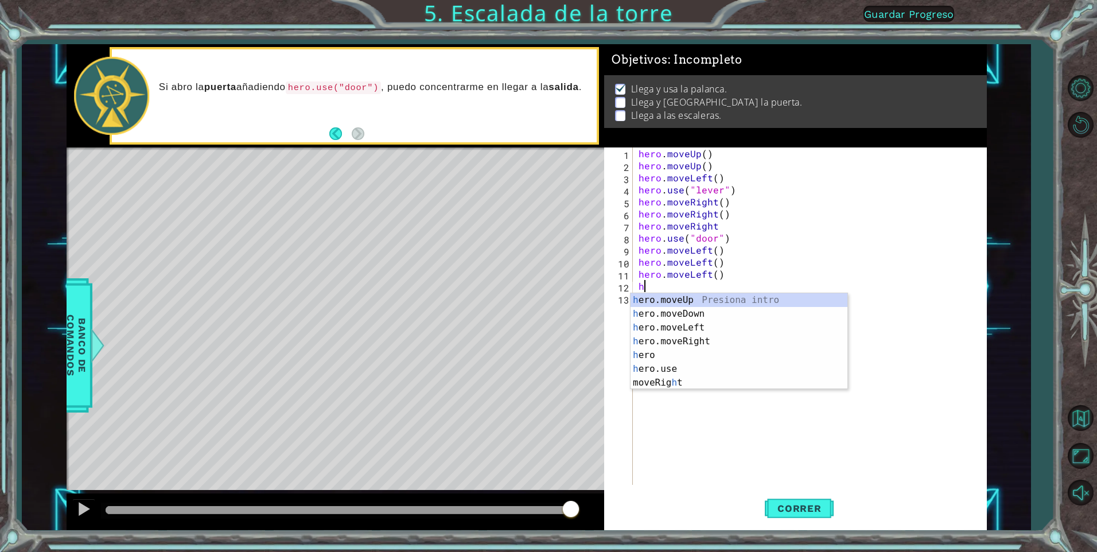
type textarea "h"
click at [573, 294] on div "h ero.moveUp Presiona intro h ero.moveDown Presiona intro h ero.moveLeft Presio…" at bounding box center [739, 355] width 217 height 124
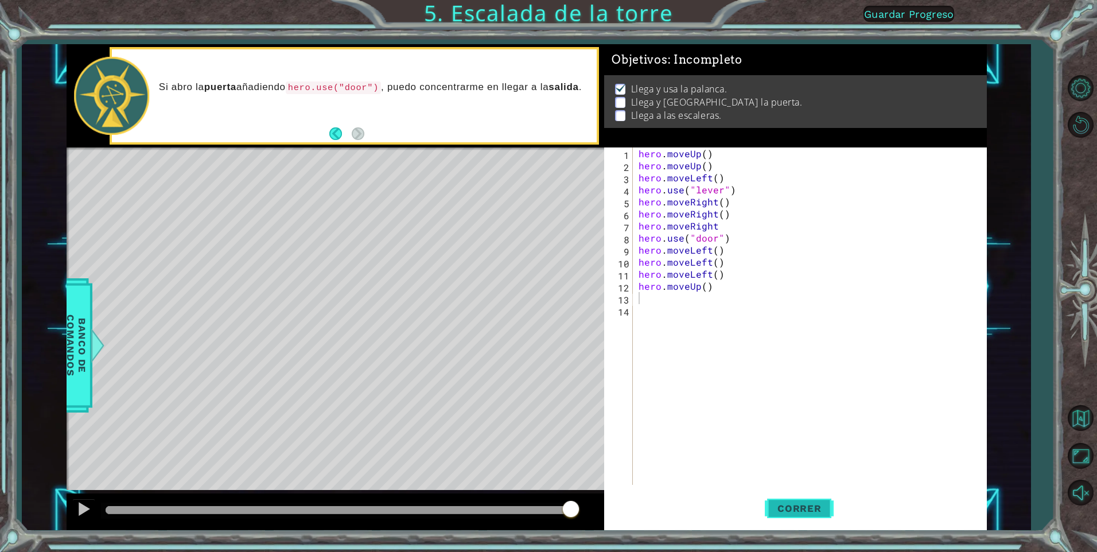
click at [573, 364] on span "Correr" at bounding box center [799, 508] width 67 height 11
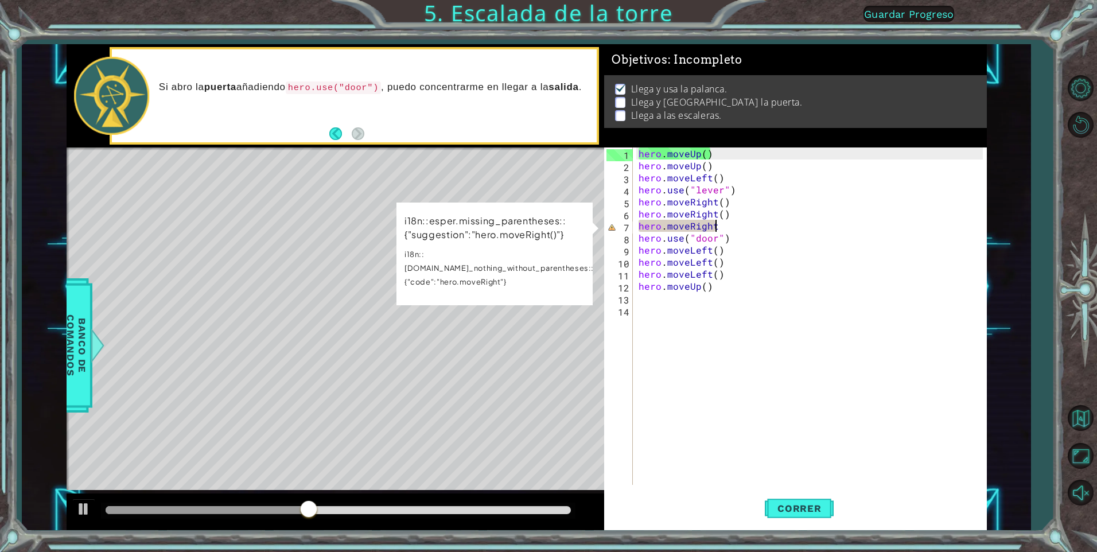
click at [573, 225] on div "hero . moveUp ( ) hero . moveUp ( ) hero . moveLeft ( ) hero . use ( "lever" ) …" at bounding box center [812, 327] width 353 height 361
type textarea "hero.moveRigh"
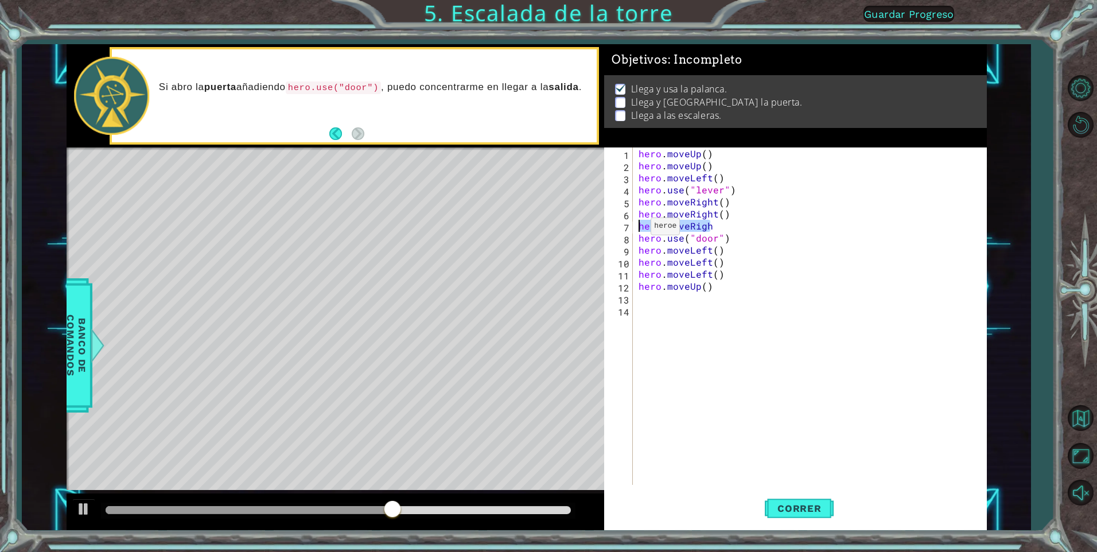
click at [573, 227] on div "1 ההההההההההההההההההההההההההההההההההההההההההההההההההההההההההההההההההההההההההההה…" at bounding box center [527, 287] width 920 height 486
drag, startPoint x: 728, startPoint y: 213, endPoint x: 648, endPoint y: 217, distance: 79.9
click at [573, 217] on div "hero . moveUp ( ) hero . moveUp ( ) hero . moveLeft ( ) hero . use ( "lever" ) …" at bounding box center [812, 327] width 353 height 361
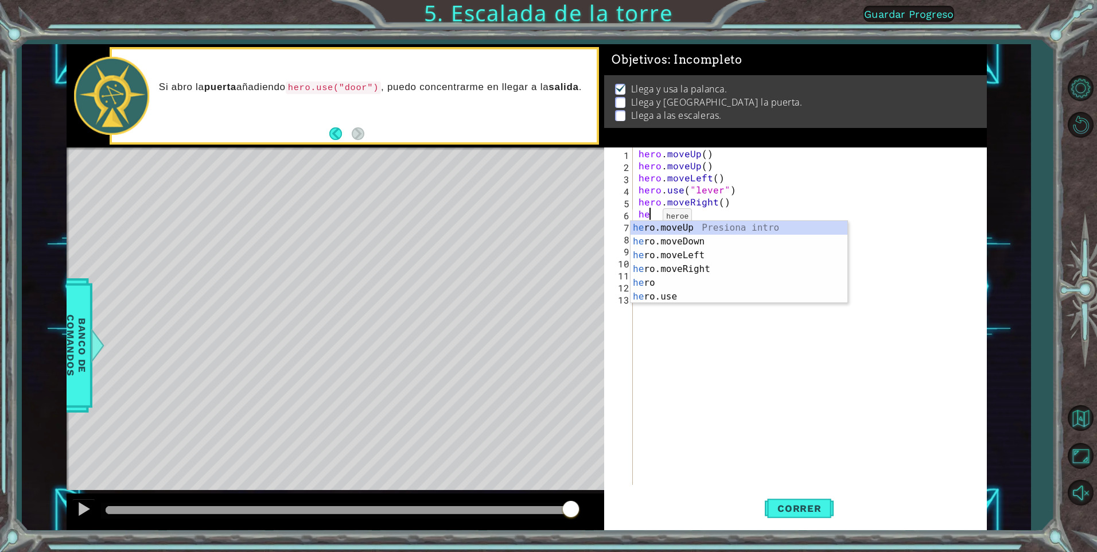
type textarea "h"
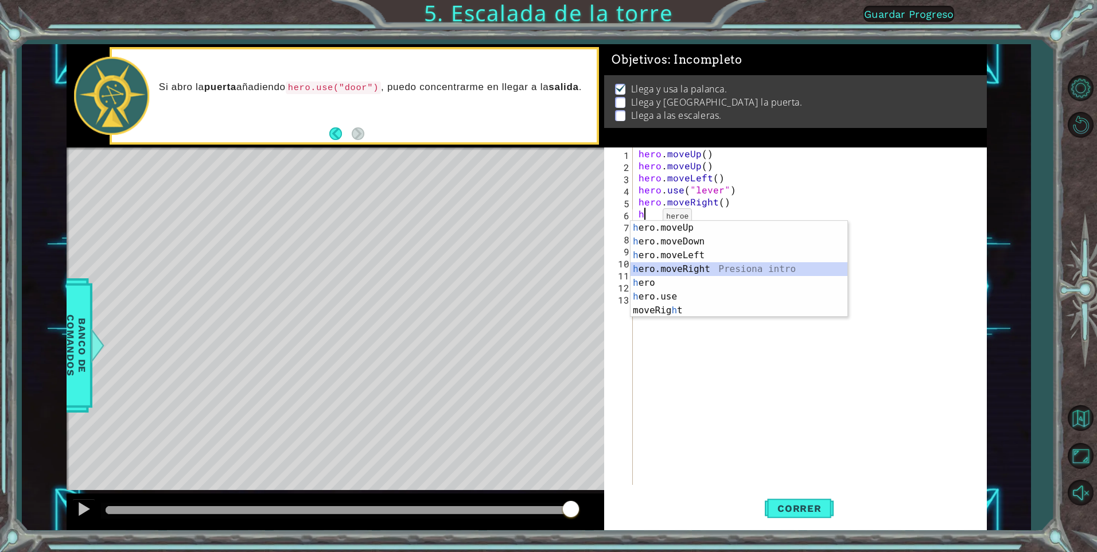
click at [573, 266] on div "h ero.moveUp Presiona intro h ero.moveDown Presiona intro h ero.moveLeft Presio…" at bounding box center [739, 283] width 217 height 124
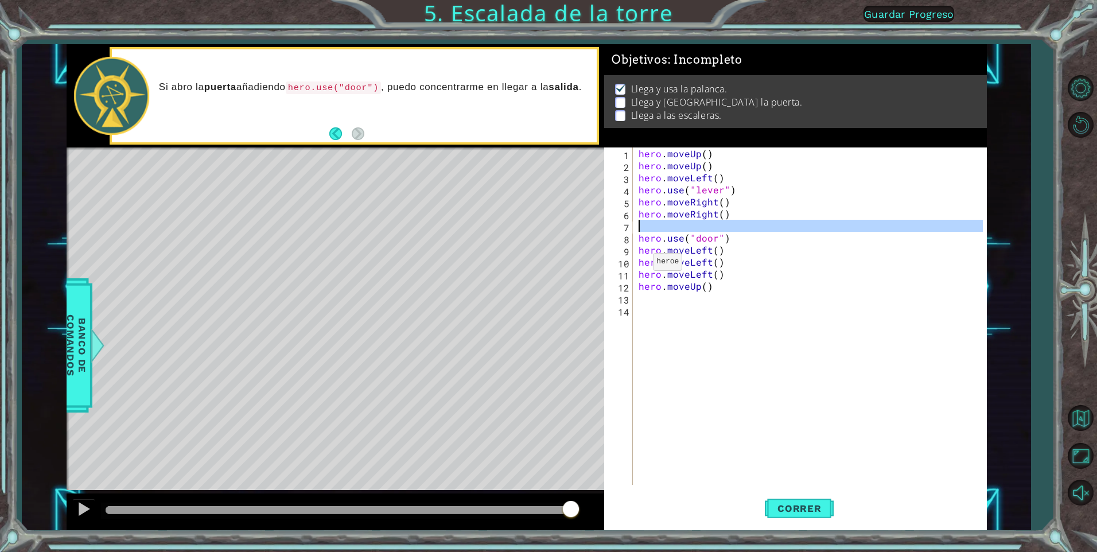
click at [573, 232] on div "7" at bounding box center [619, 227] width 26 height 12
type textarea "hero.use("door")"
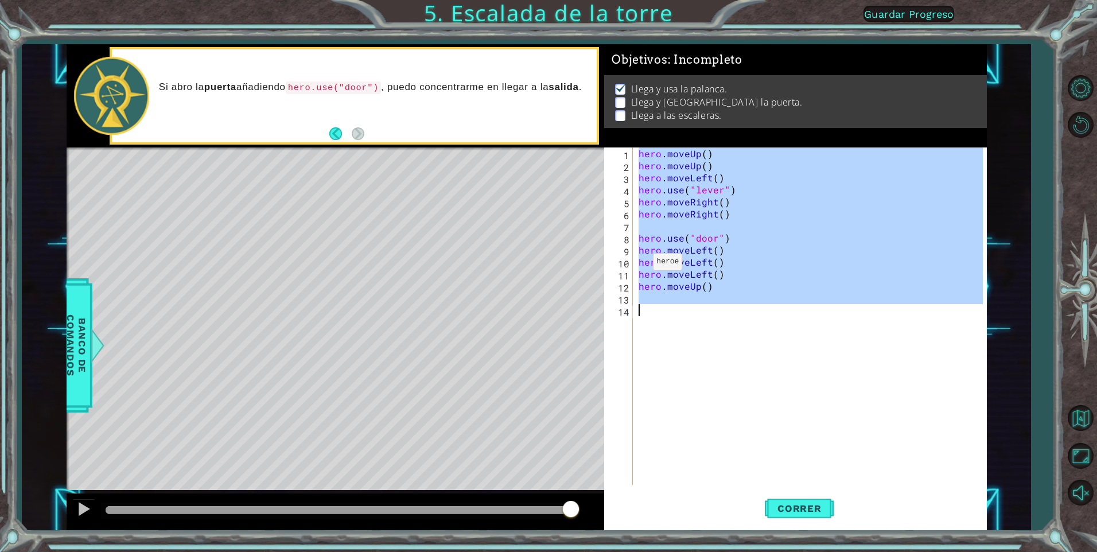
click at [573, 232] on div "7" at bounding box center [619, 227] width 26 height 12
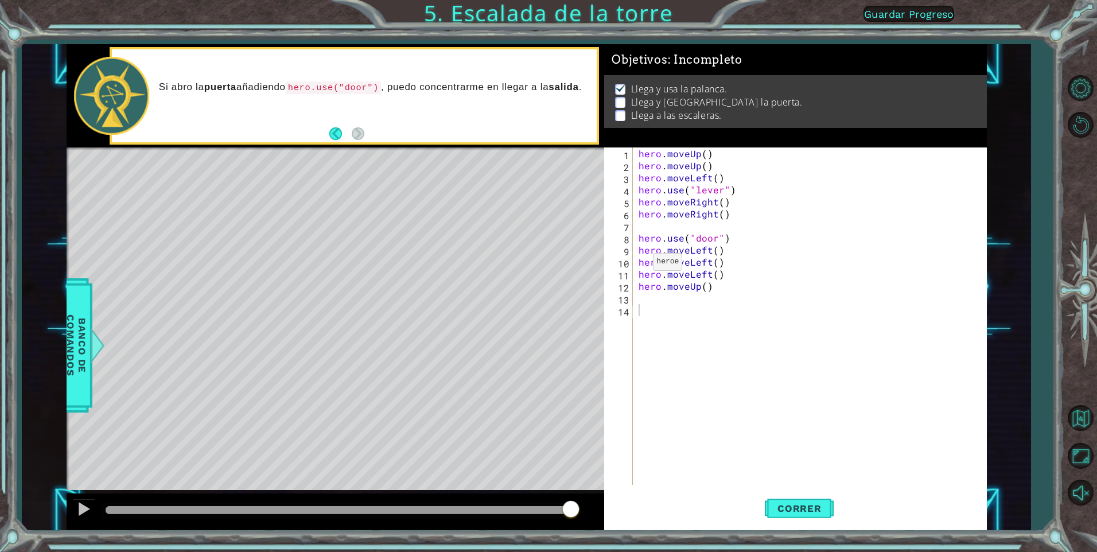
click at [573, 221] on div "1 2 3 4 5 6 7 8 9 10 11 12 13 14 hero . moveUp ( ) hero . moveUp ( ) hero . mov…" at bounding box center [793, 315] width 379 height 337
drag, startPoint x: 633, startPoint y: 221, endPoint x: 640, endPoint y: 230, distance: 10.7
click at [573, 230] on div "1 2 3 4 5 6 7 8 9 10 11 12 13 14 hero . moveUp ( ) hero . moveUp ( ) hero . mov…" at bounding box center [793, 315] width 379 height 337
click at [573, 230] on div "hero . moveUp ( ) hero . moveUp ( ) hero . moveLeft ( ) hero . use ( "lever" ) …" at bounding box center [812, 327] width 353 height 361
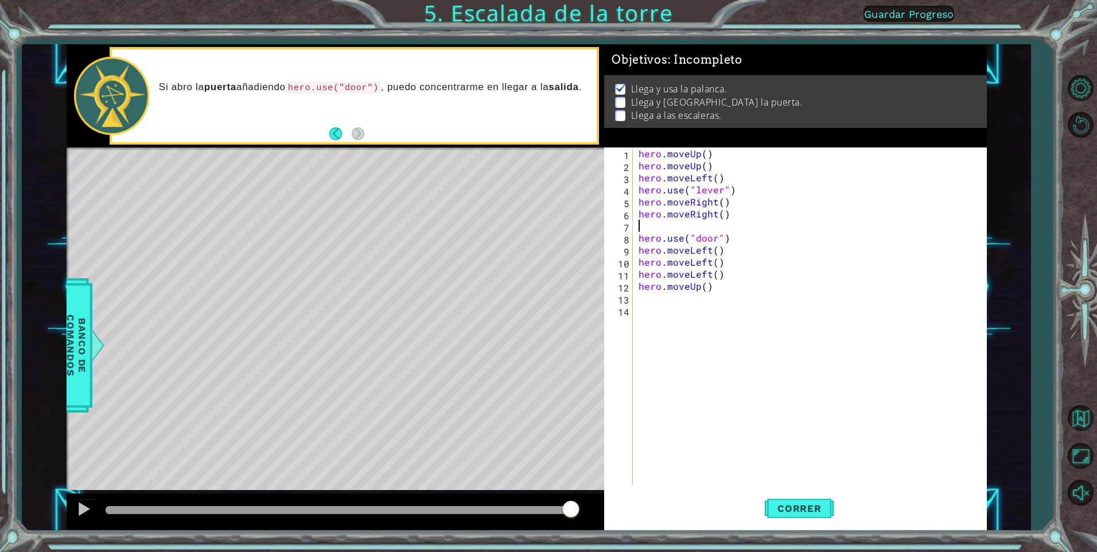
click at [573, 229] on div "hero . moveUp ( ) hero . moveUp ( ) hero . moveLeft ( ) hero . use ( "lever" ) …" at bounding box center [812, 327] width 353 height 361
click at [573, 364] on span "Correr" at bounding box center [799, 508] width 67 height 11
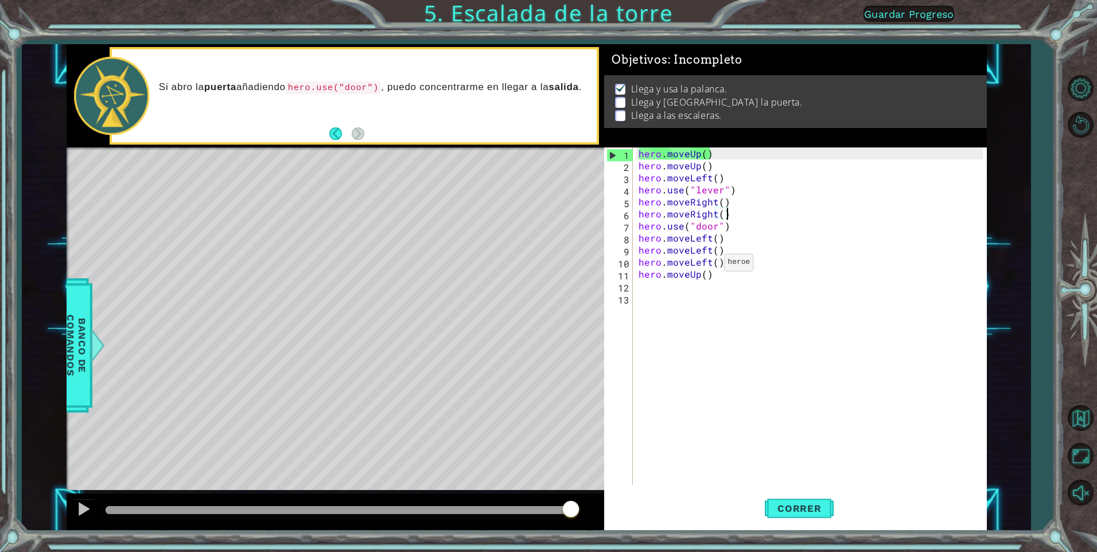
click at [573, 265] on div "hero . moveUp ( ) hero . moveUp ( ) hero . moveLeft ( ) hero . use ( "lever" ) …" at bounding box center [812, 327] width 353 height 361
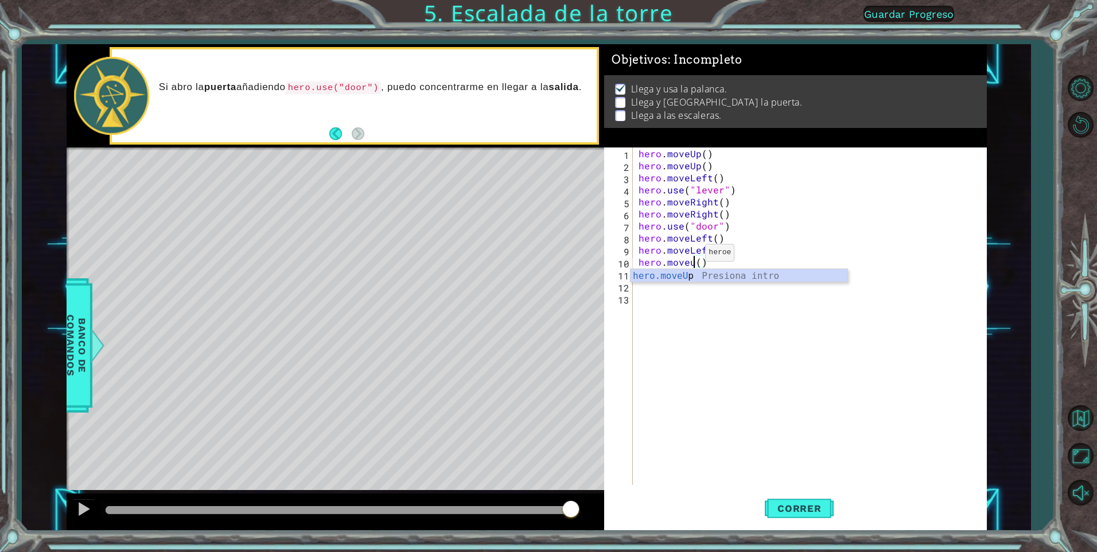
scroll to position [0, 4]
drag, startPoint x: 816, startPoint y: 530, endPoint x: 809, endPoint y: 523, distance: 9.7
click at [573, 364] on div "1 ההההההההההההההההההההההההההההההההההההההההההההההההההההההההההההההההההההההההההההה…" at bounding box center [548, 276] width 1097 height 552
drag, startPoint x: 710, startPoint y: 278, endPoint x: 690, endPoint y: 291, distance: 24.8
click at [573, 291] on div "hero . moveUp ( ) hero . moveUp ( ) hero . moveLeft ( ) hero . use ( "lever" ) …" at bounding box center [812, 327] width 353 height 361
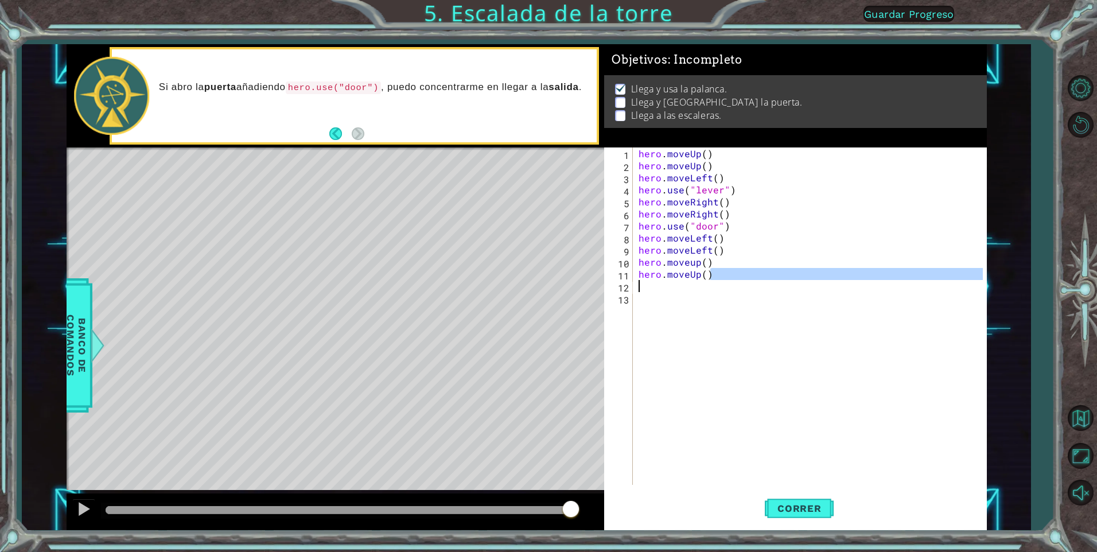
click at [573, 276] on div "hero . moveUp ( ) hero . moveUp ( ) hero . moveLeft ( ) hero . use ( "lever" ) …" at bounding box center [809, 315] width 347 height 337
drag, startPoint x: 717, startPoint y: 273, endPoint x: 680, endPoint y: 281, distance: 37.7
click at [573, 285] on div "hero . moveUp ( ) hero . moveUp ( ) hero . moveLeft ( ) hero . use ( "lever" ) …" at bounding box center [812, 327] width 353 height 361
drag, startPoint x: 696, startPoint y: 274, endPoint x: 710, endPoint y: 281, distance: 15.9
click at [573, 281] on div "hero . moveUp ( ) hero . moveUp ( ) hero . moveLeft ( ) hero . use ( "lever" ) …" at bounding box center [812, 327] width 353 height 361
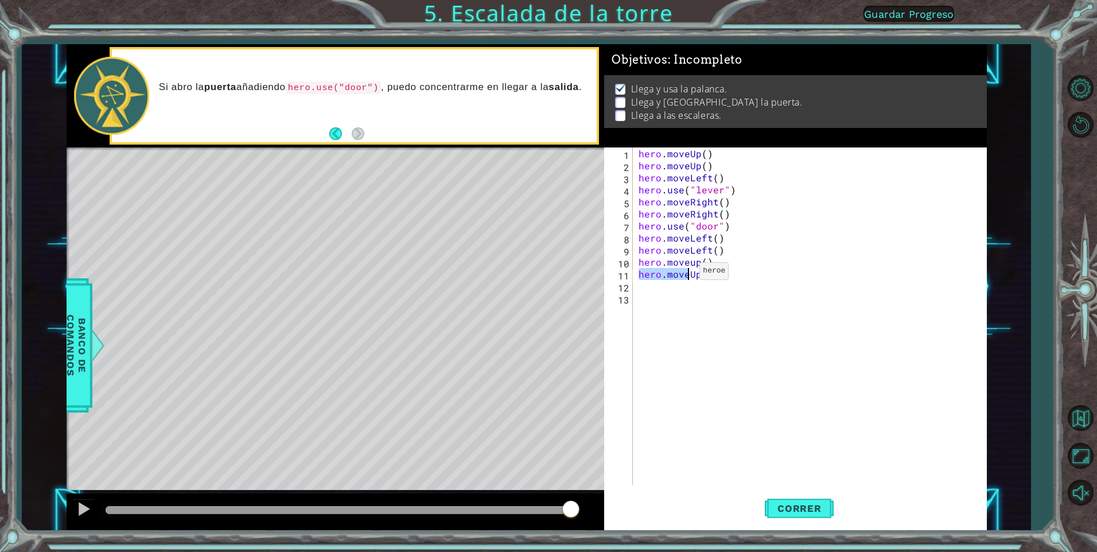
drag, startPoint x: 638, startPoint y: 275, endPoint x: 701, endPoint y: 278, distance: 63.2
click at [573, 278] on div "hero . moveUp ( ) hero . moveUp ( ) hero . moveLeft ( ) hero . use ( "lever" ) …" at bounding box center [812, 327] width 353 height 361
click at [573, 275] on div "hero . moveUp ( ) hero . moveUp ( ) hero . moveLeft ( ) hero . use ( "lever" ) …" at bounding box center [812, 327] width 353 height 361
type textarea "("
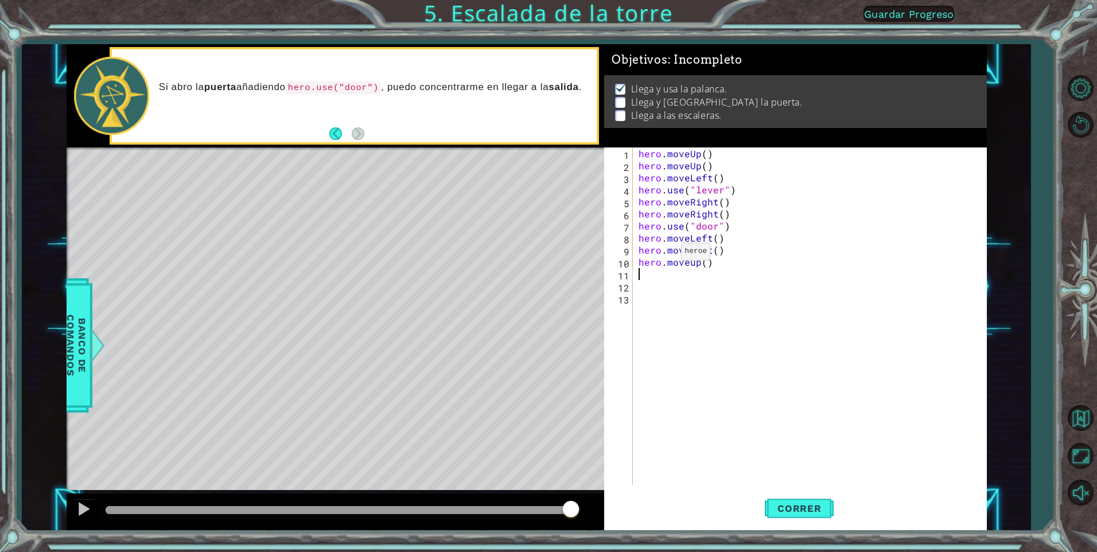
type textarea "h"
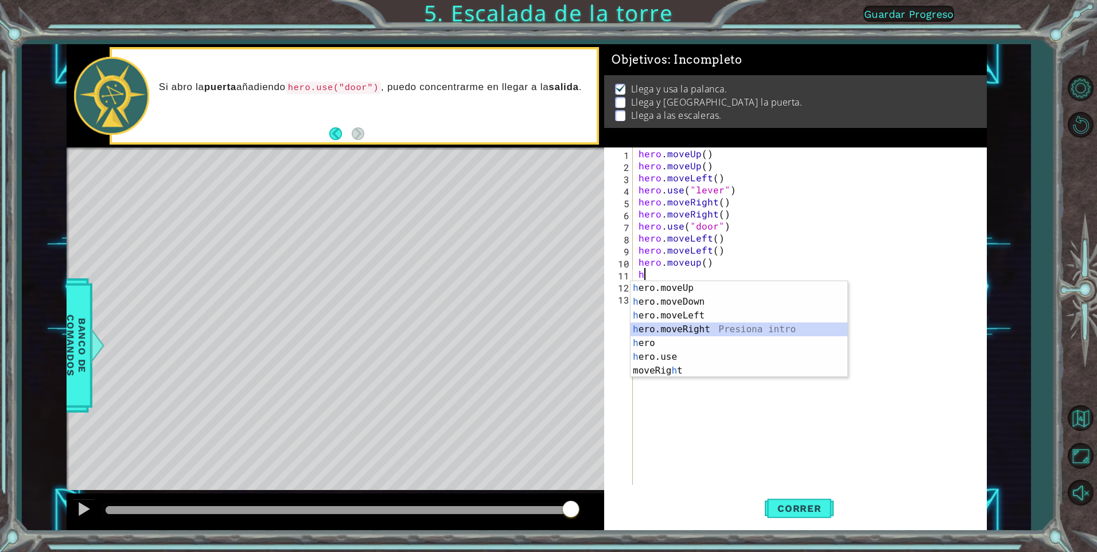
click at [573, 326] on div "h ero.moveUp Presiona intro h ero.moveDown Presiona intro h ero.moveLeft Presio…" at bounding box center [739, 343] width 217 height 124
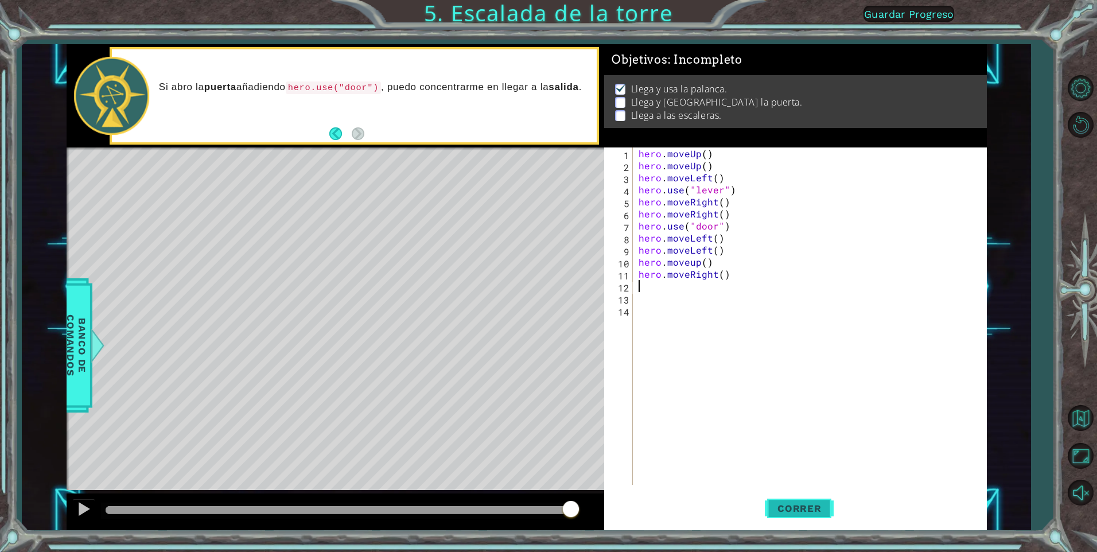
click at [573, 364] on span "Correr" at bounding box center [799, 508] width 67 height 11
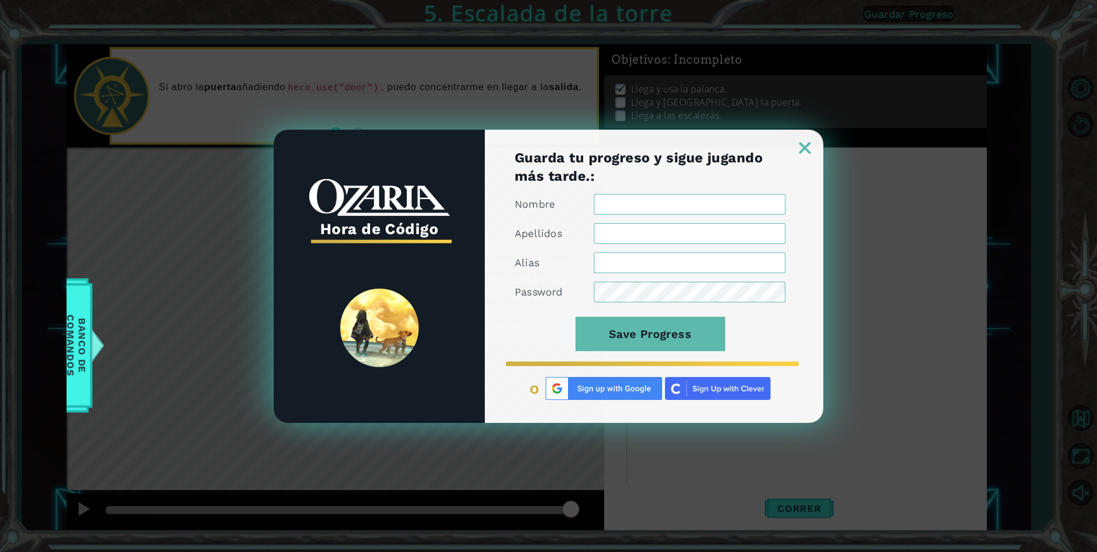
click at [573, 152] on img at bounding box center [804, 147] width 11 height 11
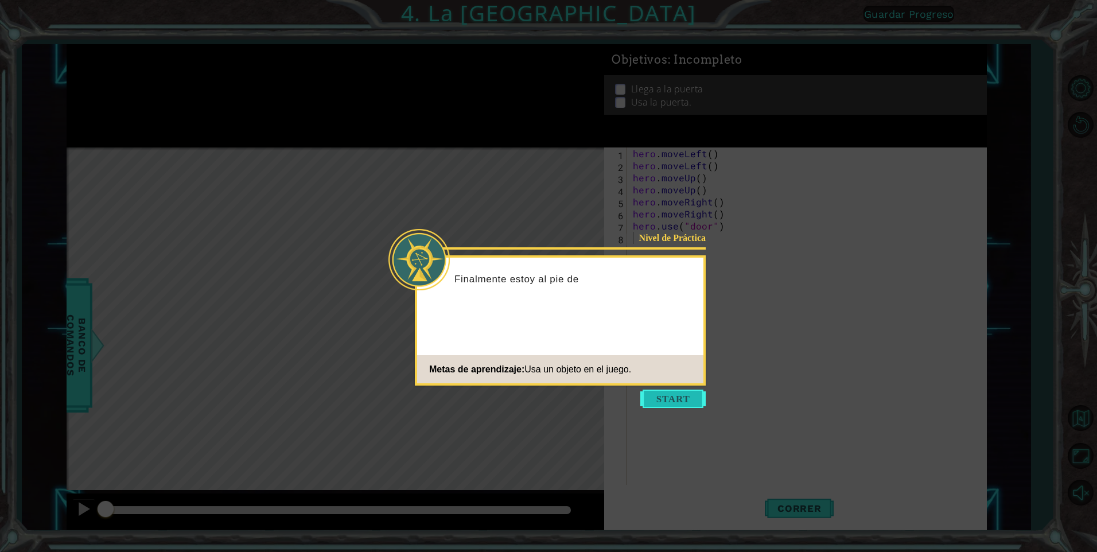
click at [573, 364] on button "Start" at bounding box center [672, 399] width 65 height 18
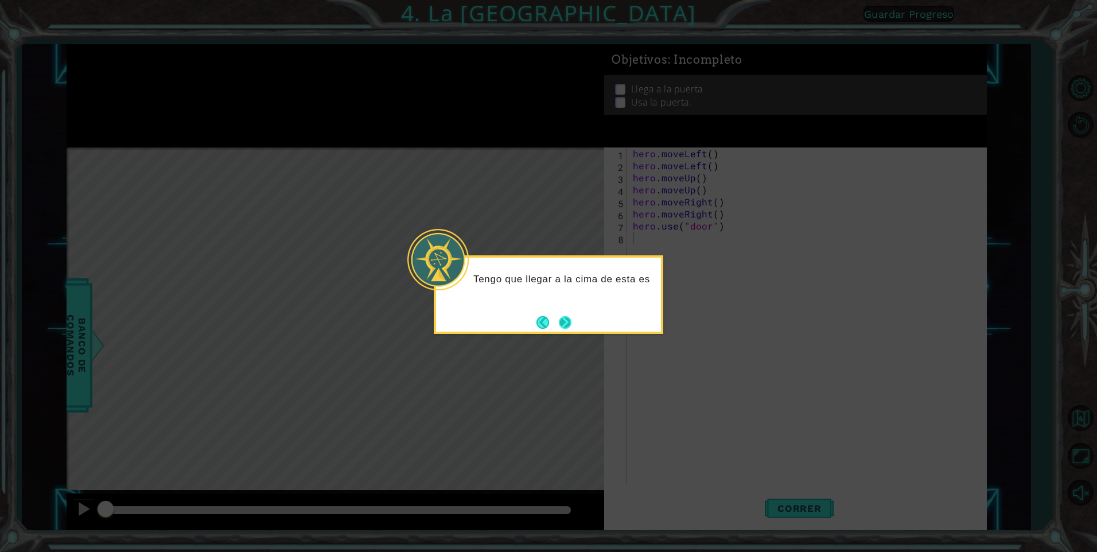
click at [571, 329] on button "Next" at bounding box center [565, 322] width 13 height 13
click at [568, 313] on div at bounding box center [548, 294] width 229 height 79
drag, startPoint x: 573, startPoint y: 329, endPoint x: 567, endPoint y: 312, distance: 18.1
click at [567, 316] on button "Next" at bounding box center [564, 322] width 13 height 13
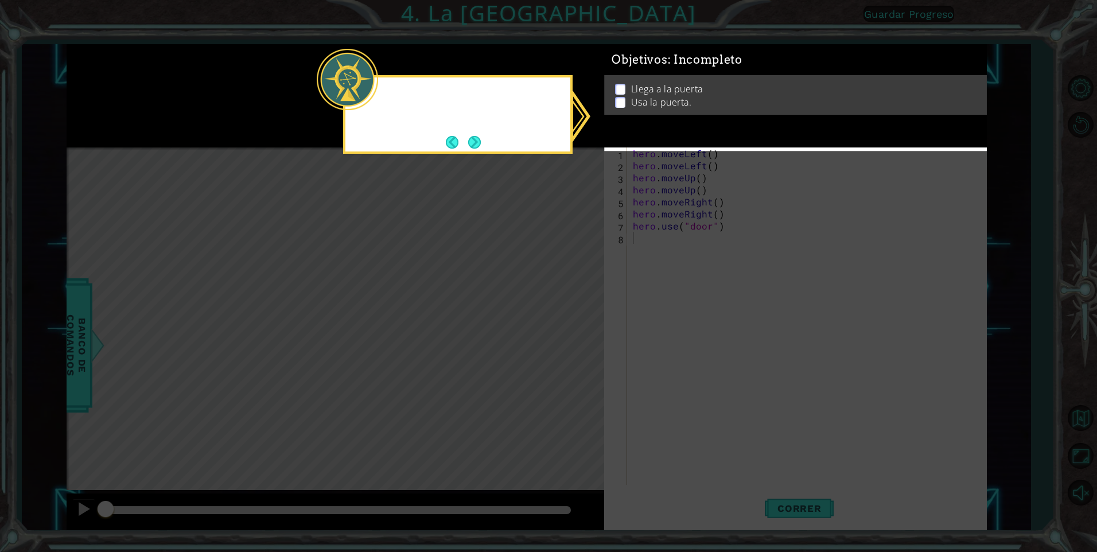
click at [567, 317] on icon at bounding box center [548, 276] width 1097 height 552
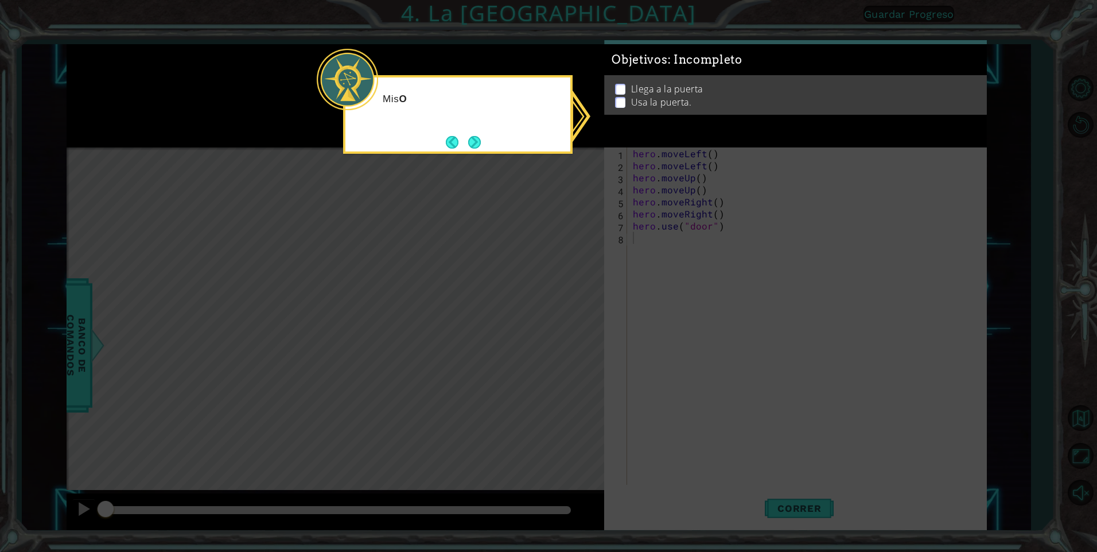
drag, startPoint x: 509, startPoint y: 299, endPoint x: 178, endPoint y: 216, distance: 340.7
click at [508, 299] on icon at bounding box center [548, 276] width 1097 height 552
drag, startPoint x: 178, startPoint y: 216, endPoint x: 17, endPoint y: 80, distance: 211.7
click at [173, 205] on icon at bounding box center [548, 276] width 1097 height 552
drag, startPoint x: 17, startPoint y: 80, endPoint x: 49, endPoint y: 37, distance: 53.2
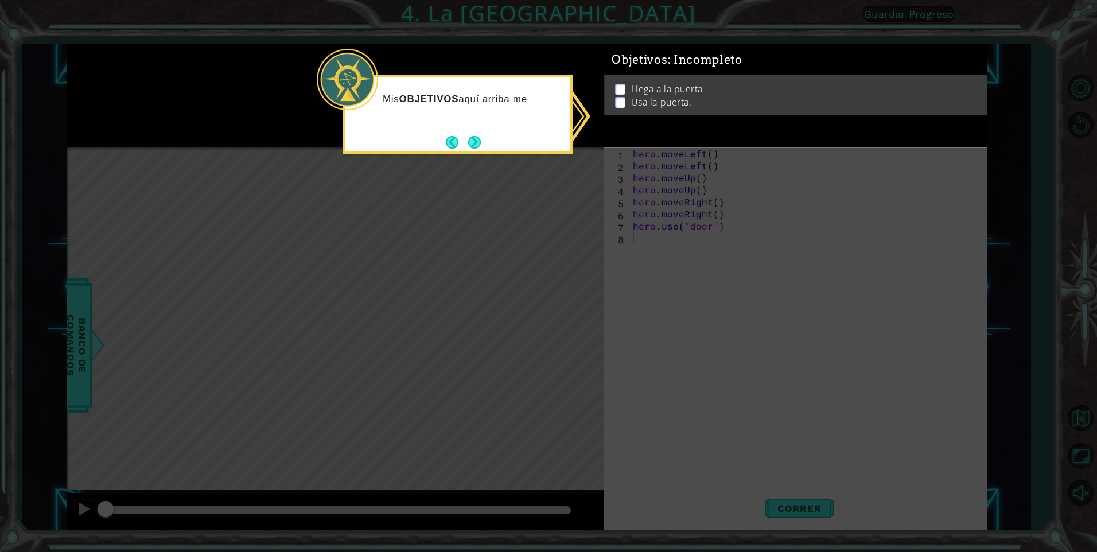
click at [18, 69] on icon at bounding box center [548, 276] width 1097 height 552
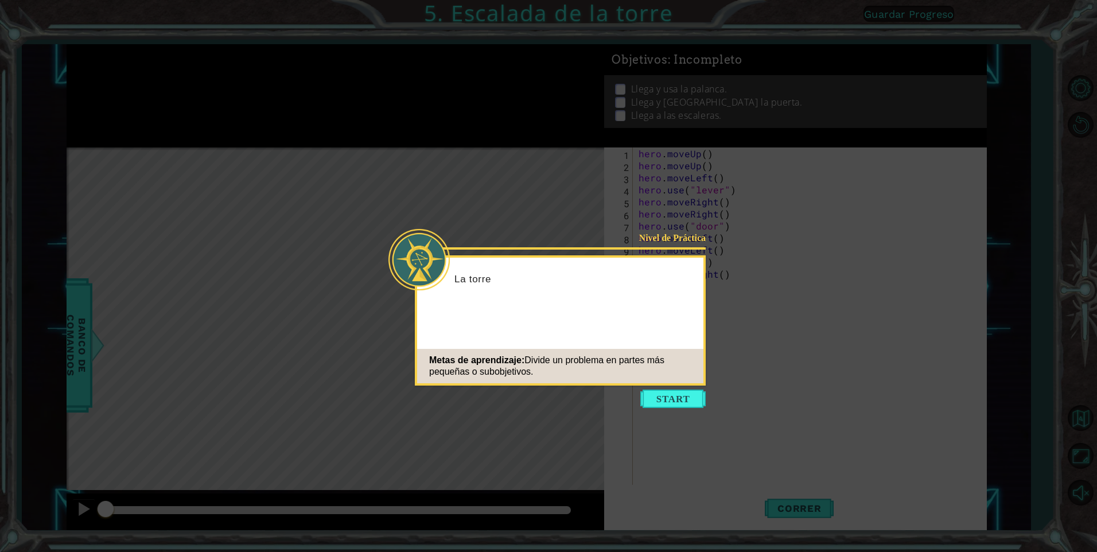
click at [573, 364] on button "Start" at bounding box center [672, 399] width 65 height 18
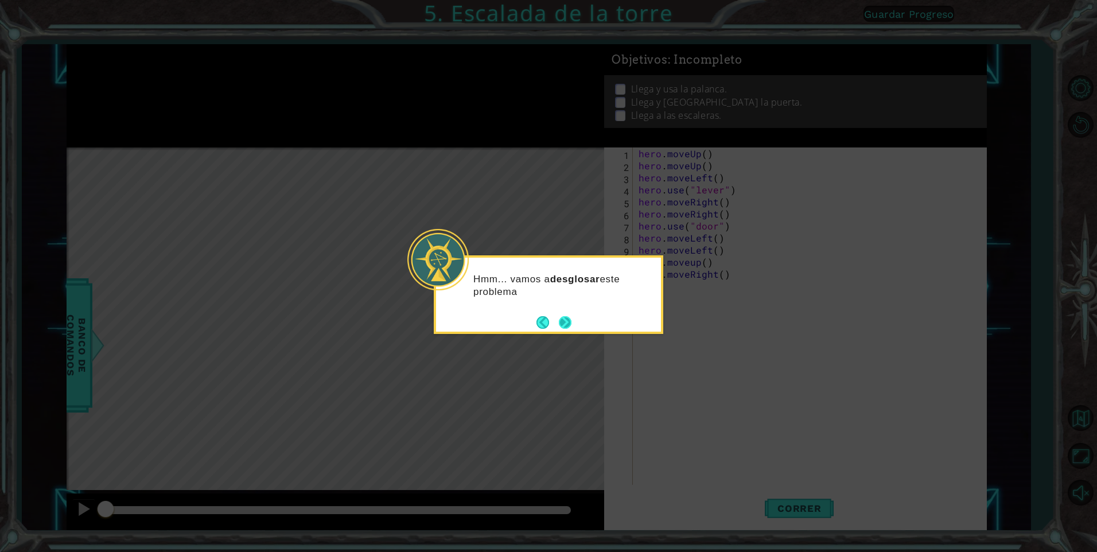
click at [567, 329] on button "Next" at bounding box center [565, 322] width 13 height 13
